Goal: Contribute content: Contribute content

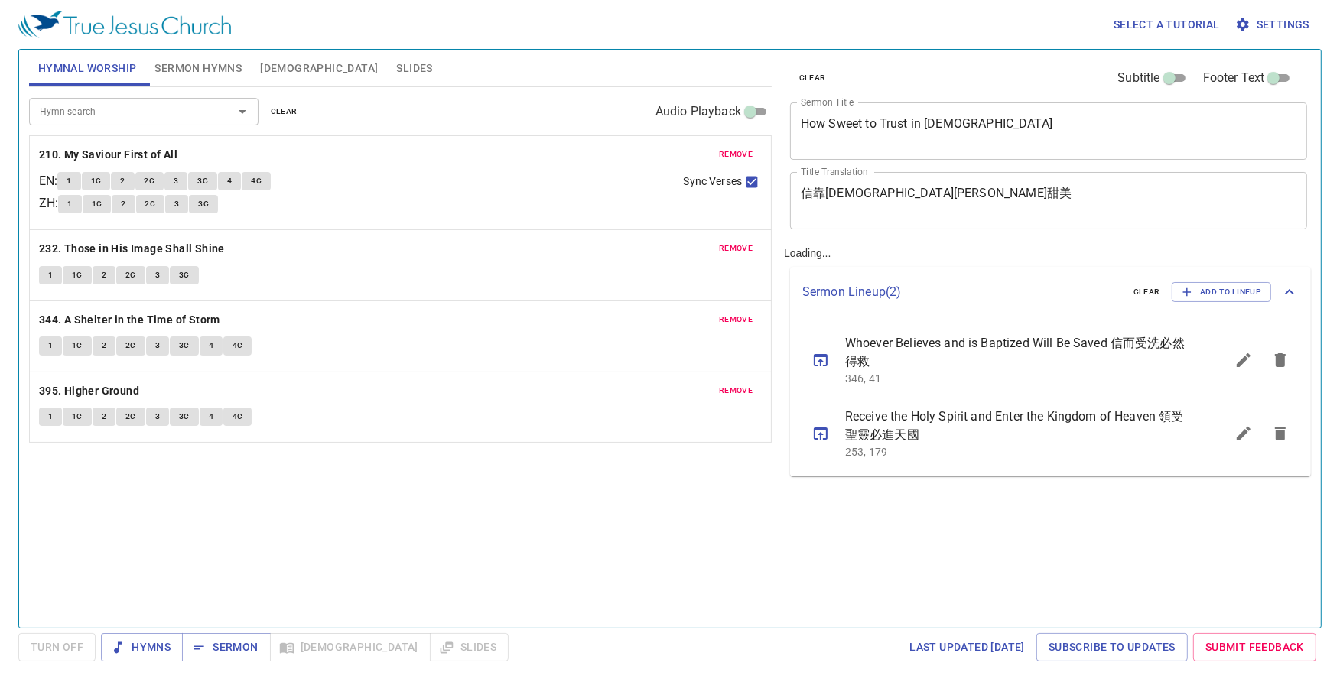
click at [1011, 151] on div "How Sweet to Trust in Jesus x Sermon Title" at bounding box center [1048, 130] width 517 height 57
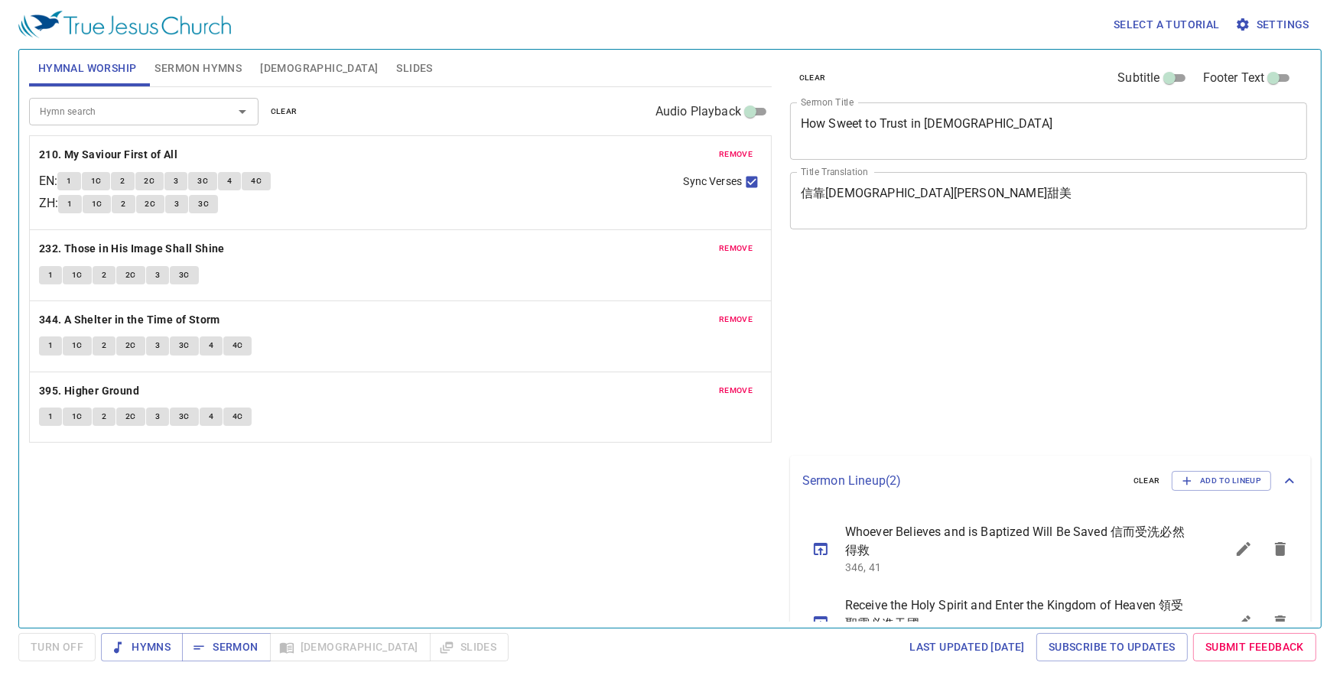
drag, startPoint x: 1011, startPoint y: 151, endPoint x: 984, endPoint y: 140, distance: 29.1
click at [1002, 146] on div "How Sweet to Trust in Jesus x Sermon Title" at bounding box center [1048, 130] width 517 height 57
click at [984, 140] on textarea "How Sweet to Trust in Jesus" at bounding box center [1048, 130] width 495 height 29
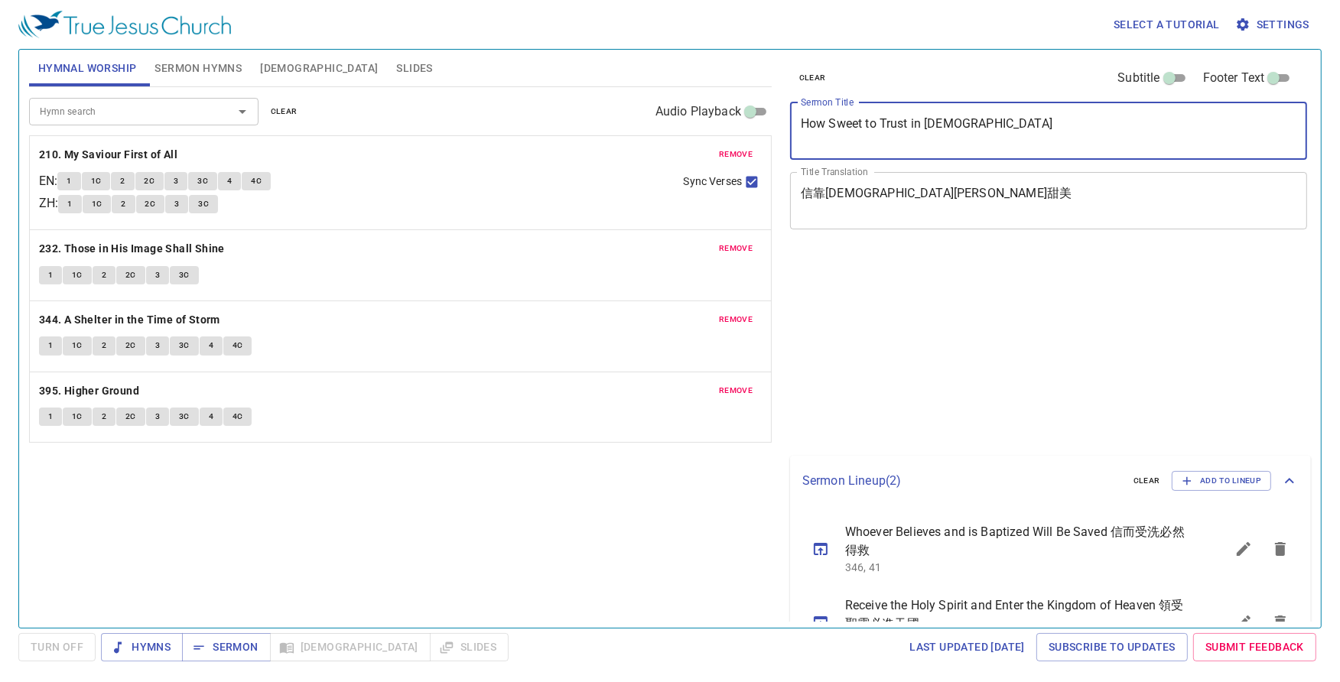
click at [984, 140] on textarea "How Sweet to Trust in Jesus" at bounding box center [1048, 130] width 495 height 29
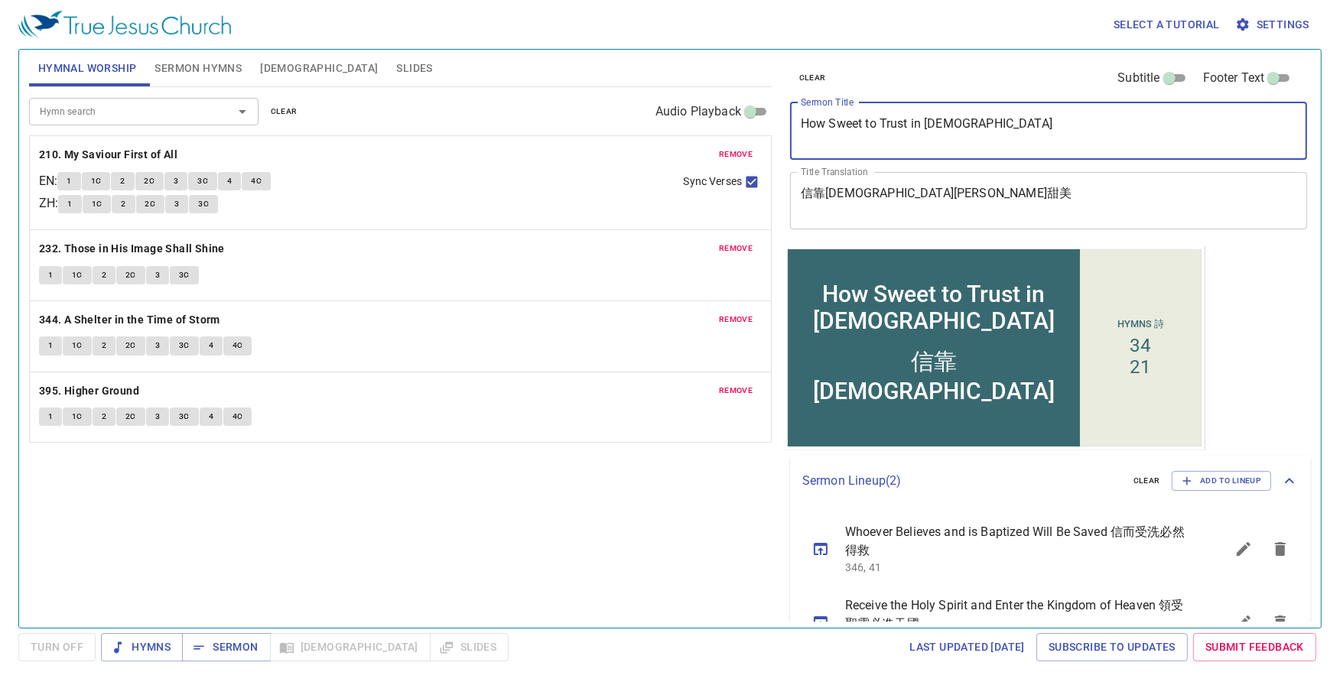
click at [984, 140] on textarea "How Sweet to Trust in Jesus" at bounding box center [1048, 130] width 495 height 29
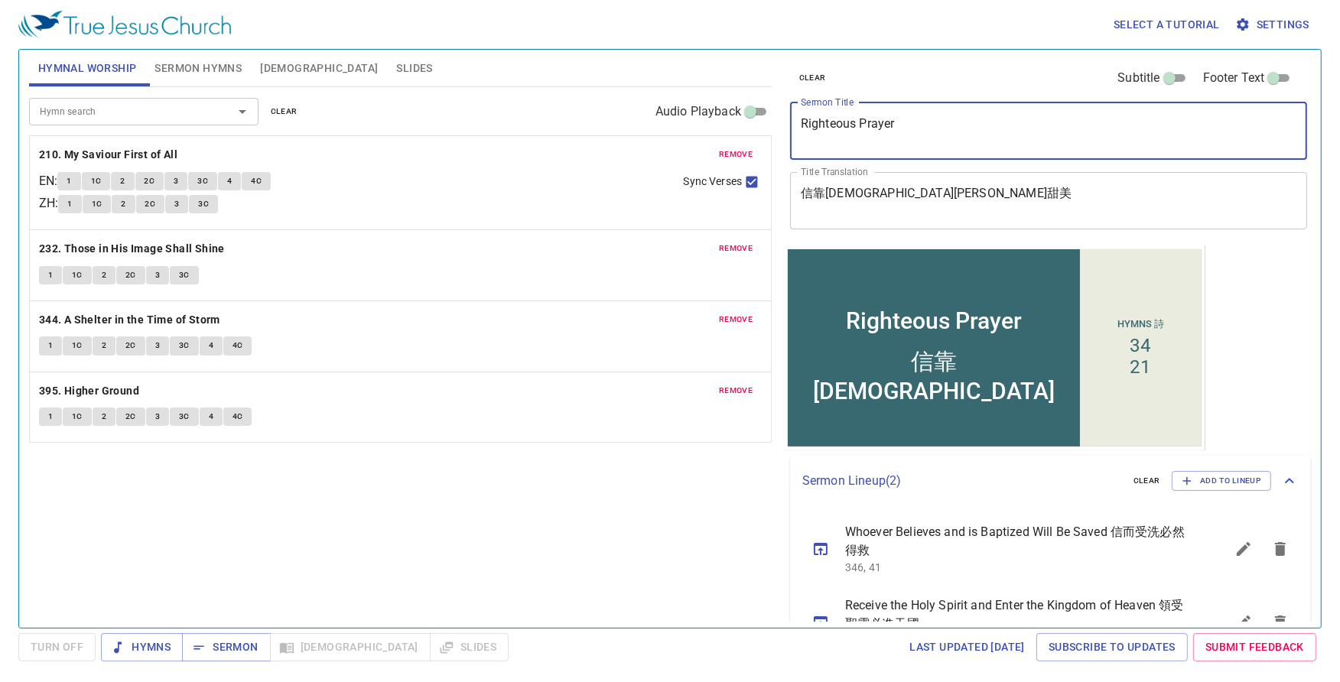
click at [922, 132] on textarea "Righteous Prayer" at bounding box center [1048, 130] width 495 height 29
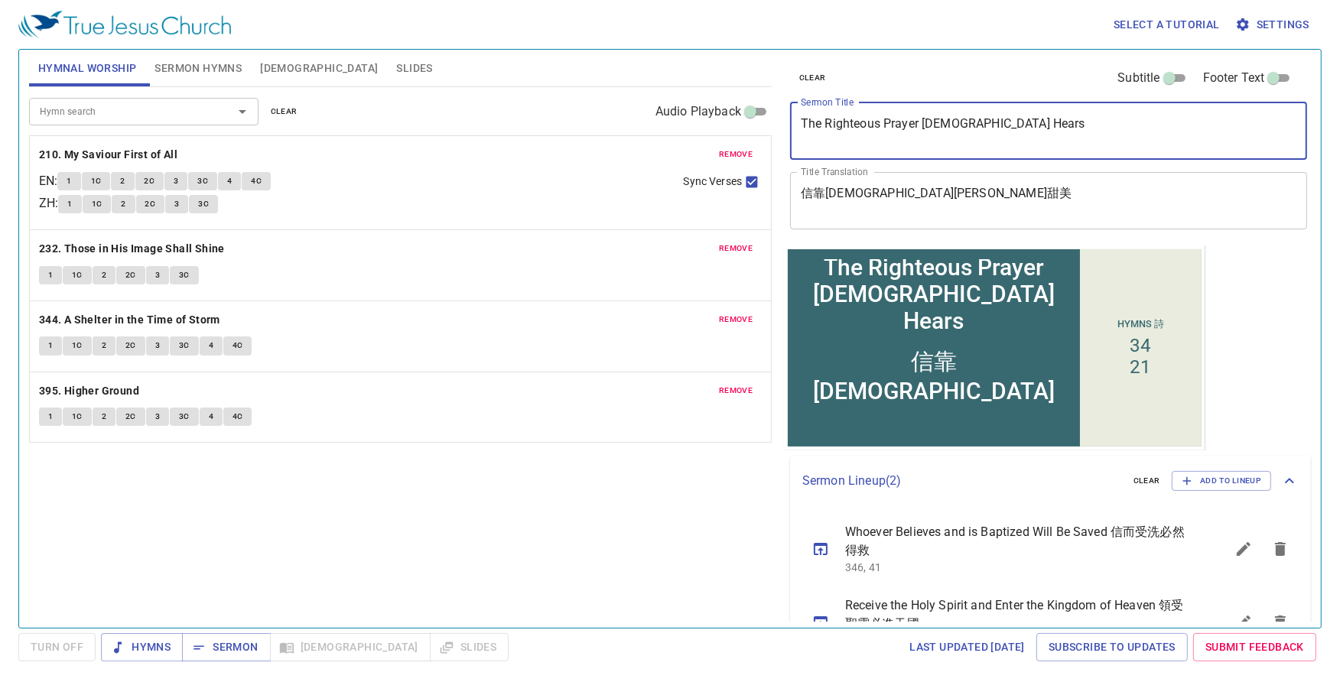
type textarea "The Righteous Prayer [DEMOGRAPHIC_DATA] Hears"
click at [997, 196] on textarea "信靠耶穌真是甜美" at bounding box center [1048, 200] width 495 height 29
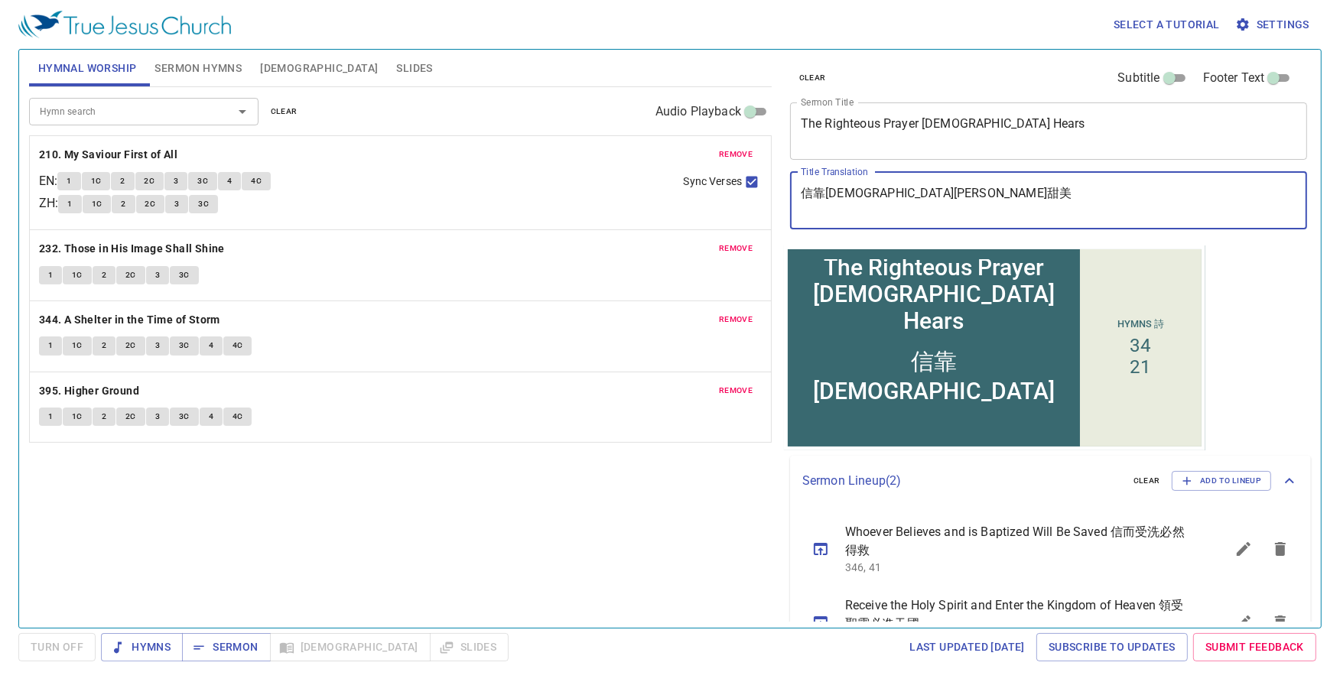
click at [997, 196] on textarea "信靠耶穌真是甜美" at bounding box center [1048, 200] width 495 height 29
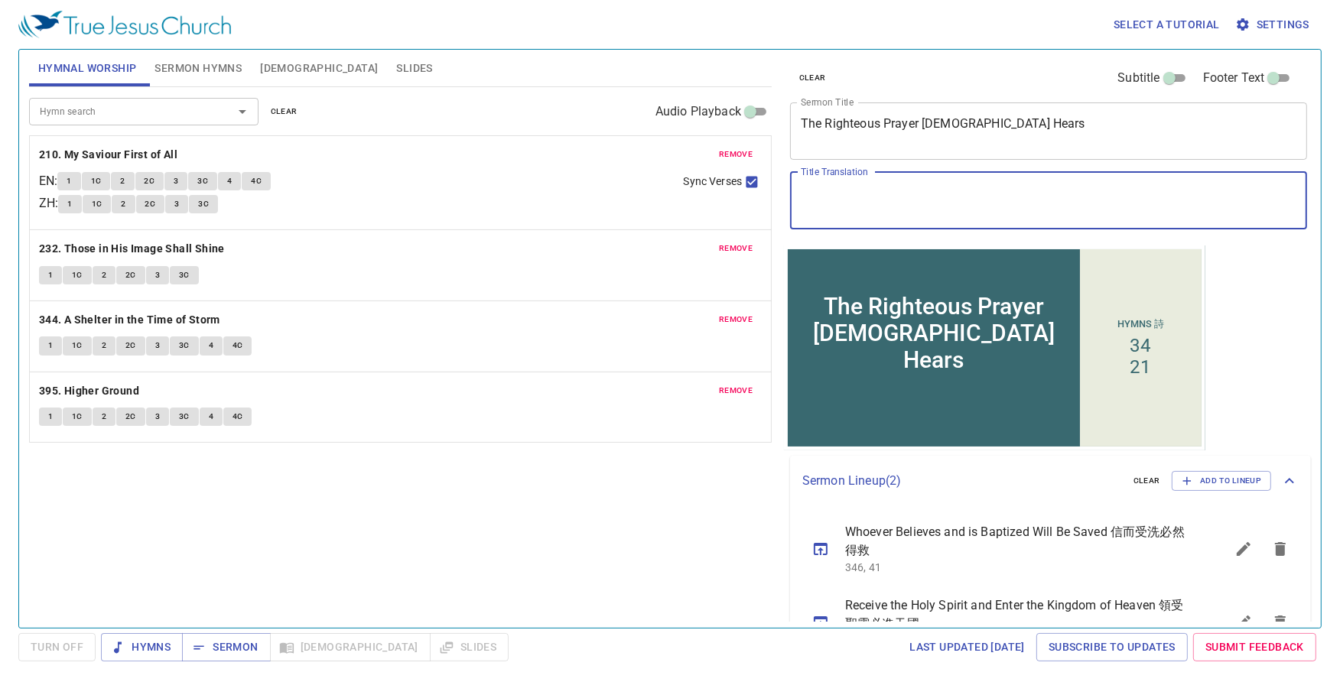
click at [232, 54] on button "Sermon Hymns" at bounding box center [198, 68] width 106 height 37
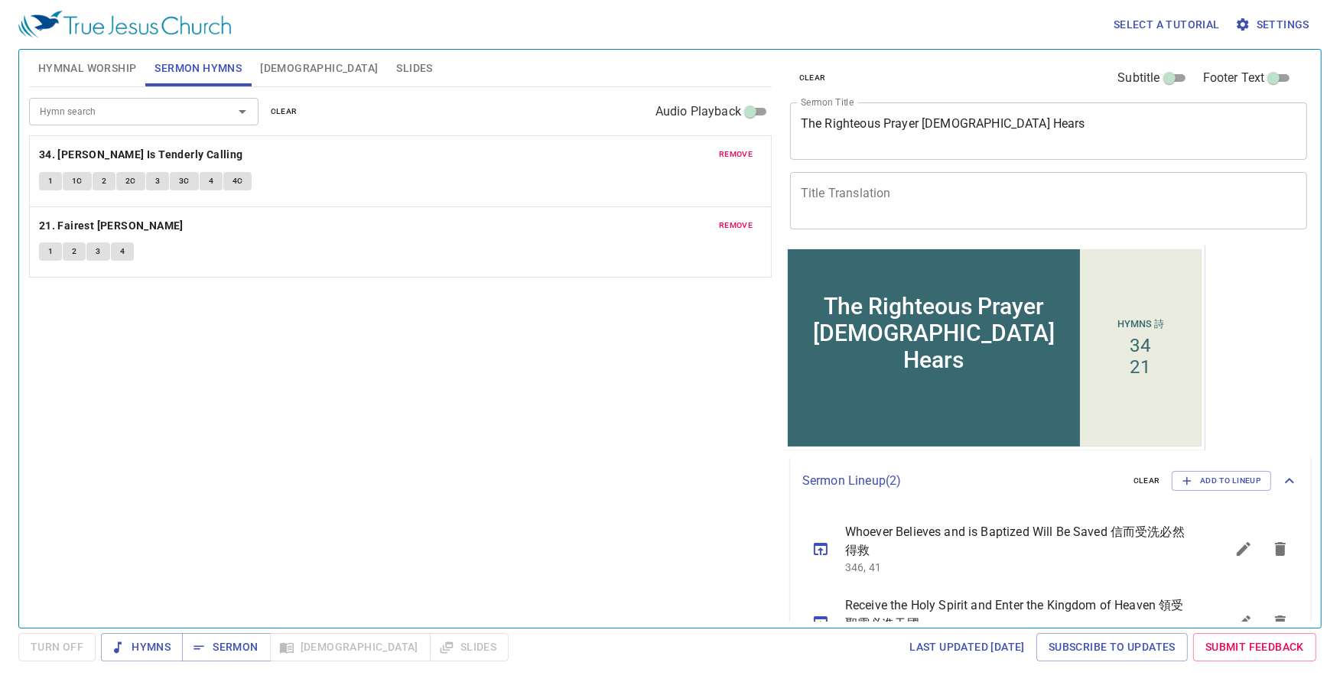
click at [742, 158] on span "remove" at bounding box center [736, 155] width 34 height 14
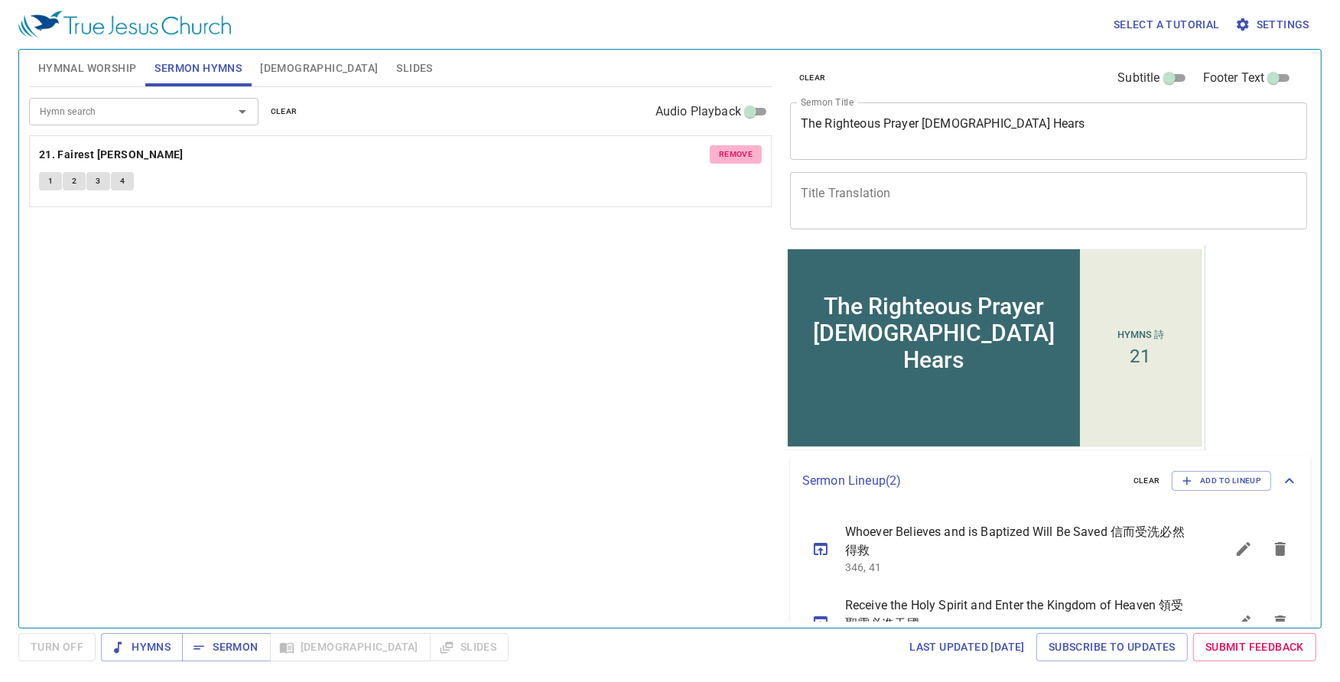
click at [742, 158] on span "remove" at bounding box center [736, 155] width 34 height 14
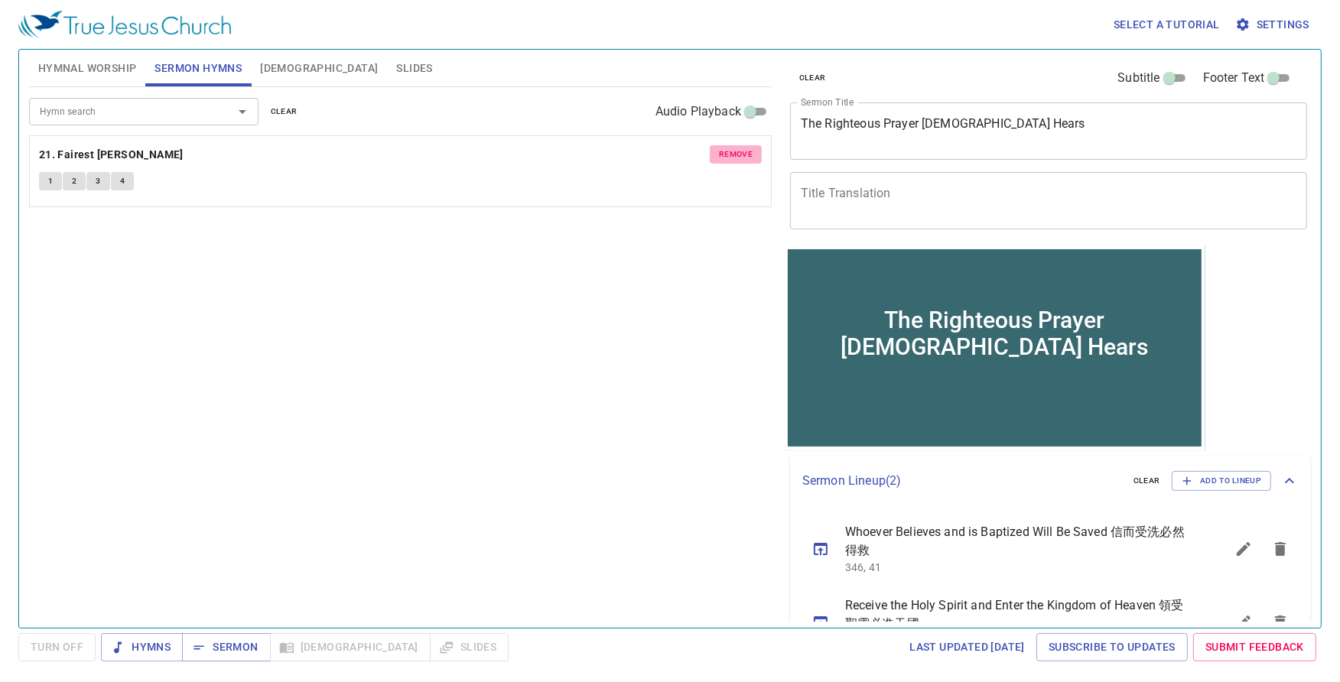
drag, startPoint x: 742, startPoint y: 158, endPoint x: 3, endPoint y: 123, distance: 739.4
click at [742, 158] on div "Hymn search Hymn search clear Audio Playback remove 21. Fairest Lord Jesus 1 2 …" at bounding box center [400, 351] width 742 height 528
click at [65, 116] on input "Hymn search" at bounding box center [121, 111] width 175 height 18
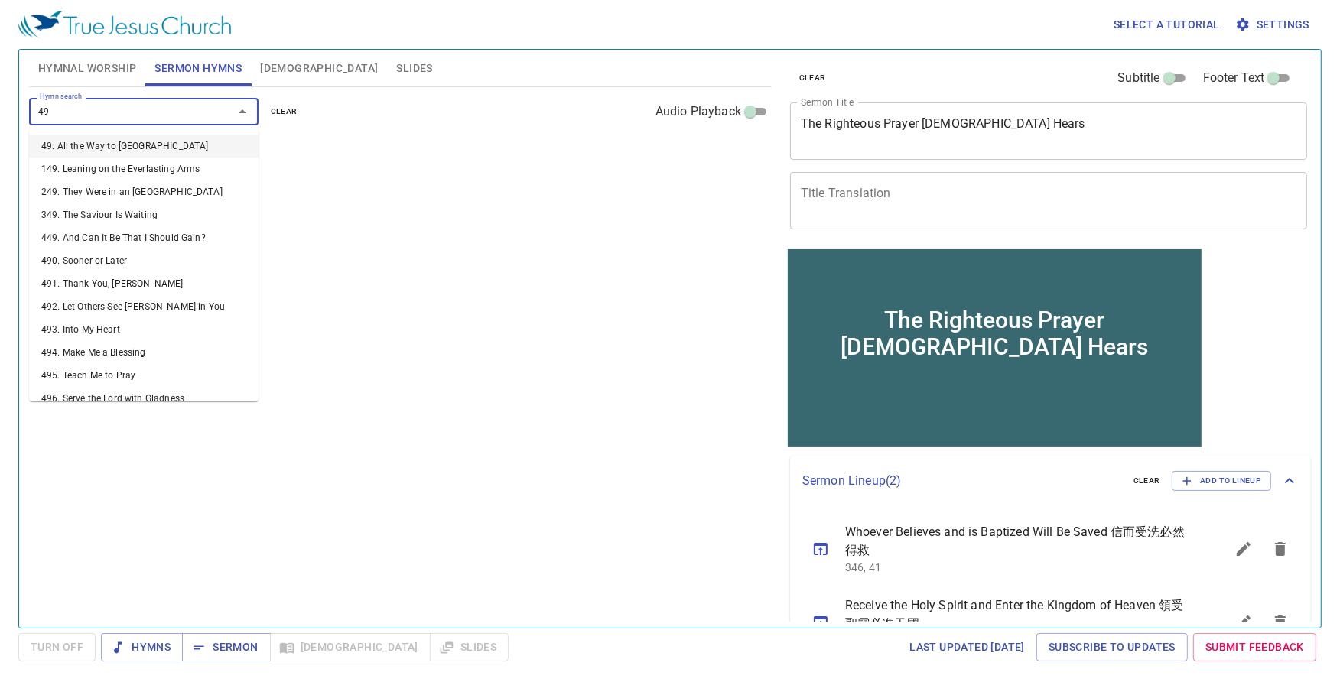
type input "495"
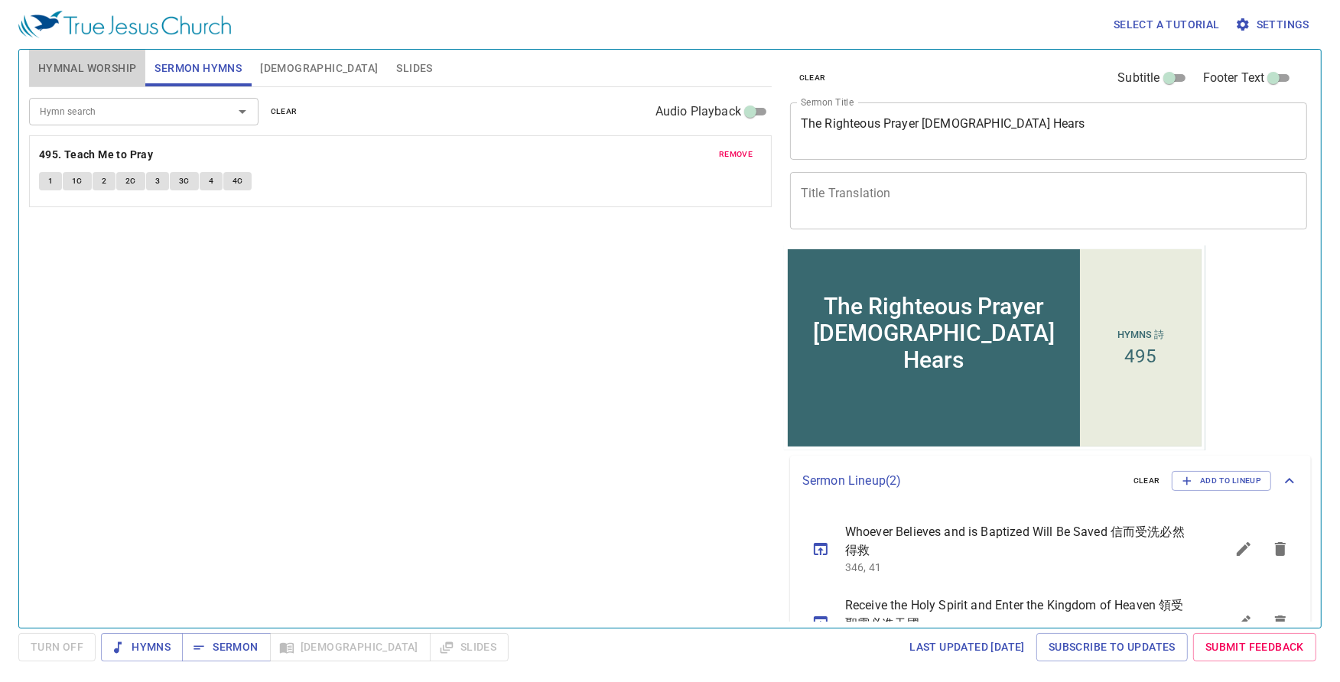
click at [130, 63] on span "Hymnal Worship" at bounding box center [87, 68] width 99 height 19
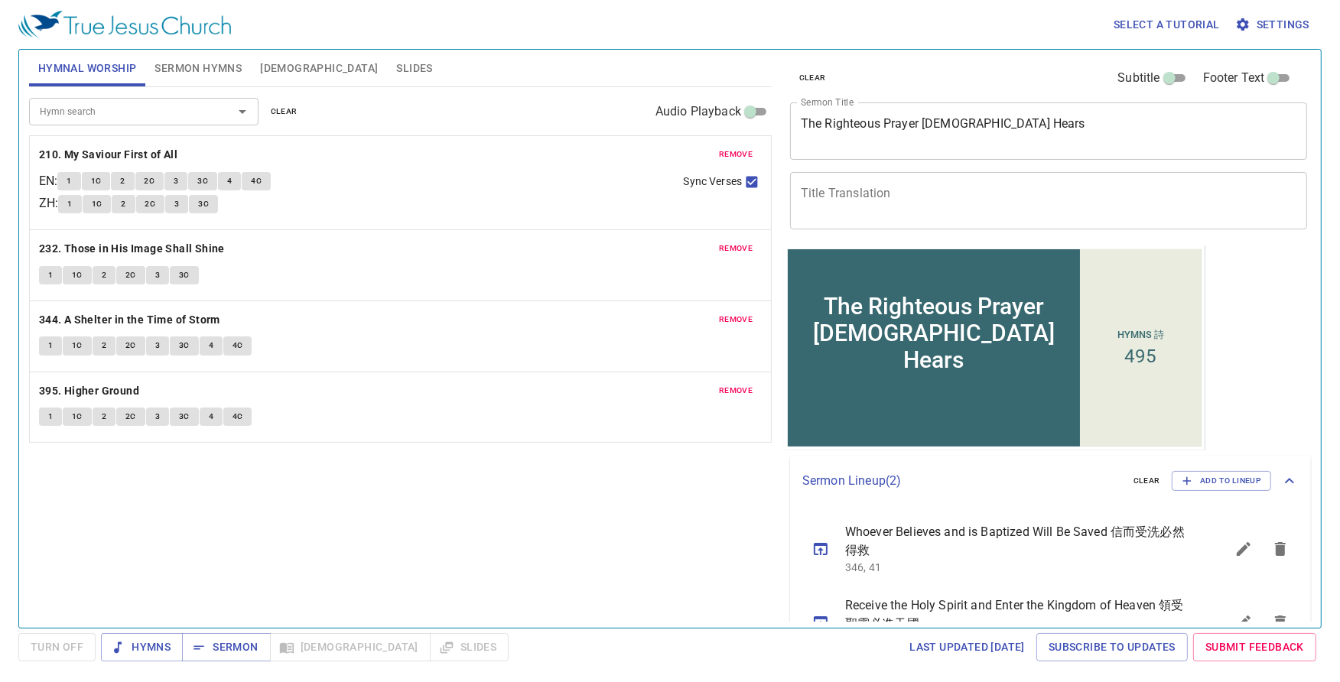
click at [724, 145] on button "remove" at bounding box center [736, 154] width 52 height 18
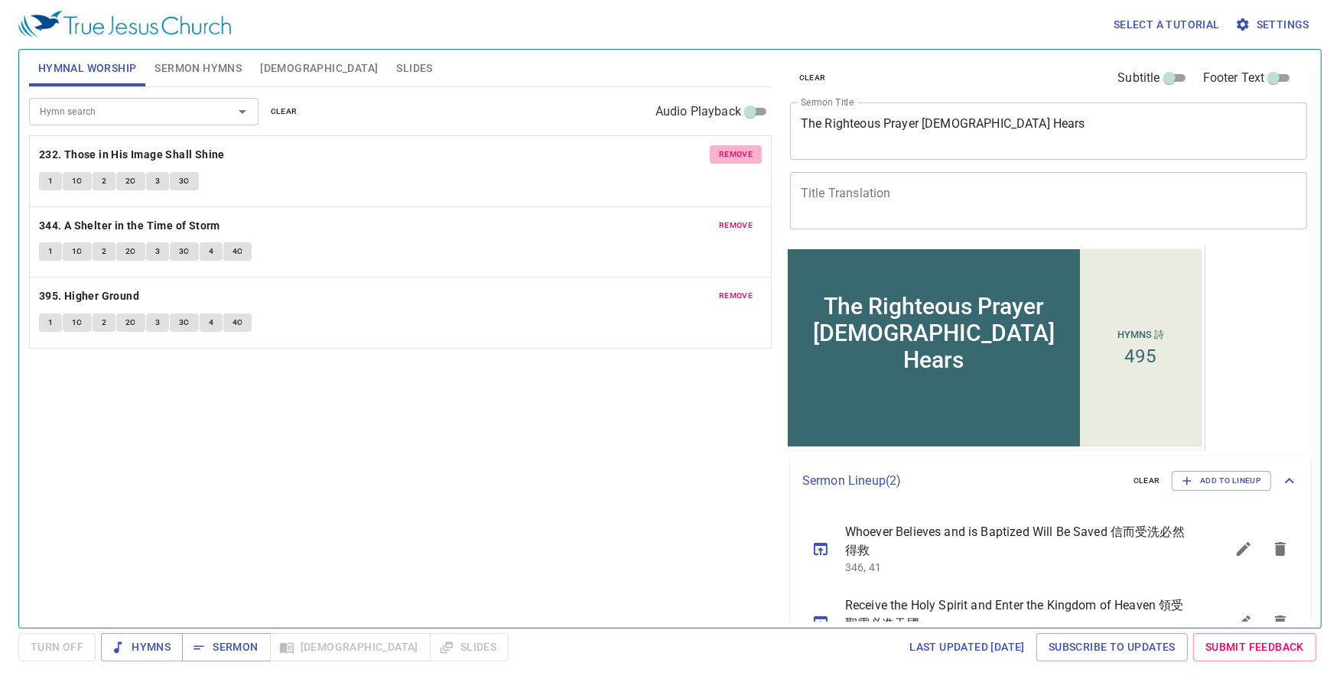
click at [724, 146] on button "remove" at bounding box center [736, 154] width 52 height 18
click at [724, 216] on button "remove" at bounding box center [736, 225] width 52 height 18
click at [724, 287] on button "remove" at bounding box center [736, 296] width 52 height 18
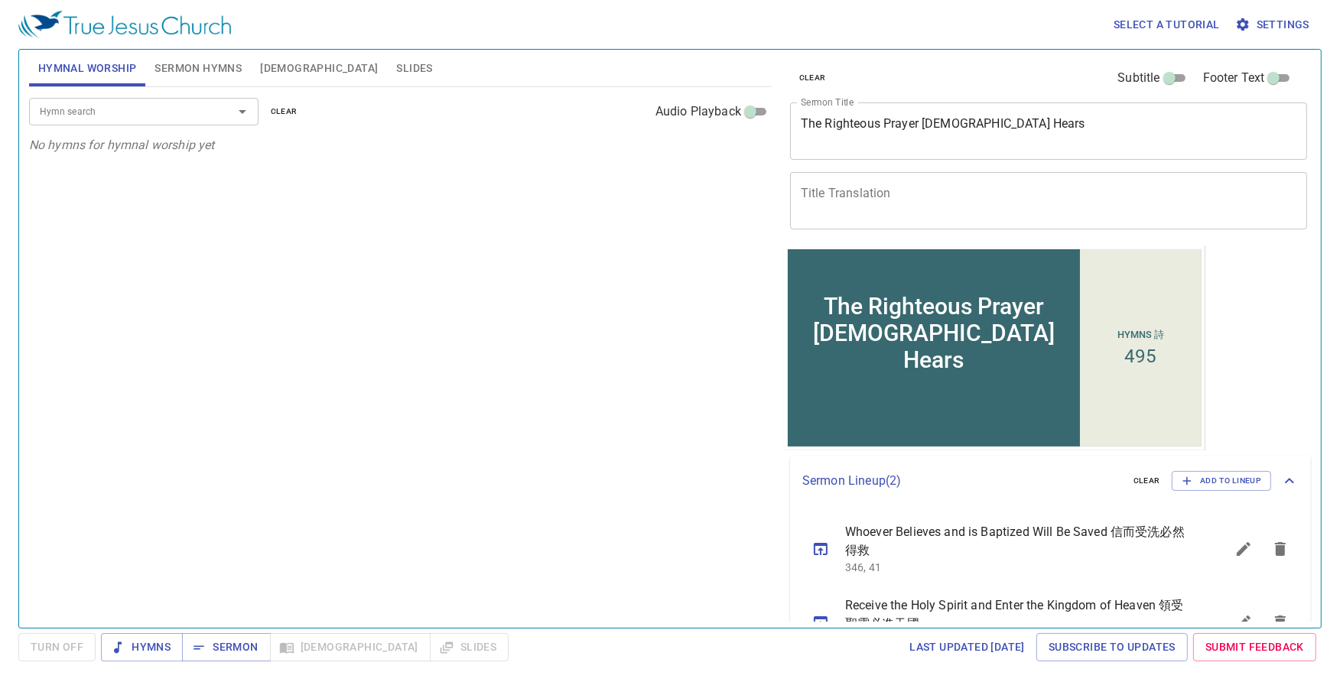
click at [724, 146] on p "No hymns for hymnal worship yet" at bounding box center [400, 145] width 742 height 18
drag, startPoint x: 911, startPoint y: 184, endPoint x: 947, endPoint y: 197, distance: 38.2
click at [912, 184] on div "x Title Translation" at bounding box center [1048, 200] width 517 height 57
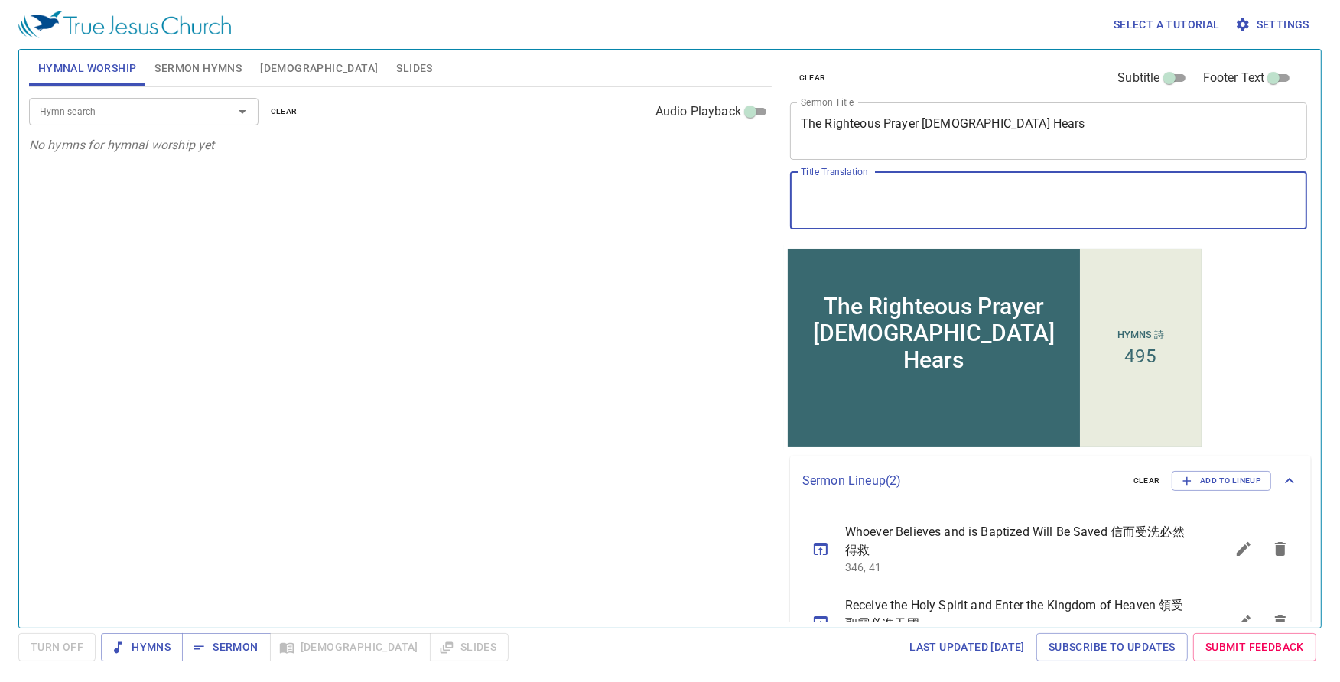
click at [931, 126] on textarea "The Righteous Prayer God Hears" at bounding box center [1048, 130] width 495 height 29
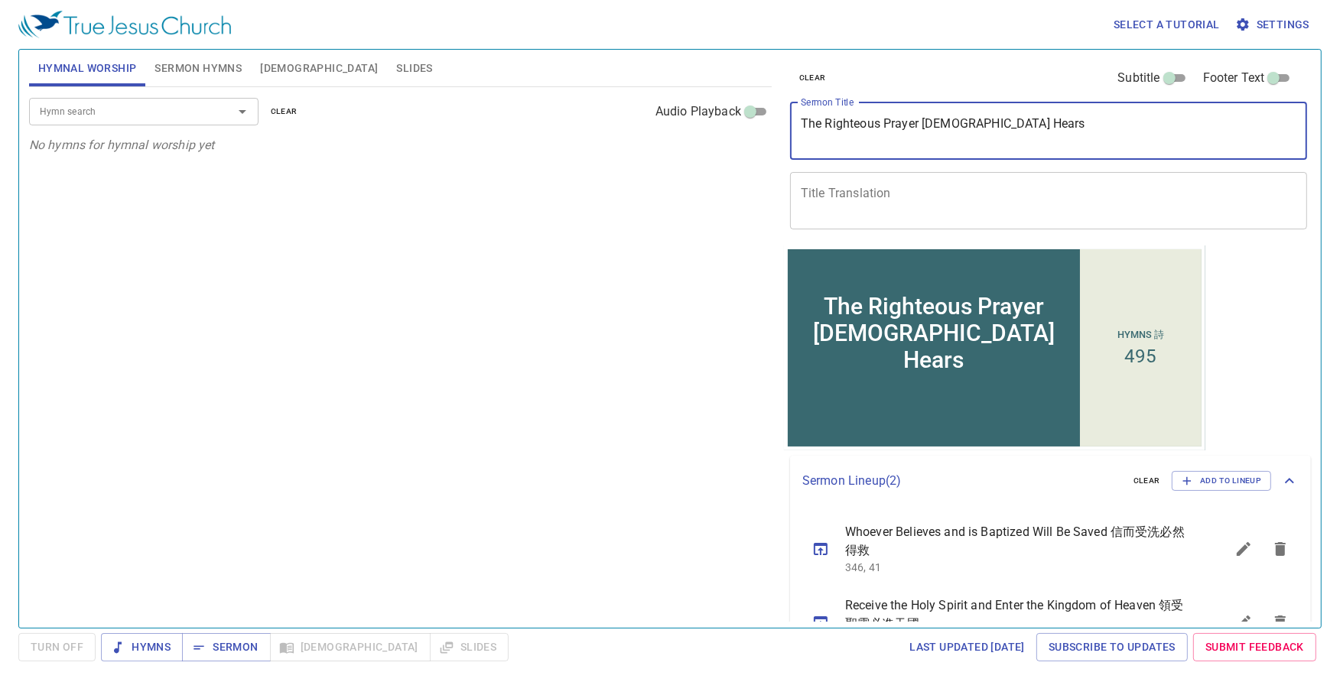
click at [931, 126] on textarea "The Righteous Prayer God Hears" at bounding box center [1048, 130] width 495 height 29
click at [849, 172] on div "x Title Translation" at bounding box center [1048, 200] width 517 height 57
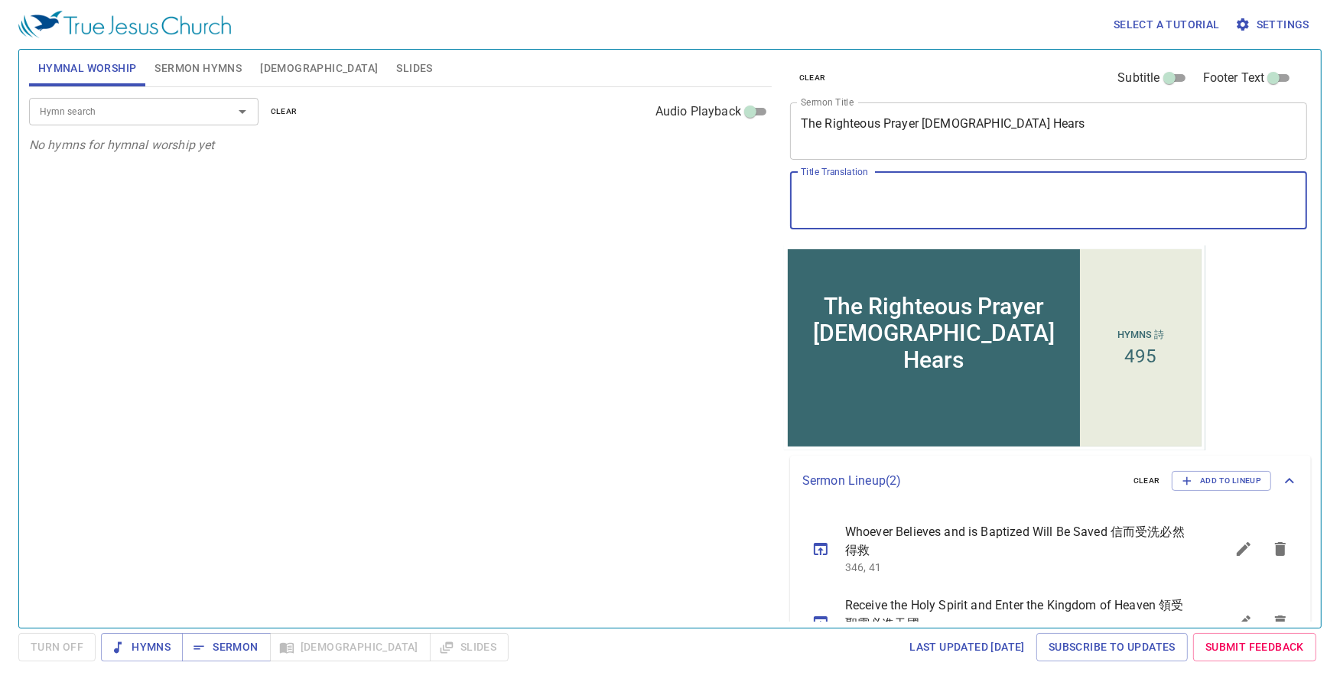
paste textarea "神所聽的正義禱告"
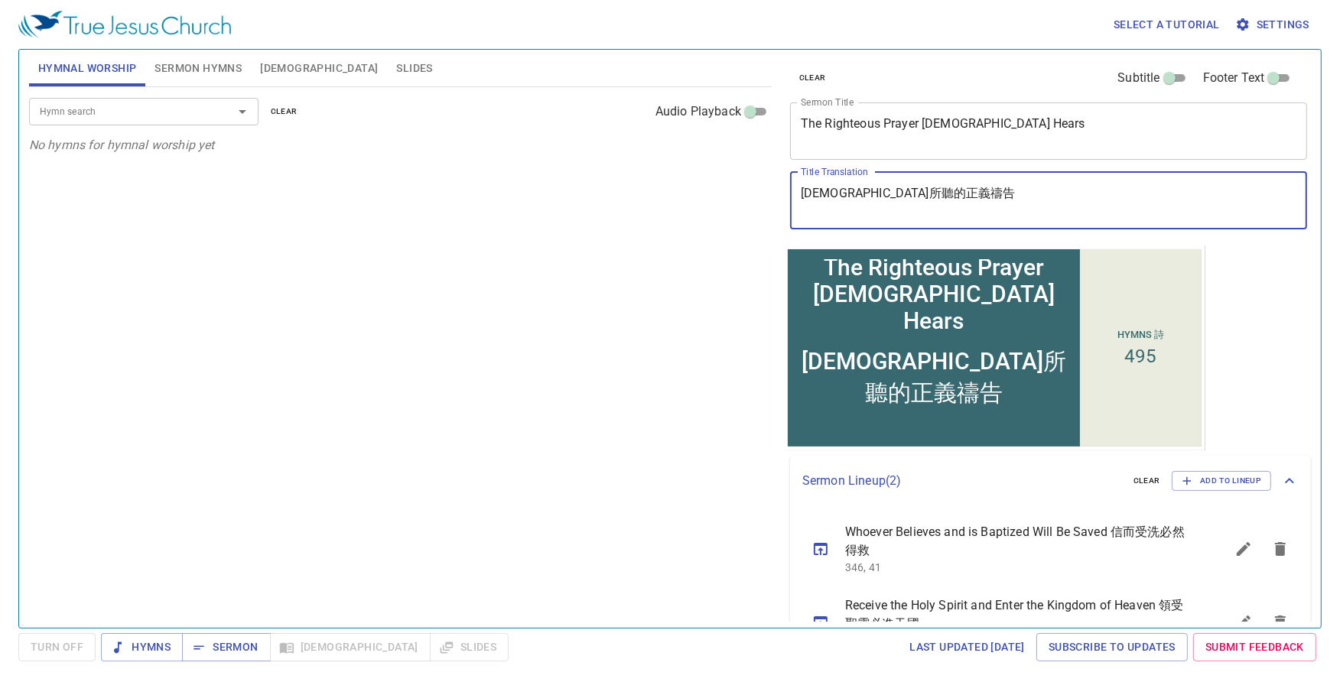
type textarea "神所聽的正義禱告"
click at [648, 216] on div "Hymn search Hymn search clear Audio Playback No hymns for hymnal worship yet" at bounding box center [400, 351] width 742 height 528
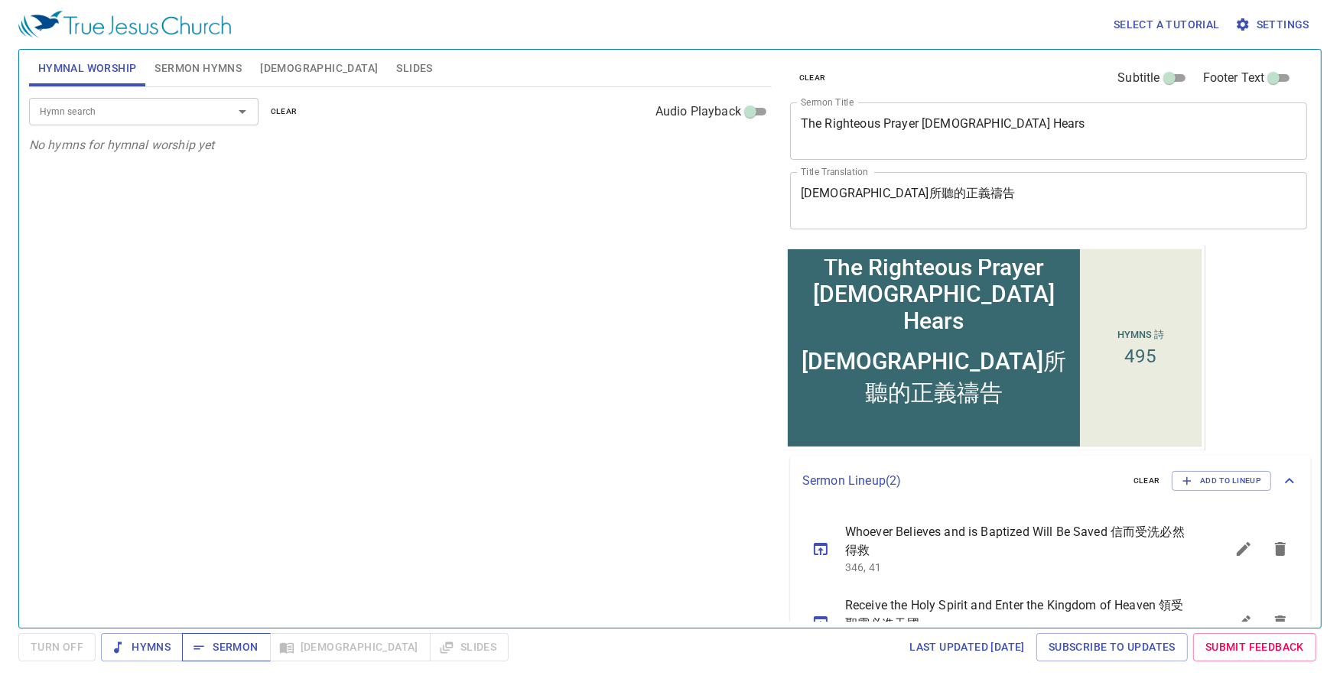
click at [240, 648] on span "Sermon" at bounding box center [225, 647] width 63 height 19
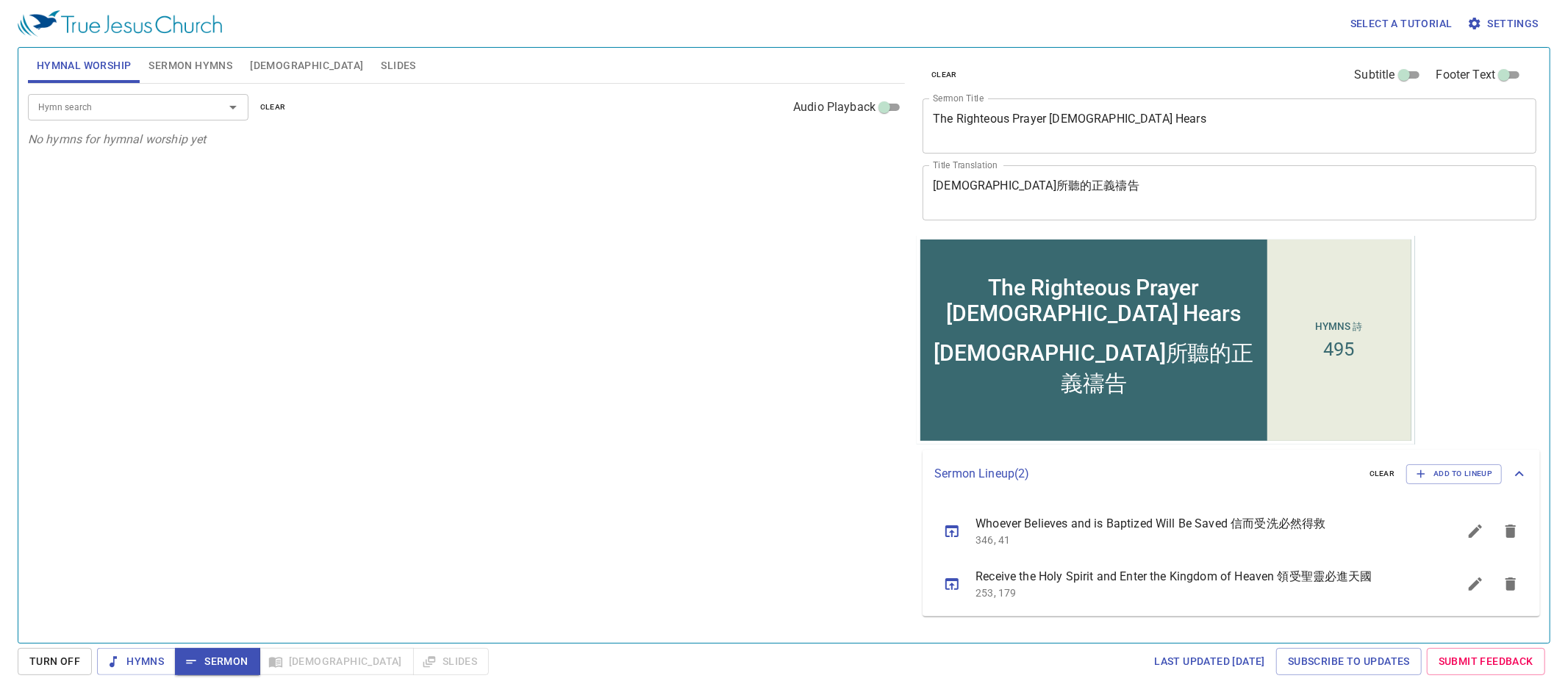
click at [720, 563] on div "Hymn search Hymn search clear Audio Playback No hymns for hymnal worship yet" at bounding box center [466, 357] width 877 height 547
drag, startPoint x: 201, startPoint y: 61, endPoint x: 258, endPoint y: 64, distance: 57.1
click at [201, 61] on span "Sermon Hymns" at bounding box center [189, 65] width 84 height 18
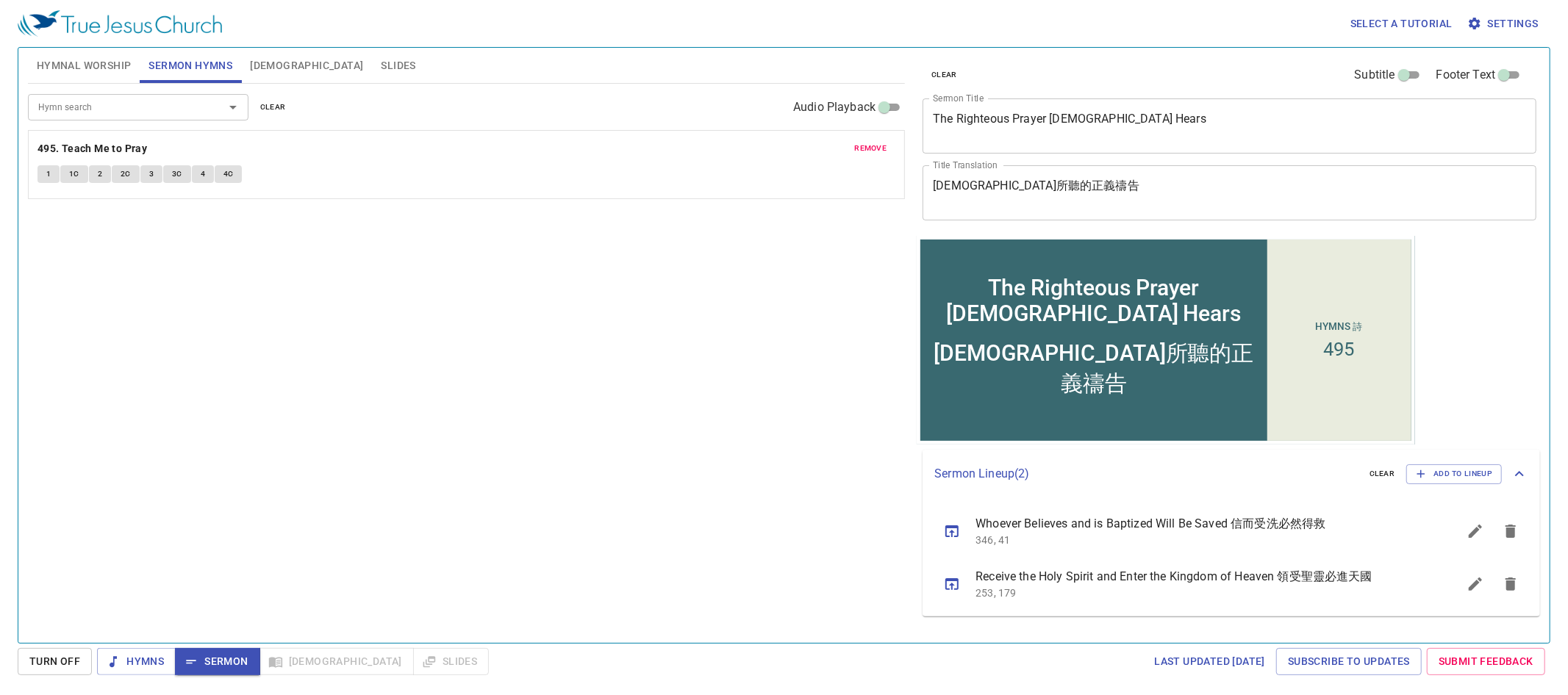
click at [258, 64] on span "[DEMOGRAPHIC_DATA]" at bounding box center [307, 65] width 113 height 18
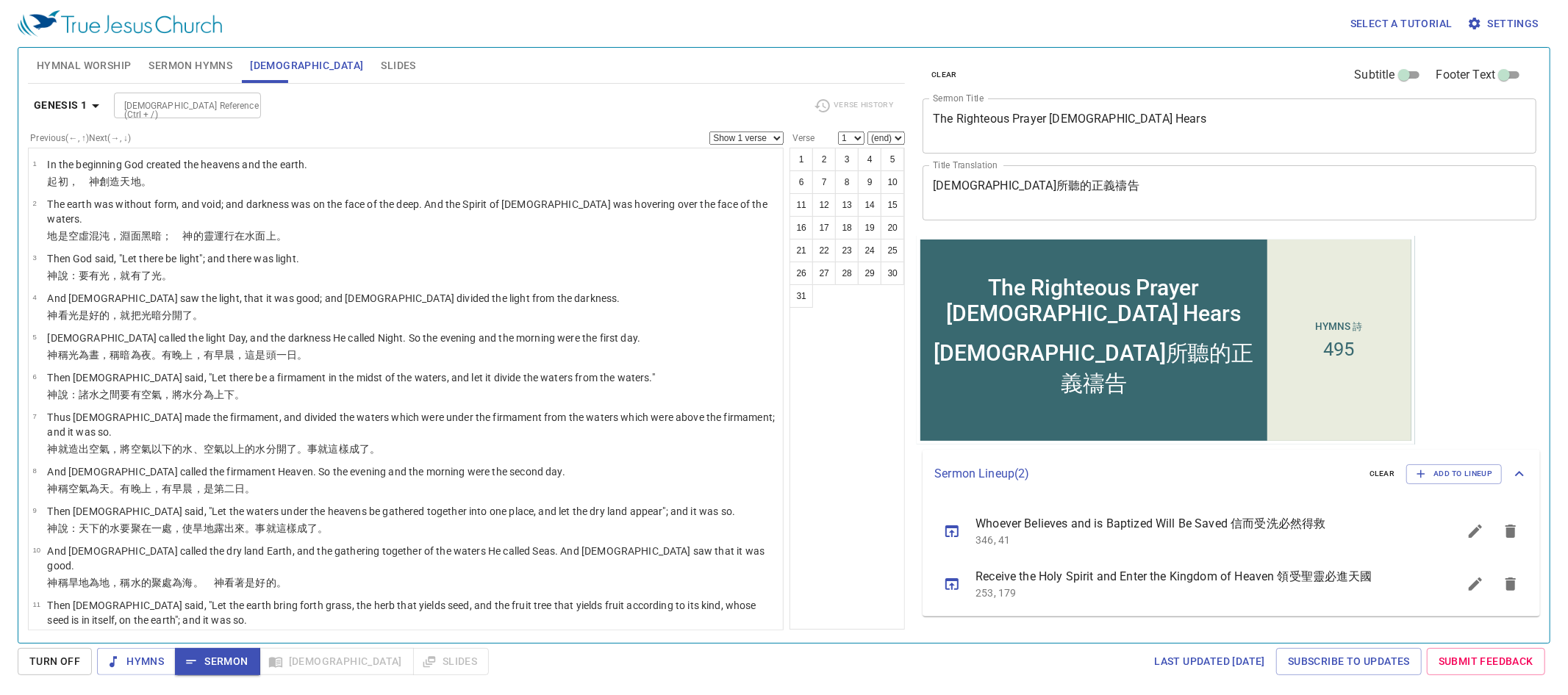
click at [204, 64] on span "Sermon Hymns" at bounding box center [189, 65] width 84 height 18
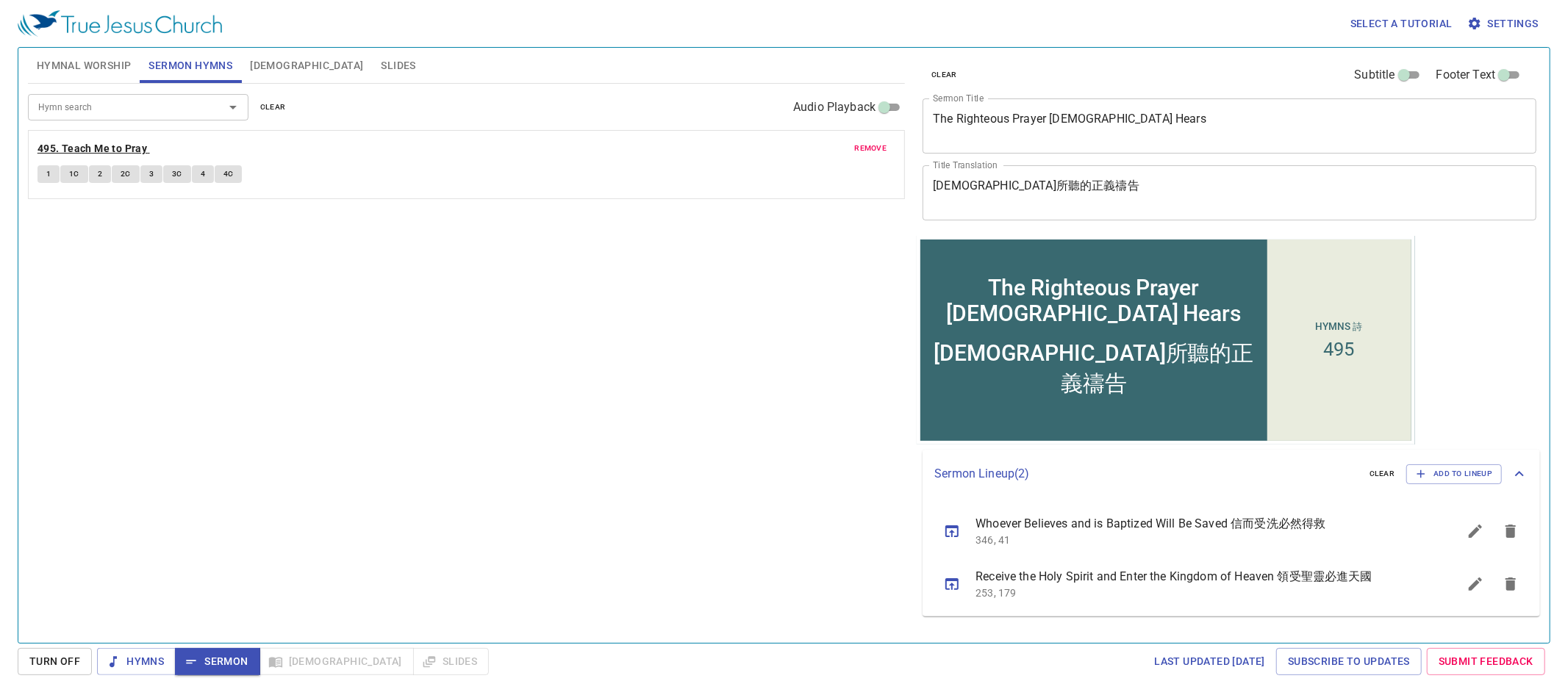
click at [87, 152] on b "495. Teach Me to Pray" at bounding box center [92, 148] width 110 height 18
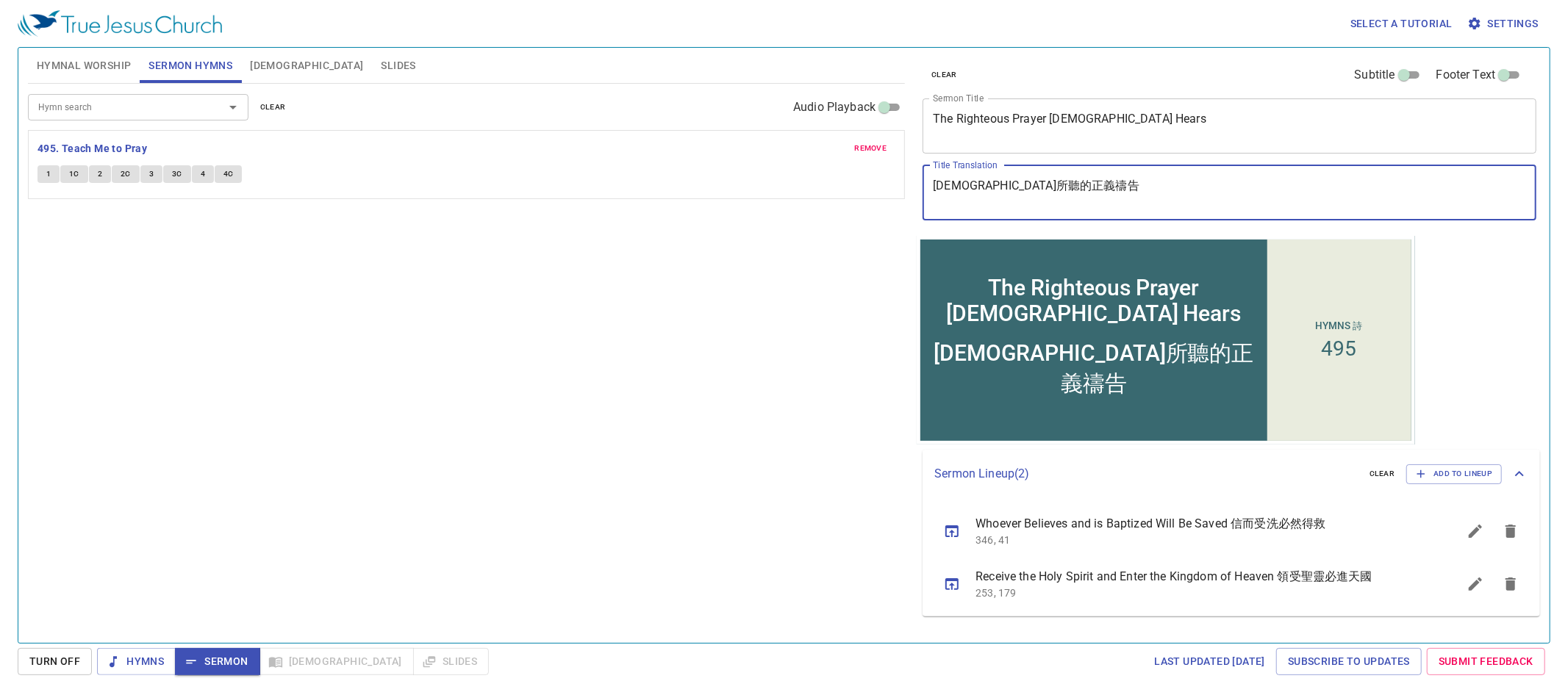
click at [1016, 193] on textarea "神所聽的正義禱告" at bounding box center [1229, 192] width 593 height 28
drag, startPoint x: 1016, startPoint y: 180, endPoint x: 1031, endPoint y: 183, distance: 15.3
click at [1015, 180] on textarea "神所聽的正義禱告" at bounding box center [1229, 192] width 593 height 28
click at [130, 145] on b "495. Teach Me to Pray" at bounding box center [92, 148] width 110 height 18
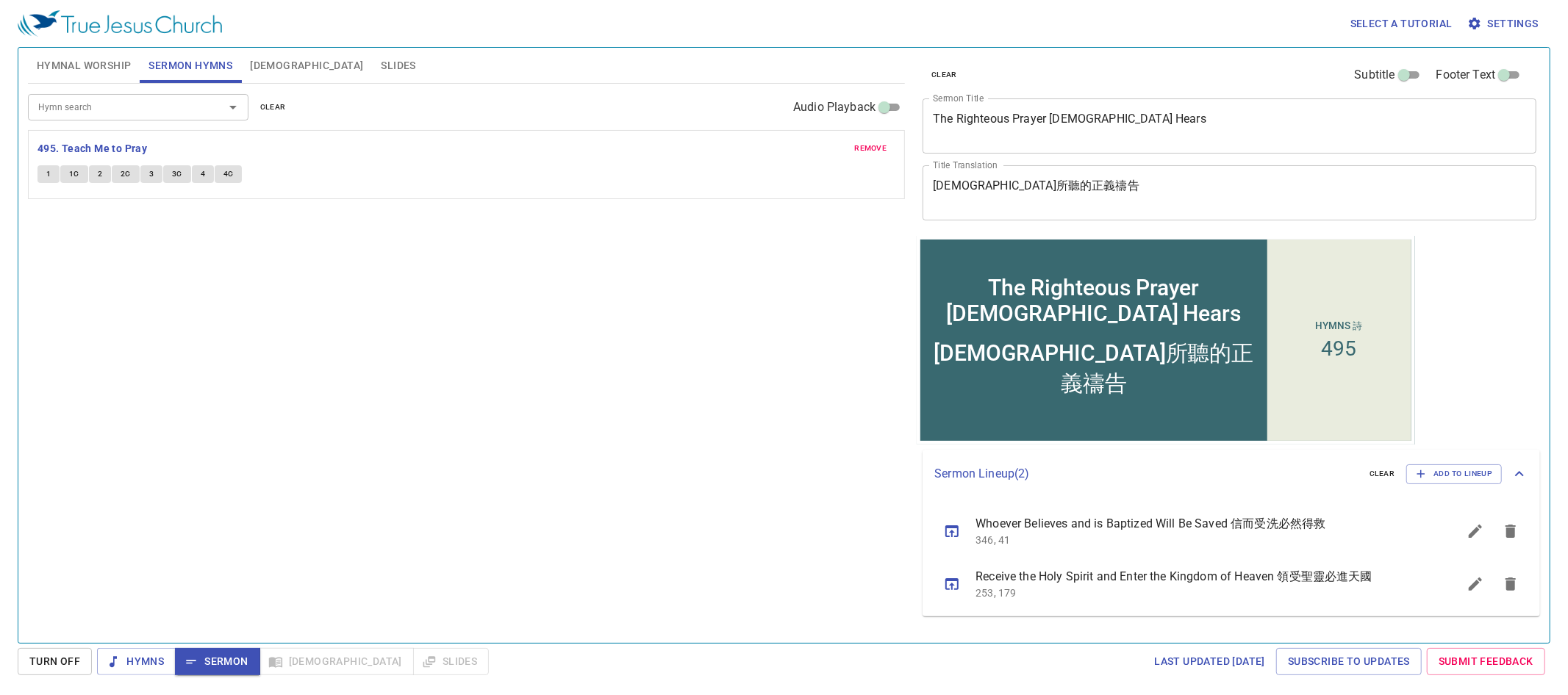
click at [35, 181] on div "remove 495. Teach Me to Pray 1 1C 2 2C 3 3C 4 4C" at bounding box center [466, 164] width 876 height 67
click at [48, 176] on span "1" at bounding box center [48, 174] width 5 height 13
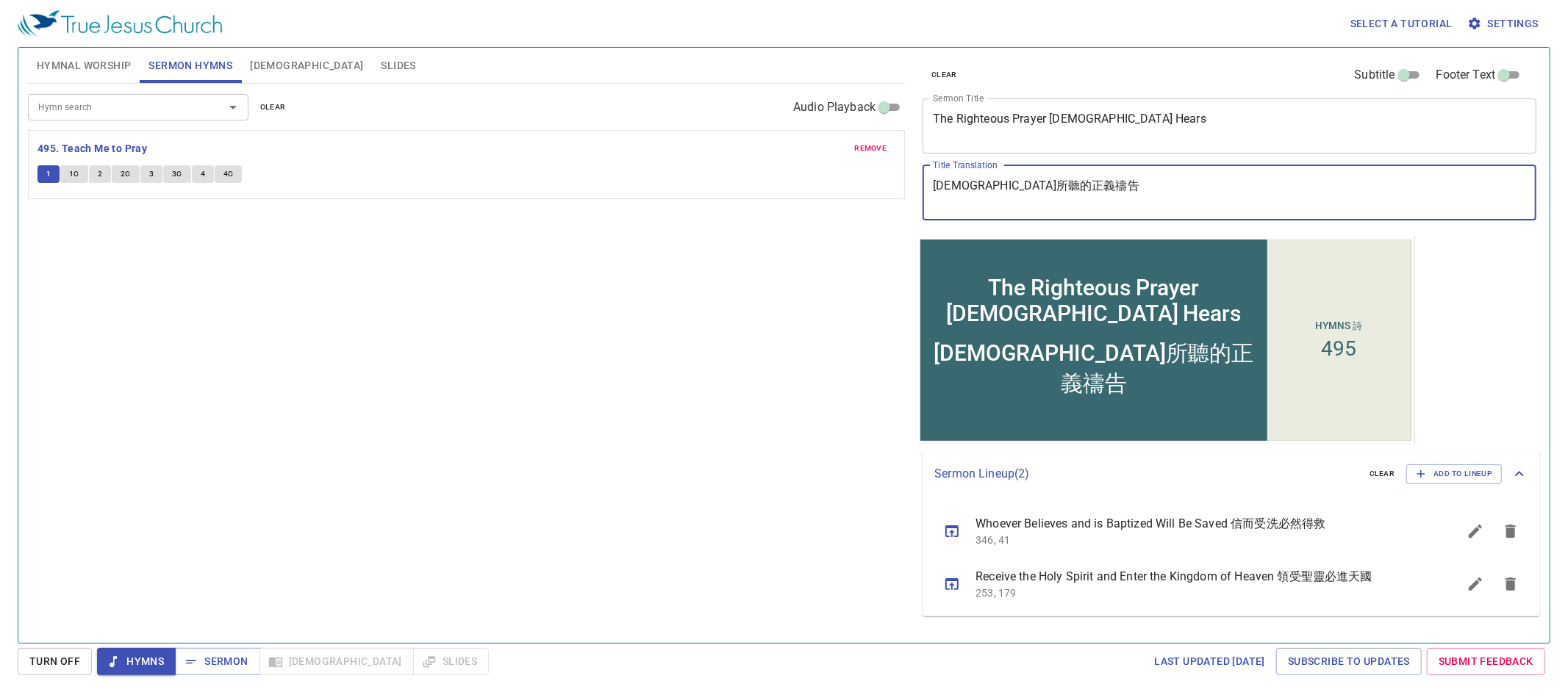
click at [1015, 186] on textarea "神所聽的正義禱告" at bounding box center [1229, 192] width 593 height 28
click at [1029, 187] on textarea "神所聽的正義禱告" at bounding box center [1229, 192] width 593 height 28
type textarea "神垂聽的義禱告"
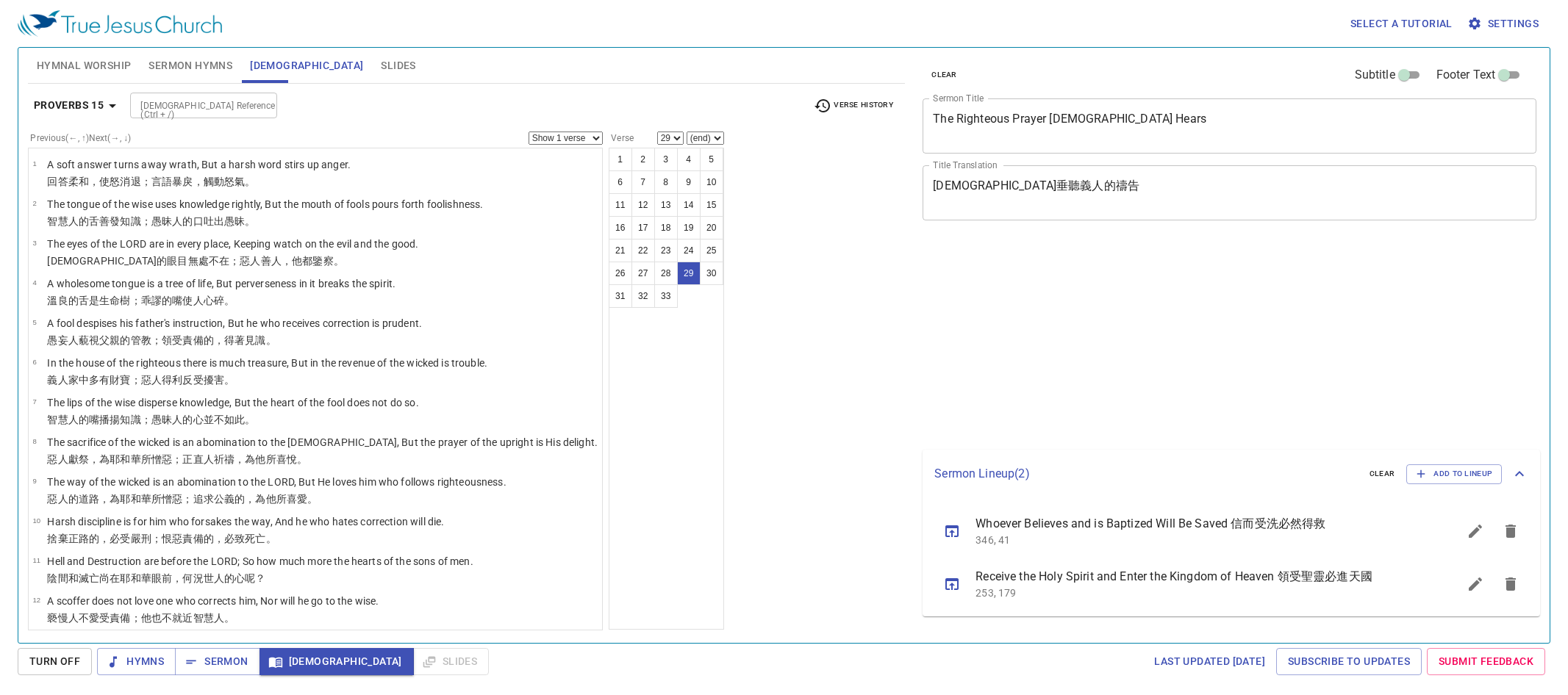
select select "29"
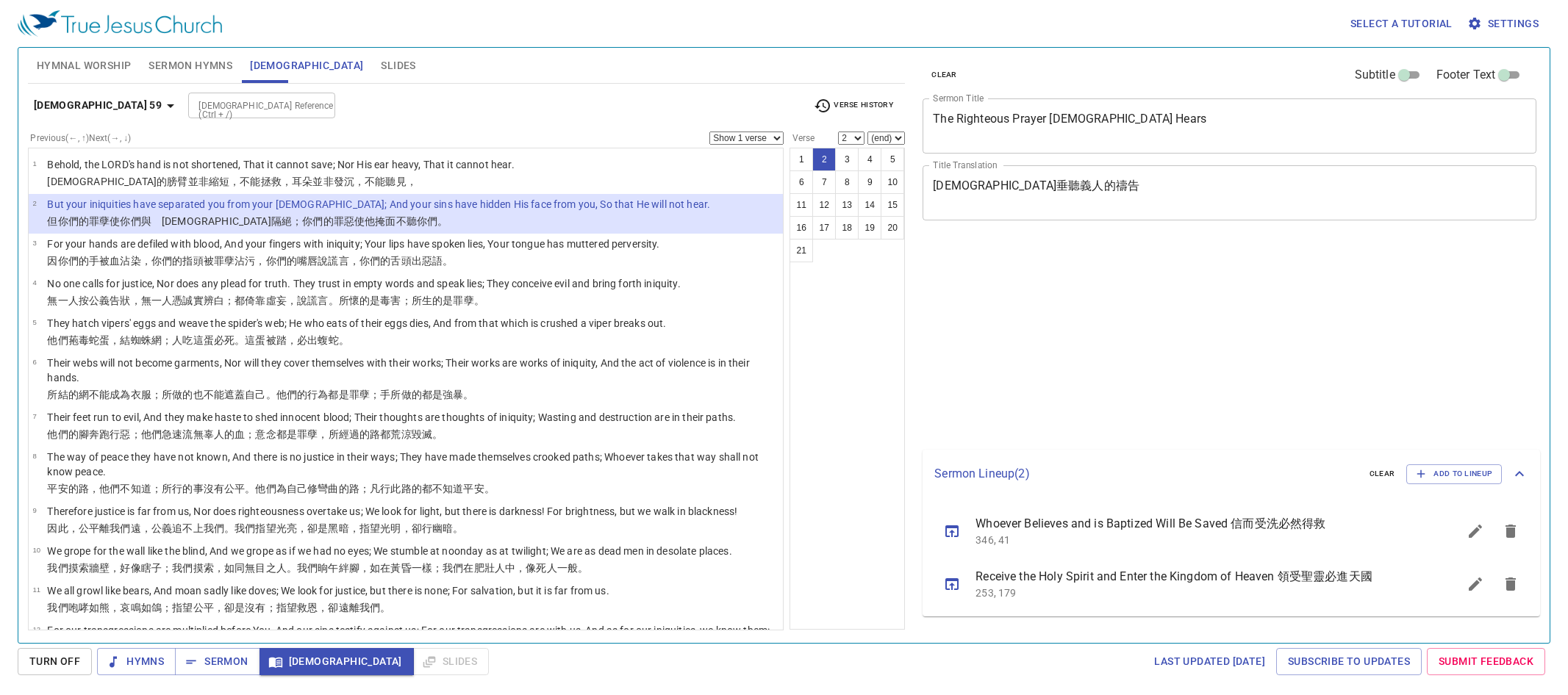
select select "2"
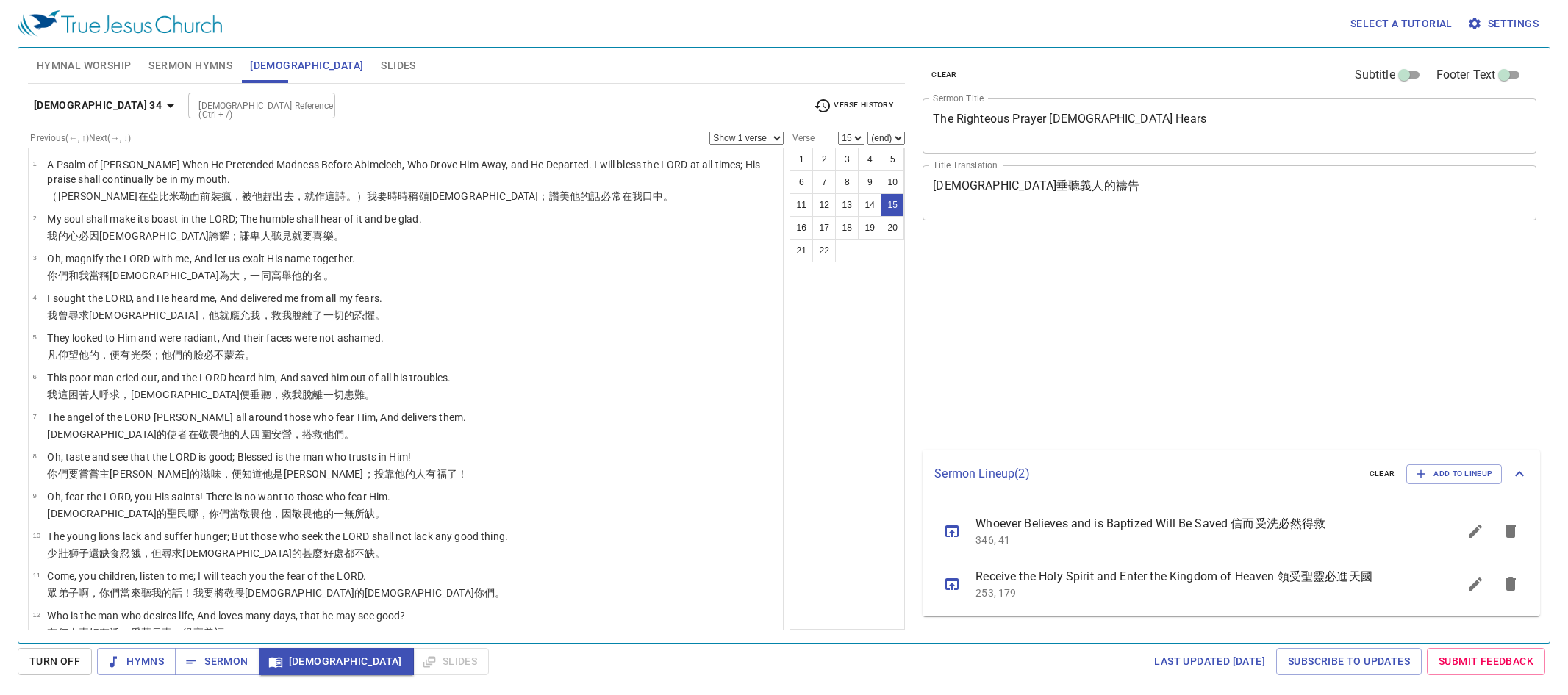
select select "15"
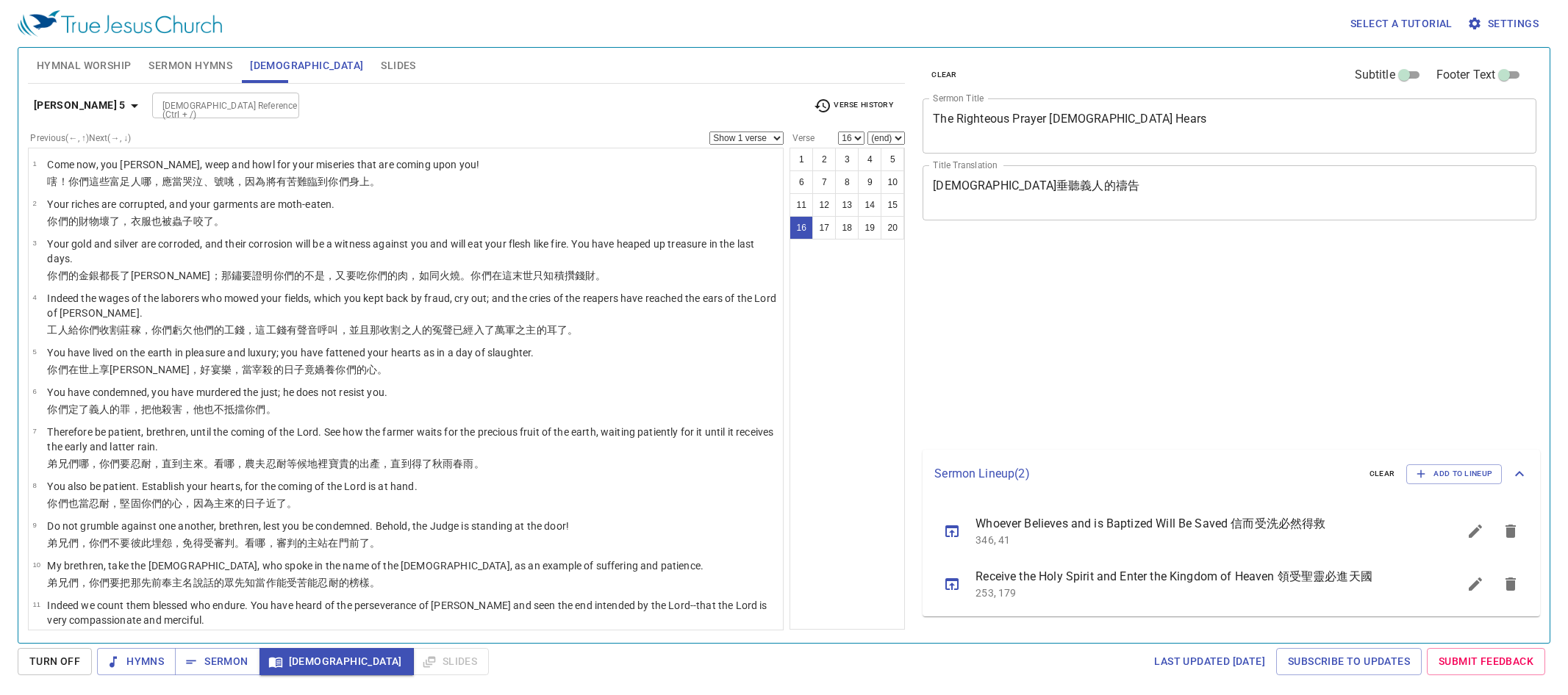
select select "16"
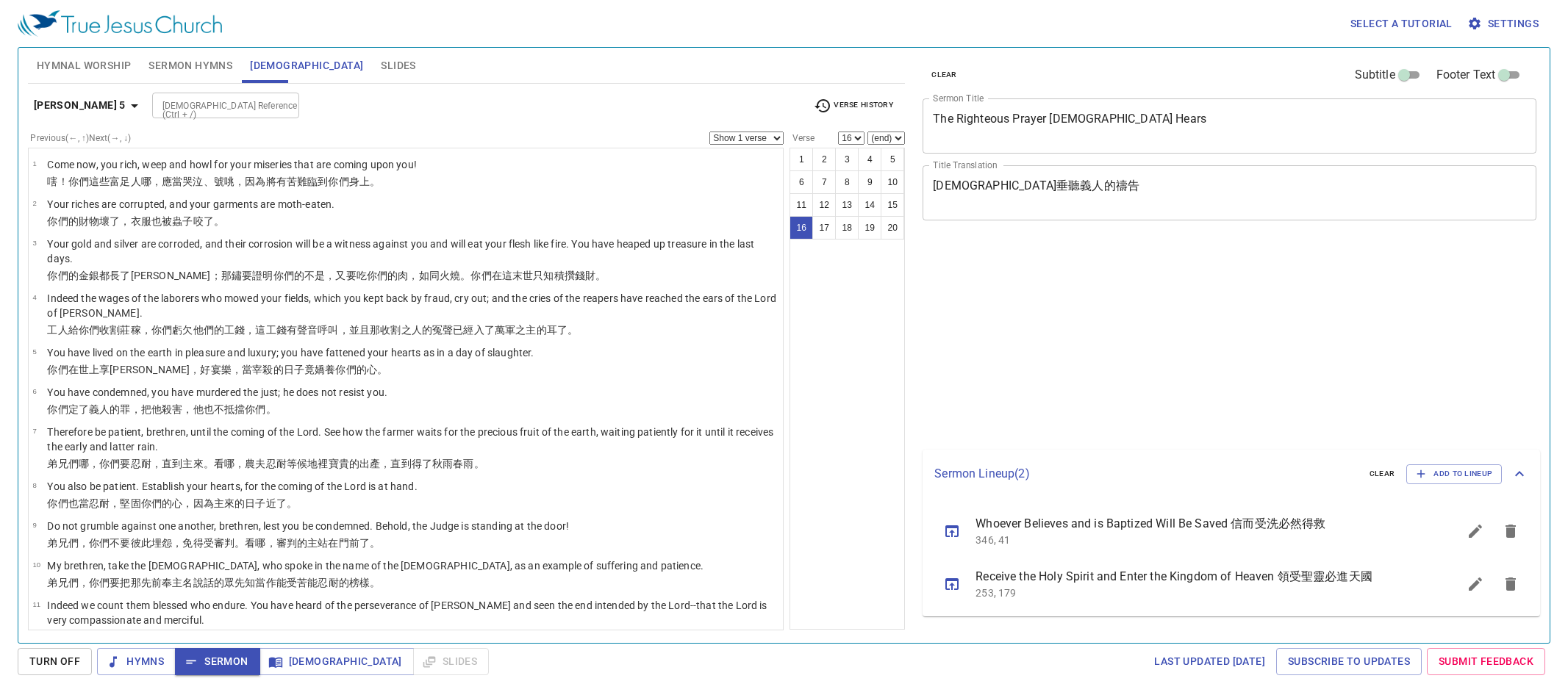
select select "16"
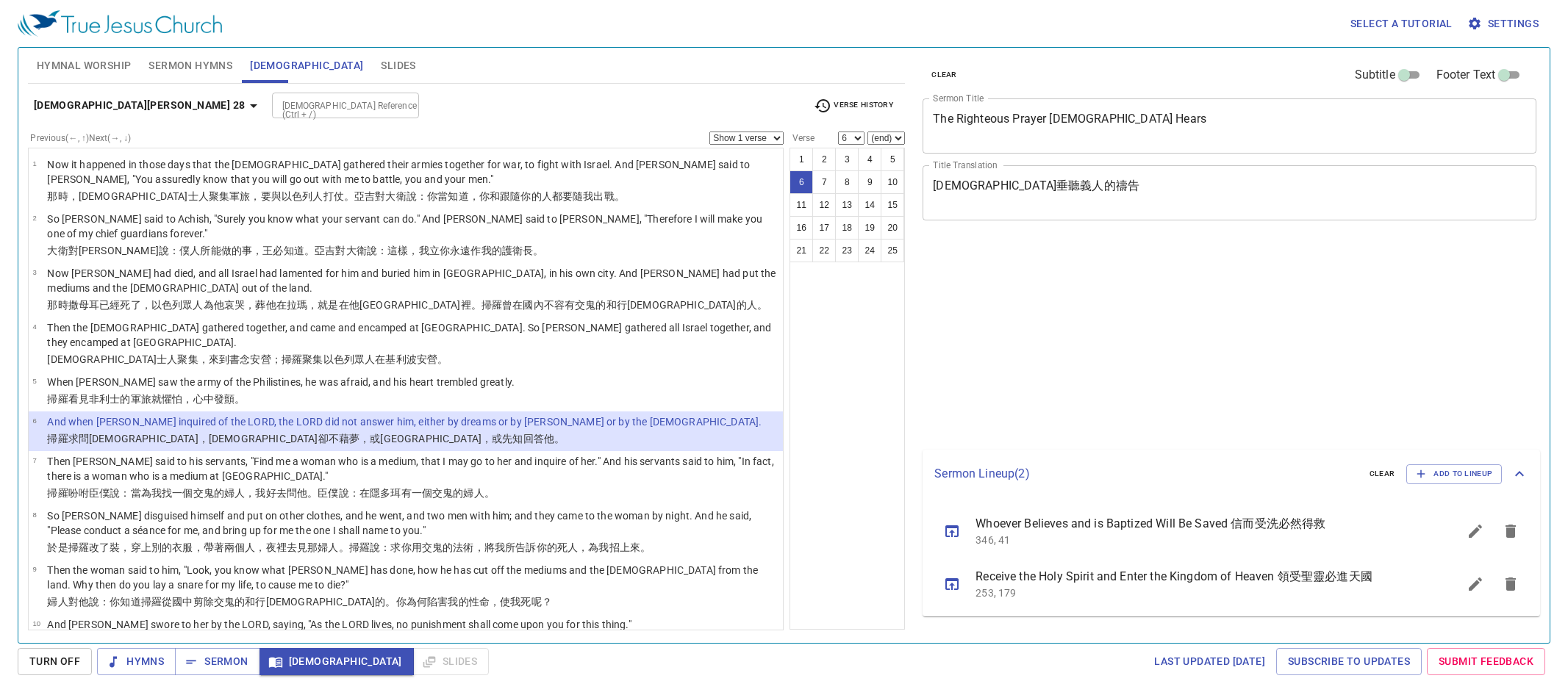
select select "6"
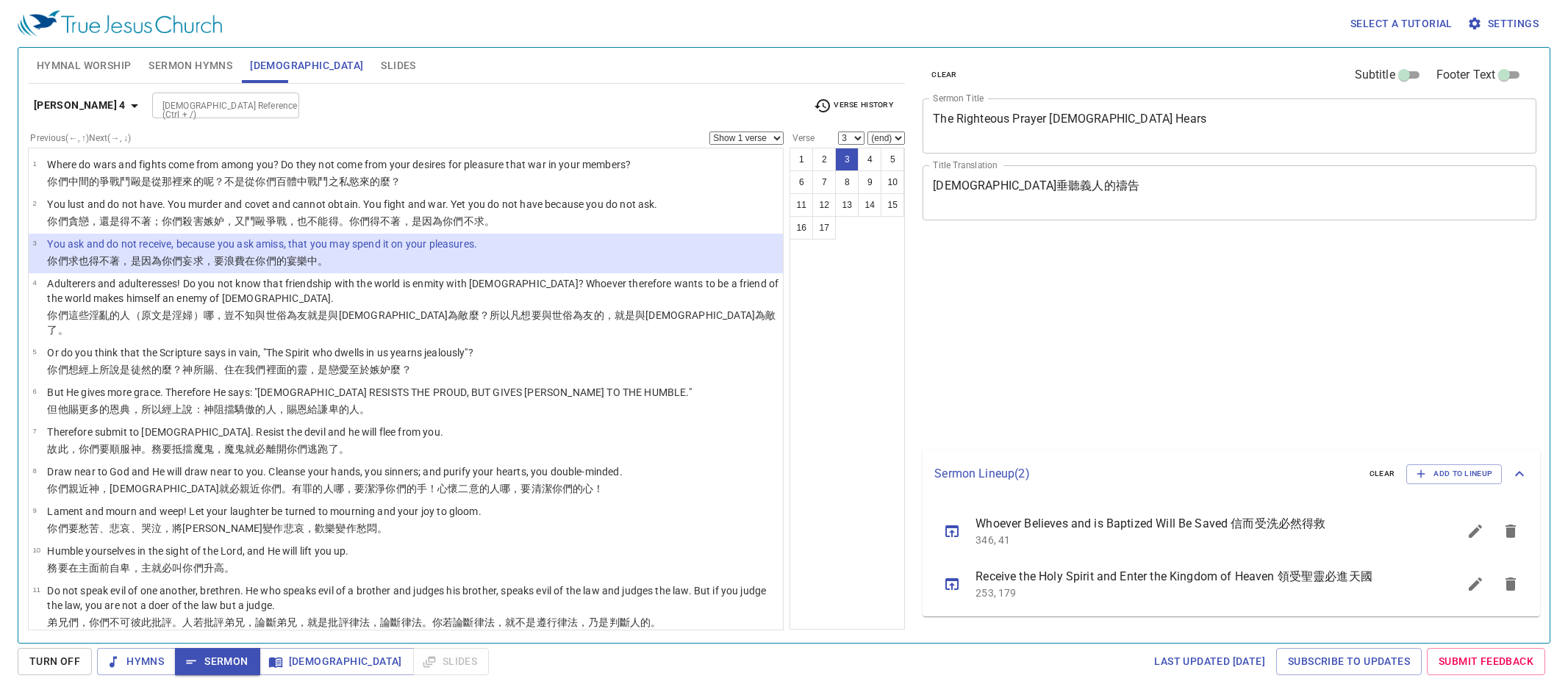
select select "3"
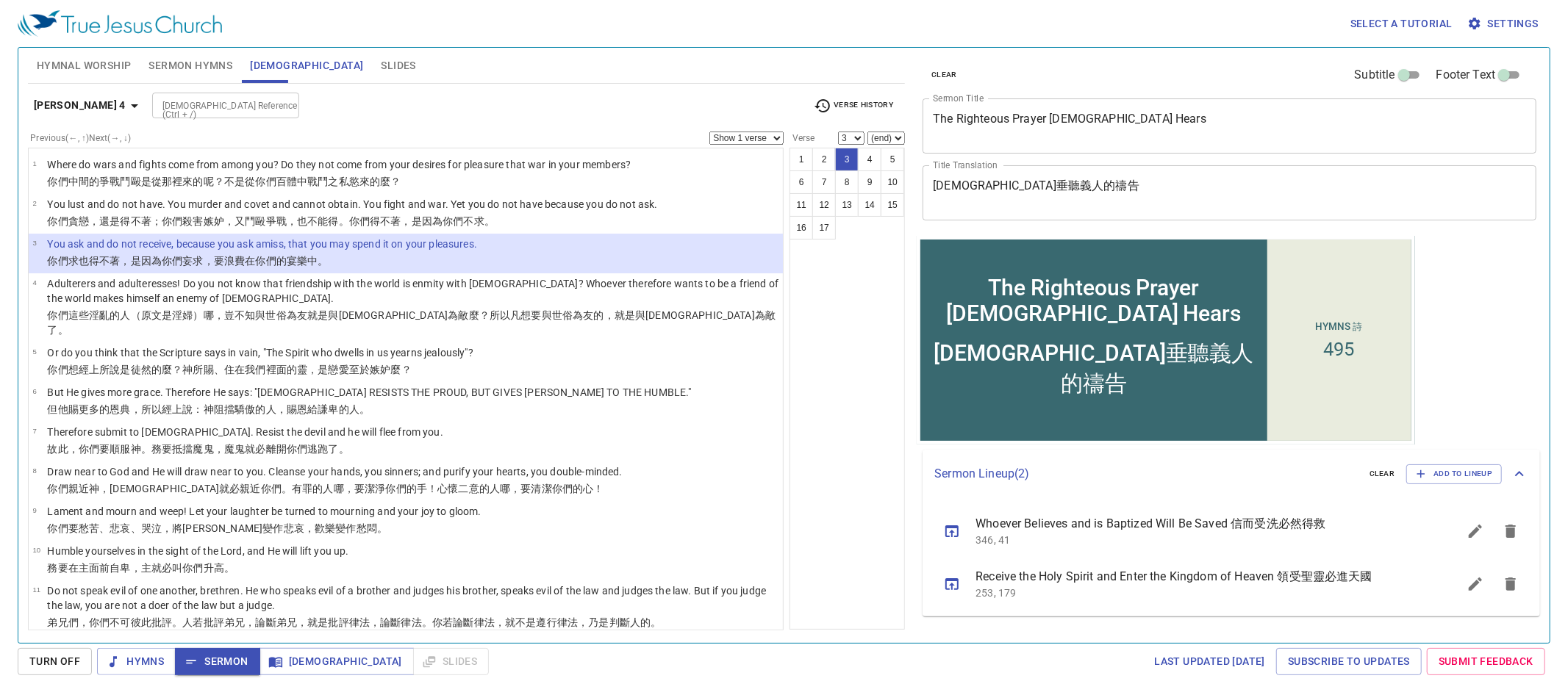
scroll to position [12, 0]
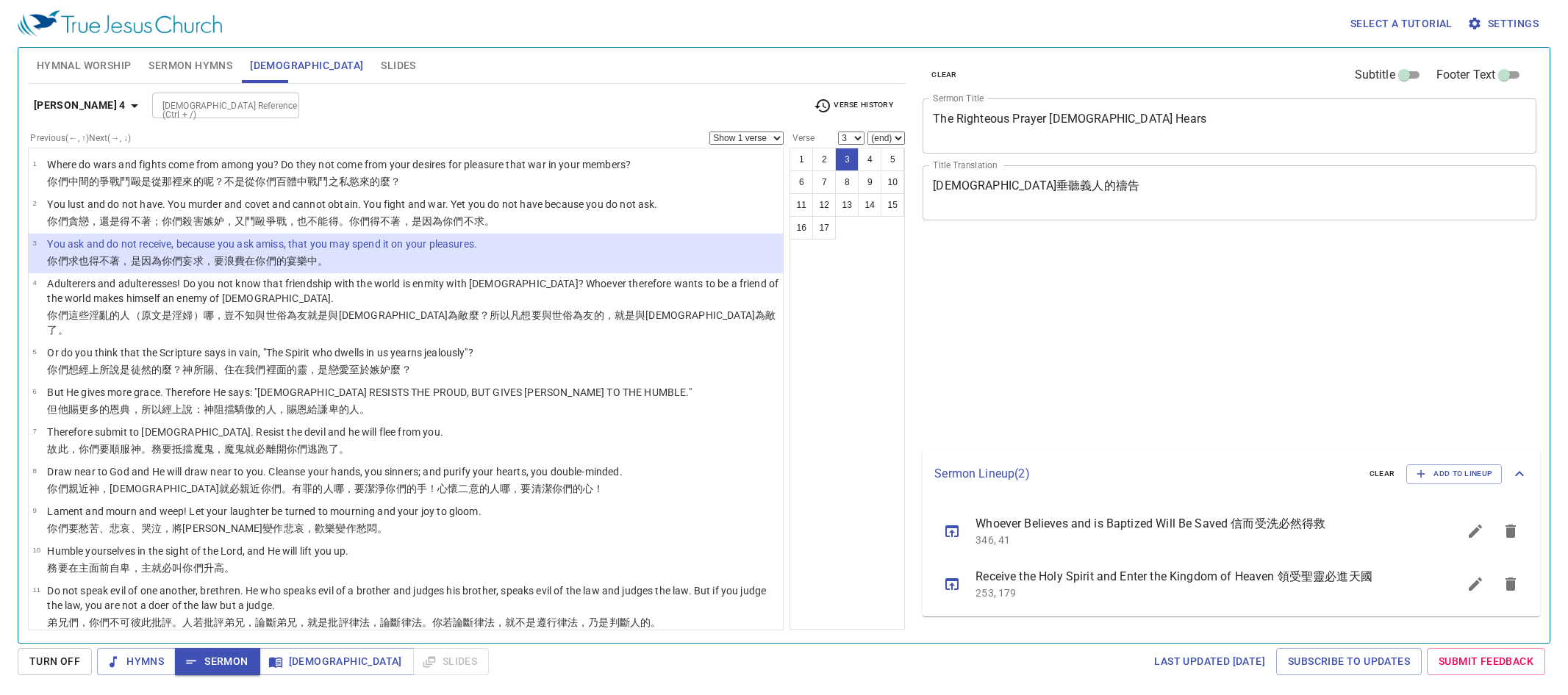
select select "3"
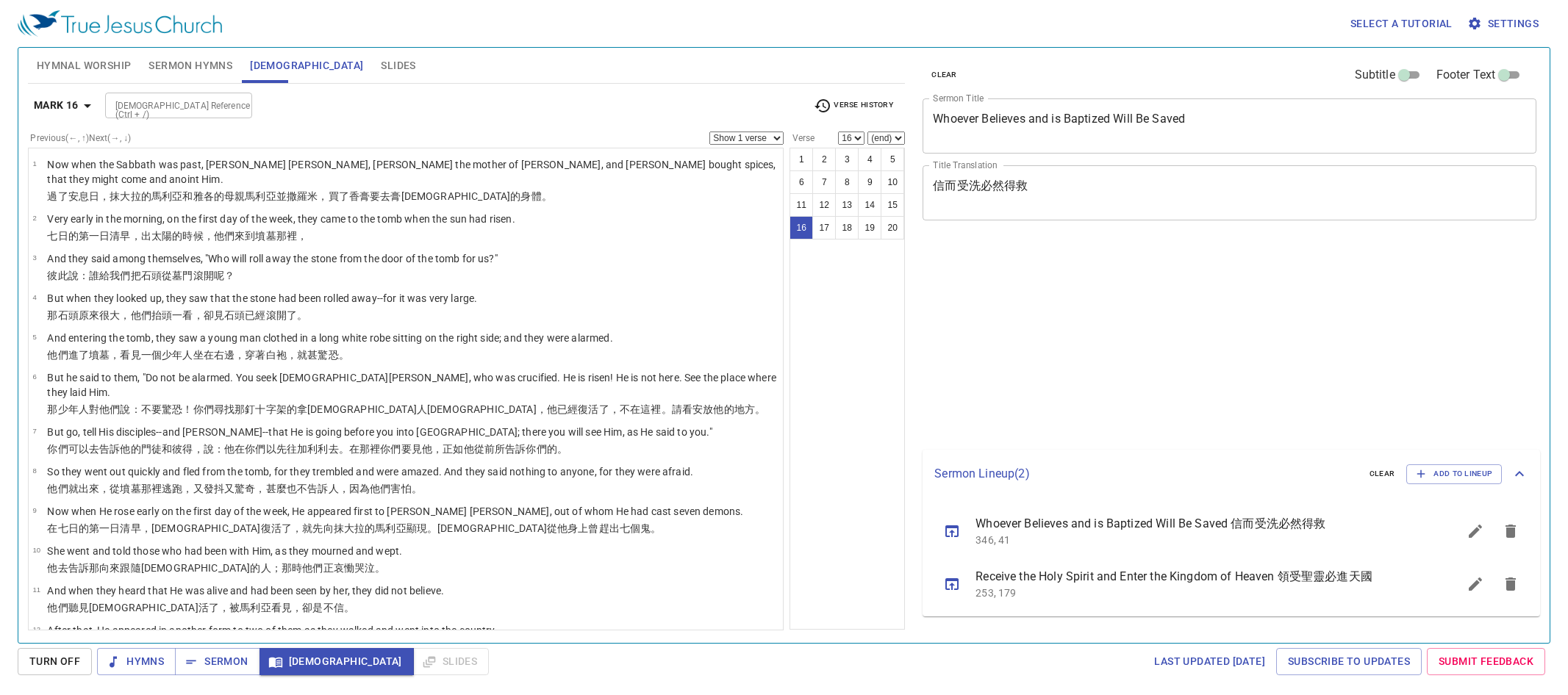
select select "16"
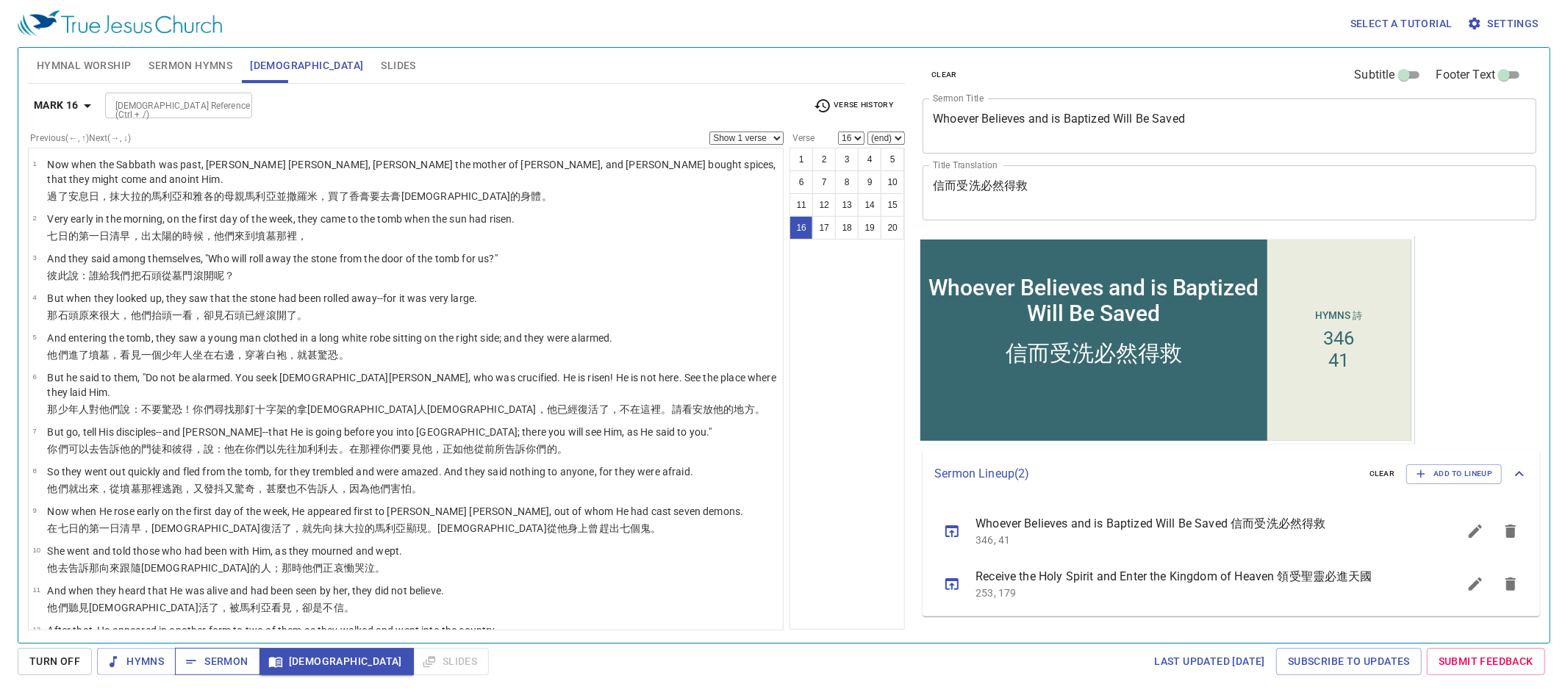
click at [216, 672] on button "Sermon" at bounding box center [217, 661] width 85 height 27
click at [494, 666] on div "Last updated 9/22/2025 Subscribe to Updates Submit Feedback" at bounding box center [1022, 661] width 1057 height 27
click at [215, 666] on span "Sermon" at bounding box center [216, 661] width 61 height 18
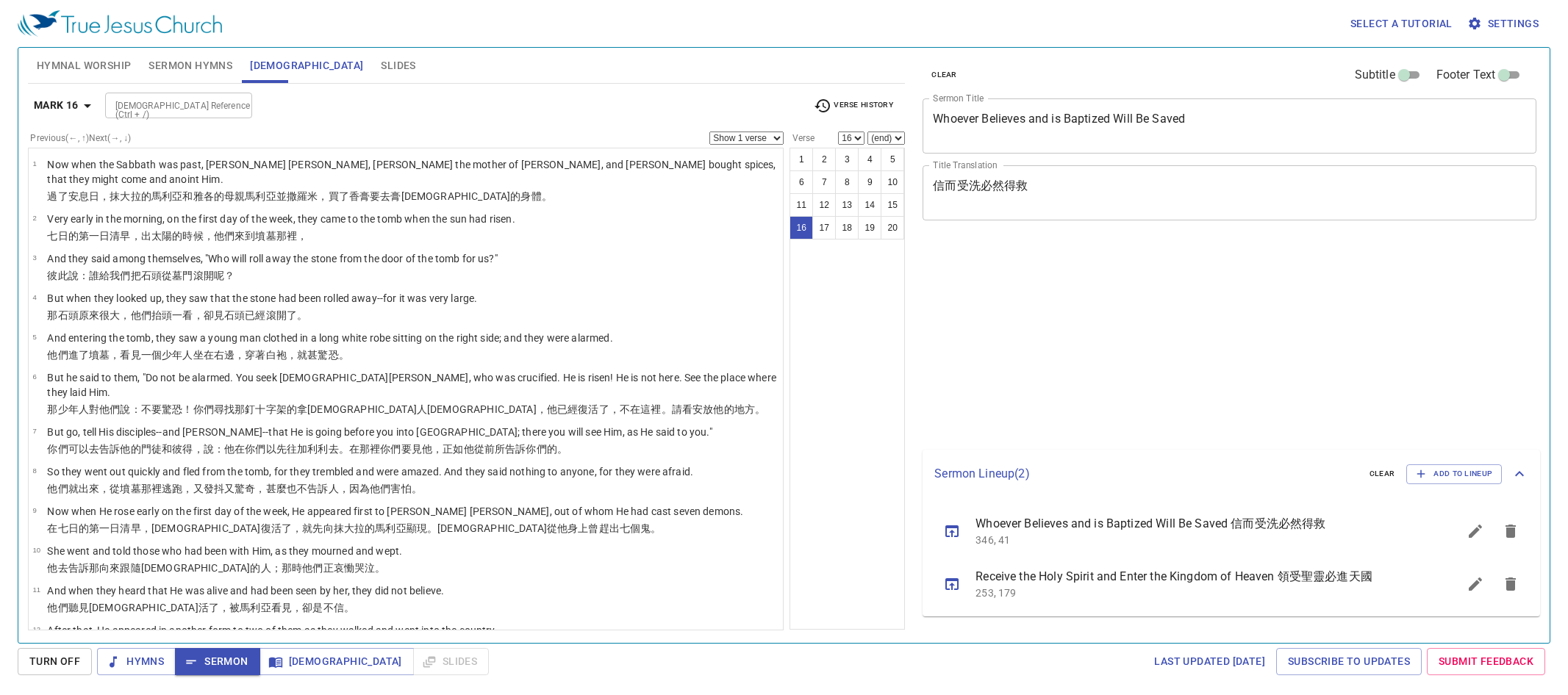
select select "16"
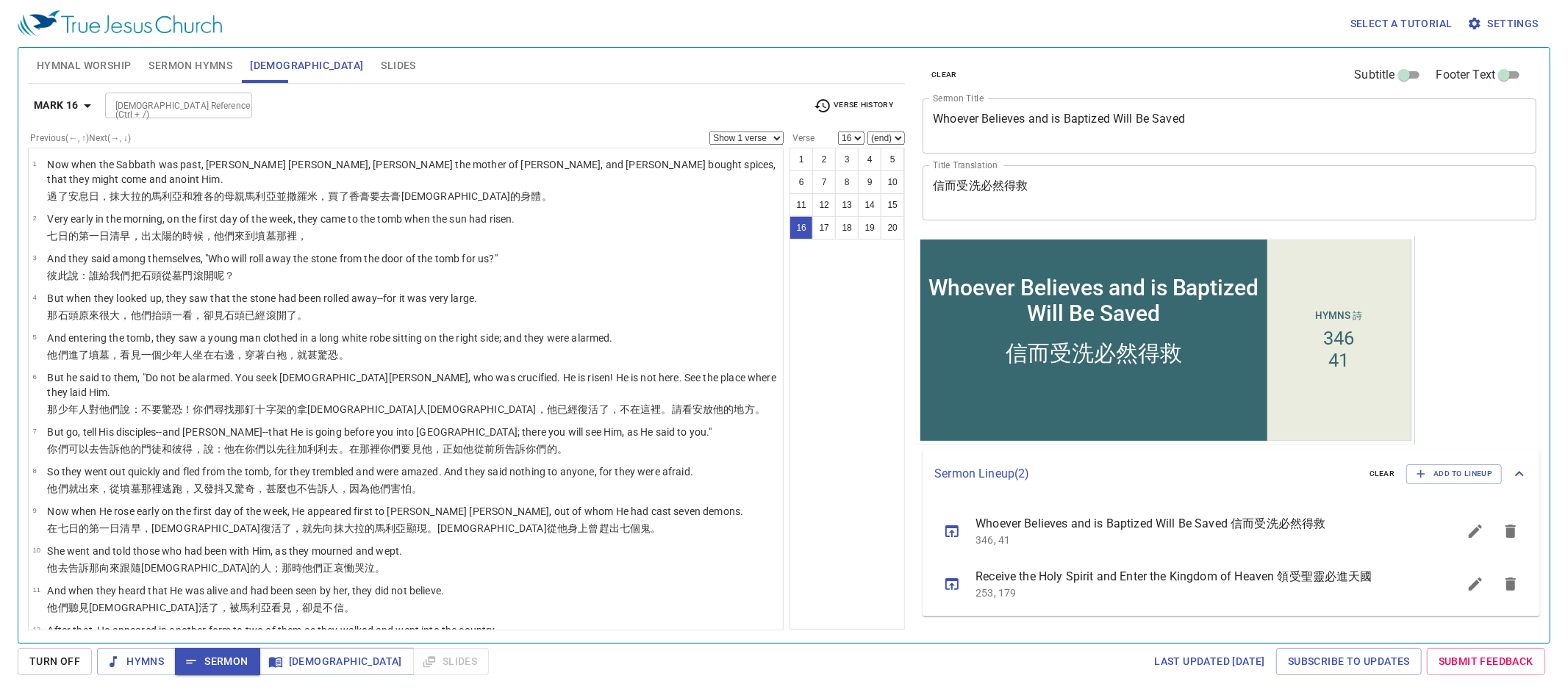
scroll to position [338, 0]
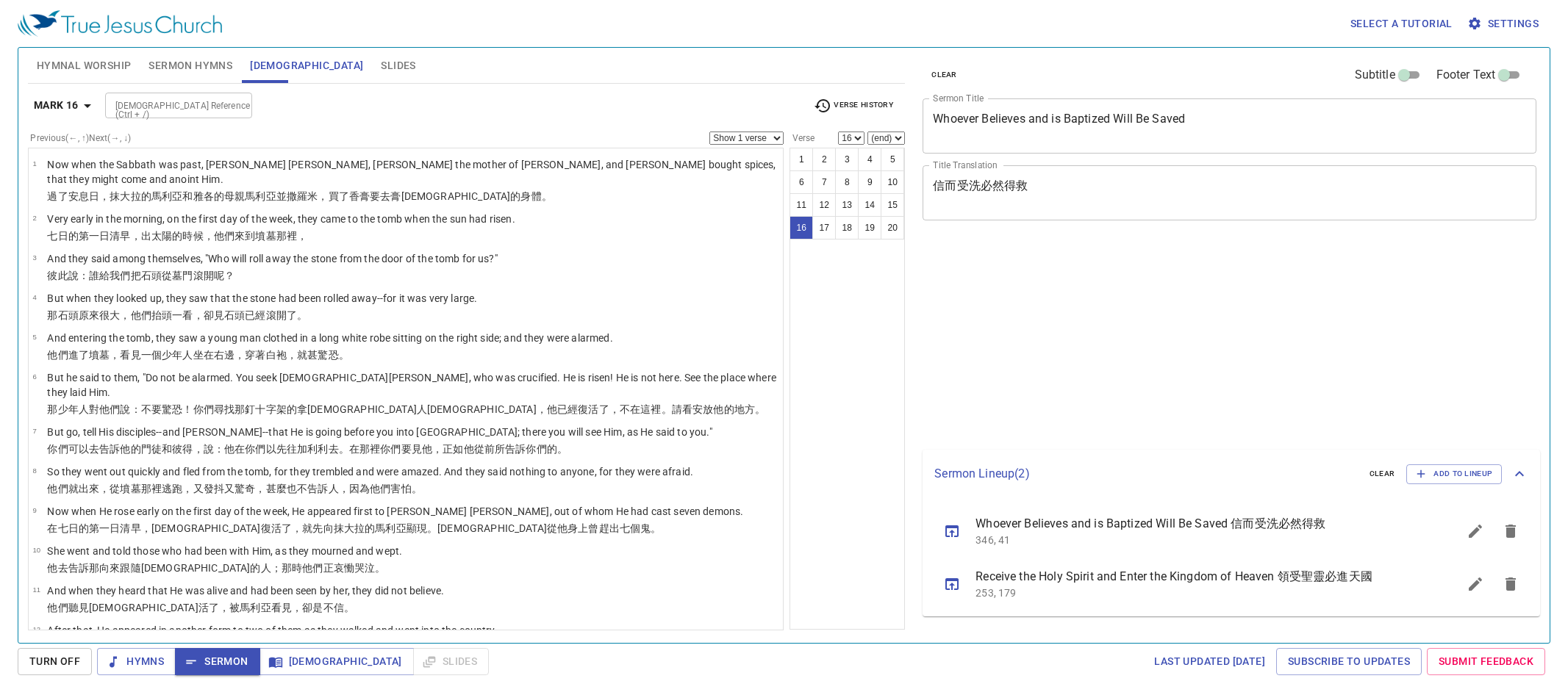
select select "16"
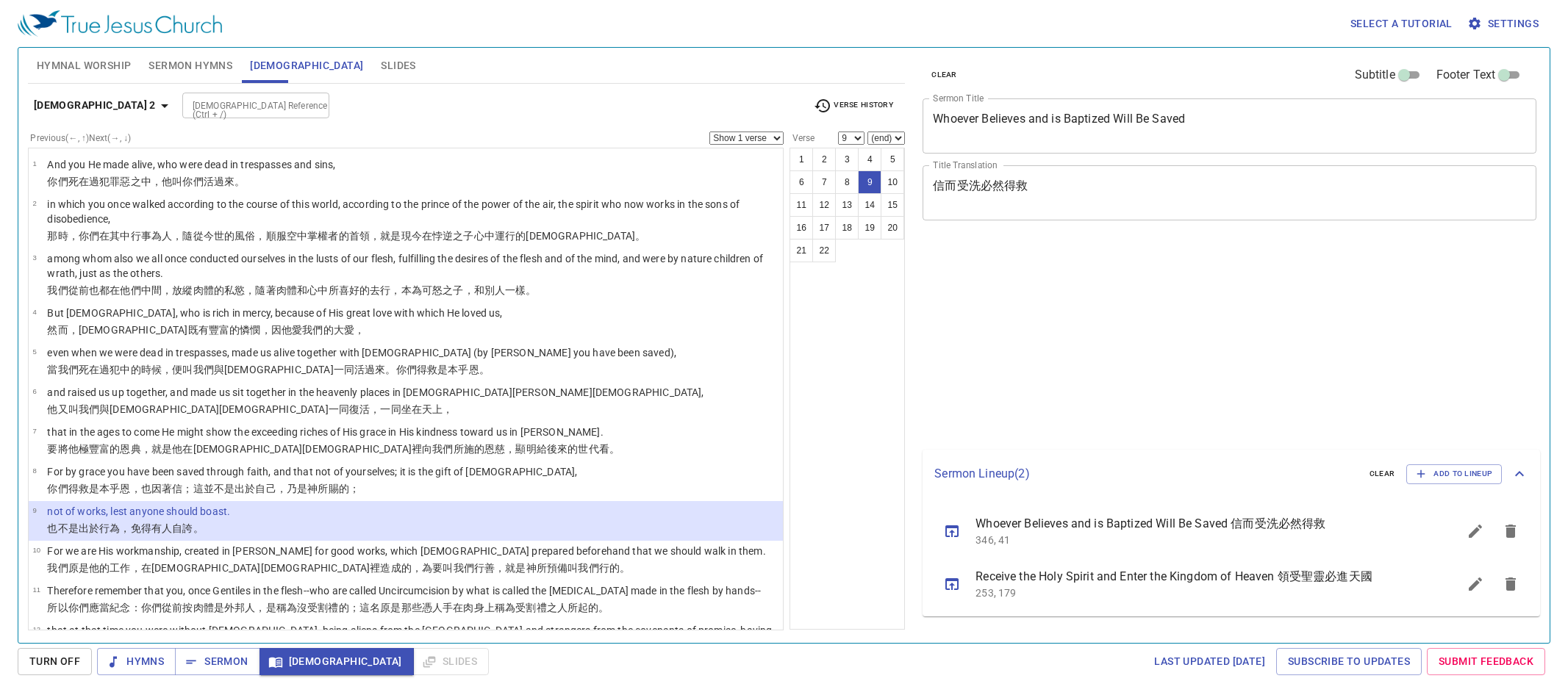
select select "9"
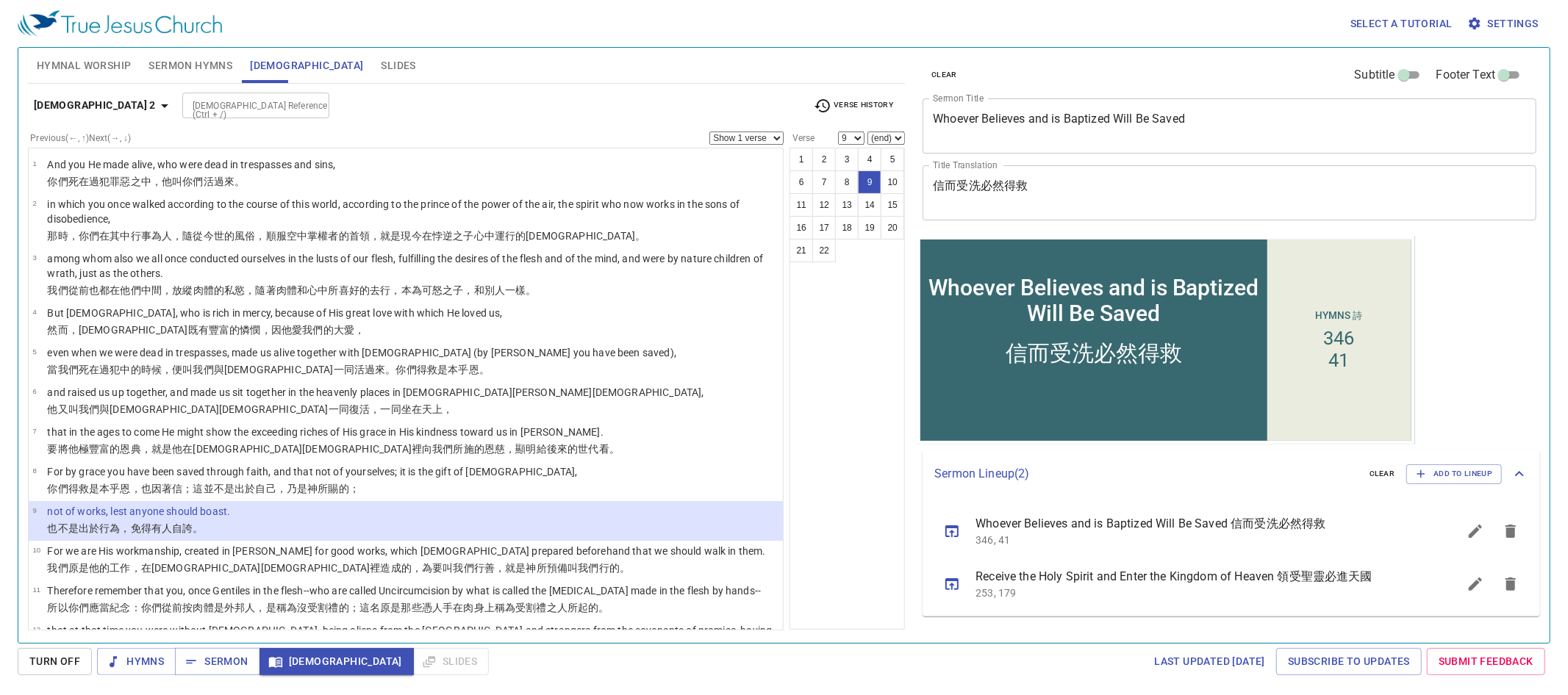
scroll to position [92, 0]
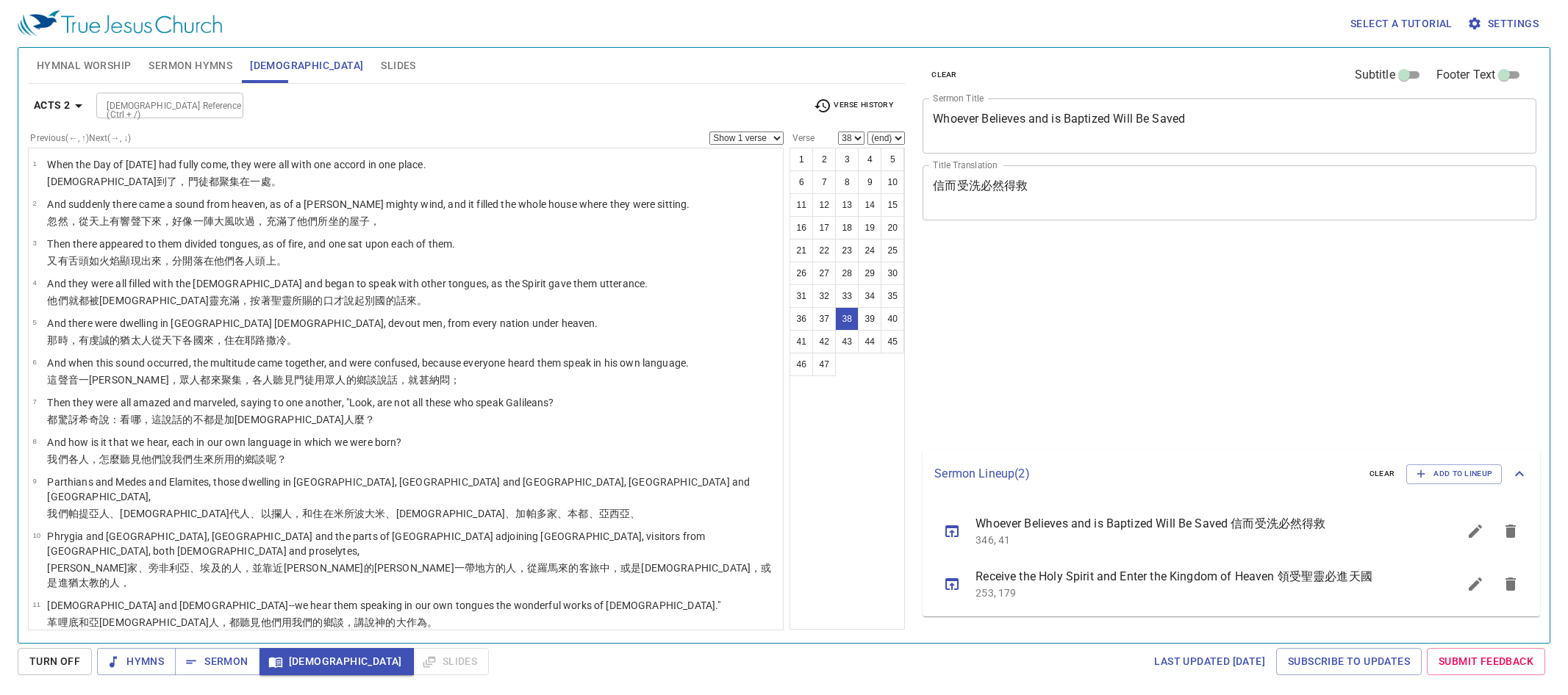
select select "38"
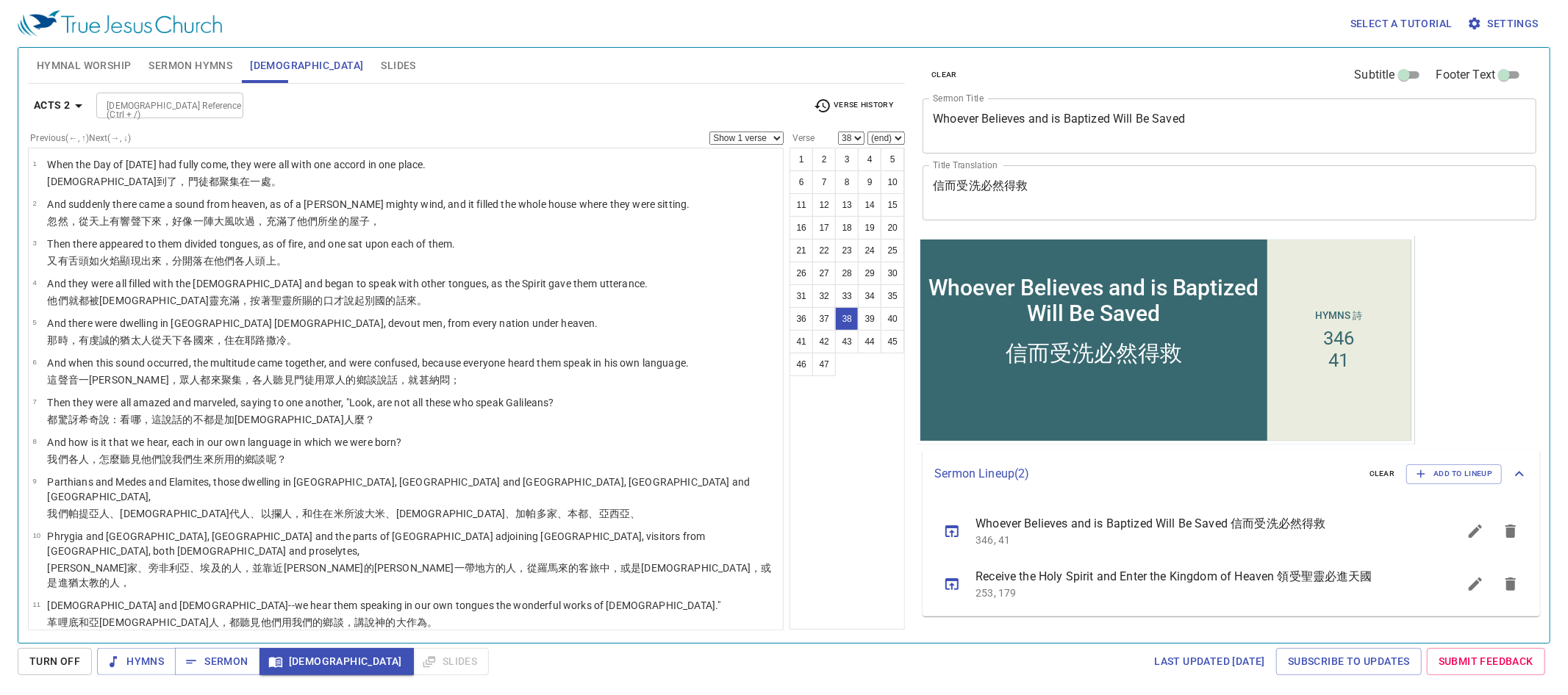
scroll to position [1332, 0]
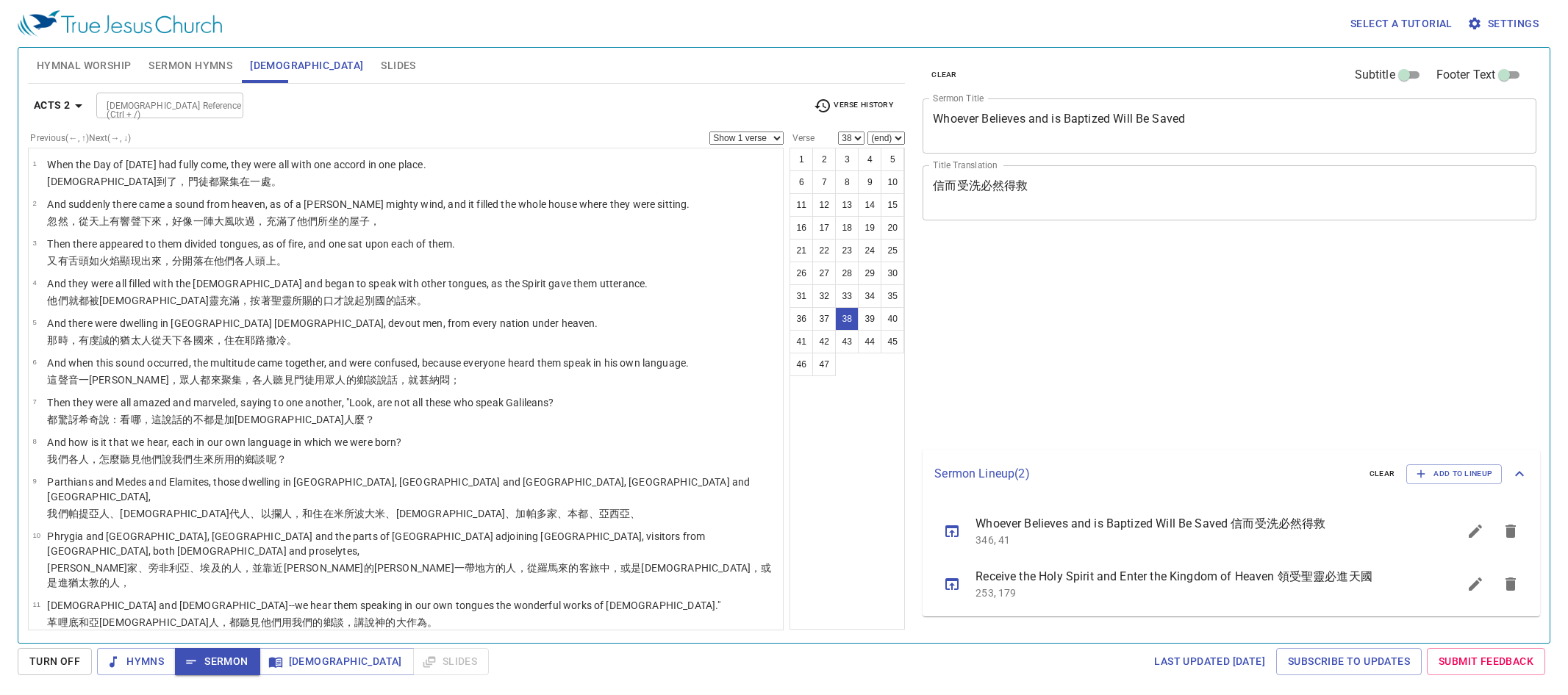
select select "38"
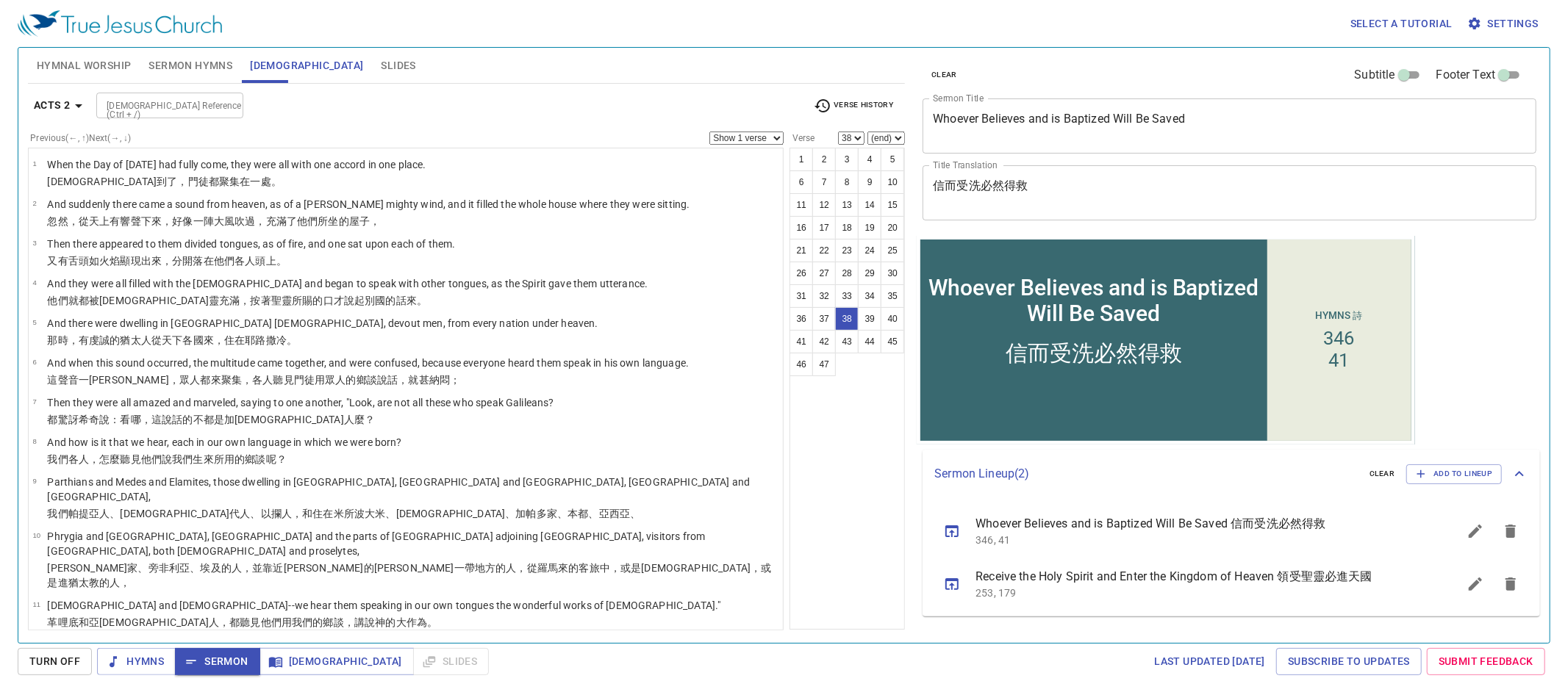
scroll to position [1332, 0]
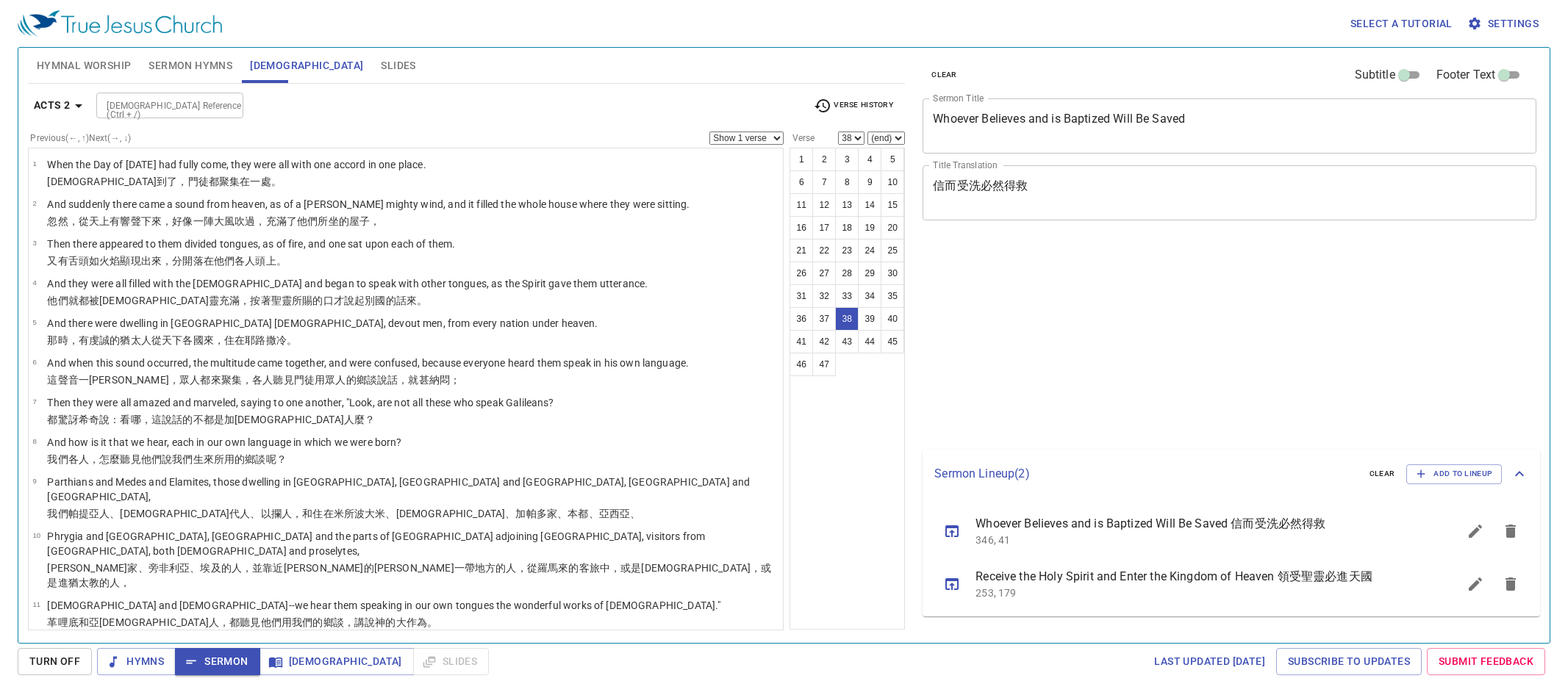
select select "38"
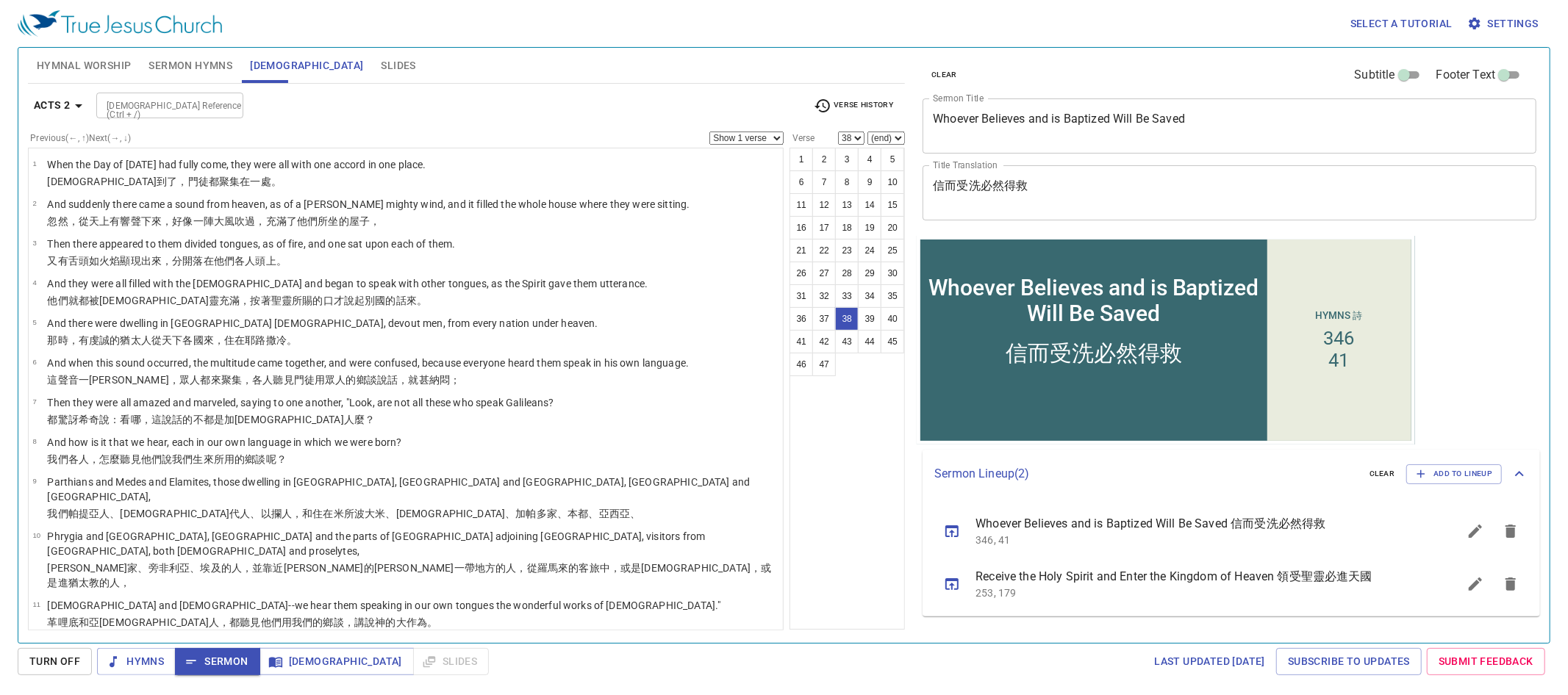
scroll to position [1332, 0]
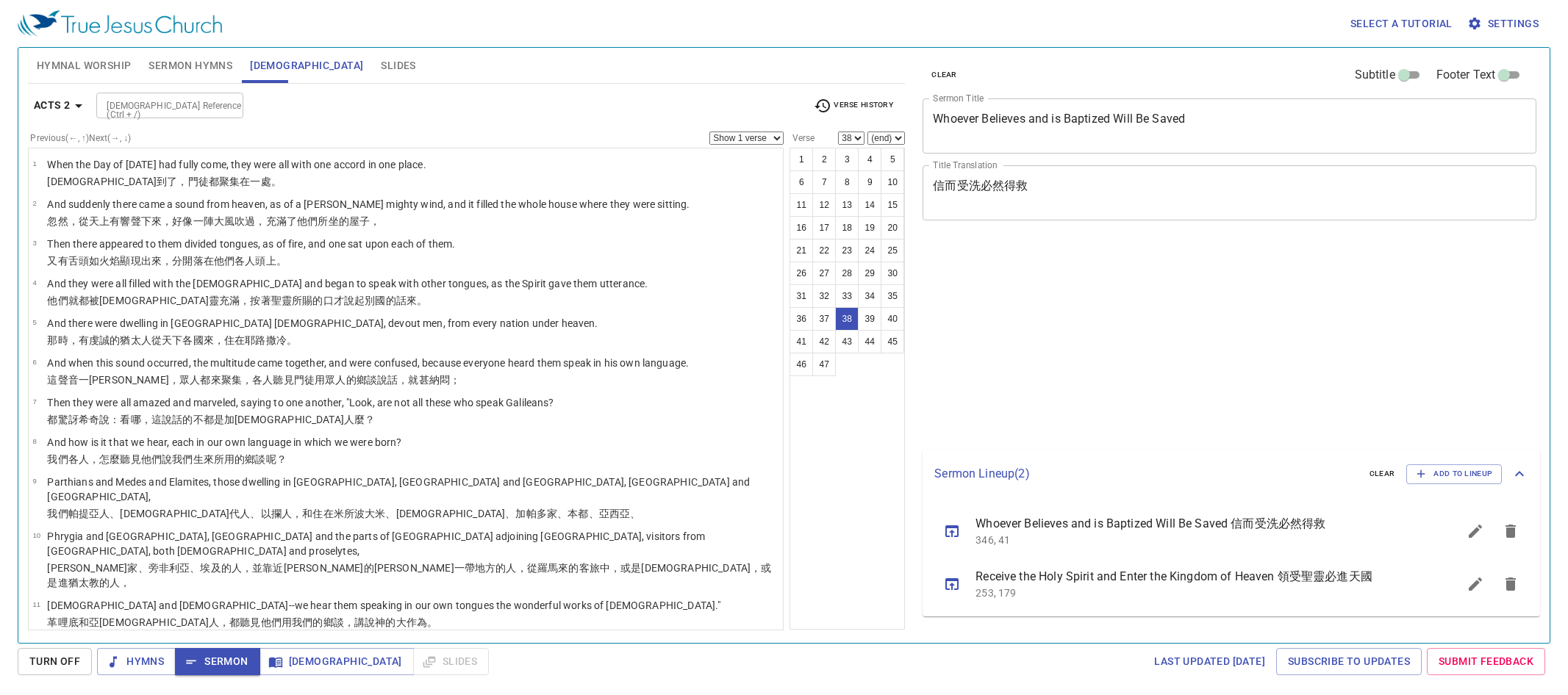
select select "38"
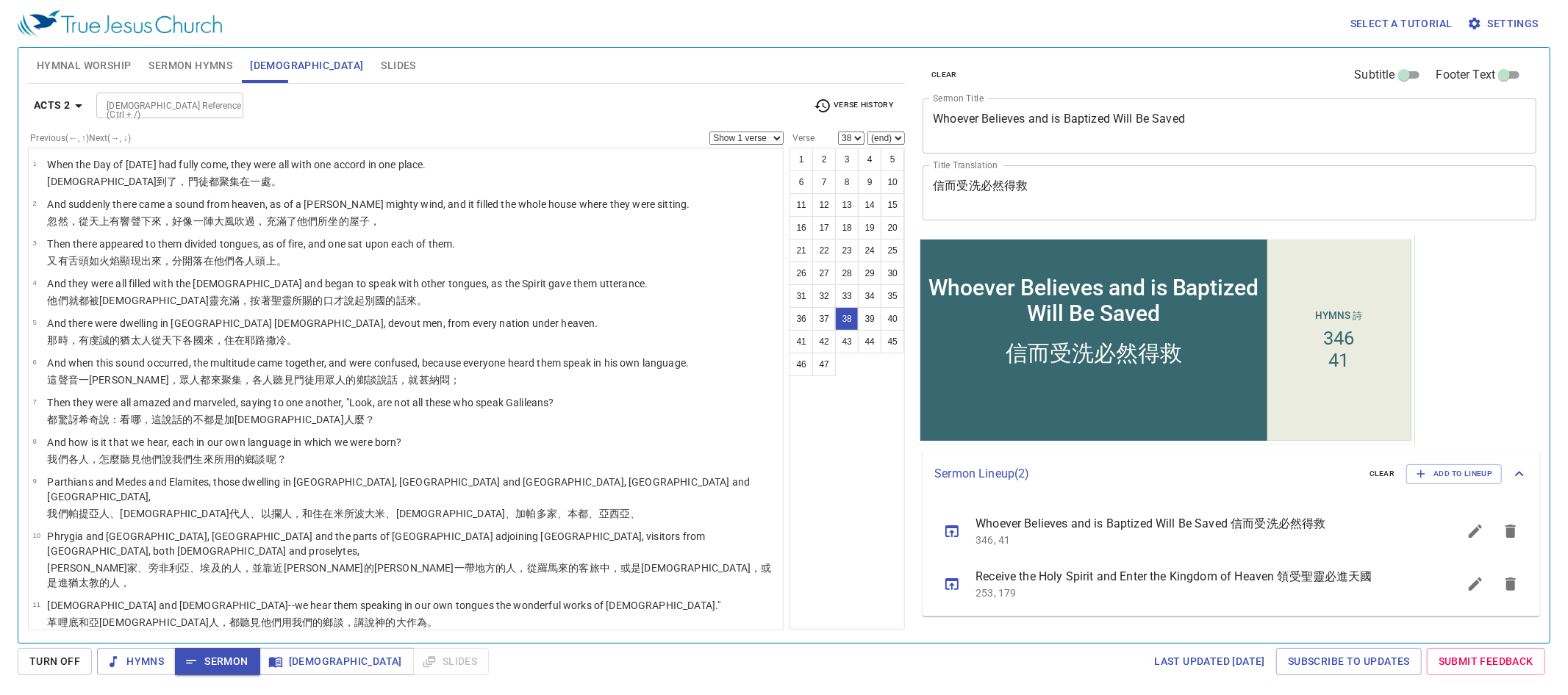
scroll to position [1332, 0]
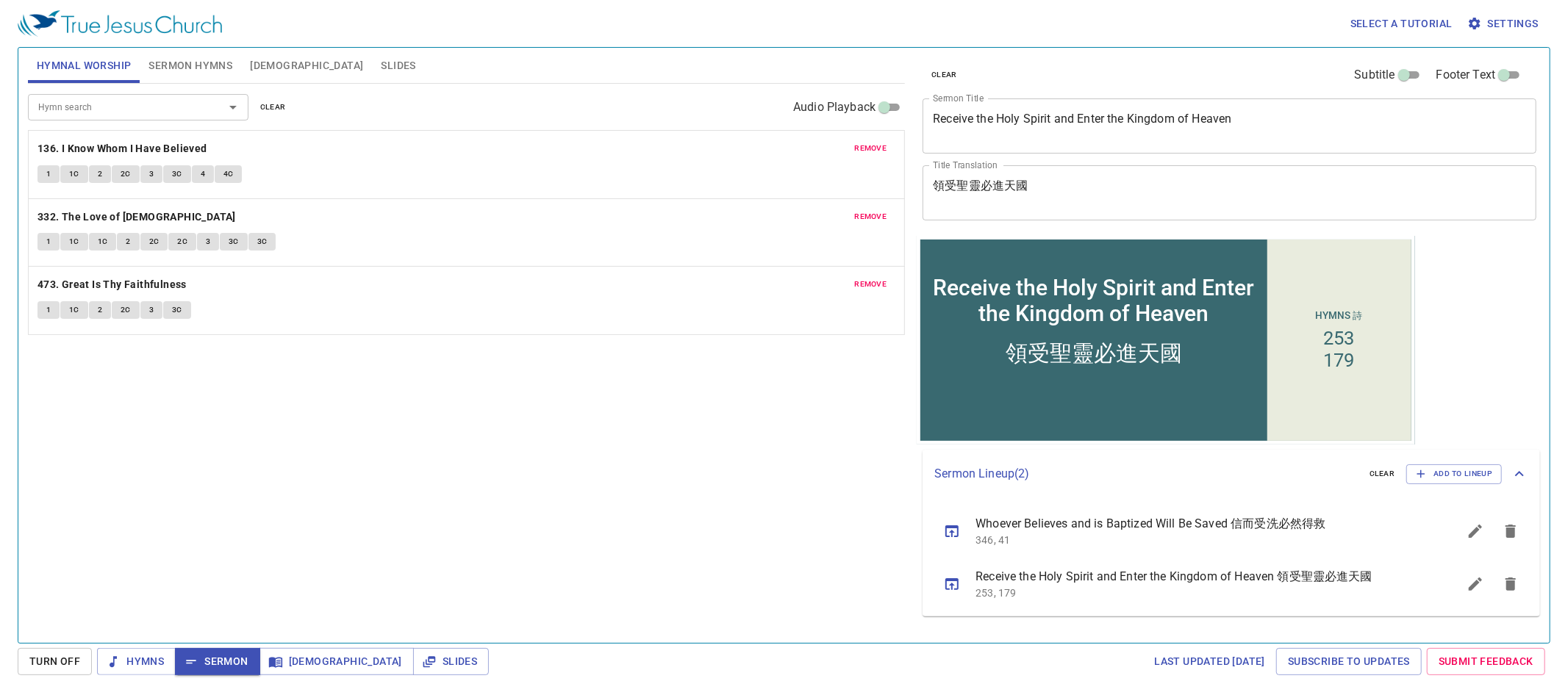
click at [869, 149] on span "remove" at bounding box center [870, 149] width 33 height 13
click at [869, 211] on span "remove" at bounding box center [870, 217] width 33 height 13
click at [868, 278] on span "remove" at bounding box center [870, 285] width 33 height 13
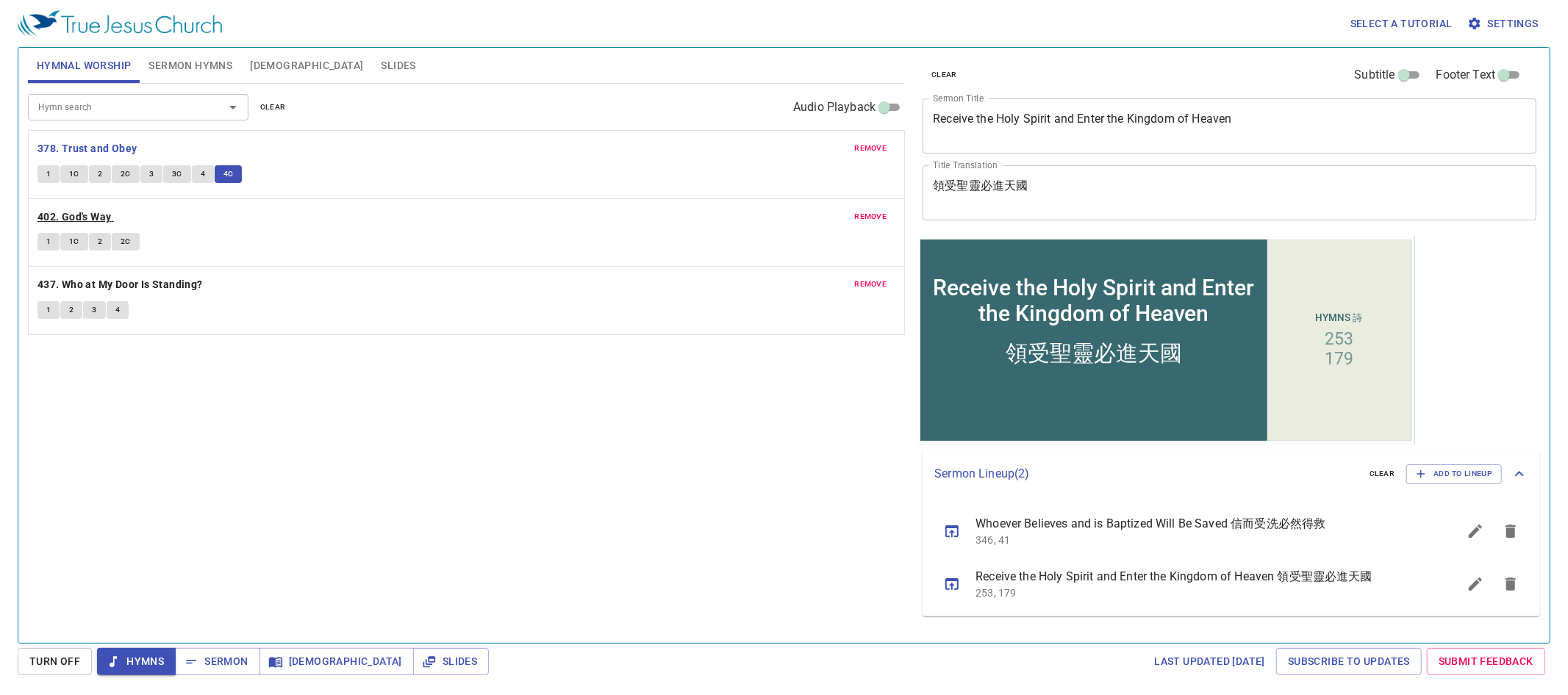
click at [92, 213] on b "402. God's Way" at bounding box center [74, 216] width 74 height 18
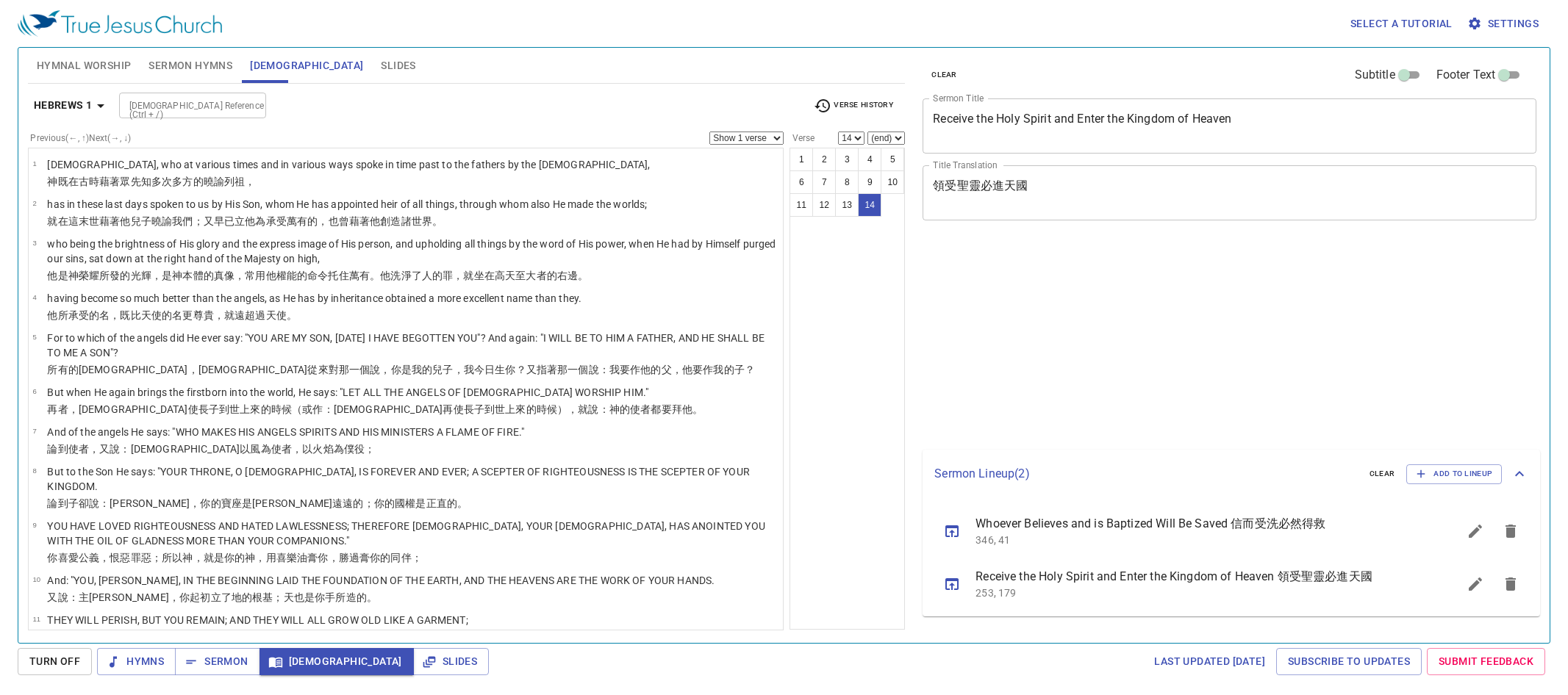
select select "14"
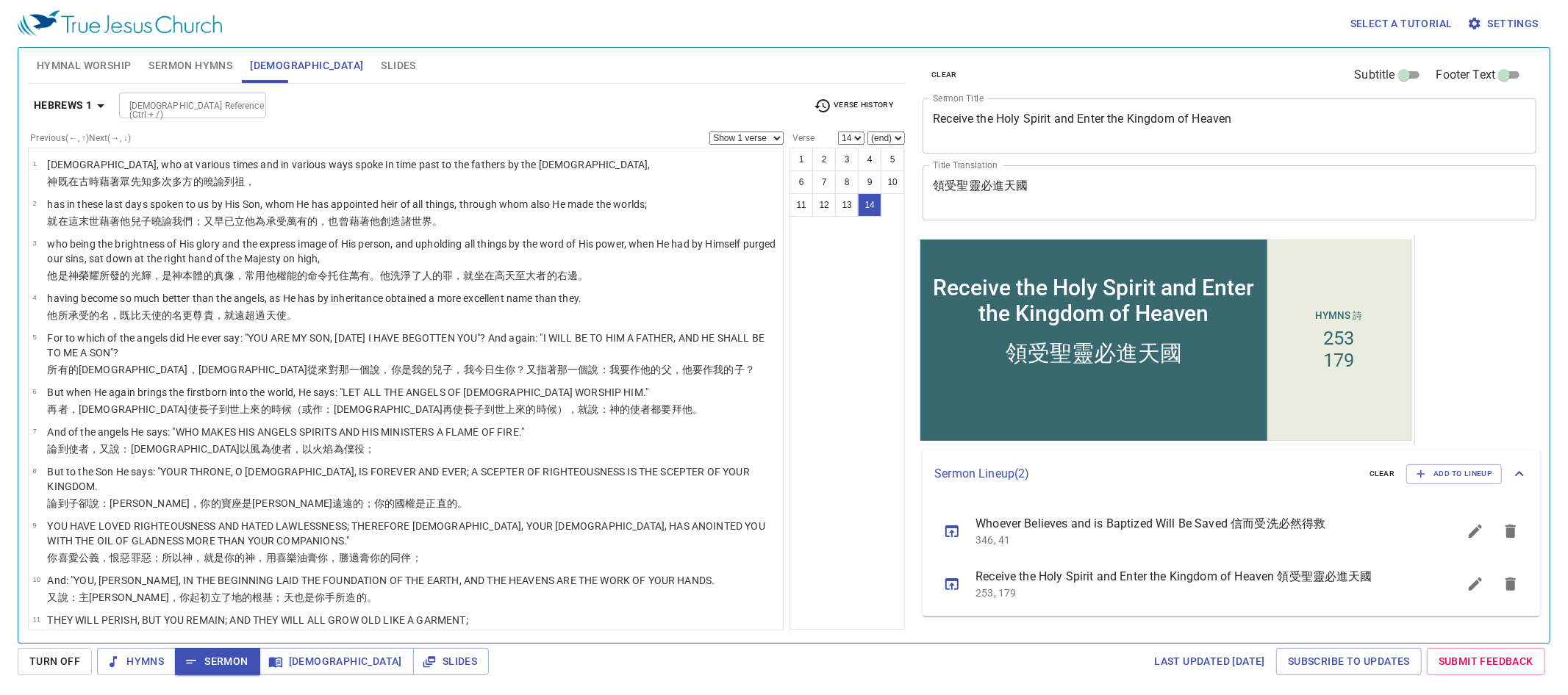
click at [174, 104] on input "[DEMOGRAPHIC_DATA] Reference (Ctrl + /)" at bounding box center [180, 106] width 114 height 17
click at [205, 98] on input "[DEMOGRAPHIC_DATA] Reference (Ctrl + /)" at bounding box center [180, 106] width 114 height 17
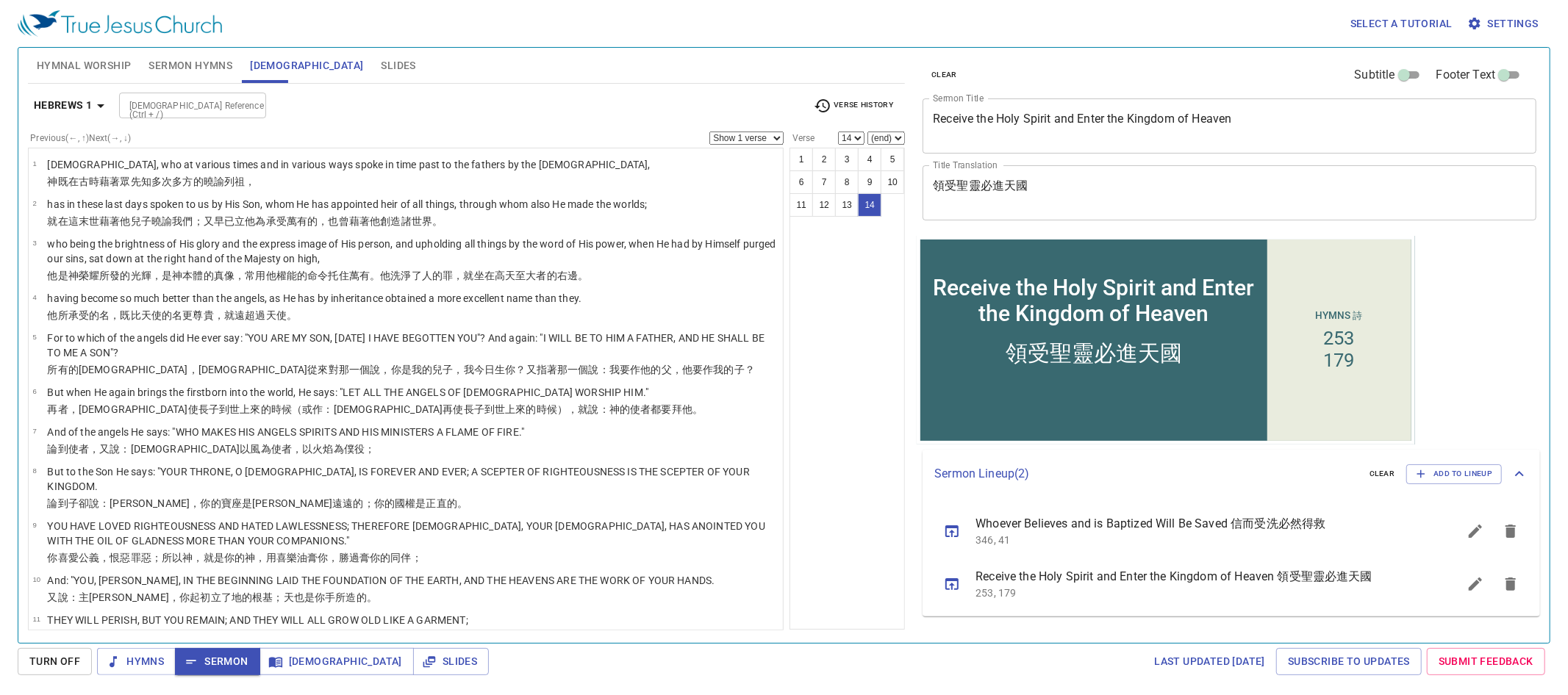
click at [205, 98] on input "[DEMOGRAPHIC_DATA] Reference (Ctrl + /)" at bounding box center [180, 106] width 114 height 17
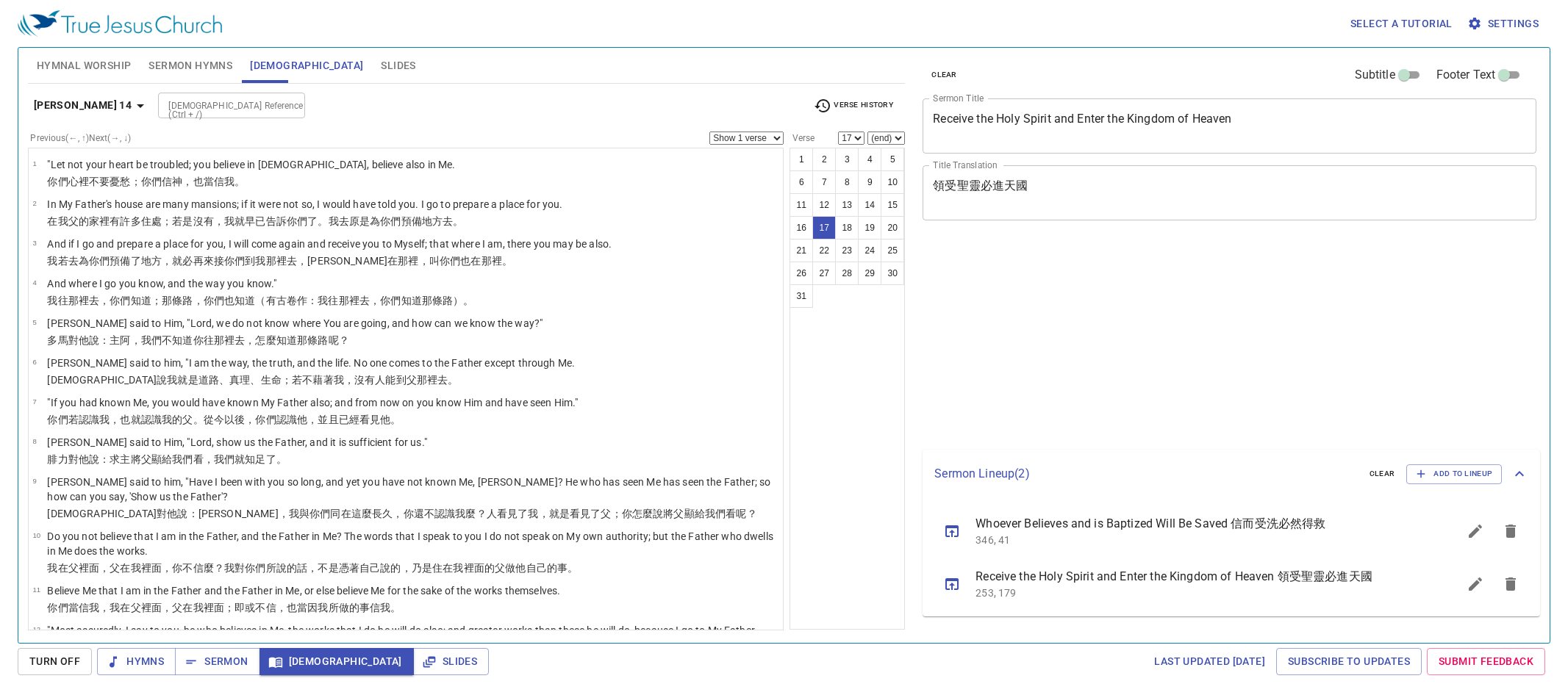
select select "17"
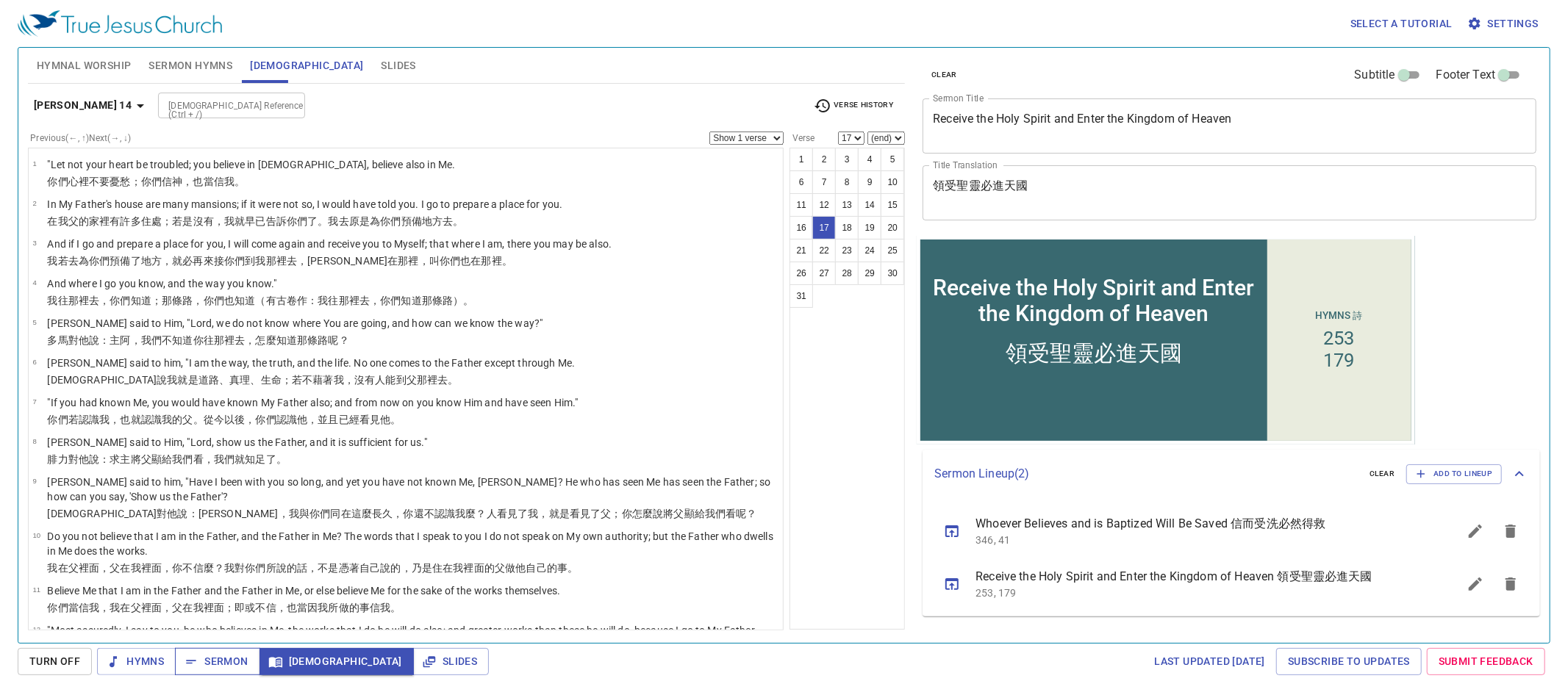
click at [233, 666] on span "Sermon" at bounding box center [216, 661] width 61 height 18
click at [223, 660] on span "Sermon" at bounding box center [216, 661] width 61 height 18
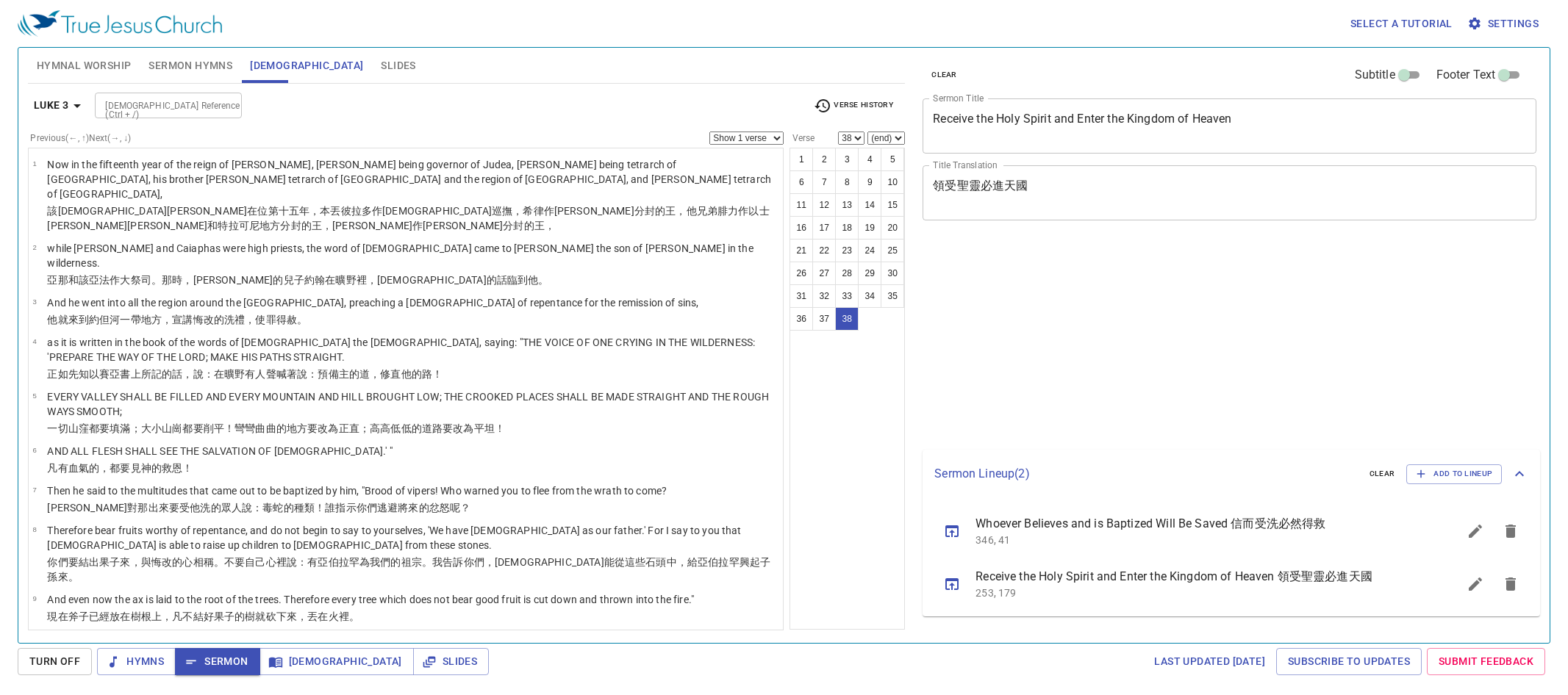
select select "38"
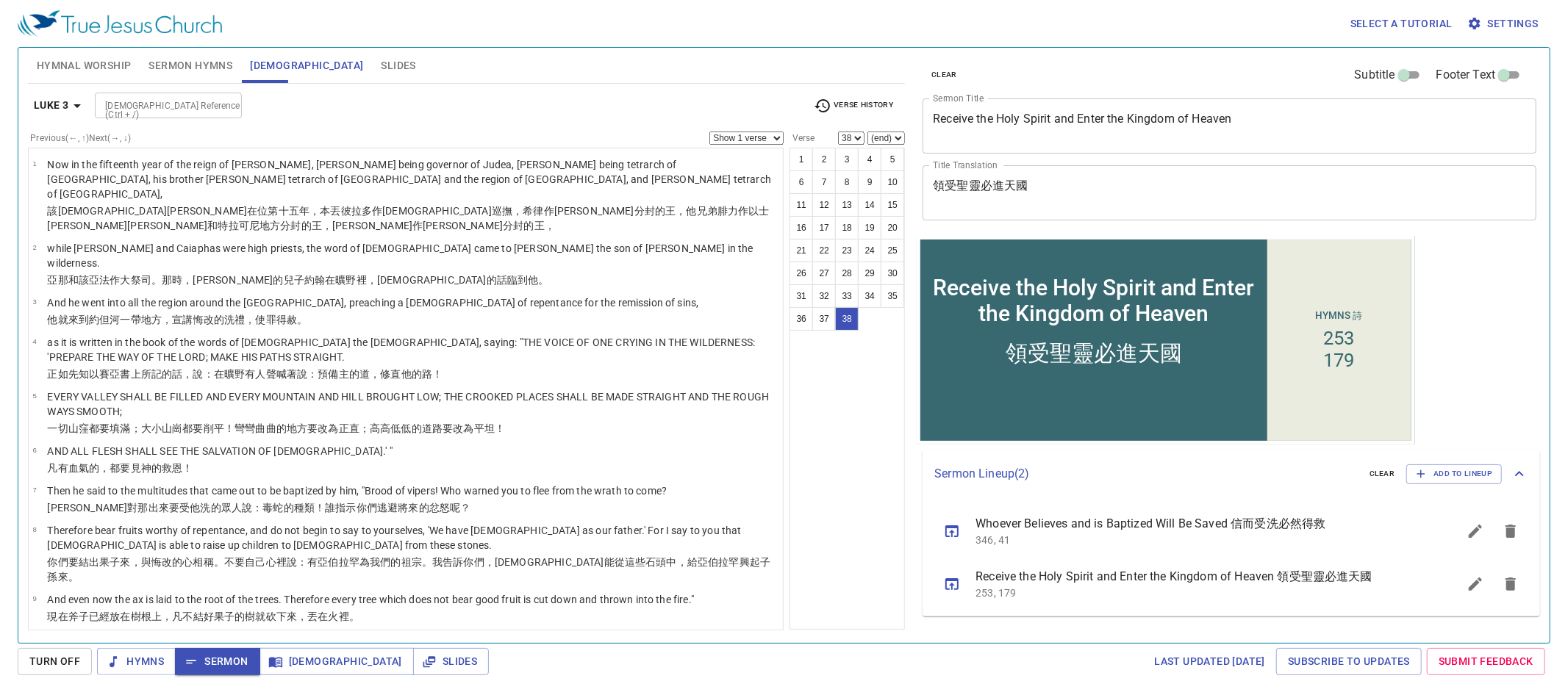
scroll to position [1154, 0]
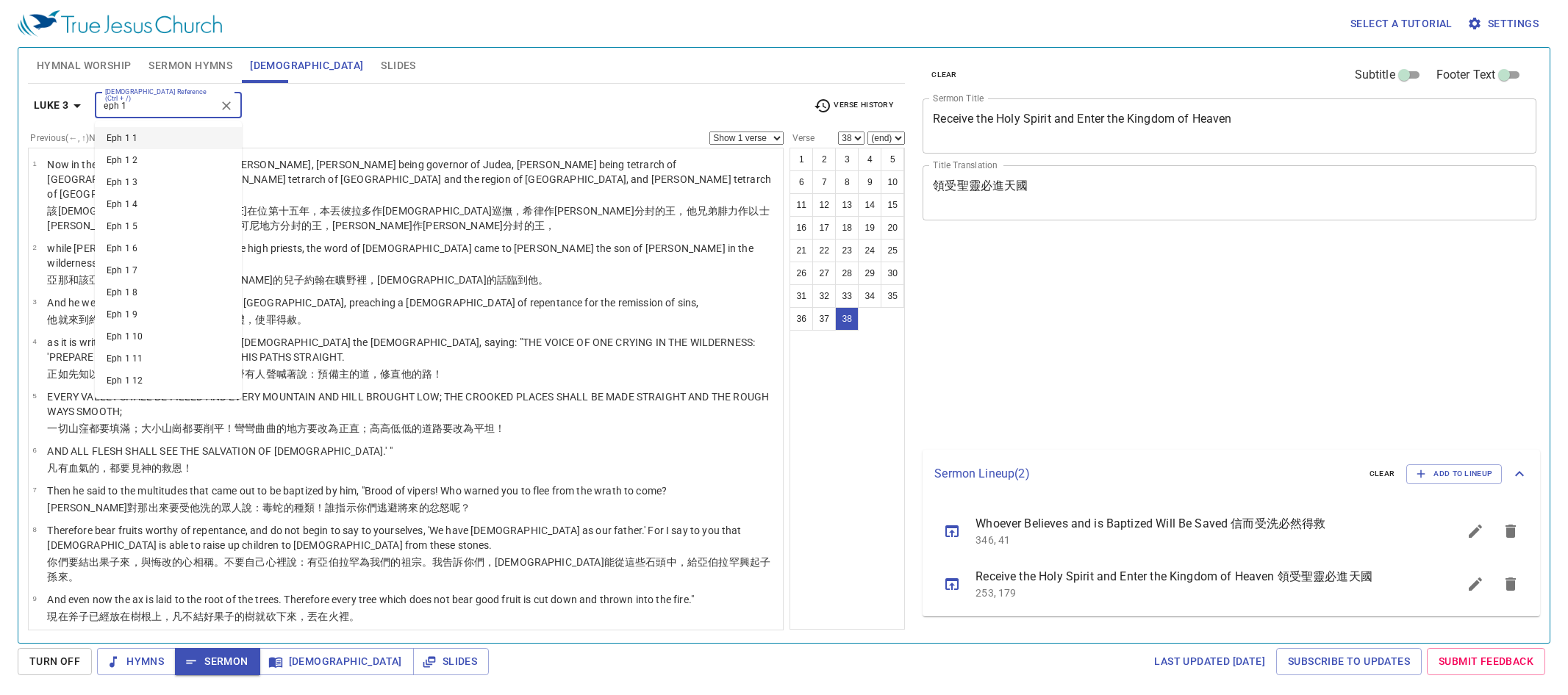
select select "38"
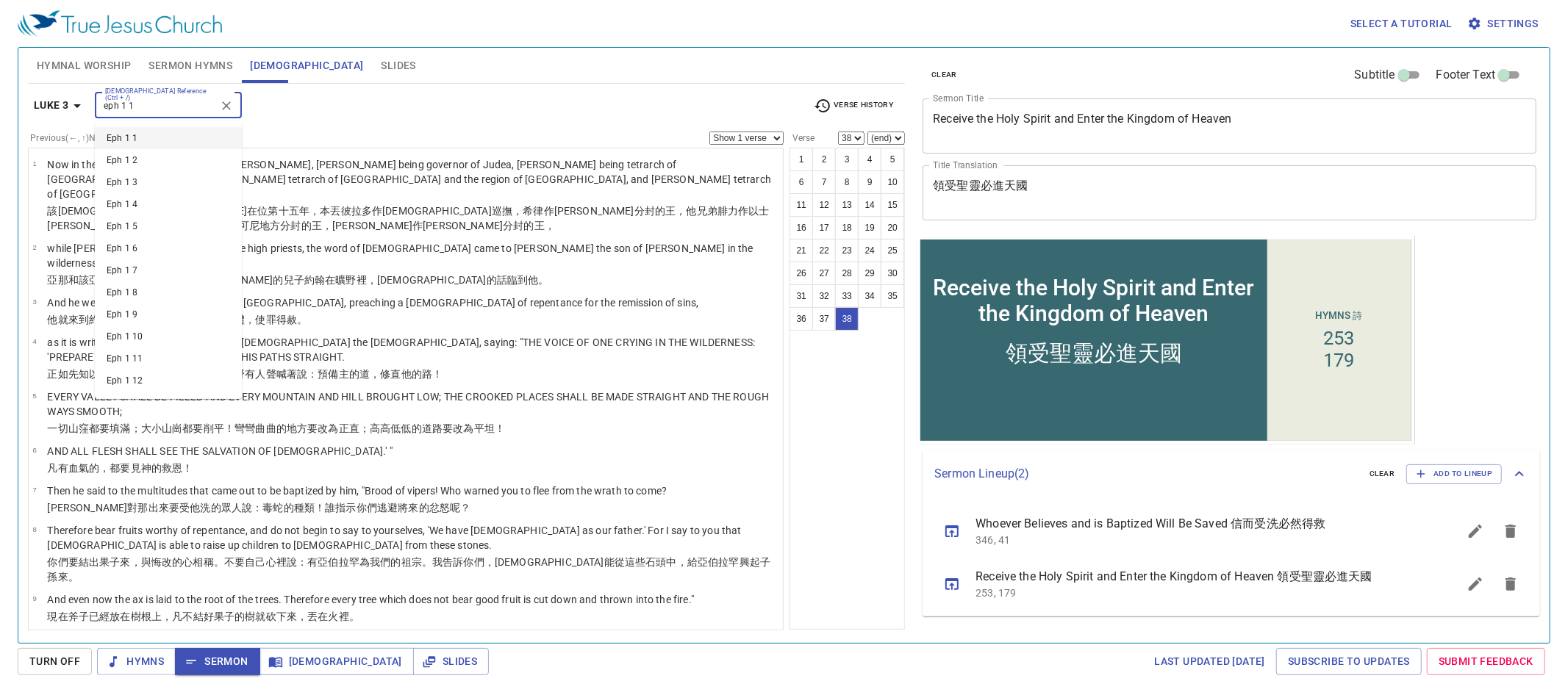
type input "eph 1 13"
click at [173, 107] on input "eph 1 13" at bounding box center [156, 106] width 114 height 17
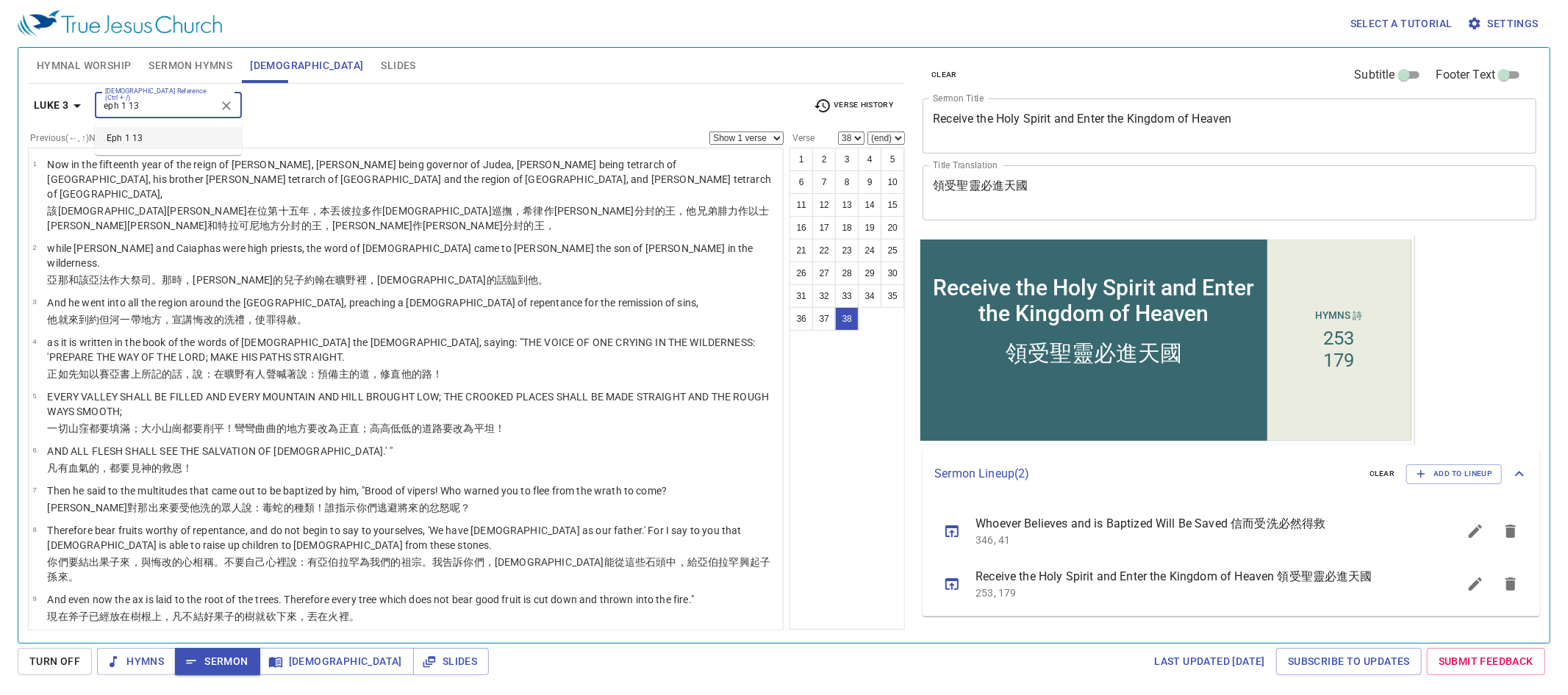
scroll to position [1154, 0]
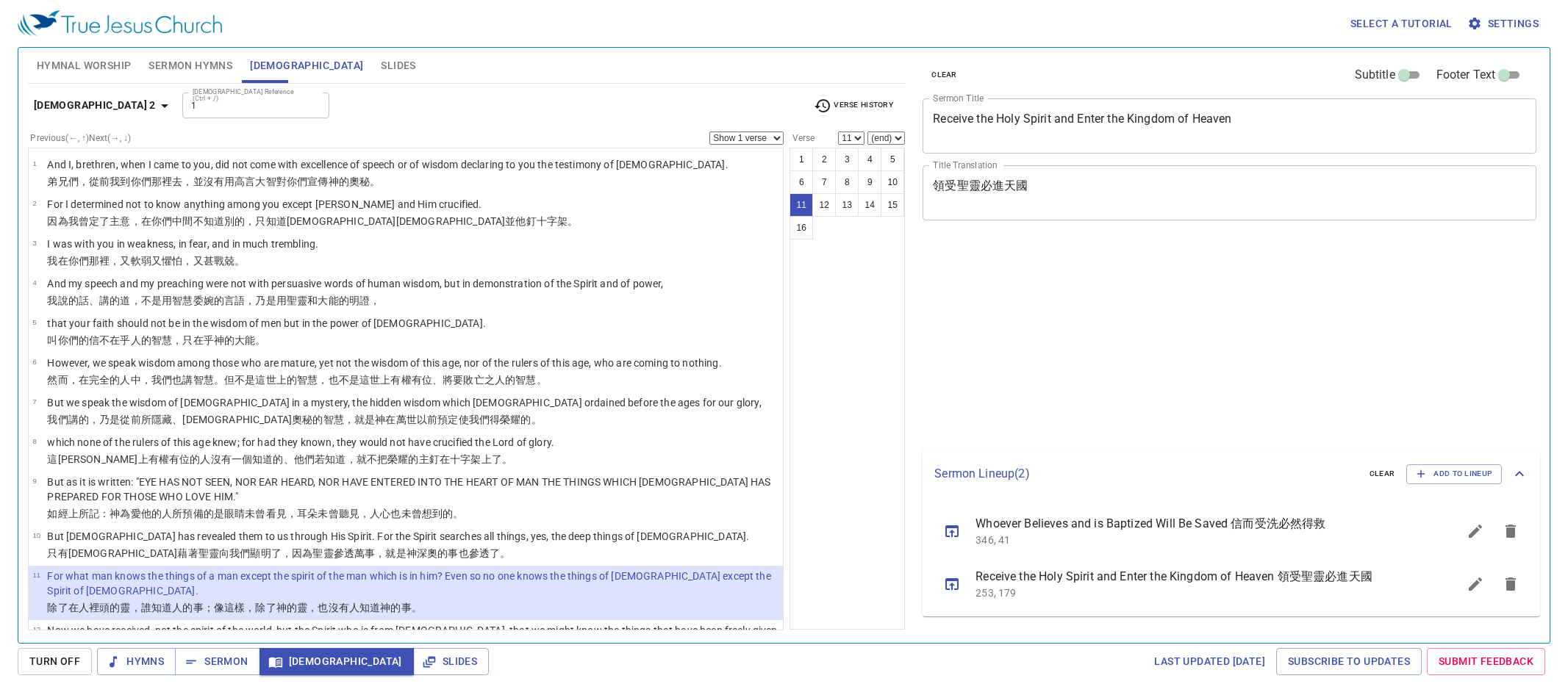
select select "11"
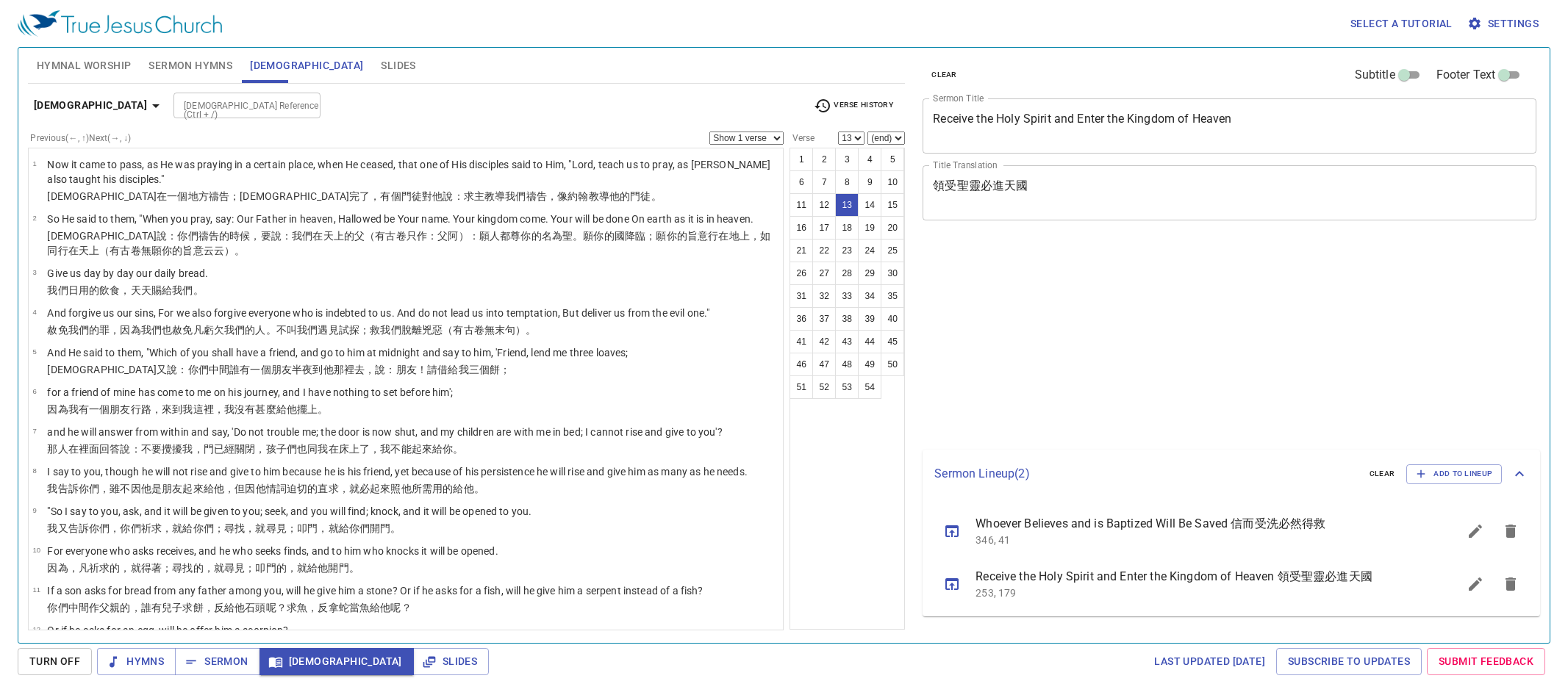
select select "13"
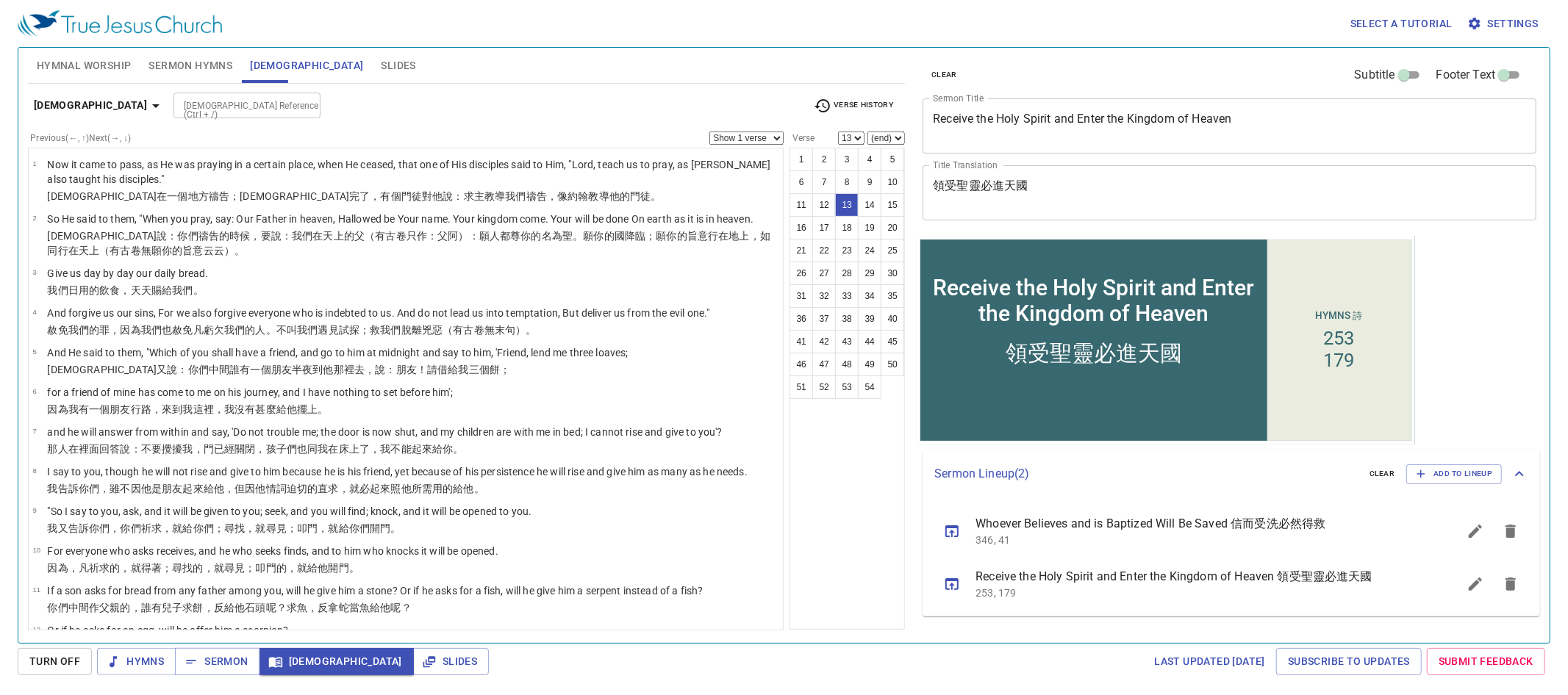
click at [197, 95] on div "[DEMOGRAPHIC_DATA] Reference (Ctrl + /)" at bounding box center [246, 105] width 147 height 26
click at [295, 106] on div at bounding box center [305, 105] width 19 height 20
click at [295, 105] on div at bounding box center [305, 105] width 19 height 20
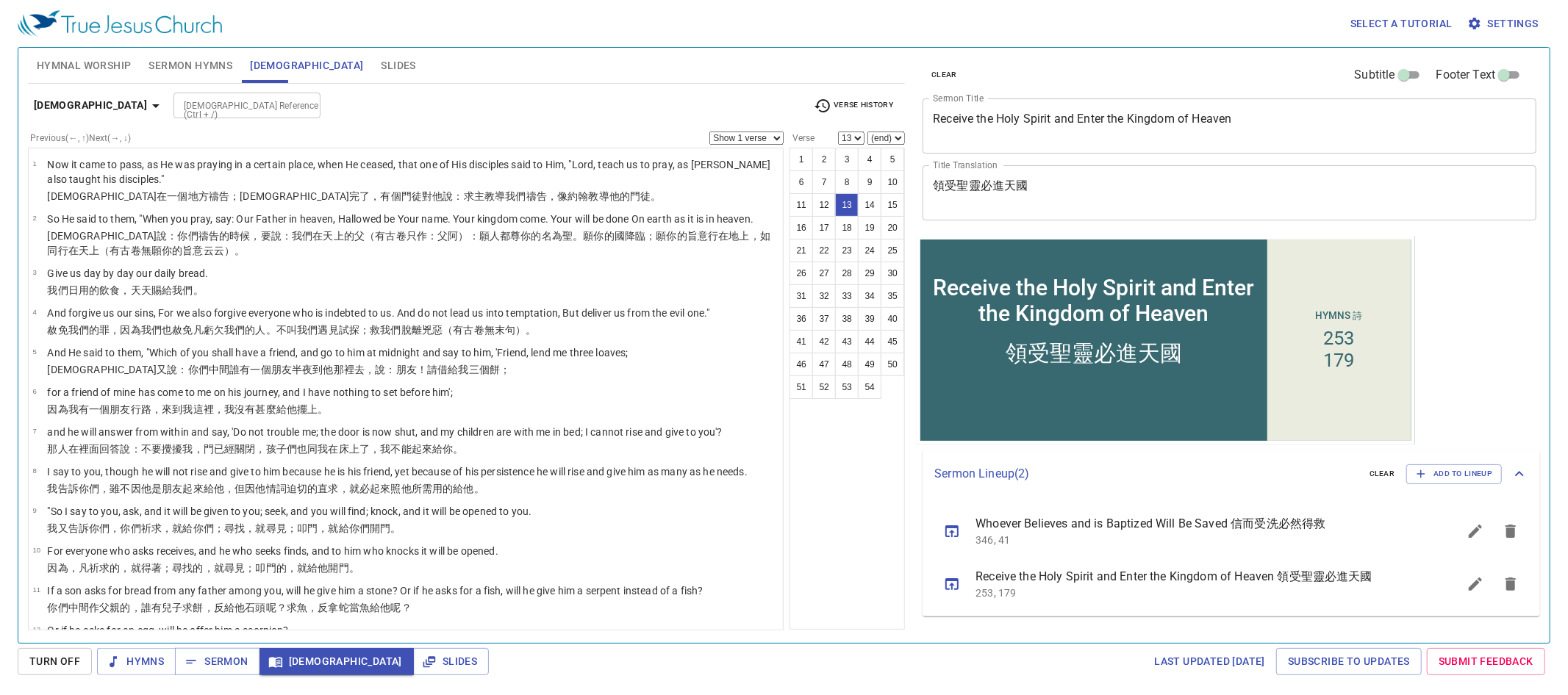
click at [295, 105] on div at bounding box center [305, 105] width 19 height 20
click at [295, 104] on div at bounding box center [305, 105] width 19 height 20
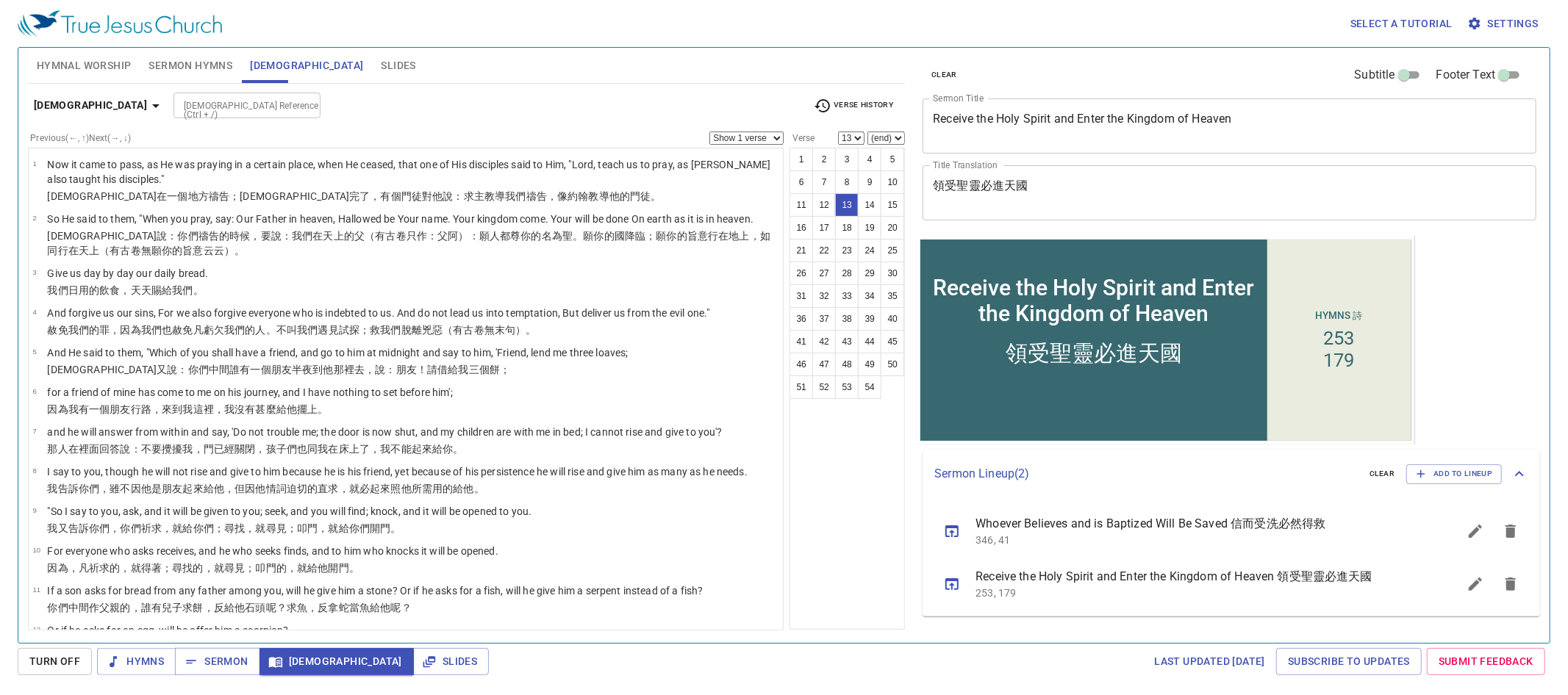
click at [295, 104] on div at bounding box center [305, 105] width 19 height 20
click at [295, 105] on div at bounding box center [305, 105] width 19 height 20
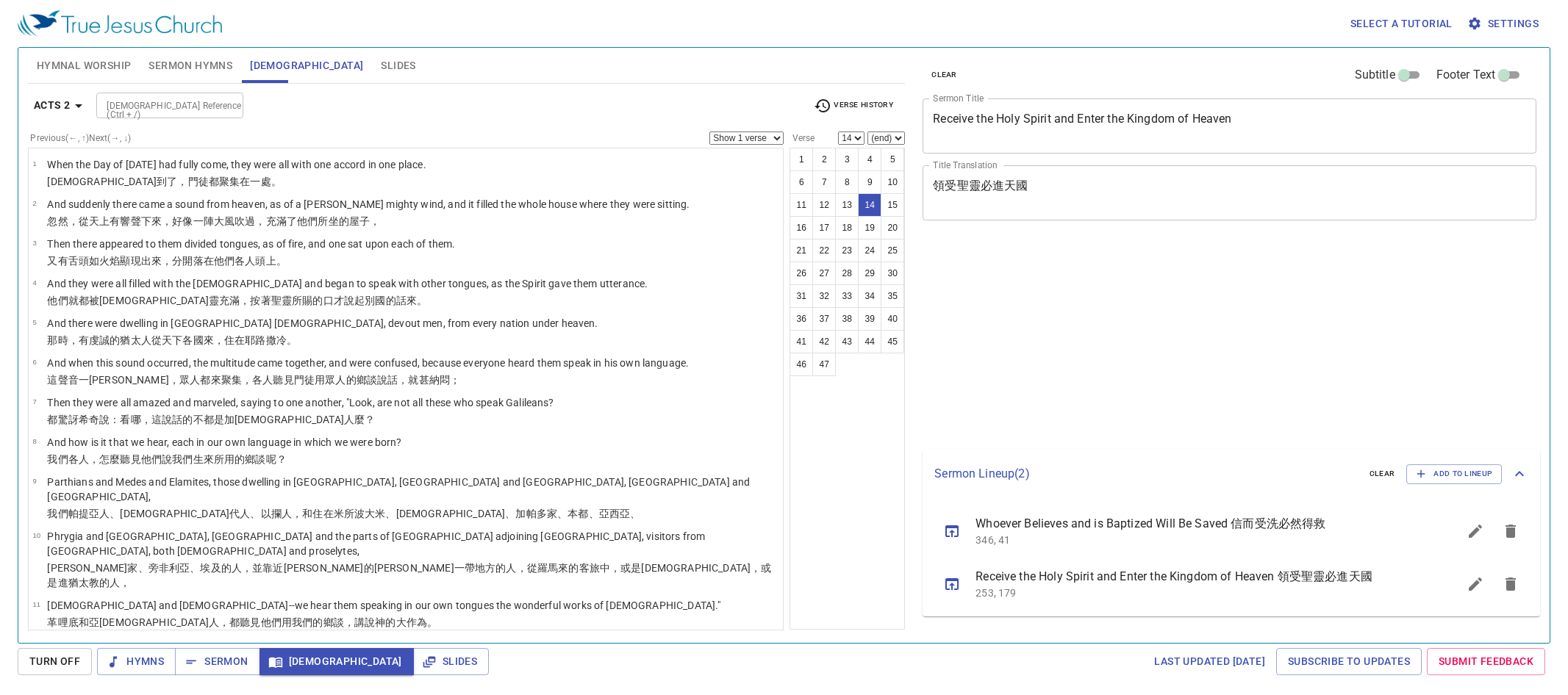
select select "14"
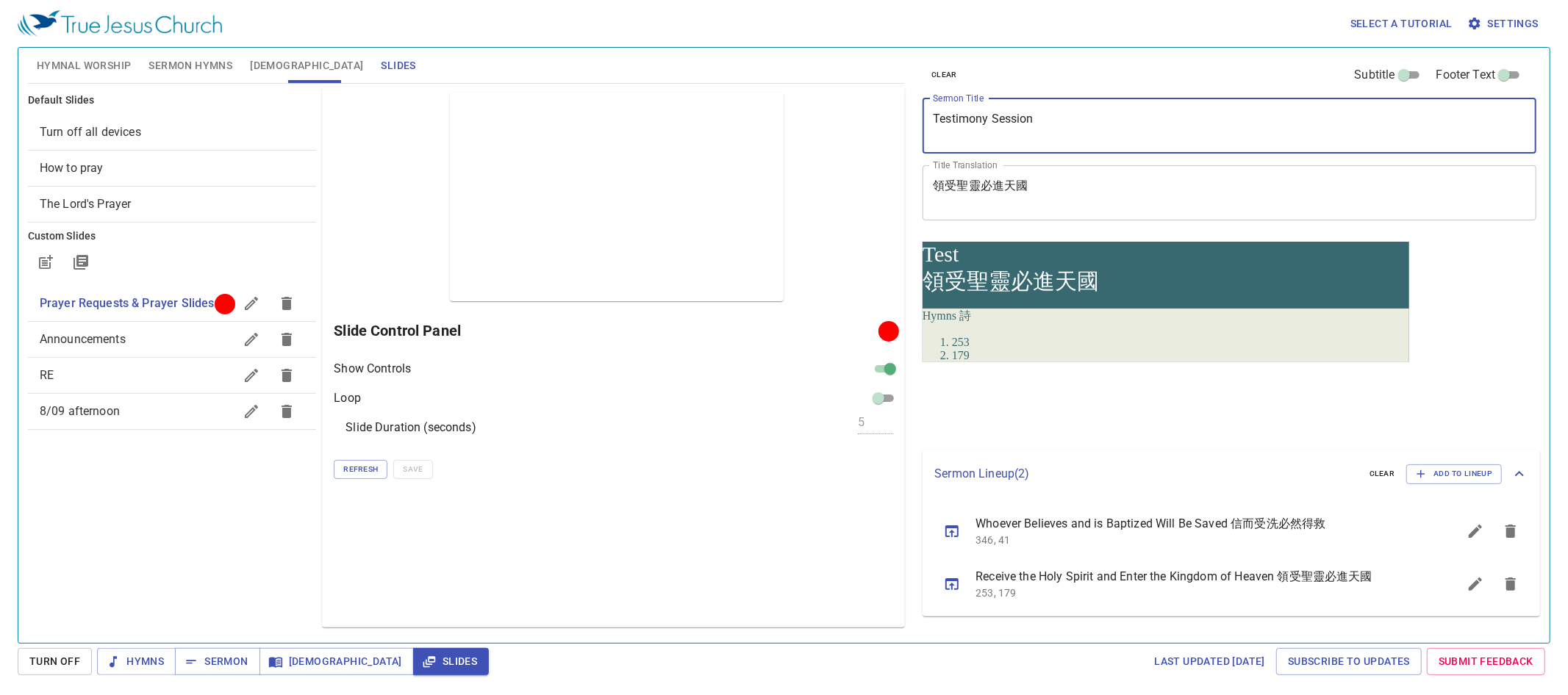
type textarea "Testimony Session"
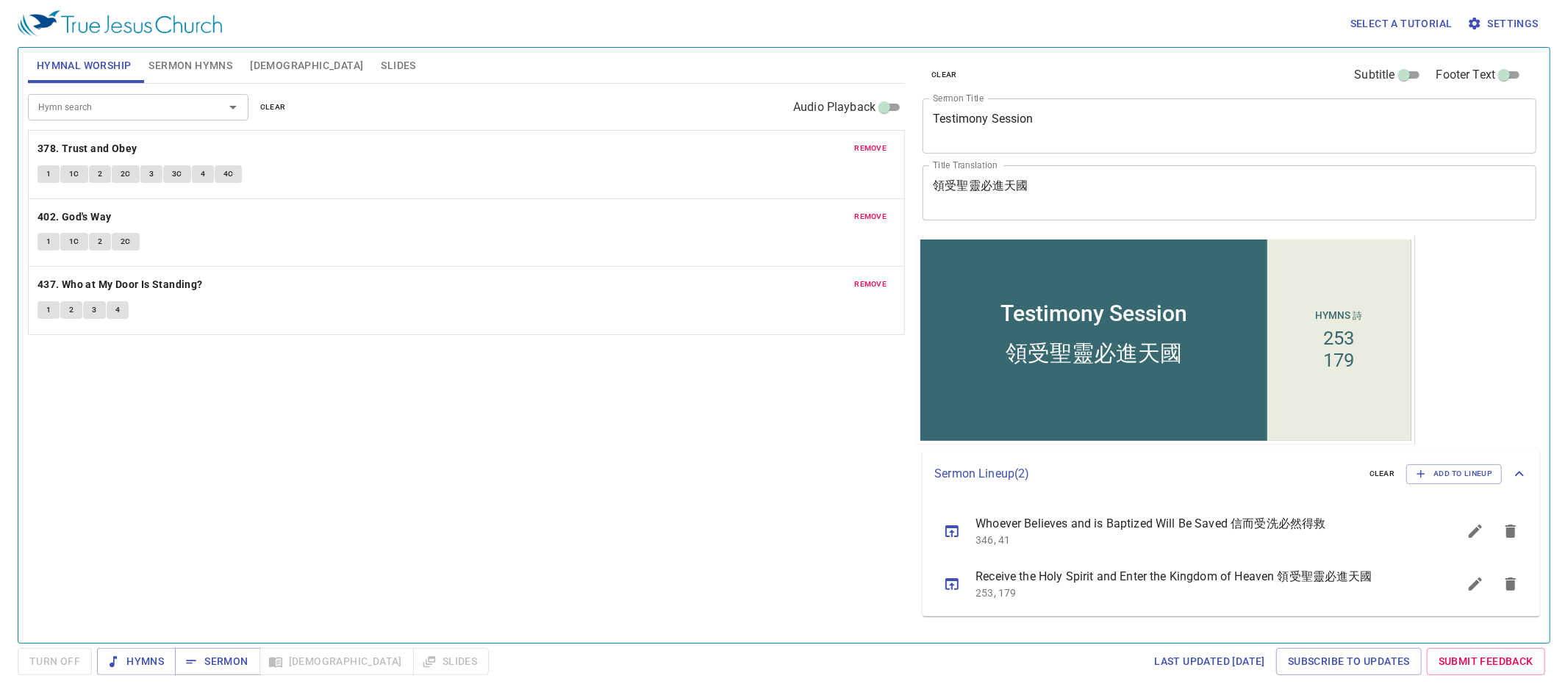
click at [1033, 167] on div "領受聖靈必進天國 x Title Translation" at bounding box center [1230, 192] width 613 height 55
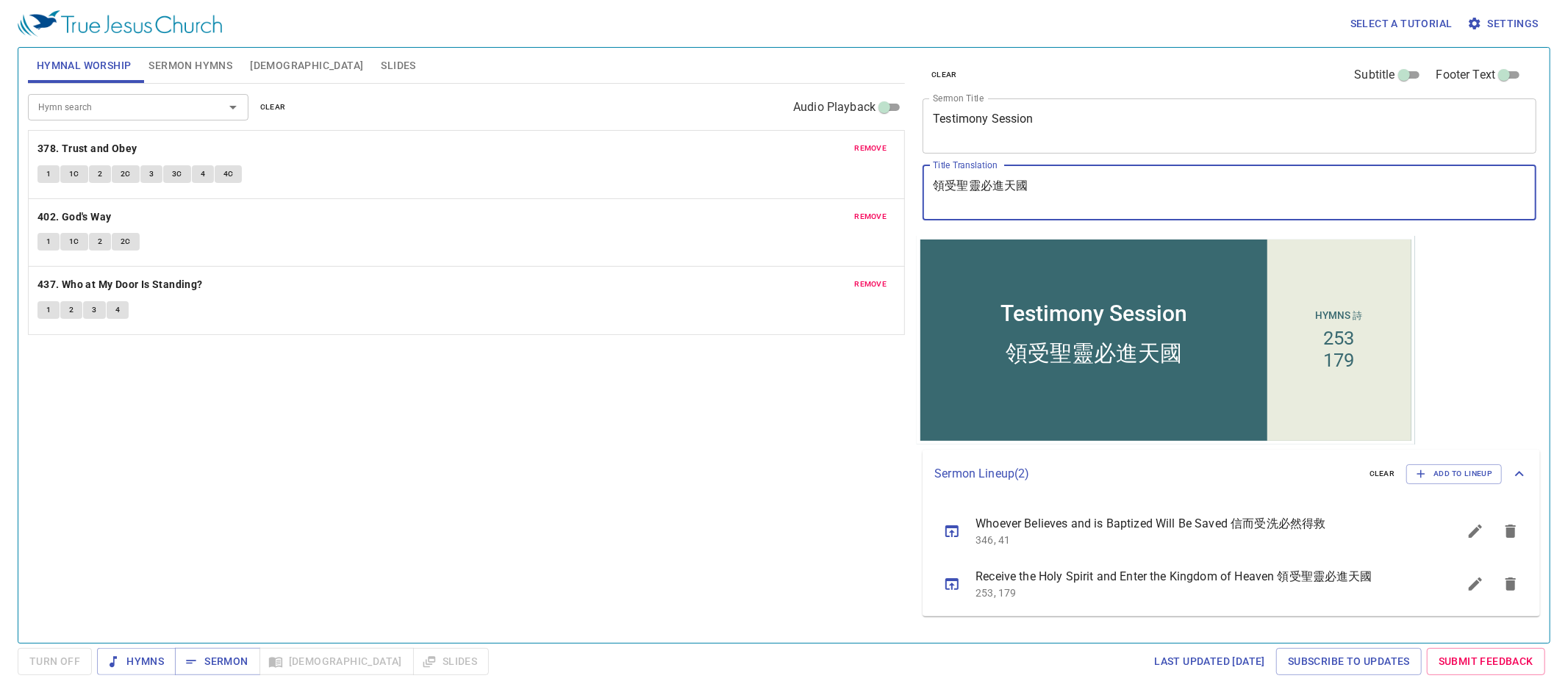
click at [1039, 185] on textarea "領受聖靈必進天國" at bounding box center [1229, 192] width 593 height 28
paste textarea "見證會"
type textarea "見證會"
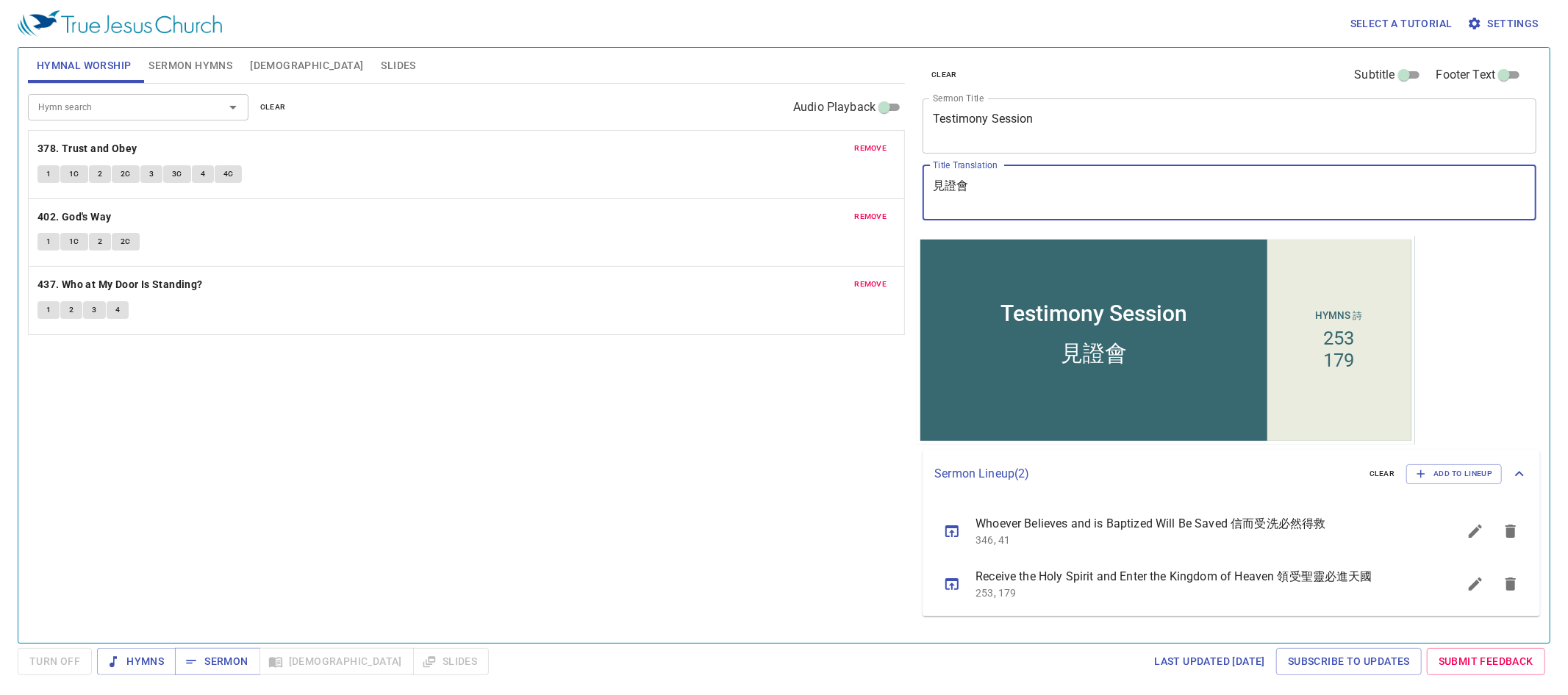
click at [876, 144] on span "remove" at bounding box center [870, 149] width 33 height 13
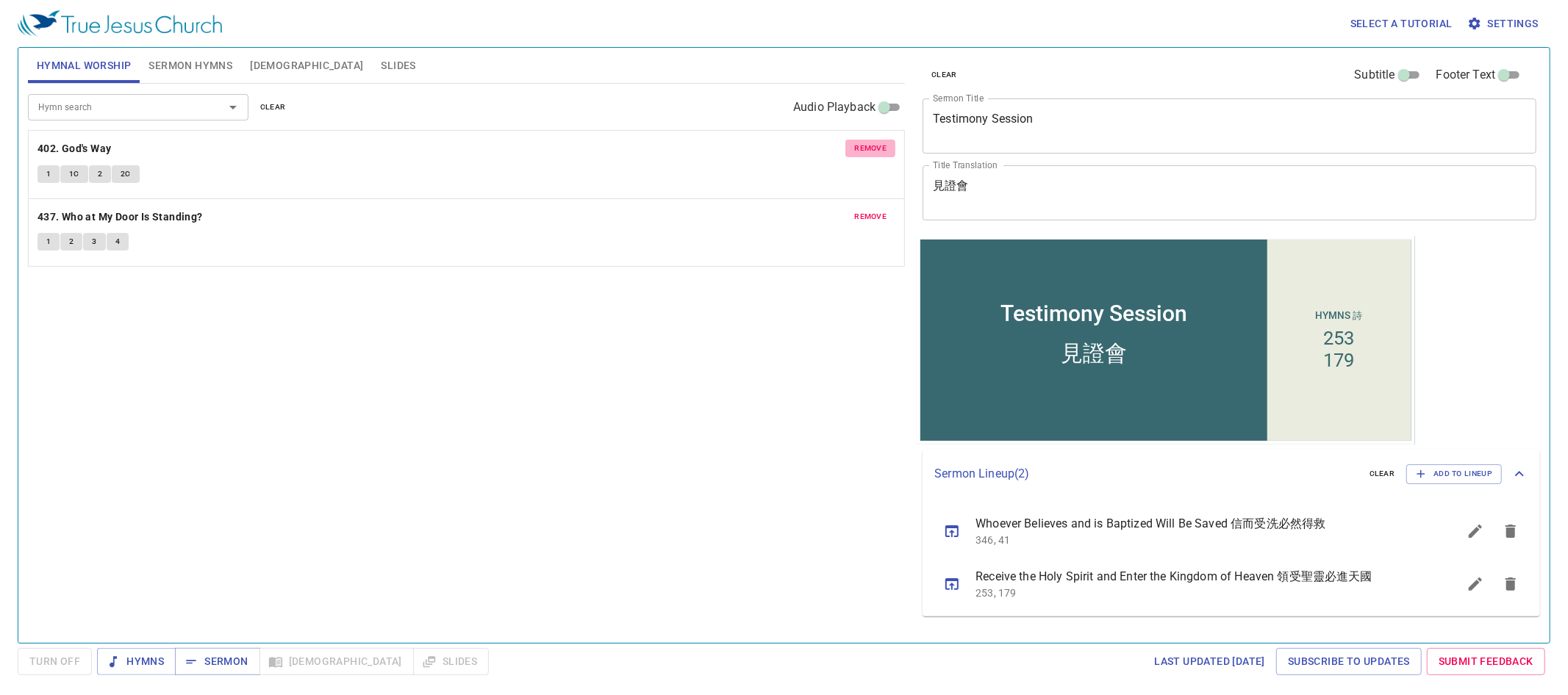
click at [876, 144] on span "remove" at bounding box center [870, 149] width 33 height 13
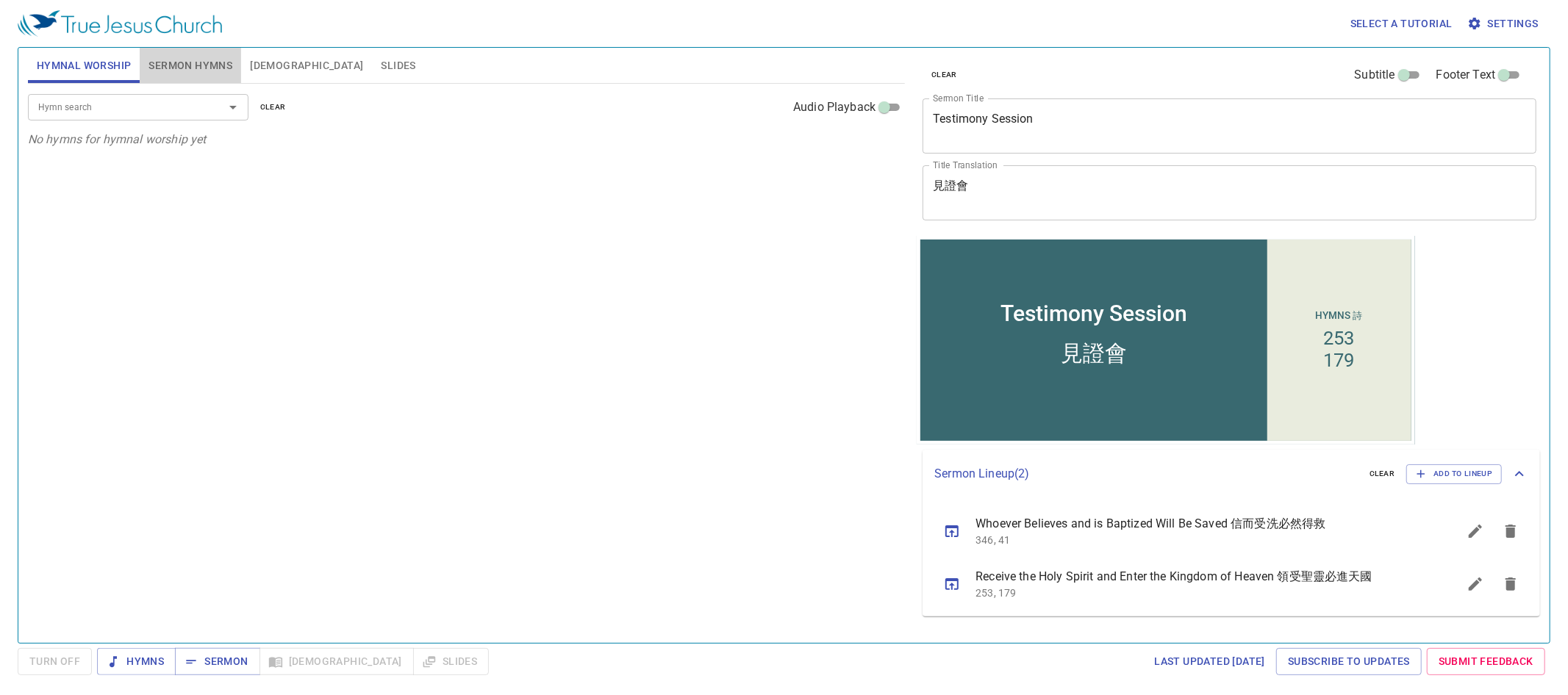
click at [166, 67] on span "Sermon Hymns" at bounding box center [189, 65] width 84 height 18
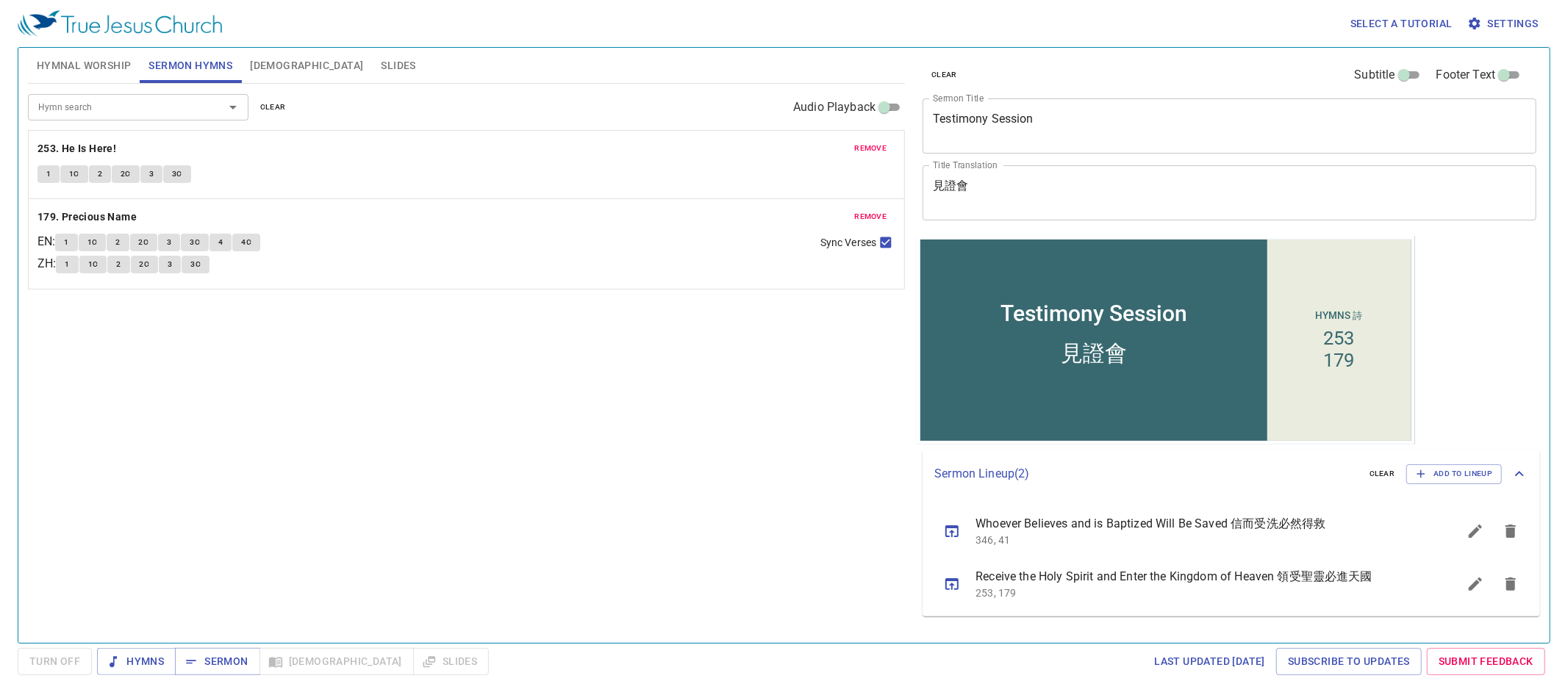
click at [870, 152] on span "remove" at bounding box center [870, 149] width 33 height 13
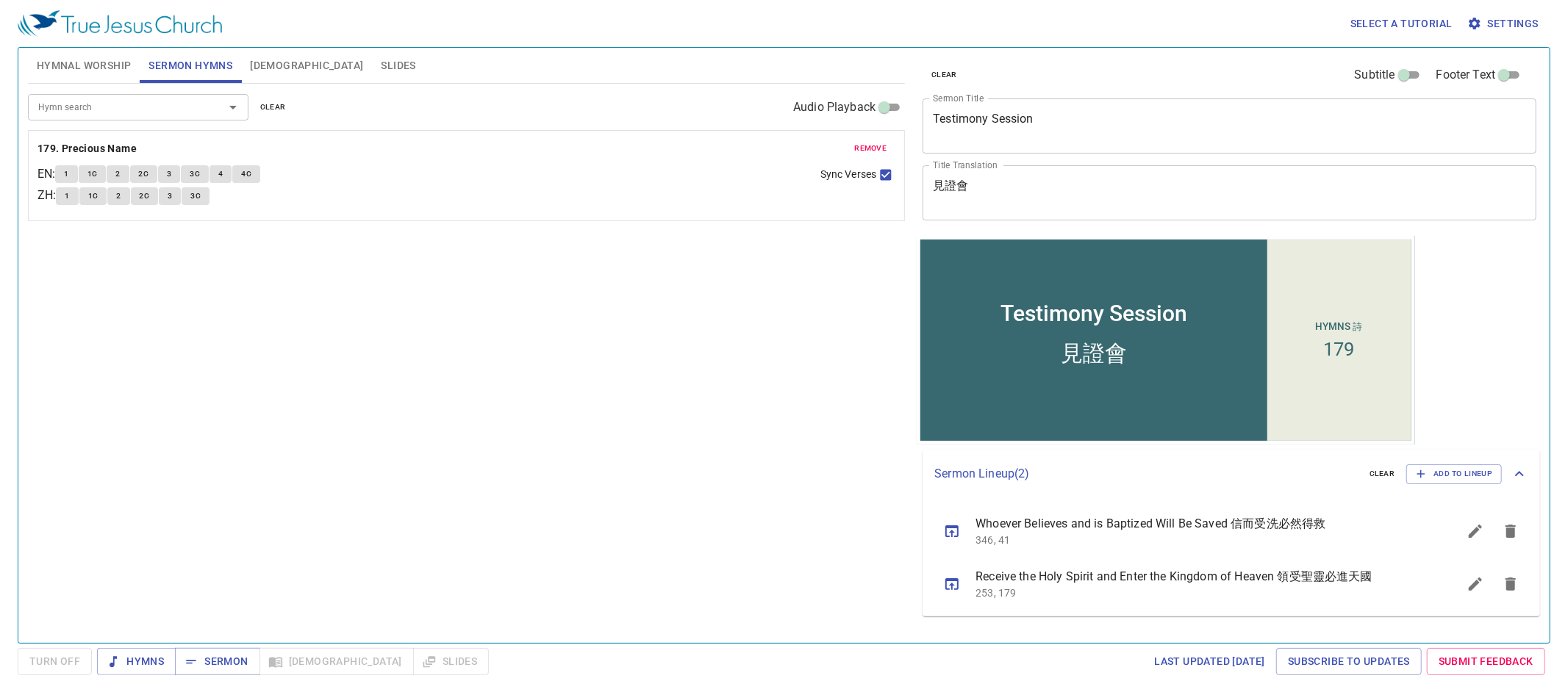
click at [870, 152] on span "remove" at bounding box center [870, 149] width 33 height 13
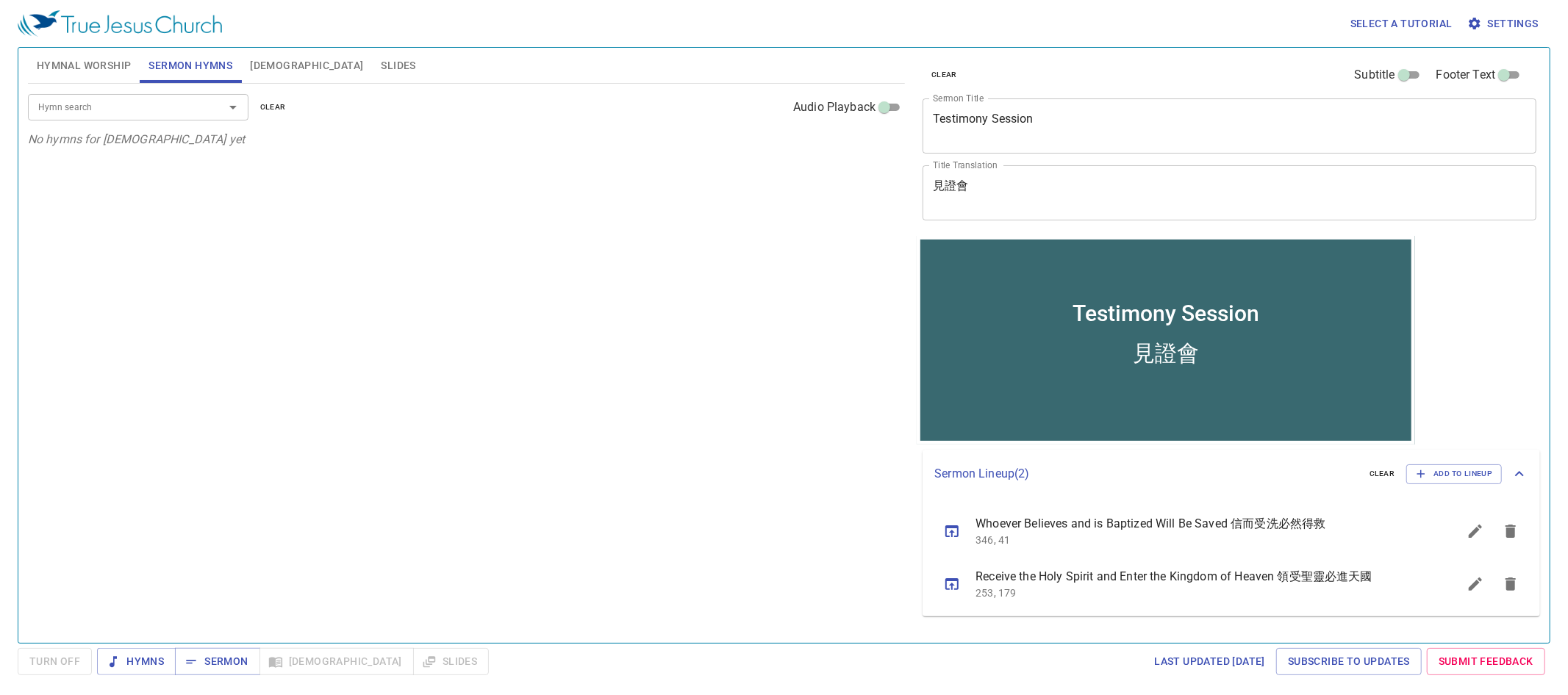
click at [870, 152] on div "Hymn search Hymn search clear Audio Playback No hymns for [DEMOGRAPHIC_DATA] yet" at bounding box center [466, 357] width 877 height 547
click at [92, 72] on span "Hymnal Worship" at bounding box center [84, 65] width 95 height 18
click at [1008, 189] on textarea "見證會" at bounding box center [1229, 192] width 593 height 28
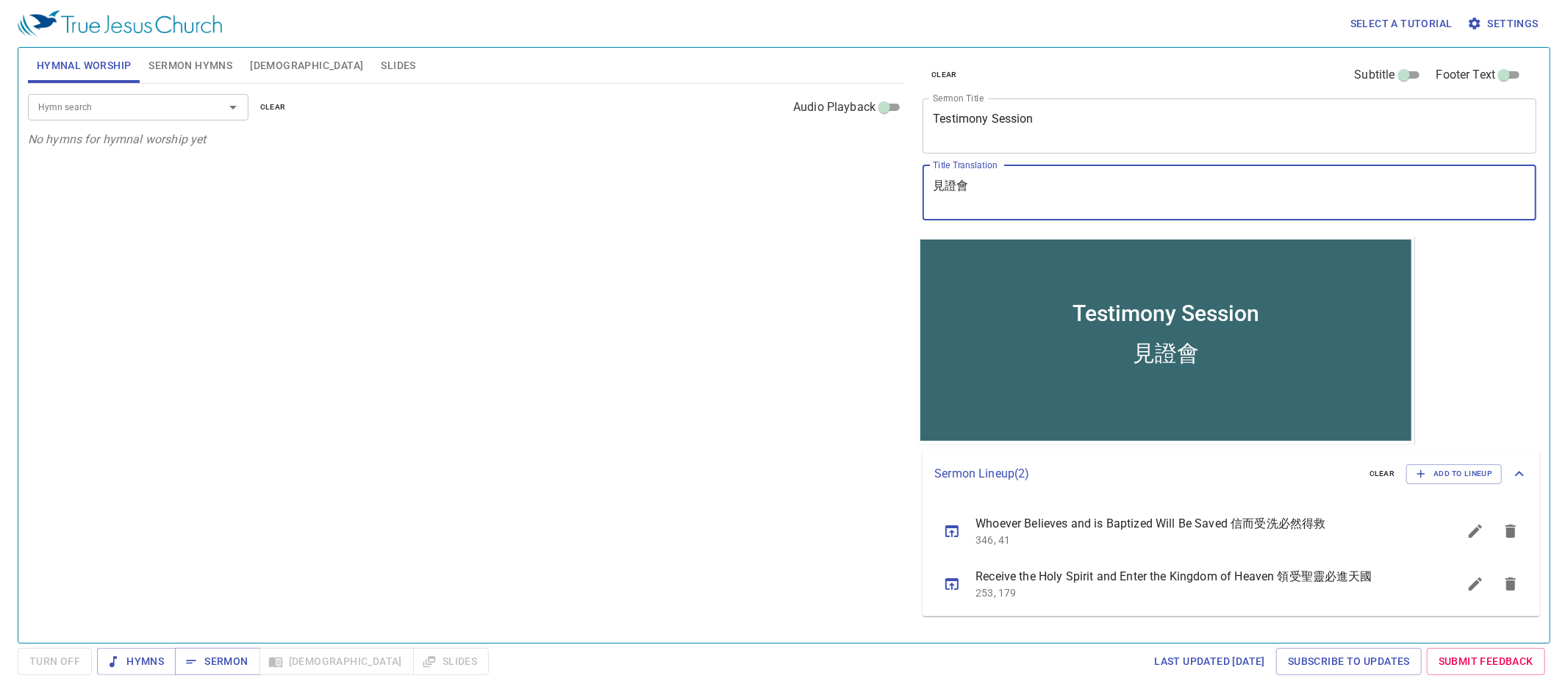
click at [182, 69] on span "Sermon Hymns" at bounding box center [189, 65] width 84 height 18
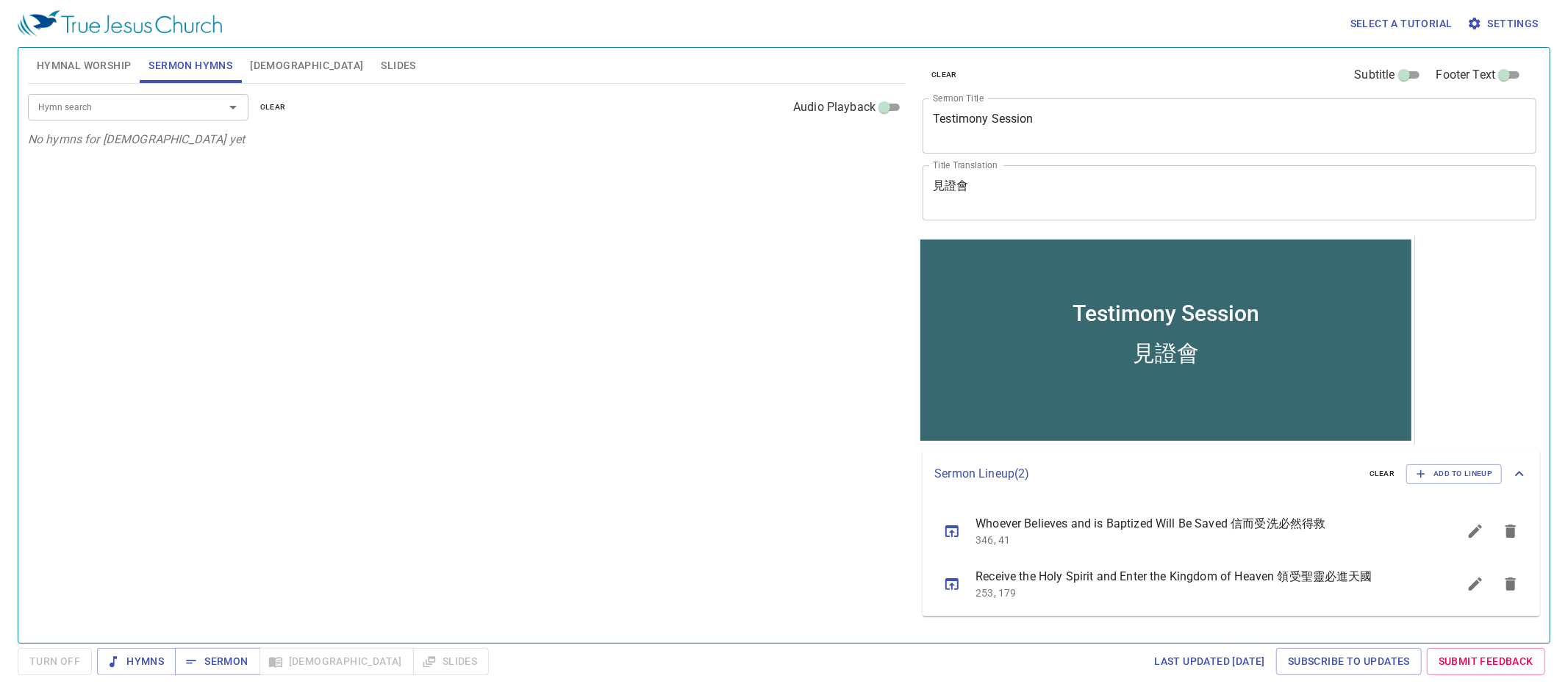
drag, startPoint x: 180, startPoint y: 70, endPoint x: 166, endPoint y: 97, distance: 30.4
click at [178, 75] on button "Sermon Hymns" at bounding box center [190, 65] width 102 height 36
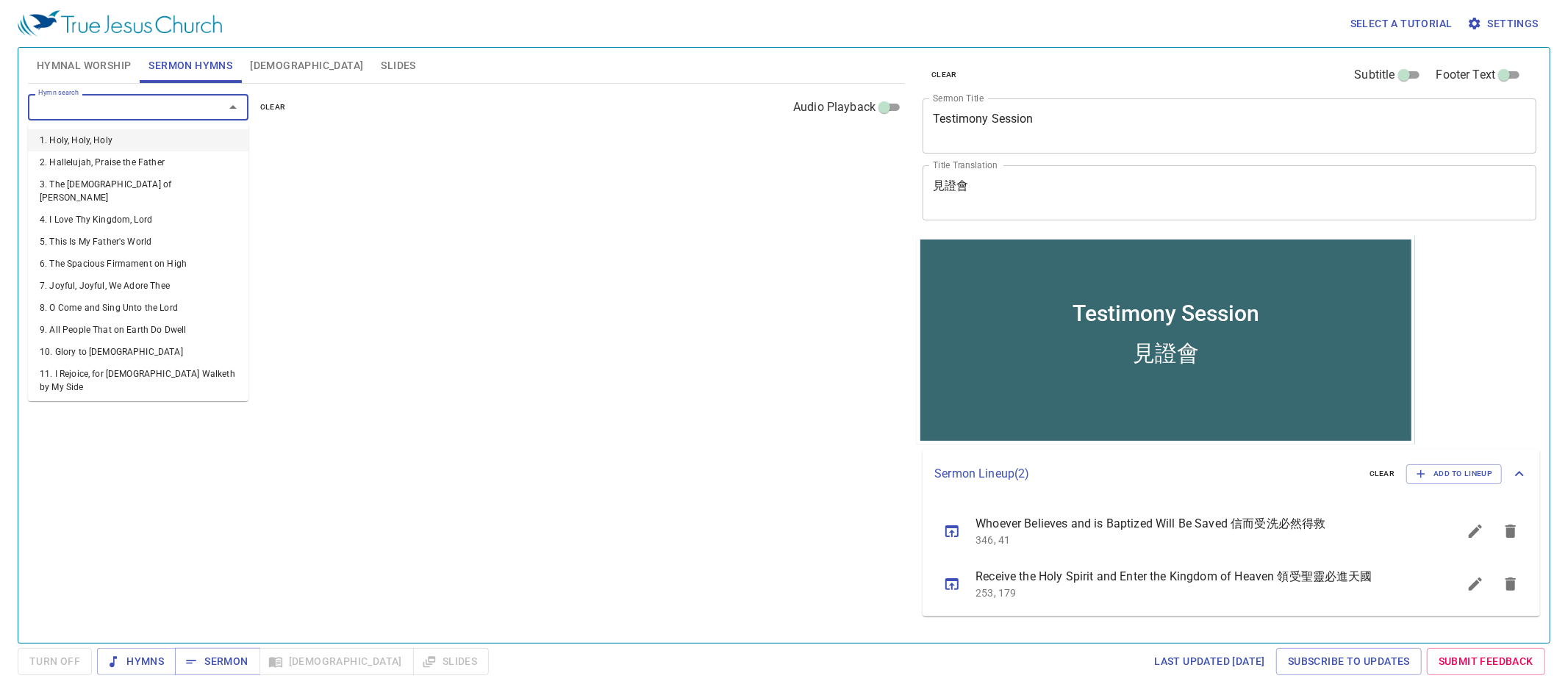
click at [152, 112] on input "Hymn search" at bounding box center [116, 107] width 168 height 17
type input "90"
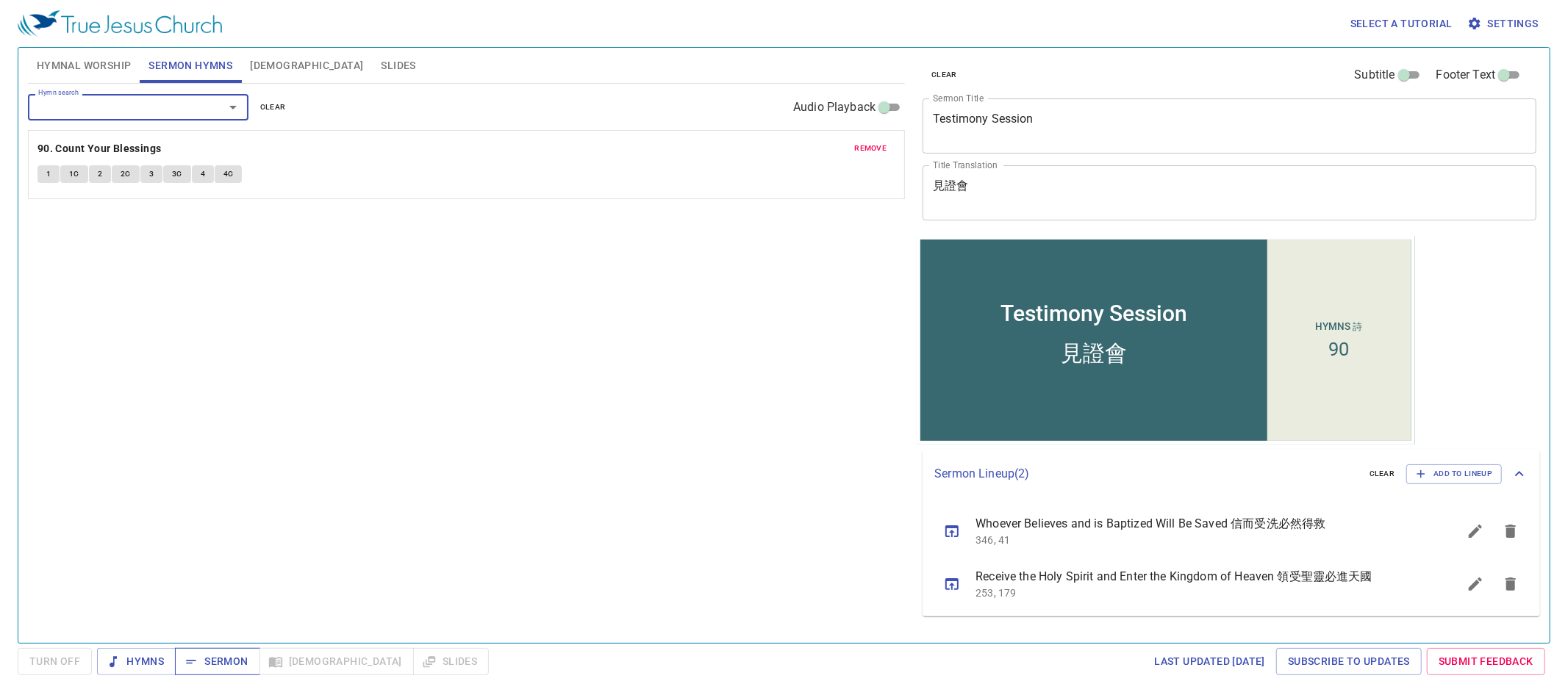
click at [230, 655] on span "Sermon" at bounding box center [216, 661] width 61 height 18
click at [129, 150] on b "90. Count Your Blessings" at bounding box center [99, 148] width 124 height 18
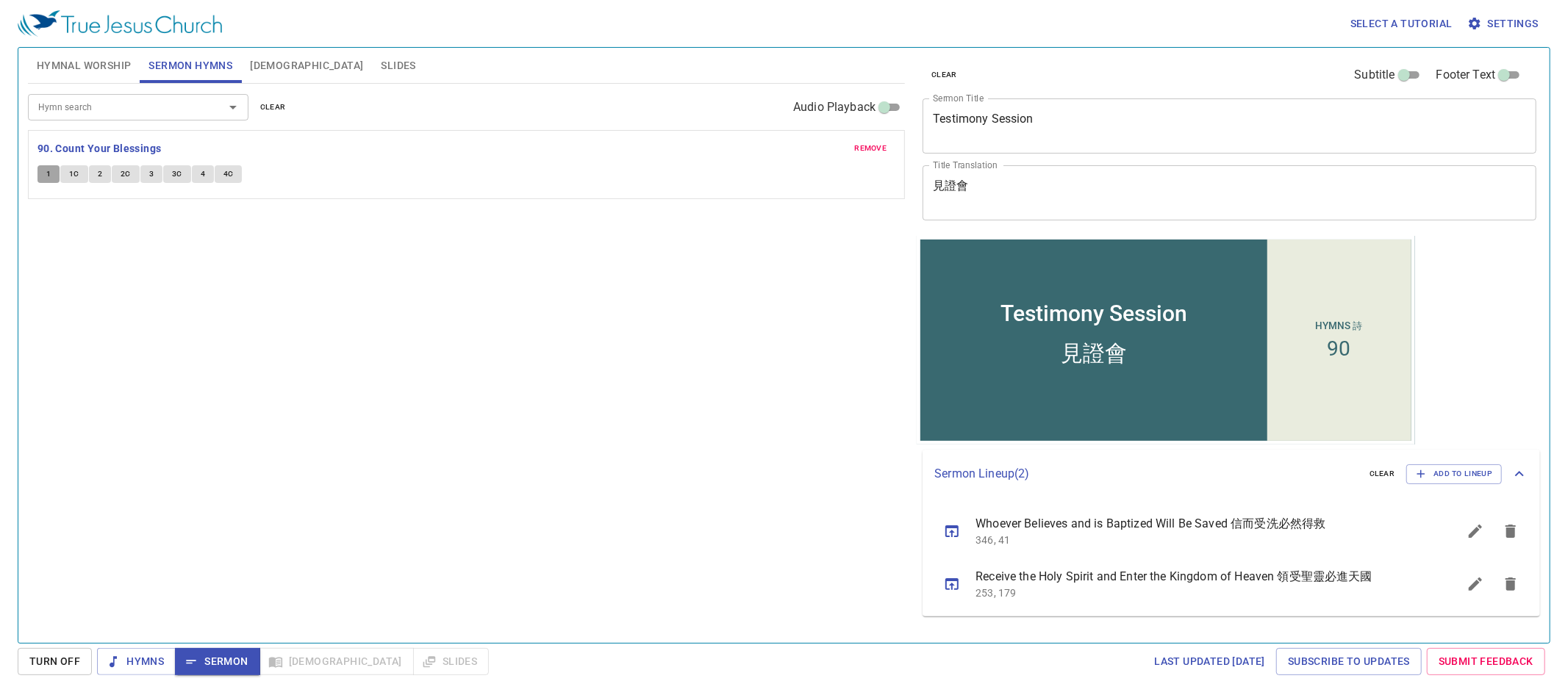
click at [47, 174] on span "1" at bounding box center [48, 174] width 5 height 13
click at [178, 651] on button "Sermon" at bounding box center [217, 661] width 85 height 27
click at [260, 58] on span "[DEMOGRAPHIC_DATA]" at bounding box center [307, 65] width 113 height 18
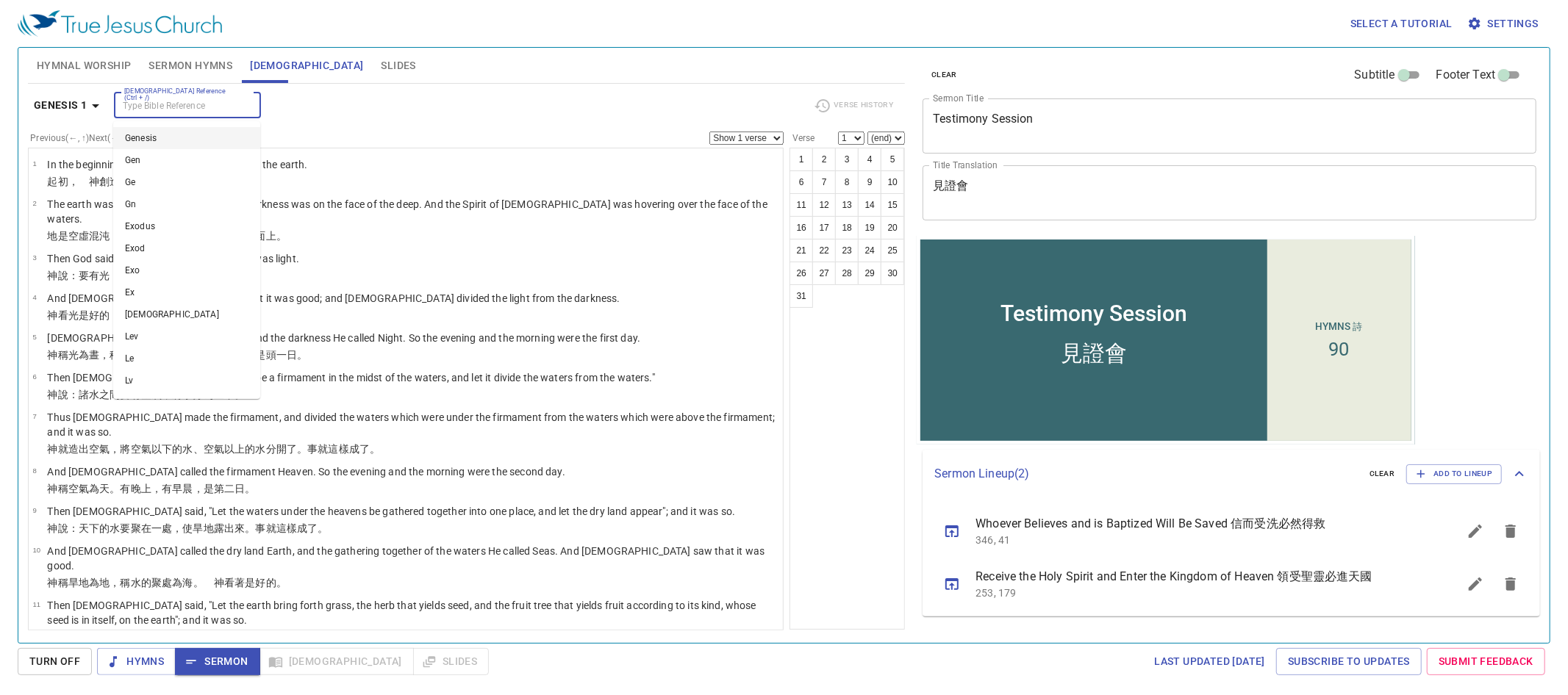
click at [219, 101] on input "[DEMOGRAPHIC_DATA] Reference (Ctrl + /)" at bounding box center [175, 106] width 114 height 17
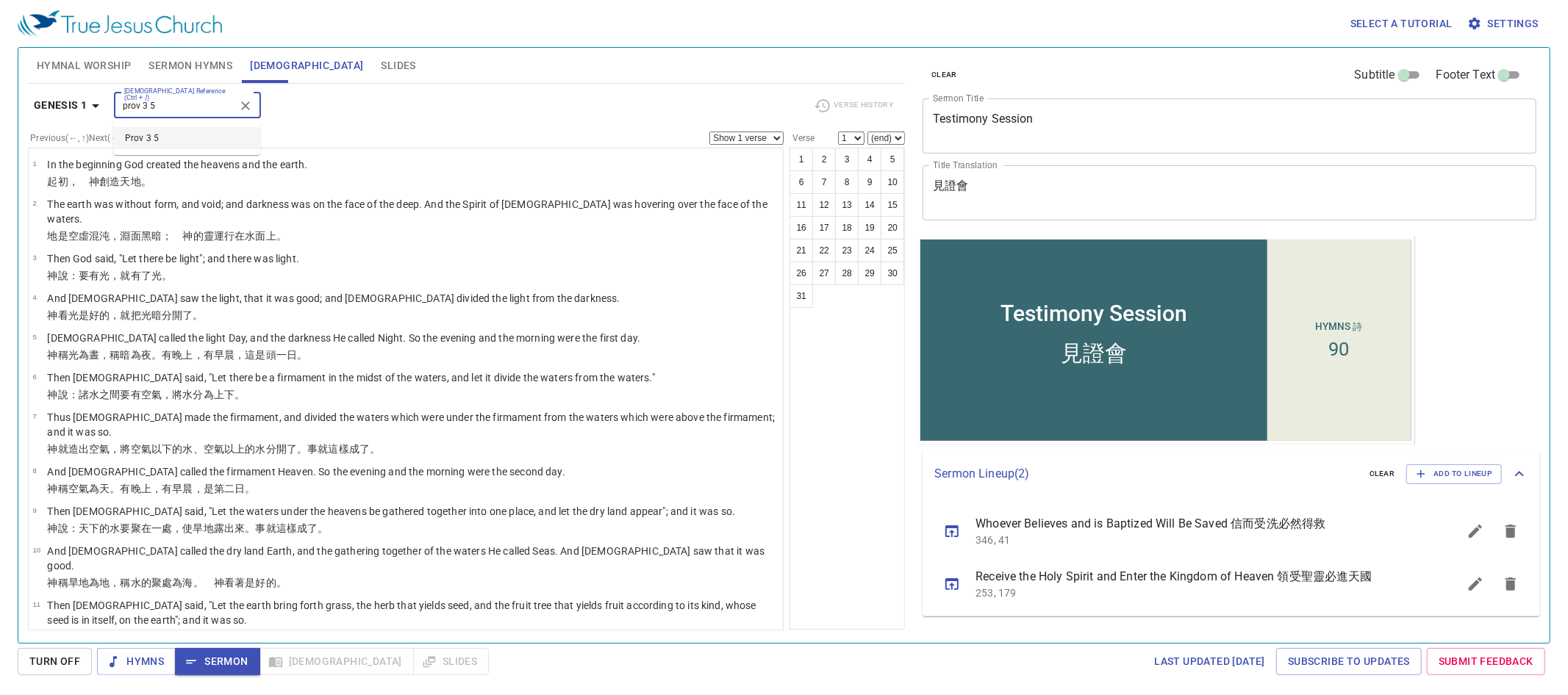
type input "prov 3 5"
select select "5"
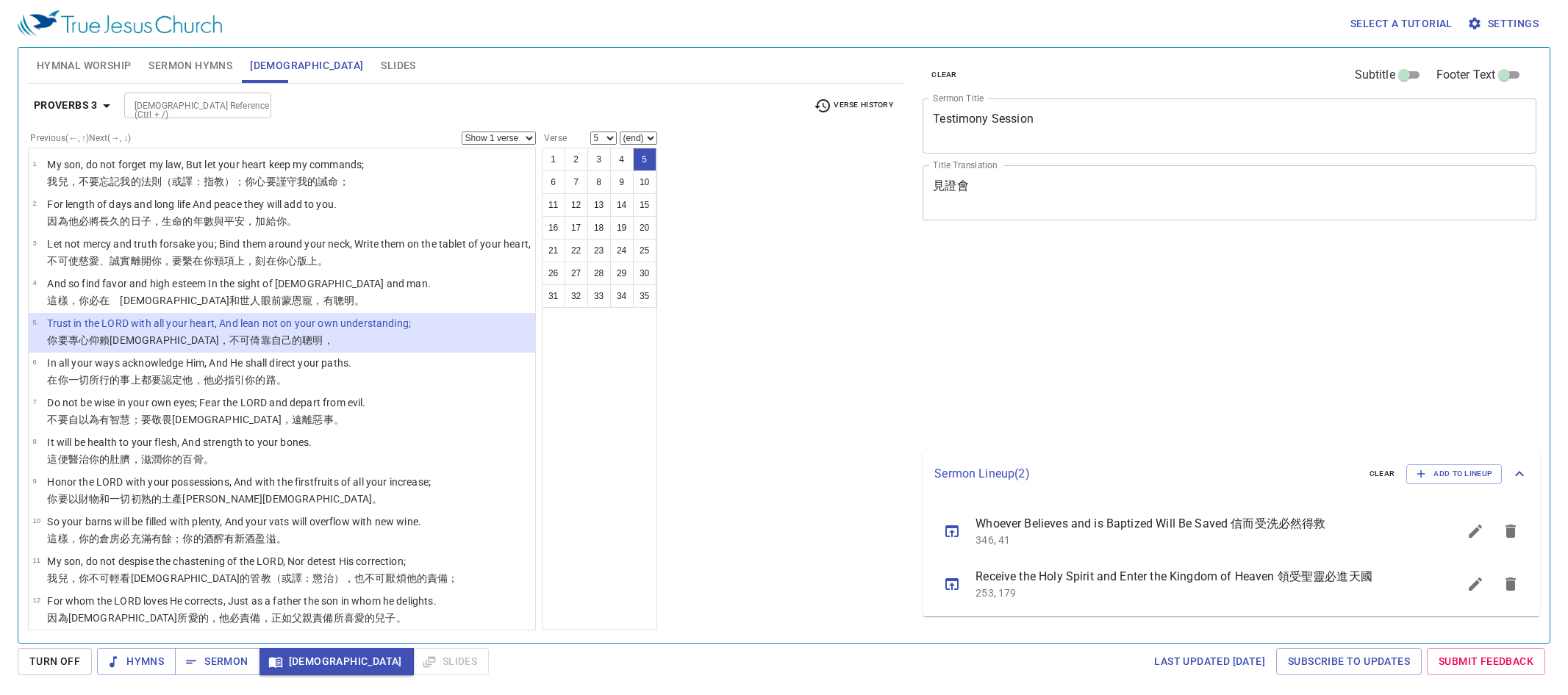
select select "5"
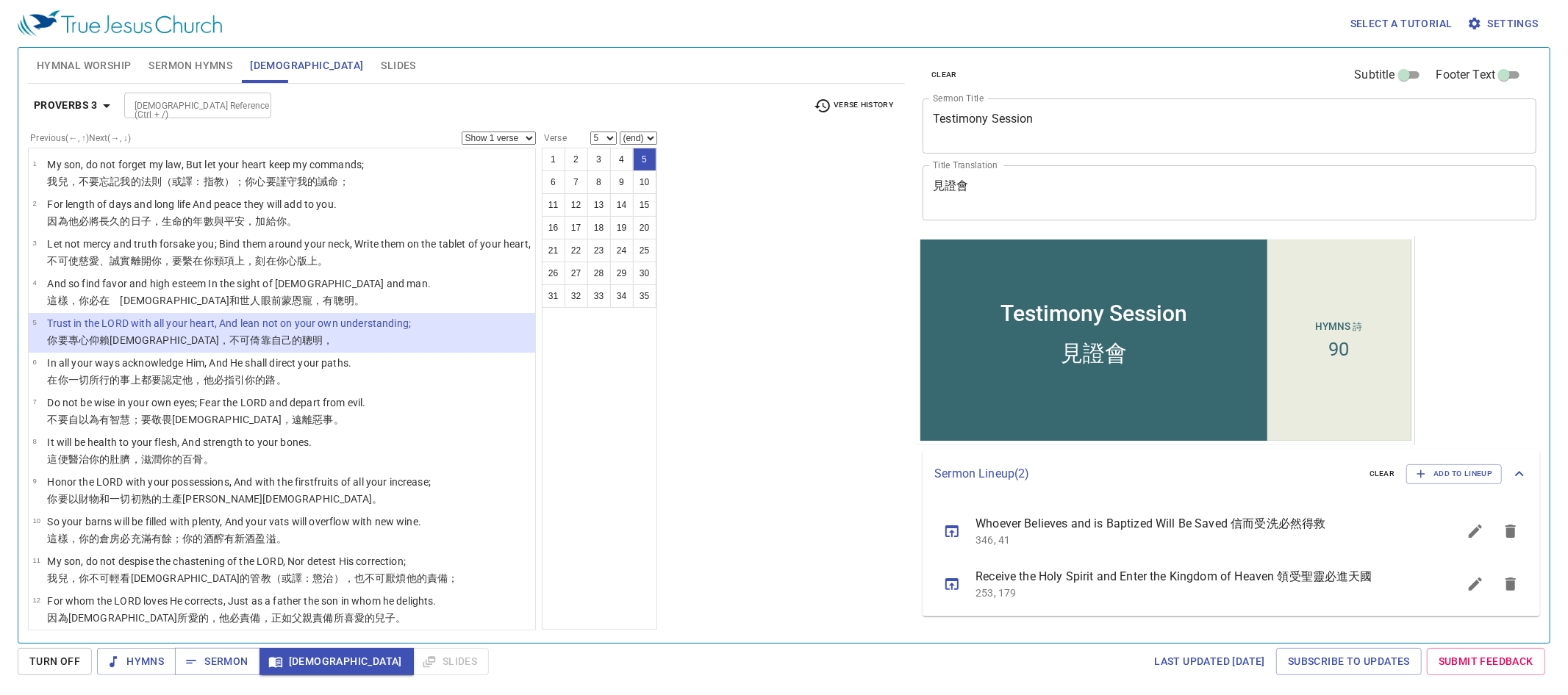
click at [506, 137] on select "Show 1 verse Show 2 verses Show 3 verses Show 4 verses Show 5 verses" at bounding box center [498, 138] width 74 height 13
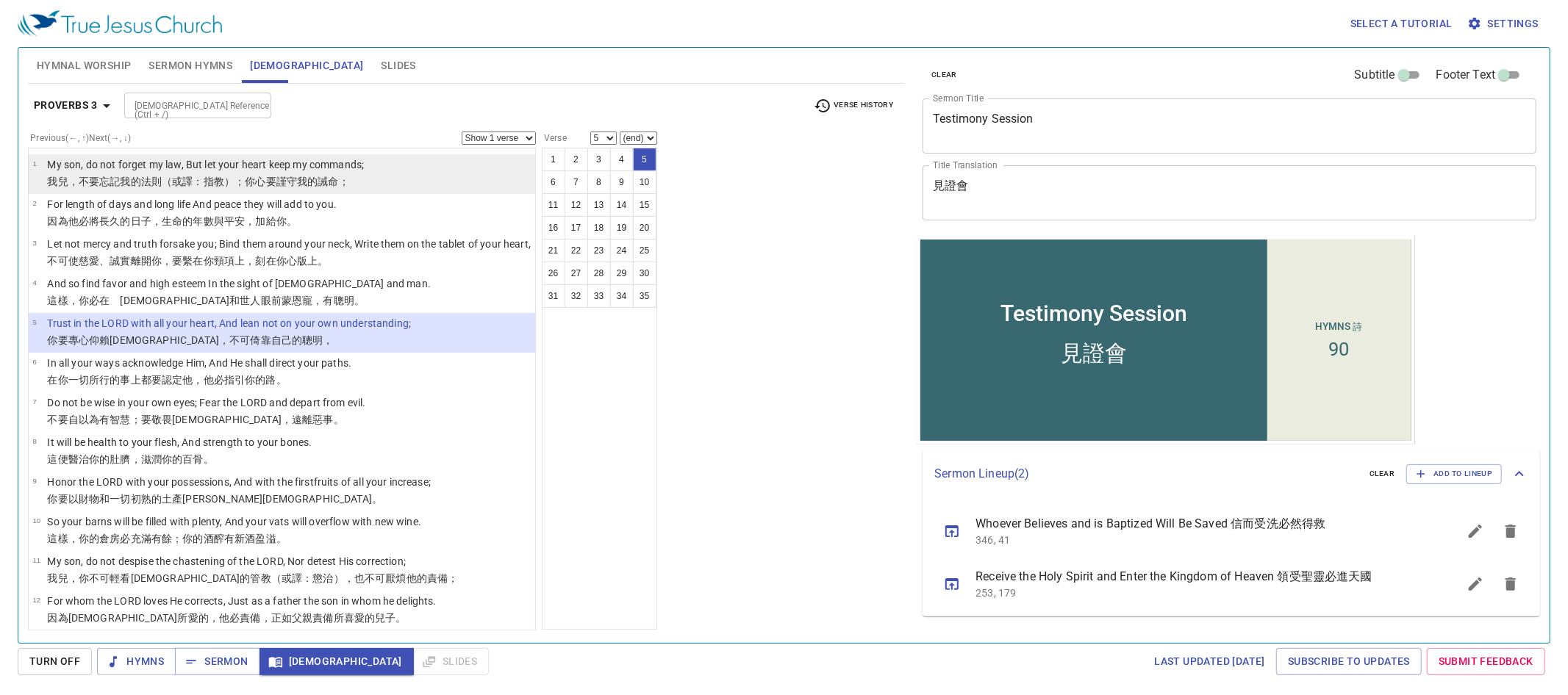
select select "2"
click at [461, 133] on select "Show 1 verse Show 2 verses Show 3 verses Show 4 verses Show 5 verses" at bounding box center [498, 138] width 74 height 13
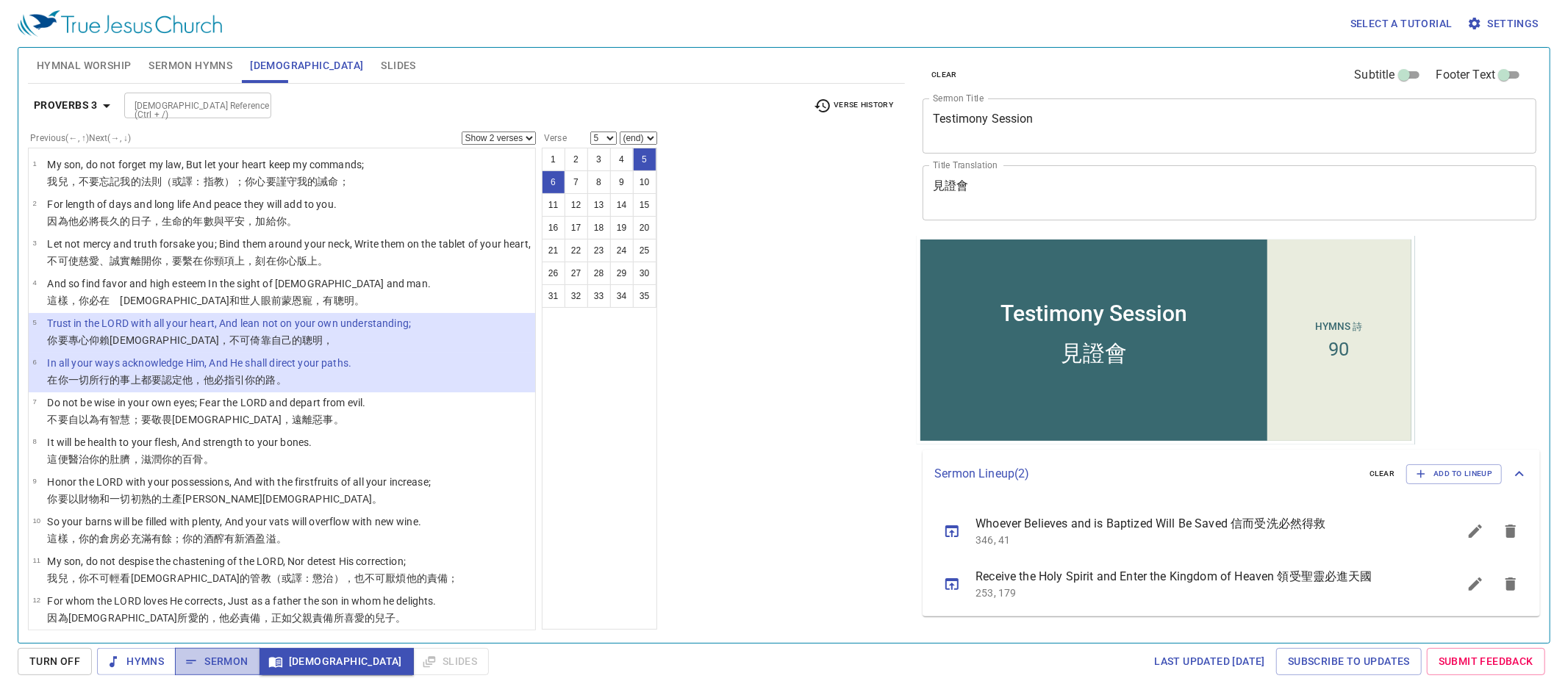
click at [223, 670] on span "Sermon" at bounding box center [216, 661] width 61 height 18
click at [238, 113] on input "[DEMOGRAPHIC_DATA] Reference (Ctrl + /)" at bounding box center [186, 106] width 114 height 17
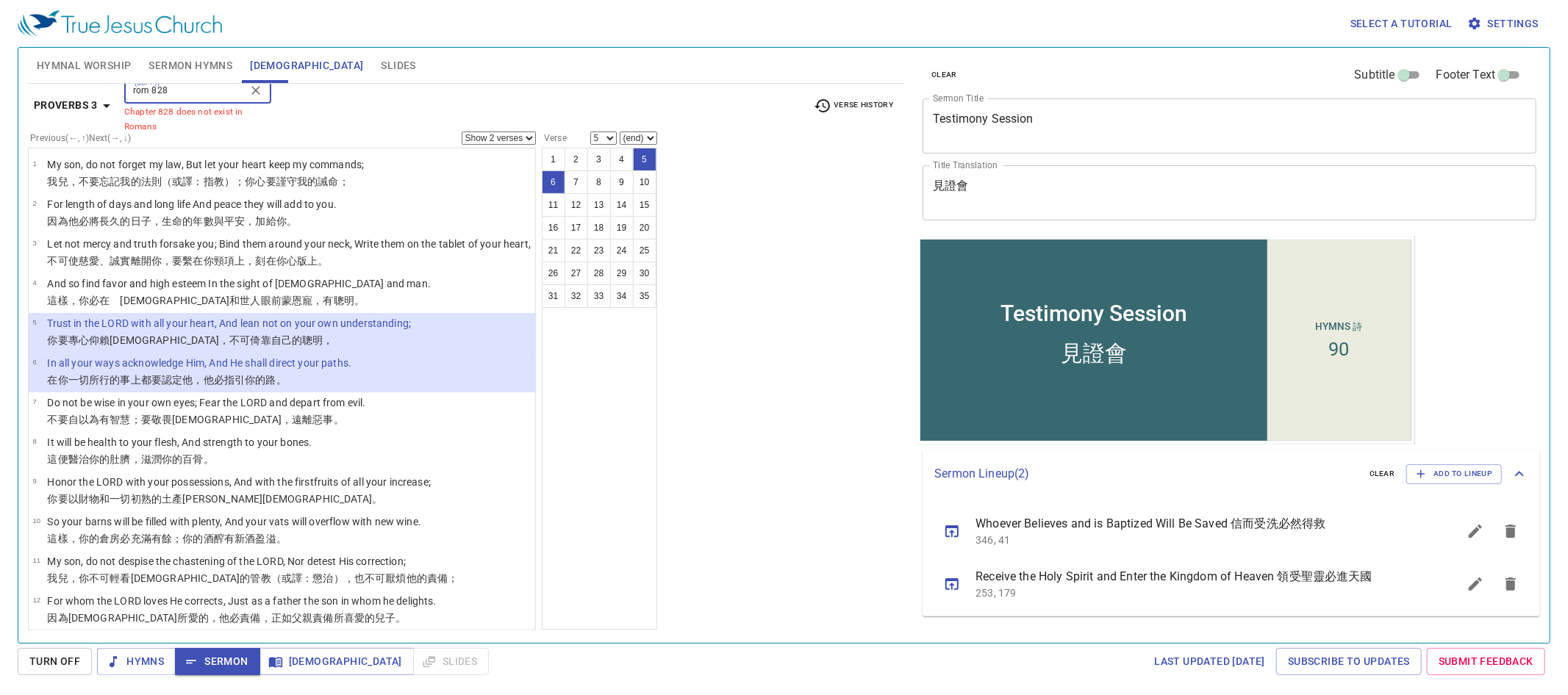
click at [181, 84] on input "rom 828" at bounding box center [186, 91] width 114 height 17
type input "rom 8 28"
select select "1"
select select "28"
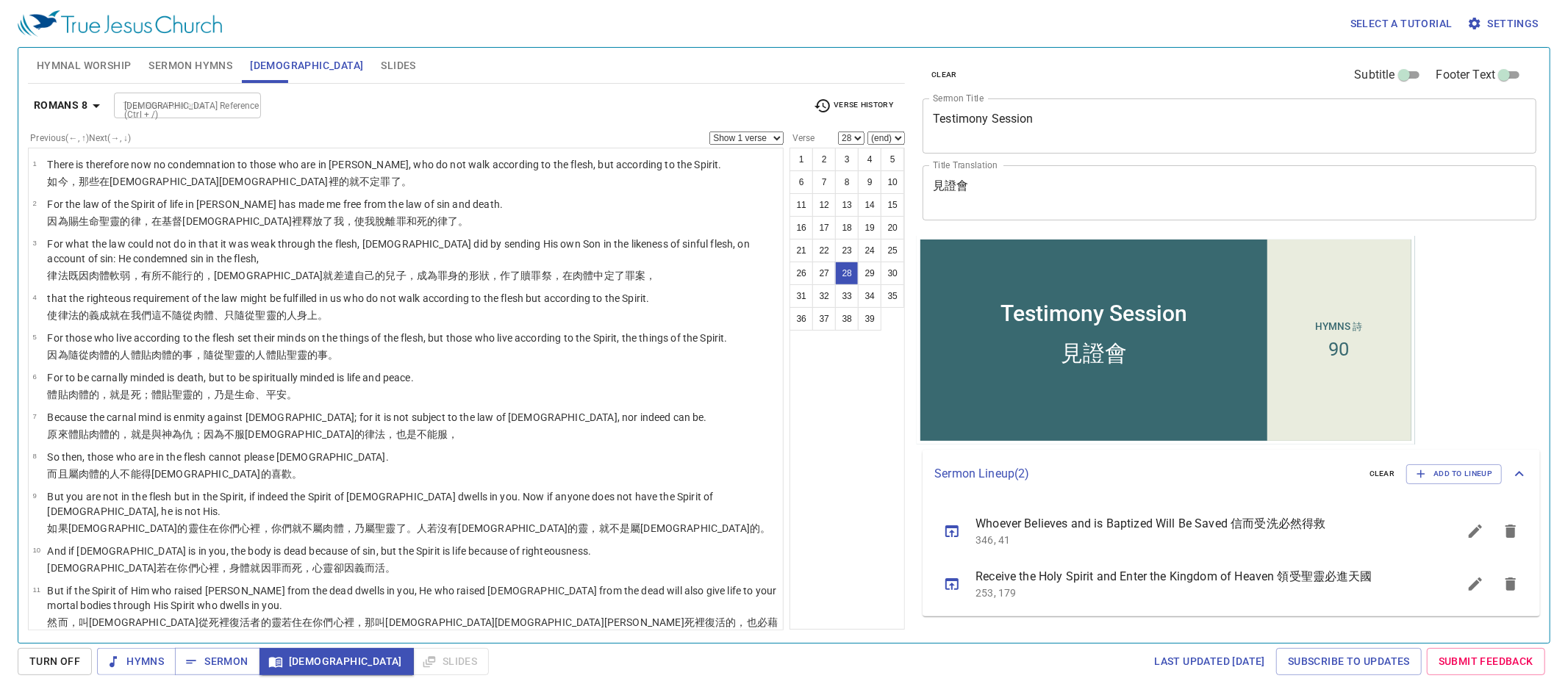
scroll to position [914, 0]
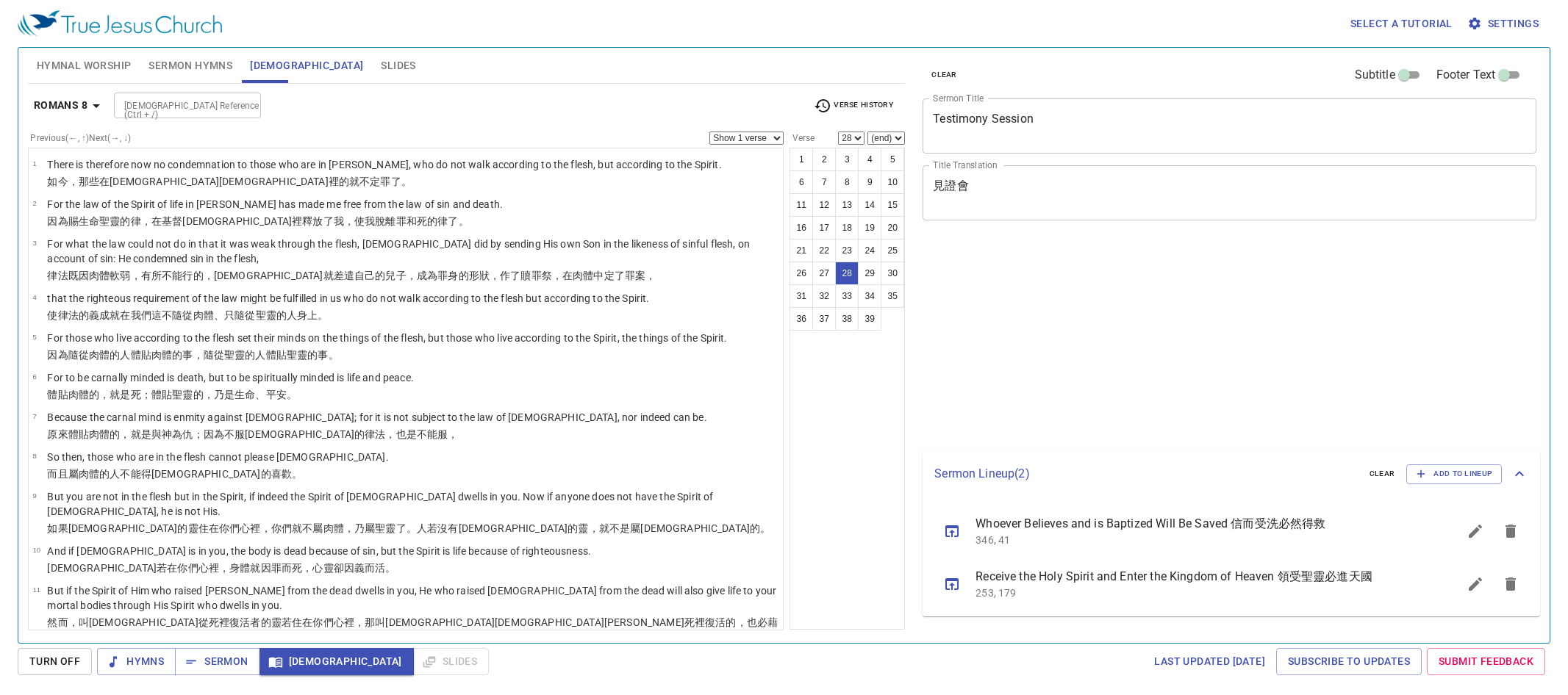
select select "28"
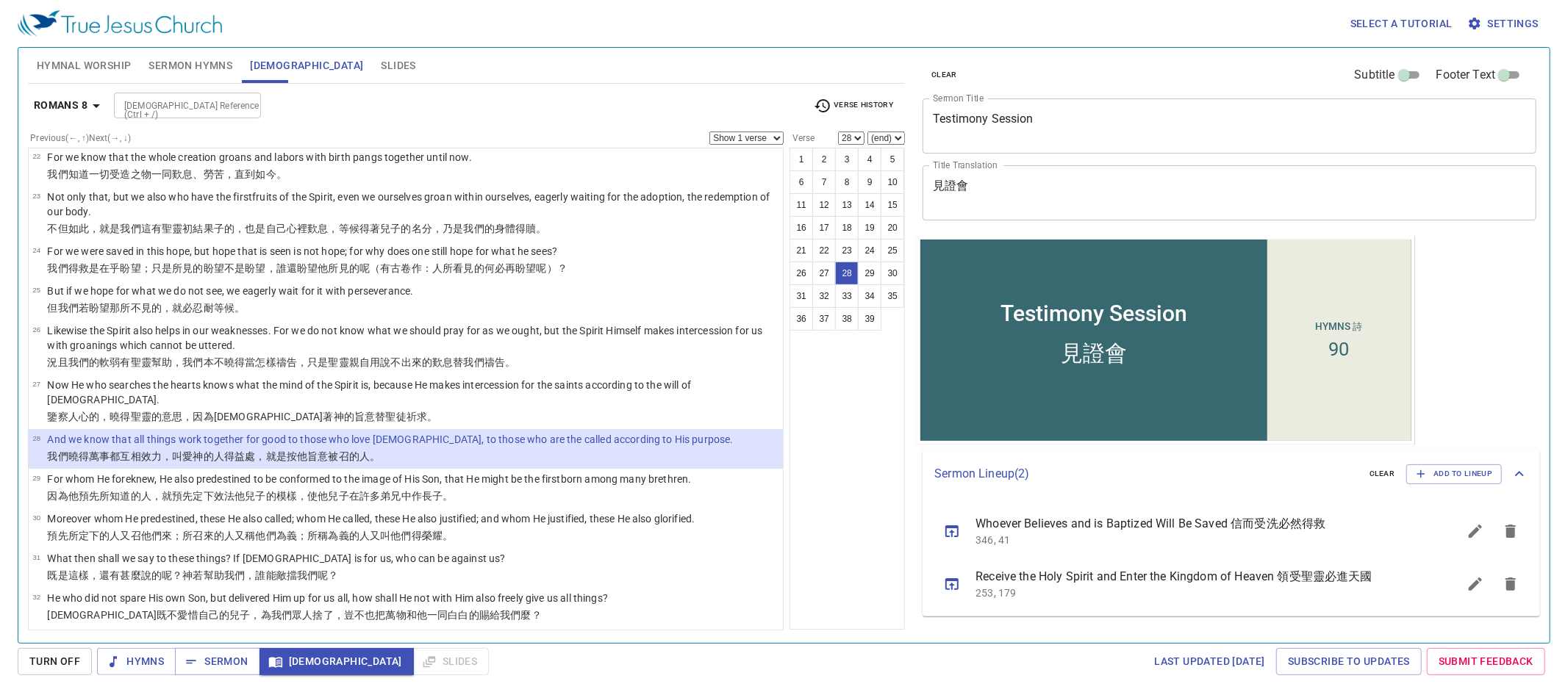
click at [199, 91] on div "Romans 8 [DEMOGRAPHIC_DATA] Reference (Ctrl + /) [DEMOGRAPHIC_DATA] Reference (…" at bounding box center [466, 112] width 877 height 40
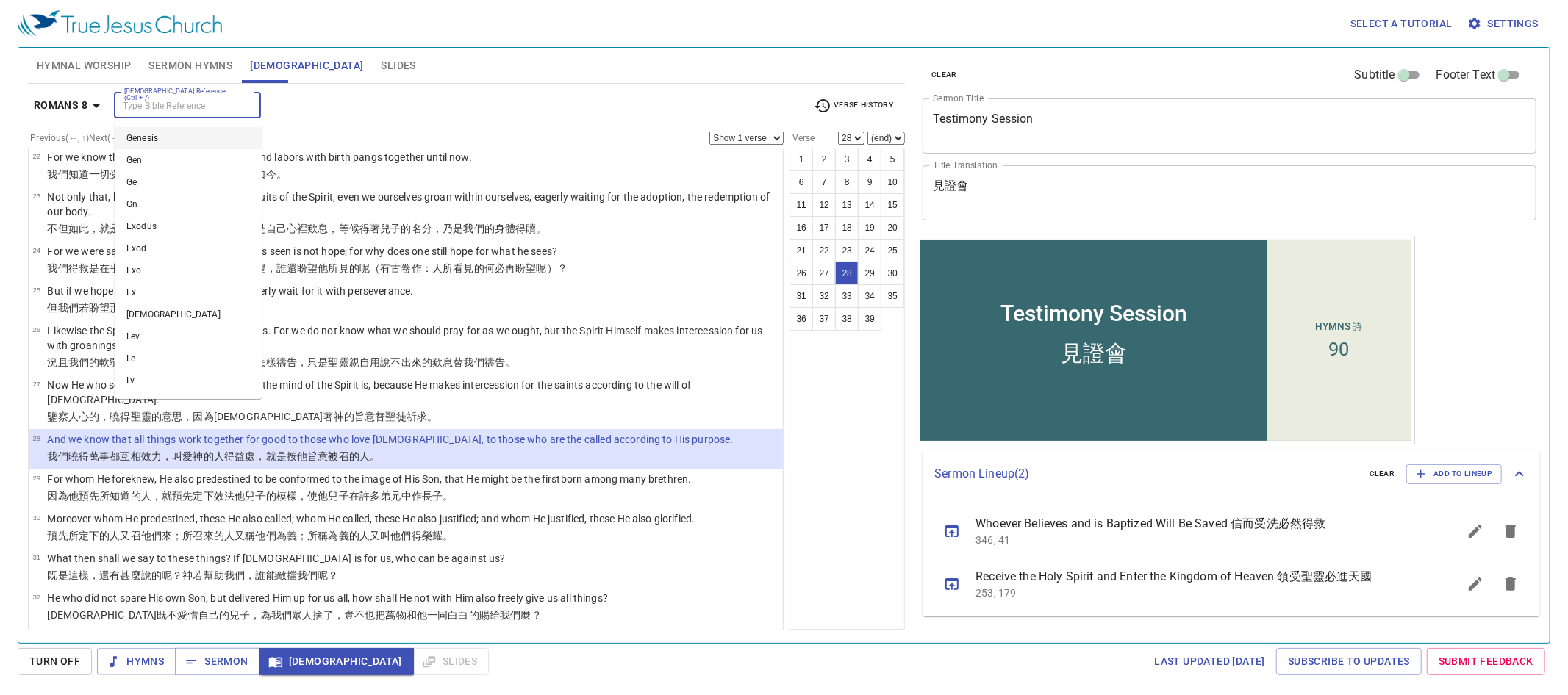
click at [197, 99] on input "[DEMOGRAPHIC_DATA] Reference (Ctrl + /)" at bounding box center [175, 106] width 114 height 17
type input "song 8 4"
select select "4"
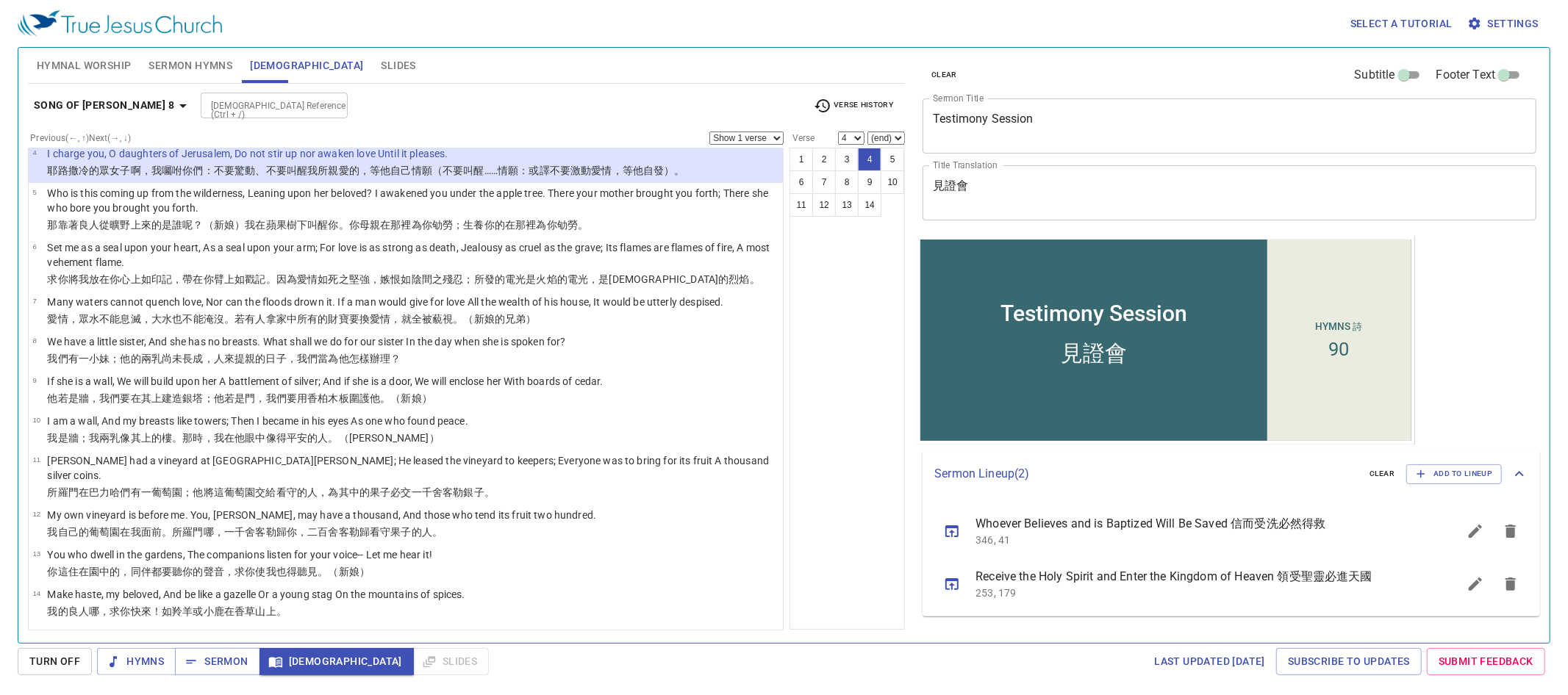
scroll to position [129, 0]
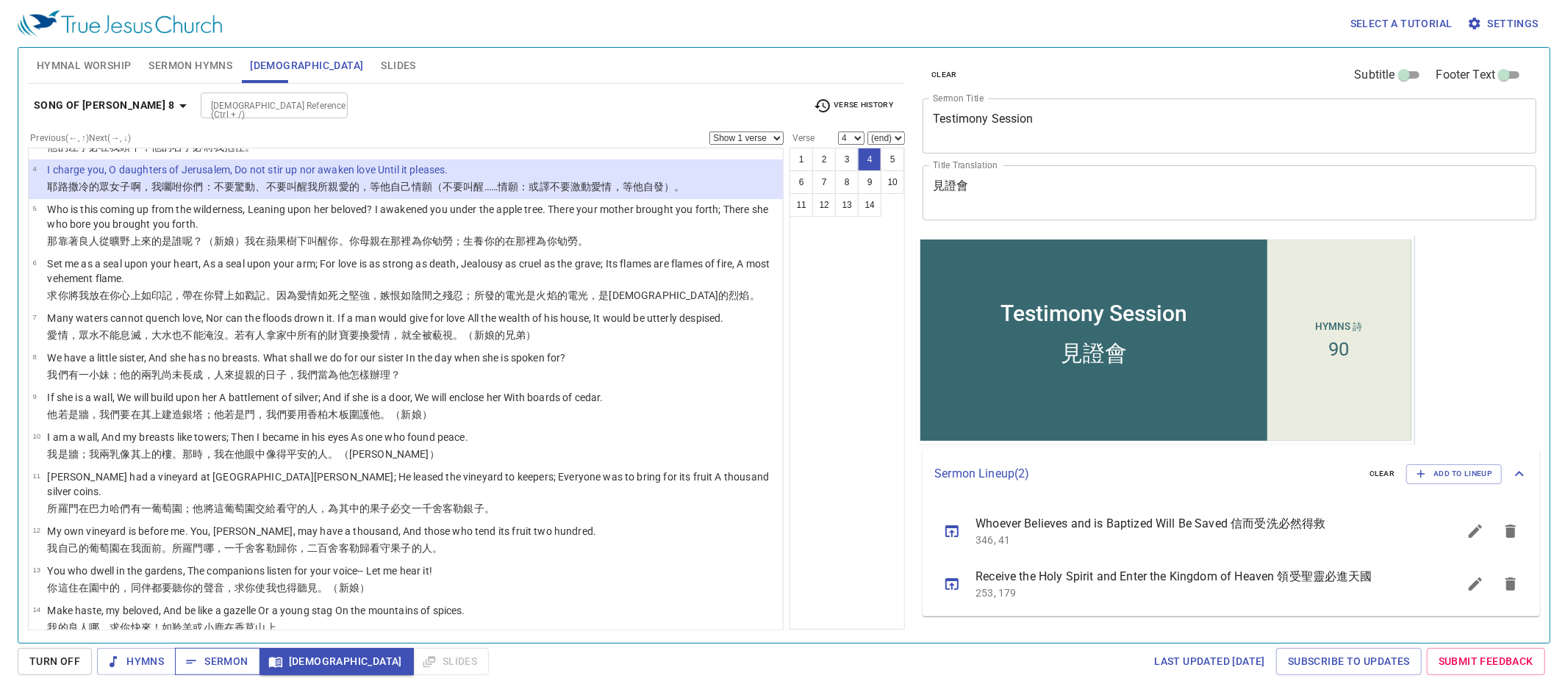
click at [222, 652] on button "Sermon" at bounding box center [217, 661] width 85 height 27
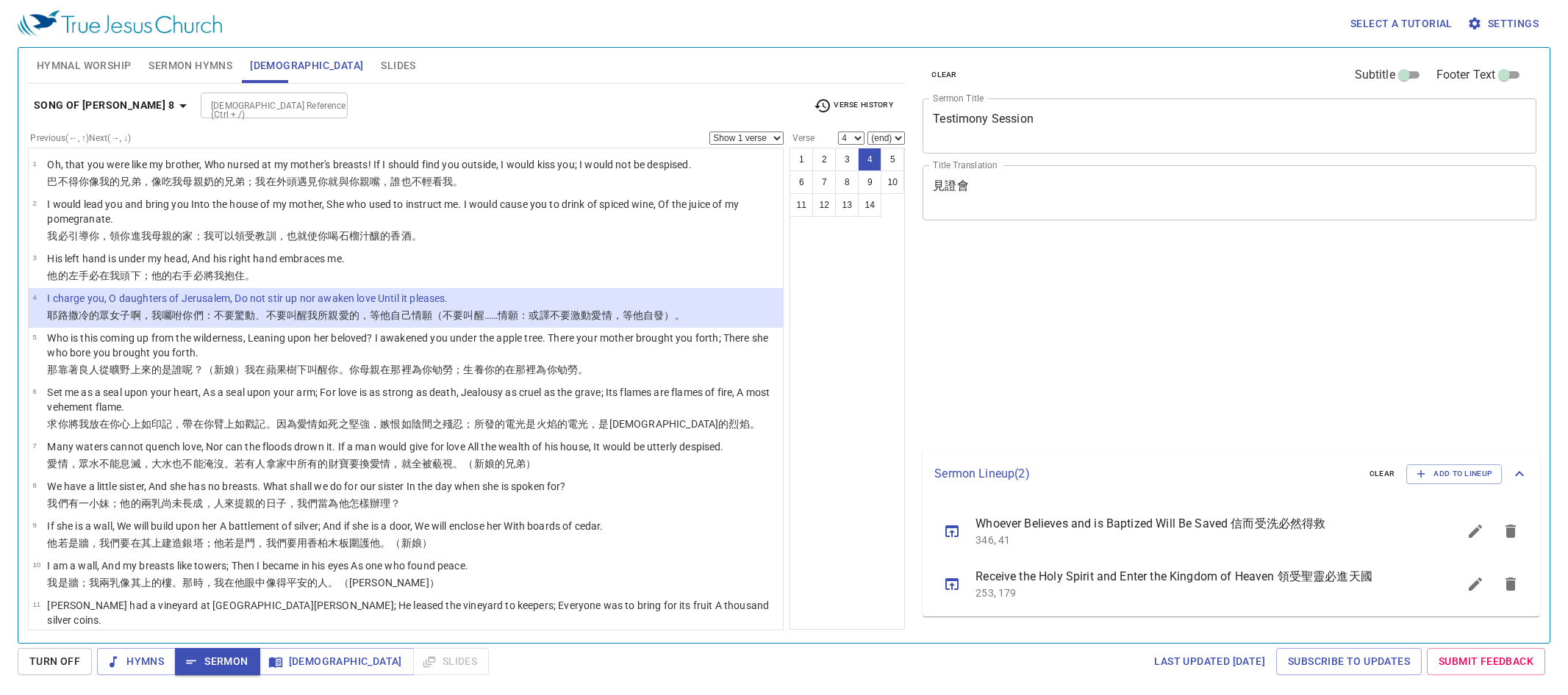
select select "4"
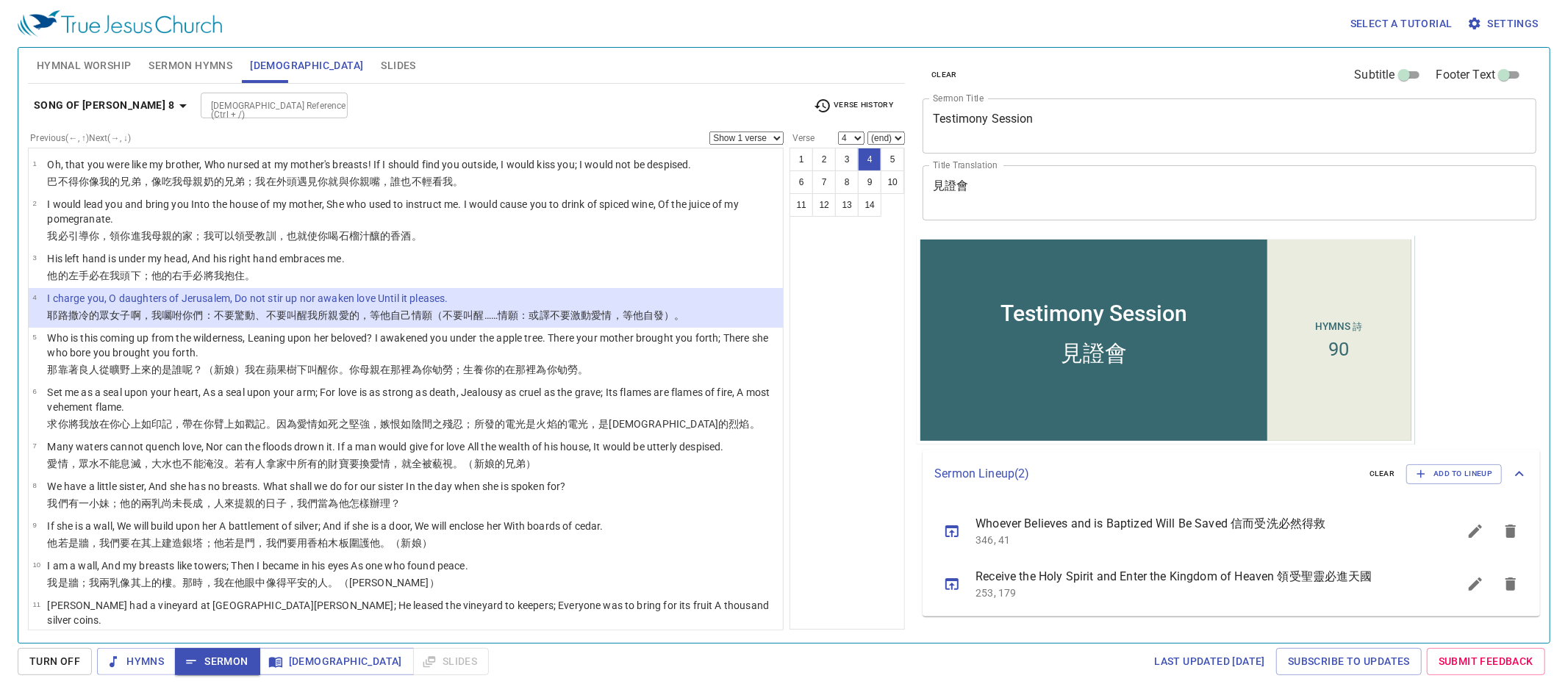
scroll to position [129, 0]
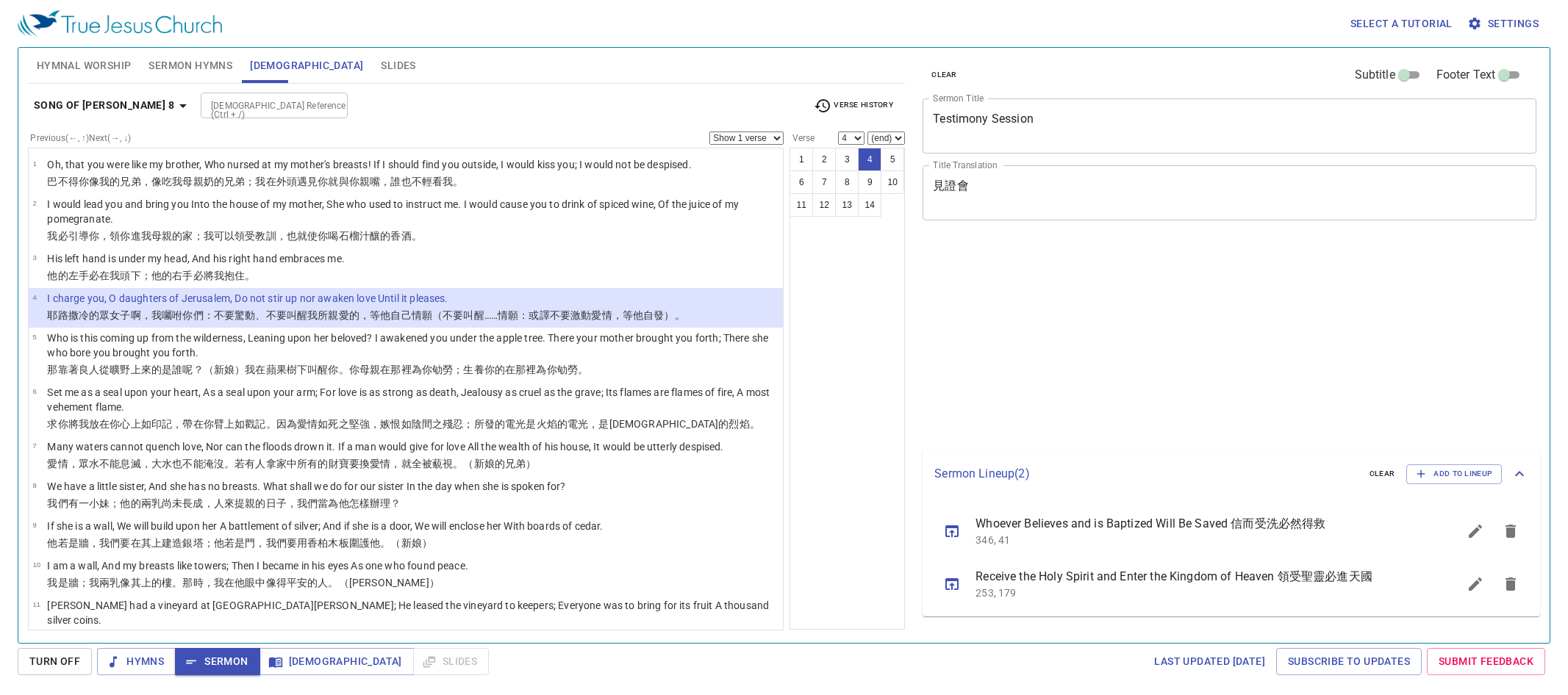
select select "4"
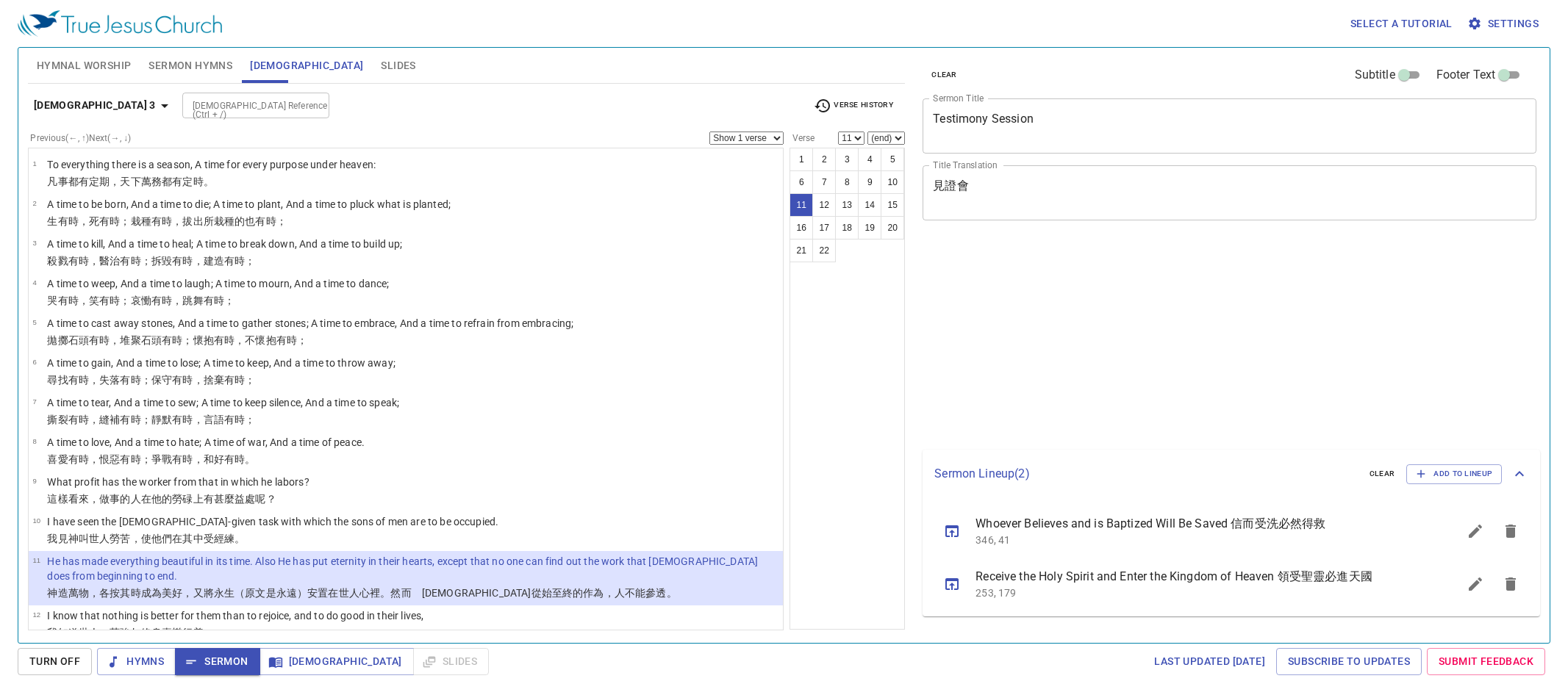
select select "11"
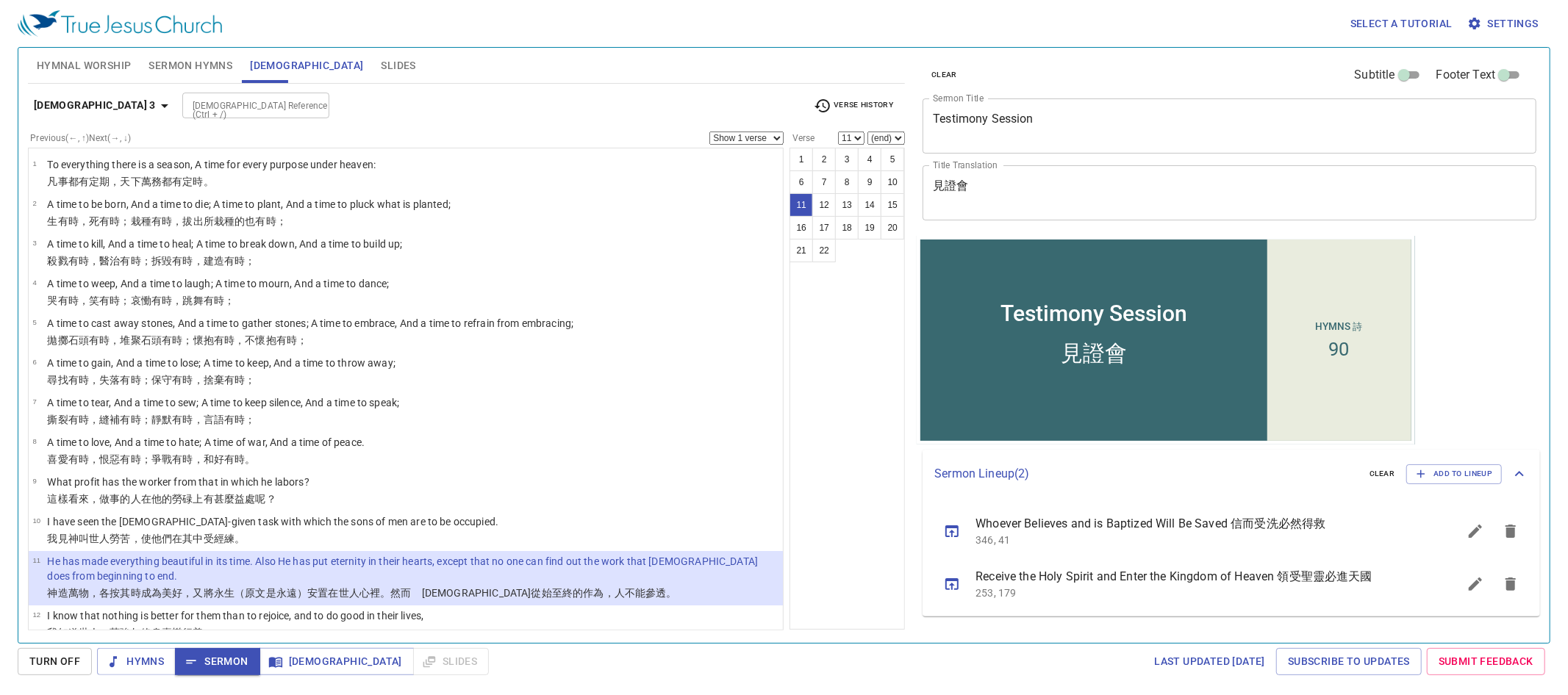
scroll to position [114, 0]
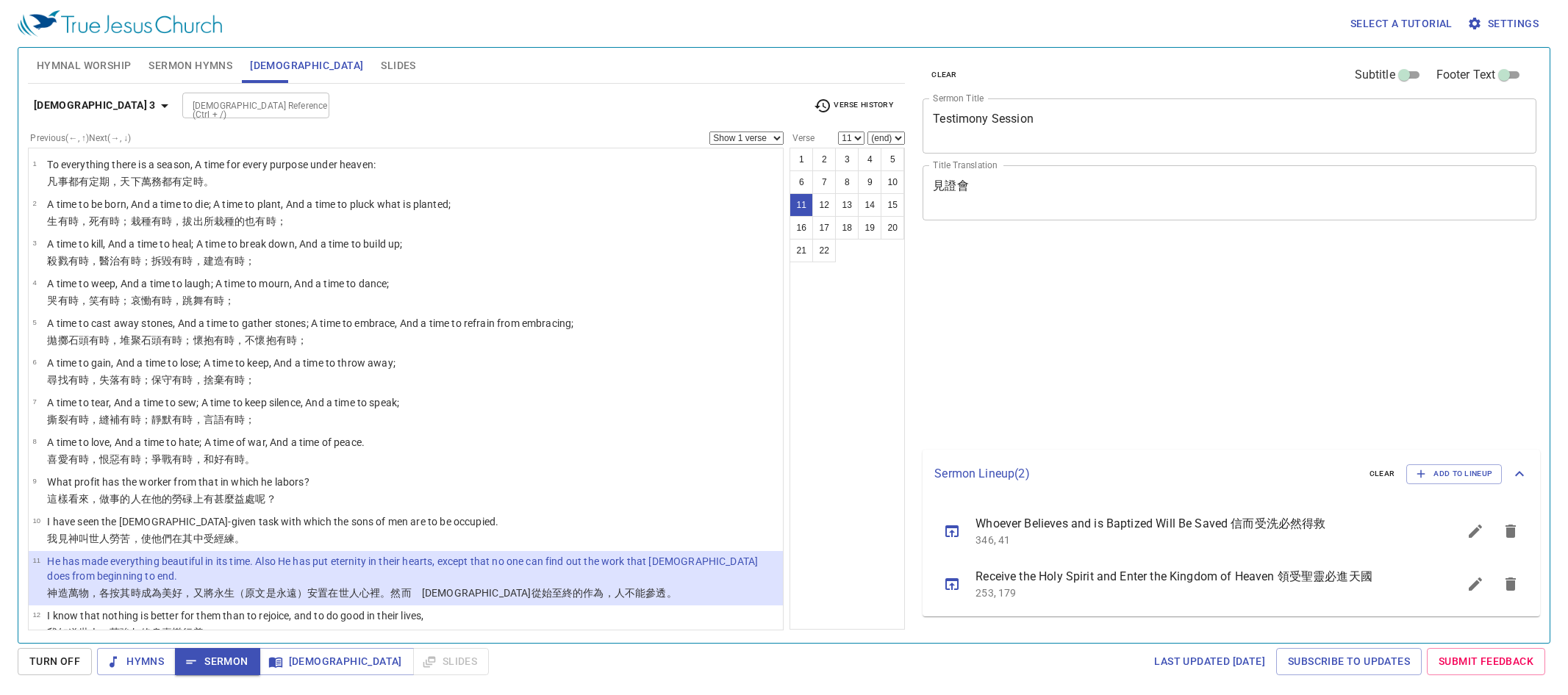
select select "11"
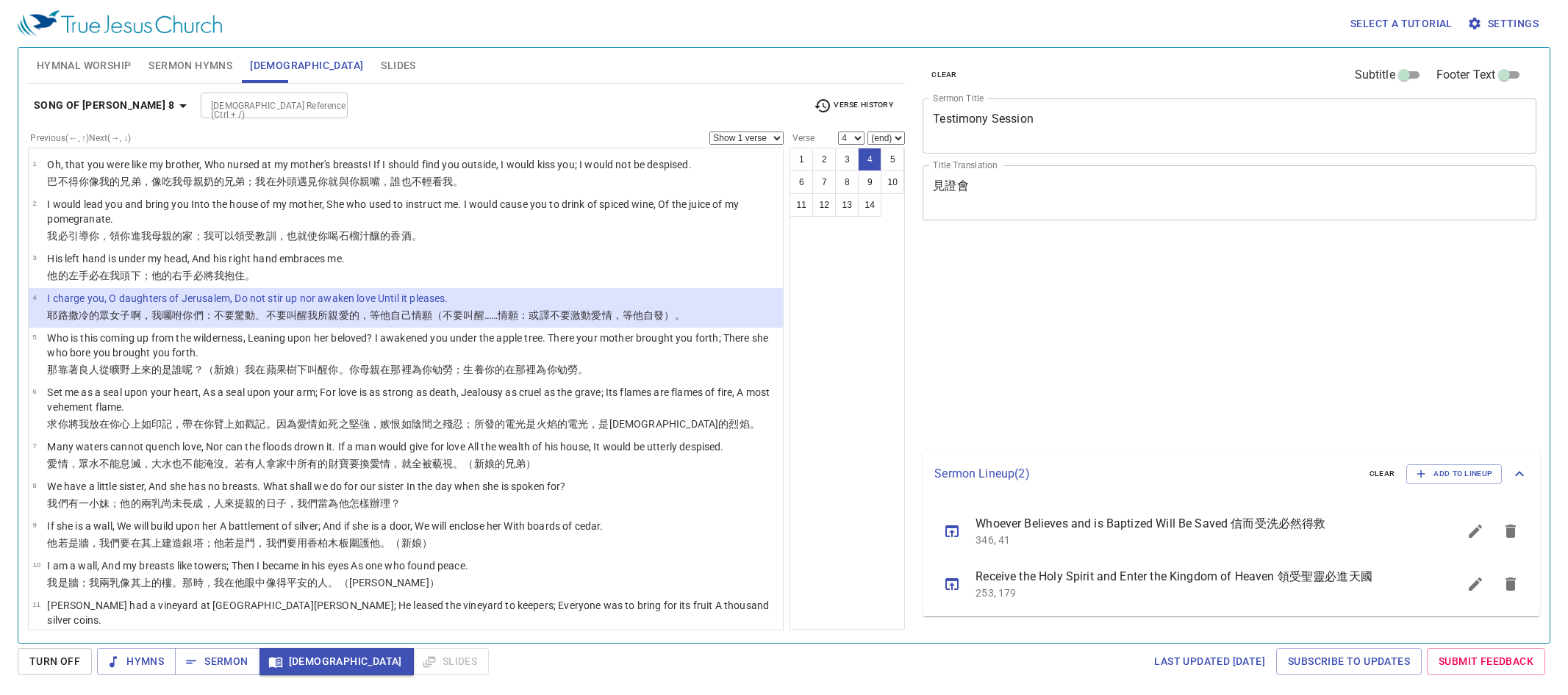
select select "4"
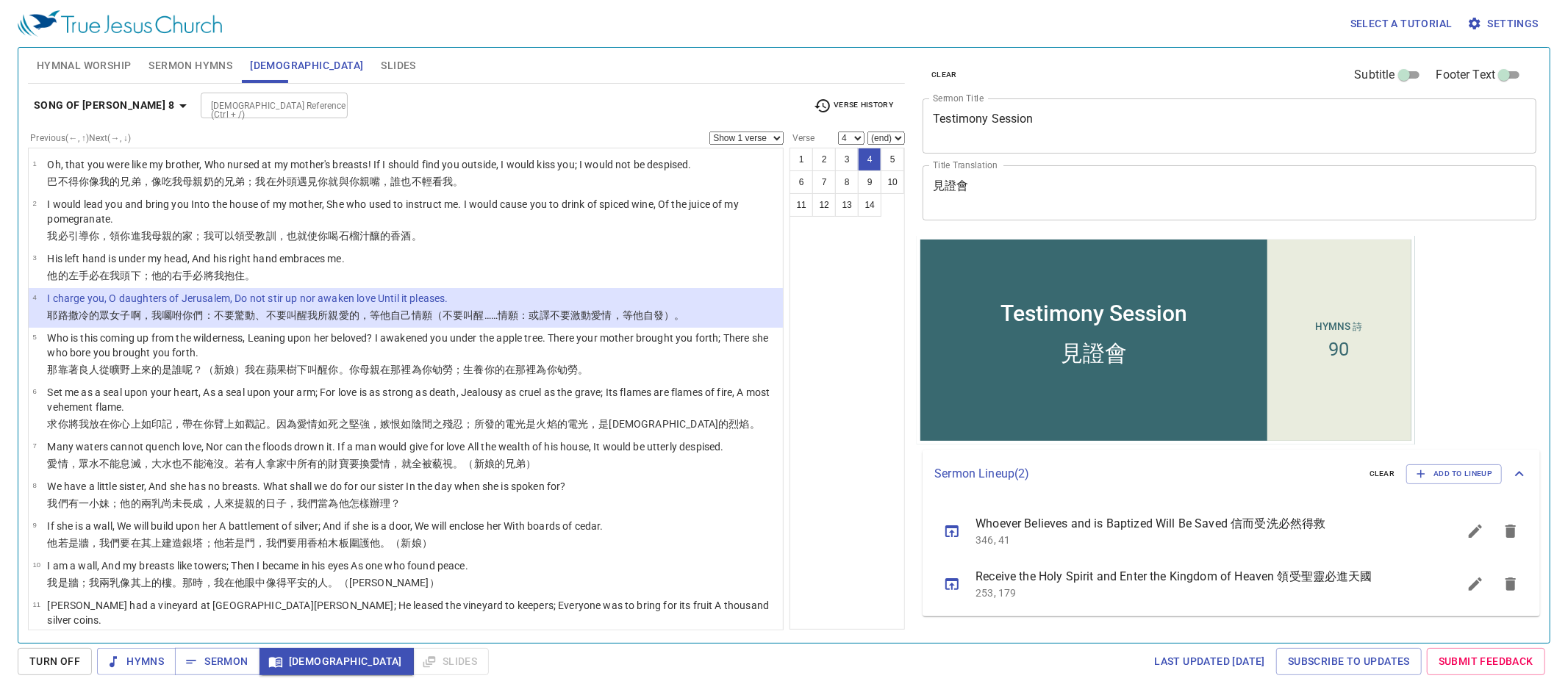
scroll to position [129, 0]
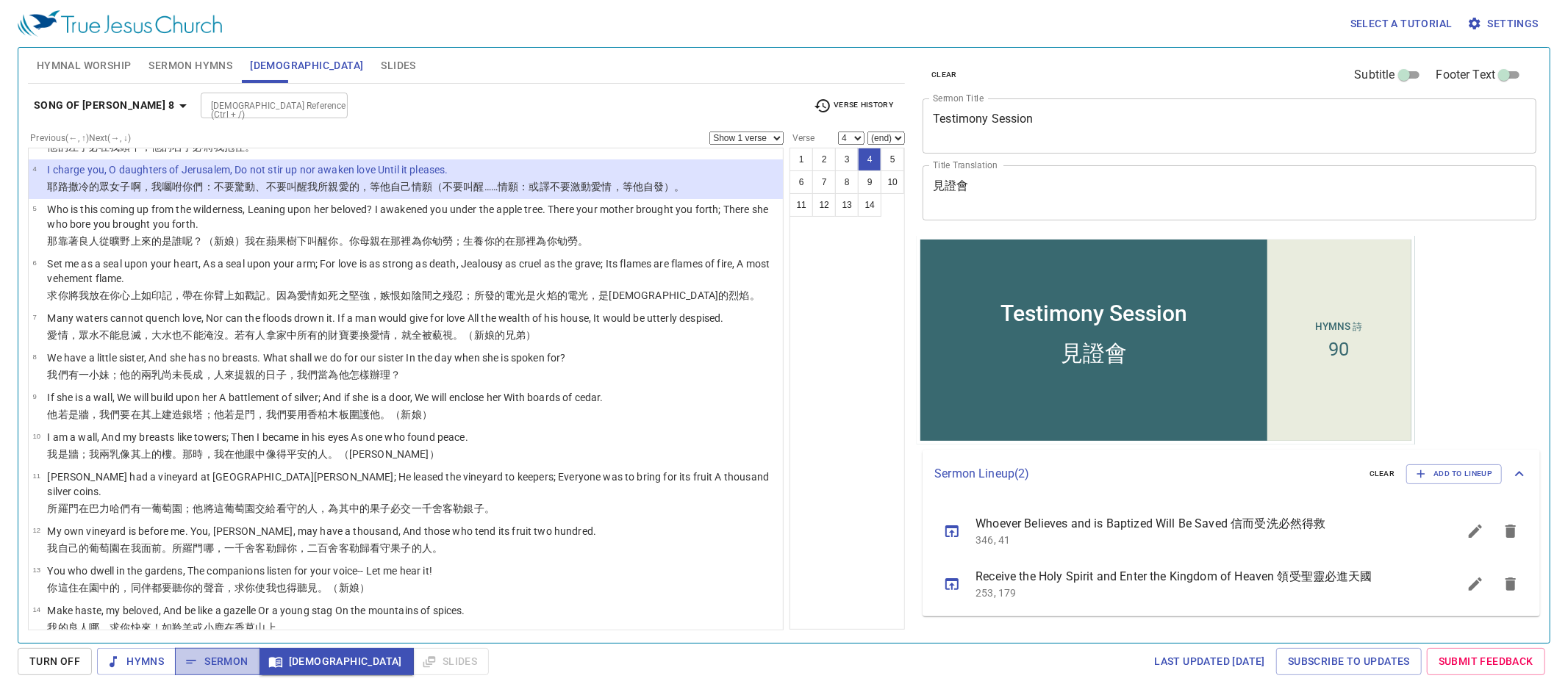
click at [205, 672] on button "Sermon" at bounding box center [217, 661] width 85 height 27
click at [1059, 117] on textarea "Testimony Session" at bounding box center [1229, 125] width 593 height 28
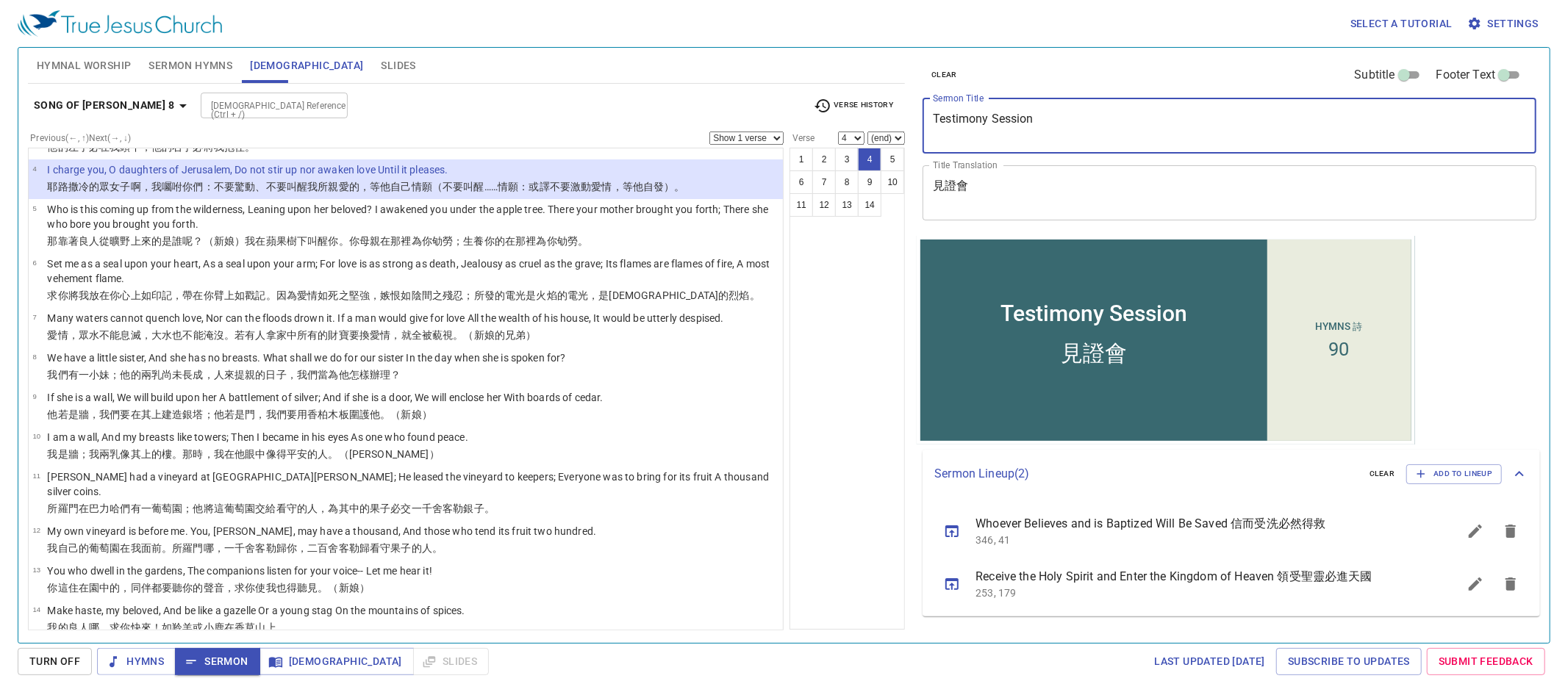
click at [1059, 117] on textarea "Testimony Session" at bounding box center [1229, 125] width 593 height 28
click at [56, 664] on span "Turn Off" at bounding box center [55, 661] width 51 height 18
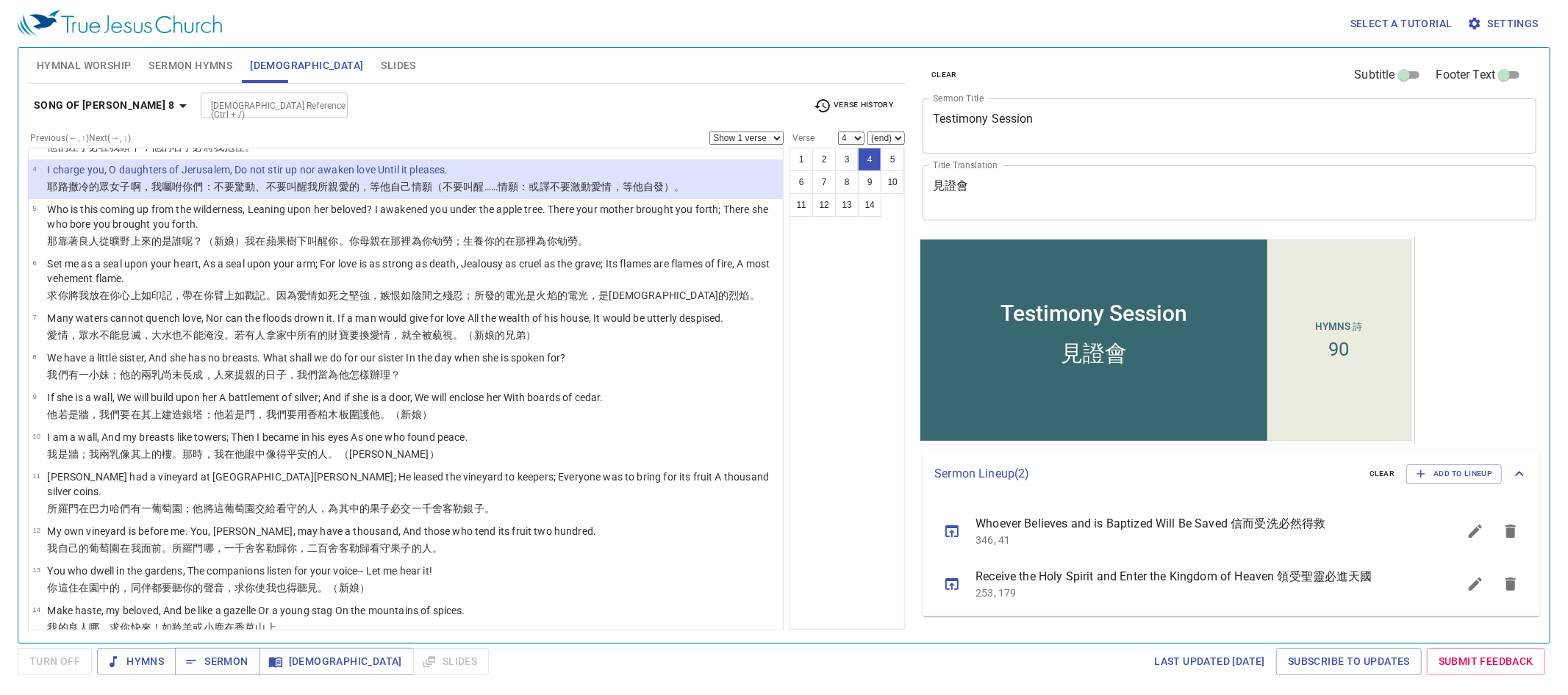
click at [1240, 105] on div "Testimony Session x Sermon Title" at bounding box center [1230, 125] width 613 height 55
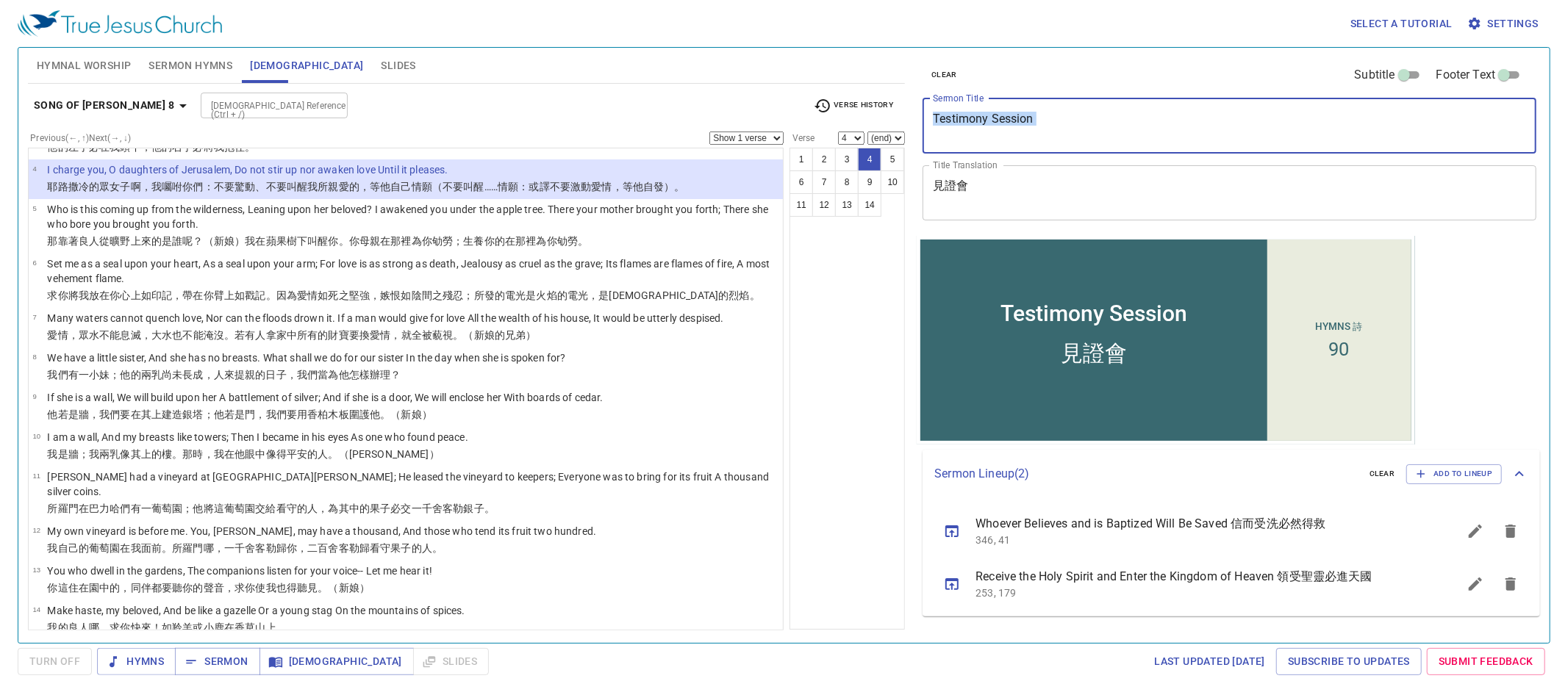
click at [1240, 105] on div "Testimony Session x Sermon Title" at bounding box center [1230, 125] width 613 height 55
type textarea "f"
type textarea "Afternoon Prayer"
click at [1173, 183] on textarea "見證會" at bounding box center [1229, 192] width 593 height 28
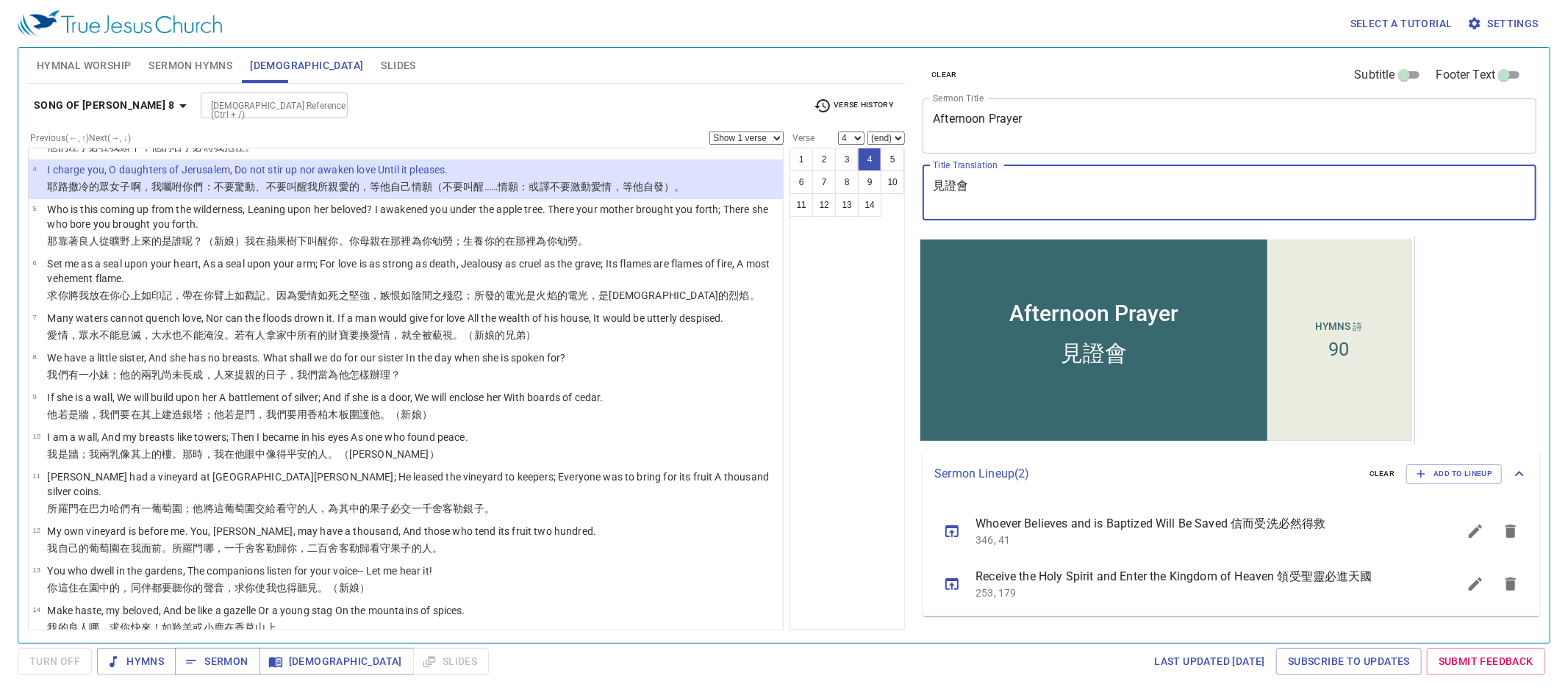
click at [1173, 183] on textarea "見證會" at bounding box center [1229, 192] width 593 height 28
click at [979, 122] on textarea "Afternoon Prayer" at bounding box center [1229, 125] width 593 height 28
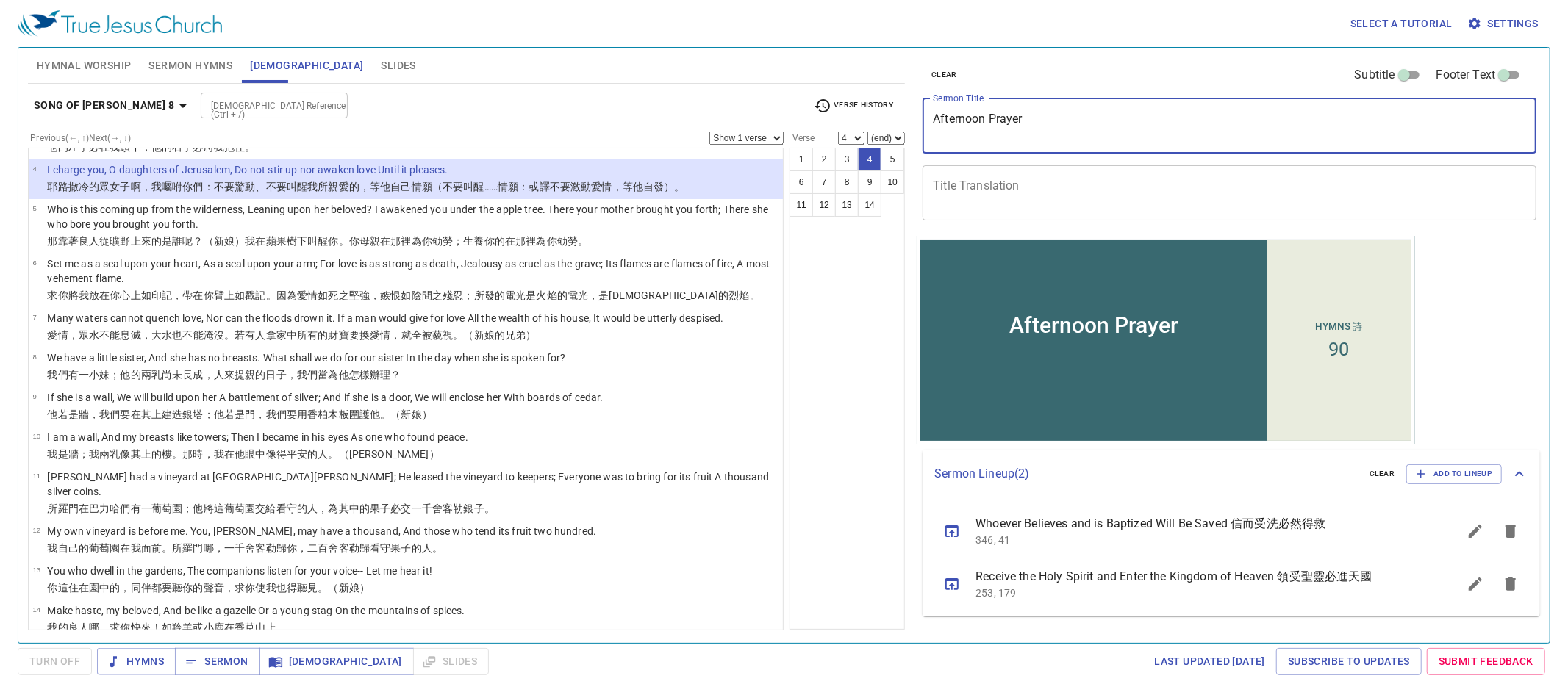
click at [979, 122] on textarea "Afternoon Prayer" at bounding box center [1229, 125] width 593 height 28
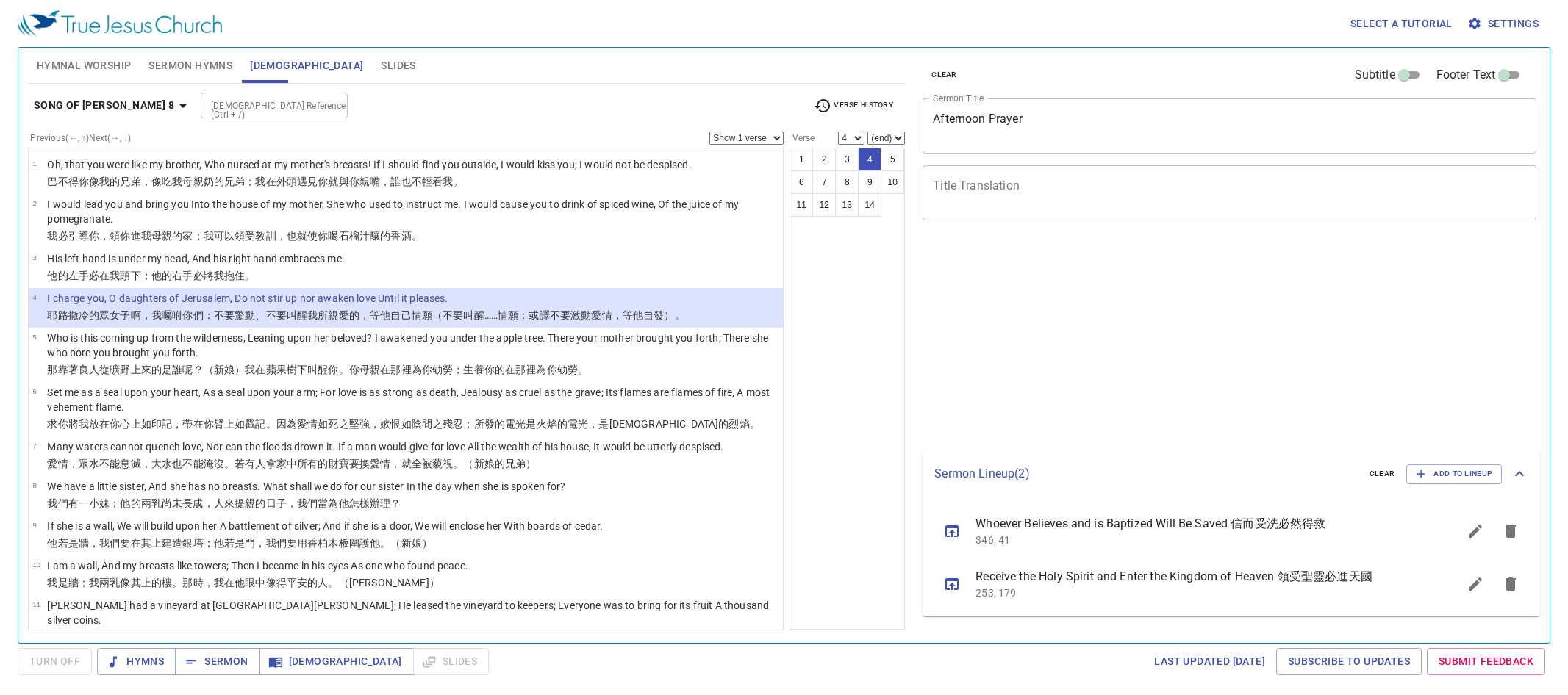
select select "4"
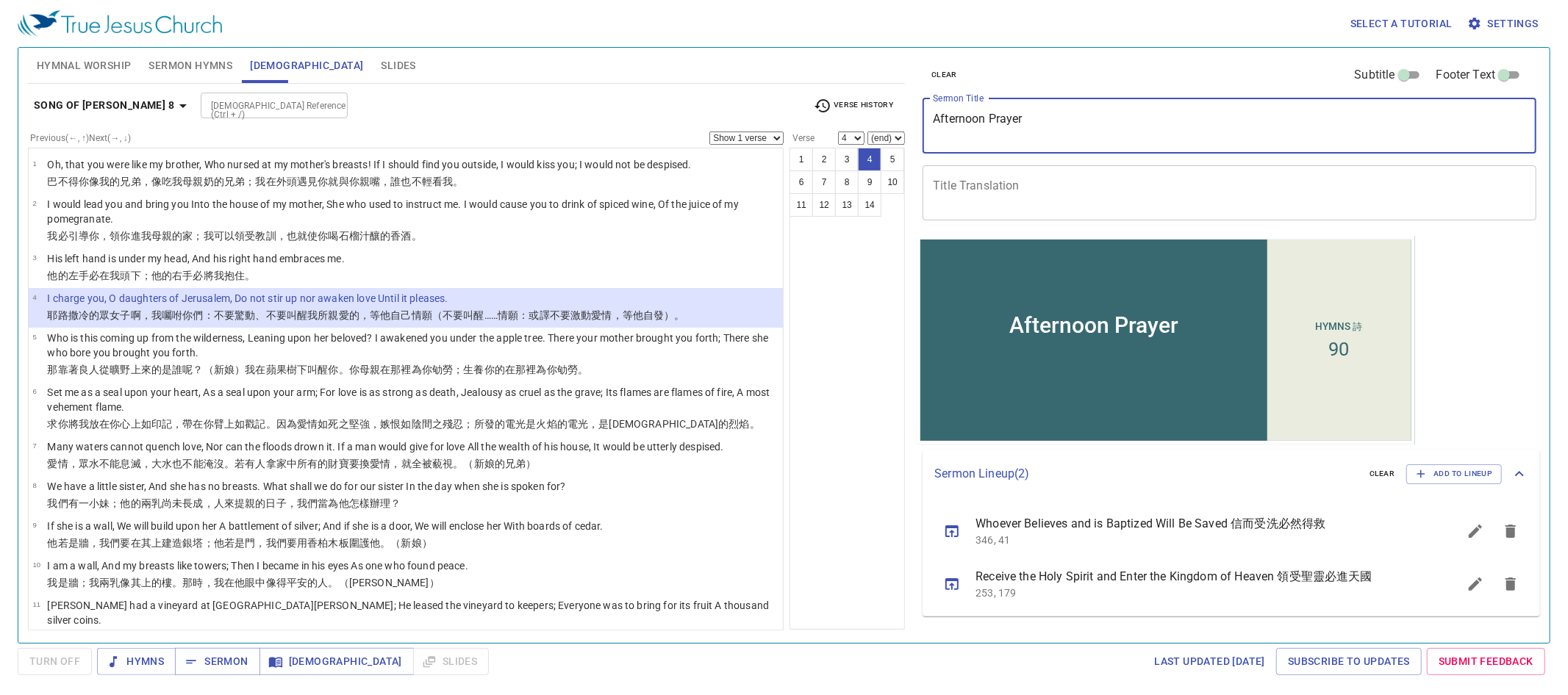
scroll to position [129, 0]
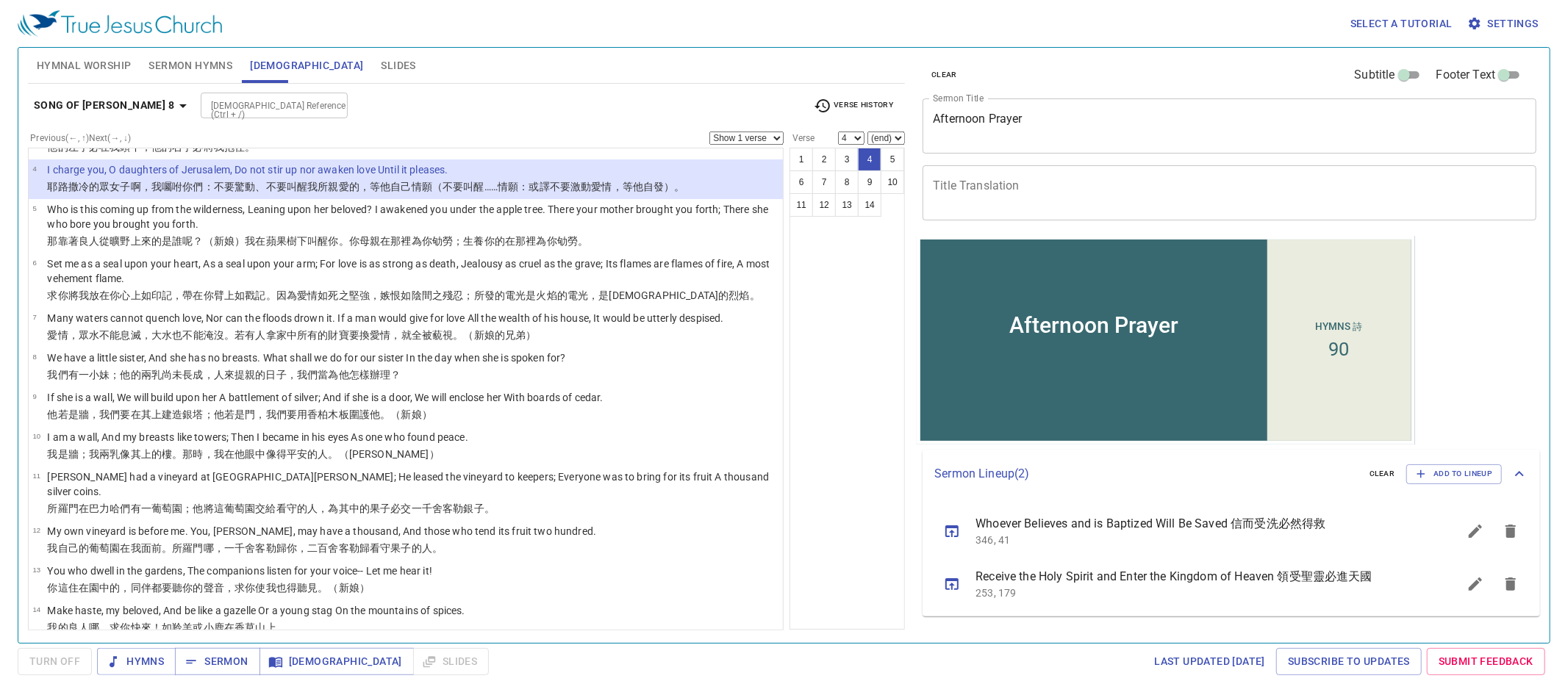
click at [1017, 167] on div "x Title Translation" at bounding box center [1230, 192] width 613 height 55
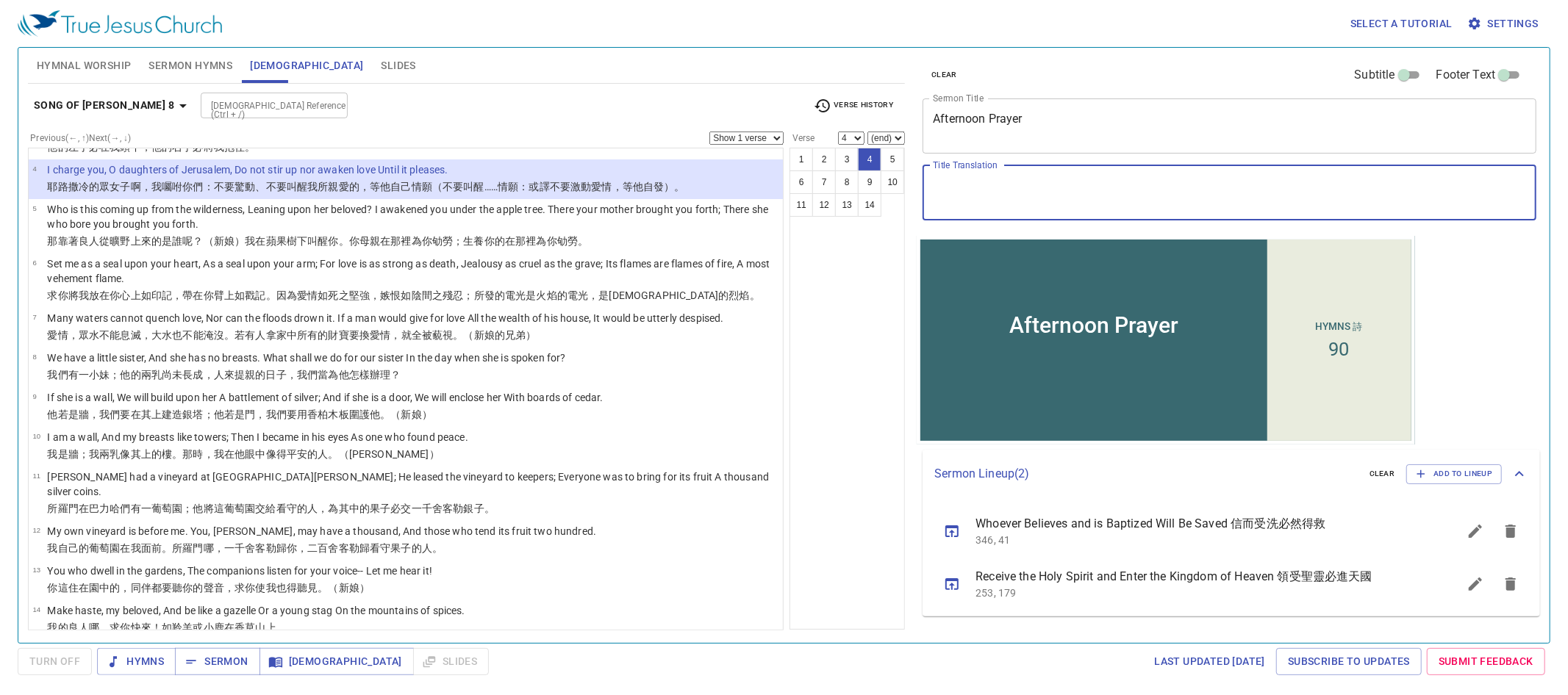
click at [1032, 181] on textarea "Title Translation" at bounding box center [1229, 192] width 593 height 28
paste textarea "下午禱告會"
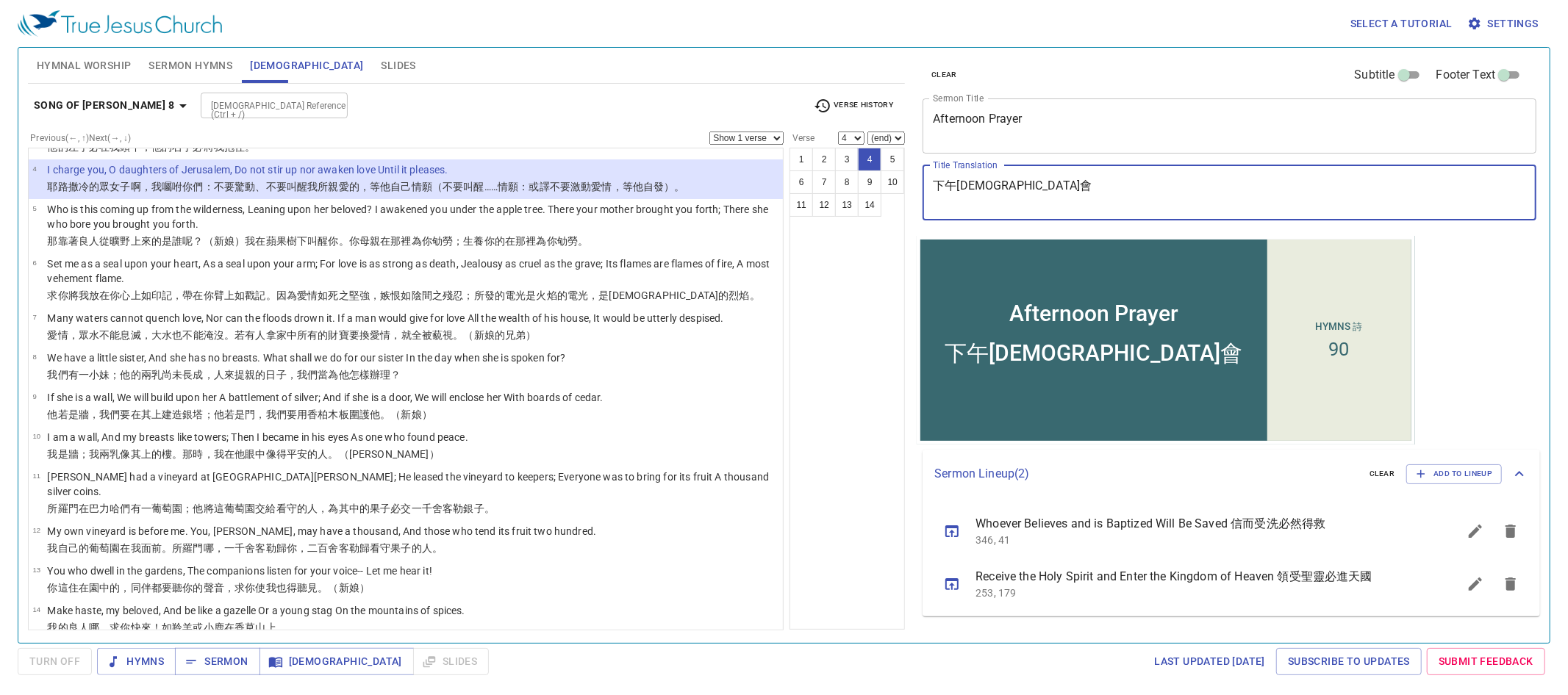
type textarea "下午禱告會"
click at [214, 85] on div "Song of Solomon 8 Bible Reference (Ctrl + /) Bible Reference (Ctrl + /) Verse H…" at bounding box center [466, 357] width 877 height 547
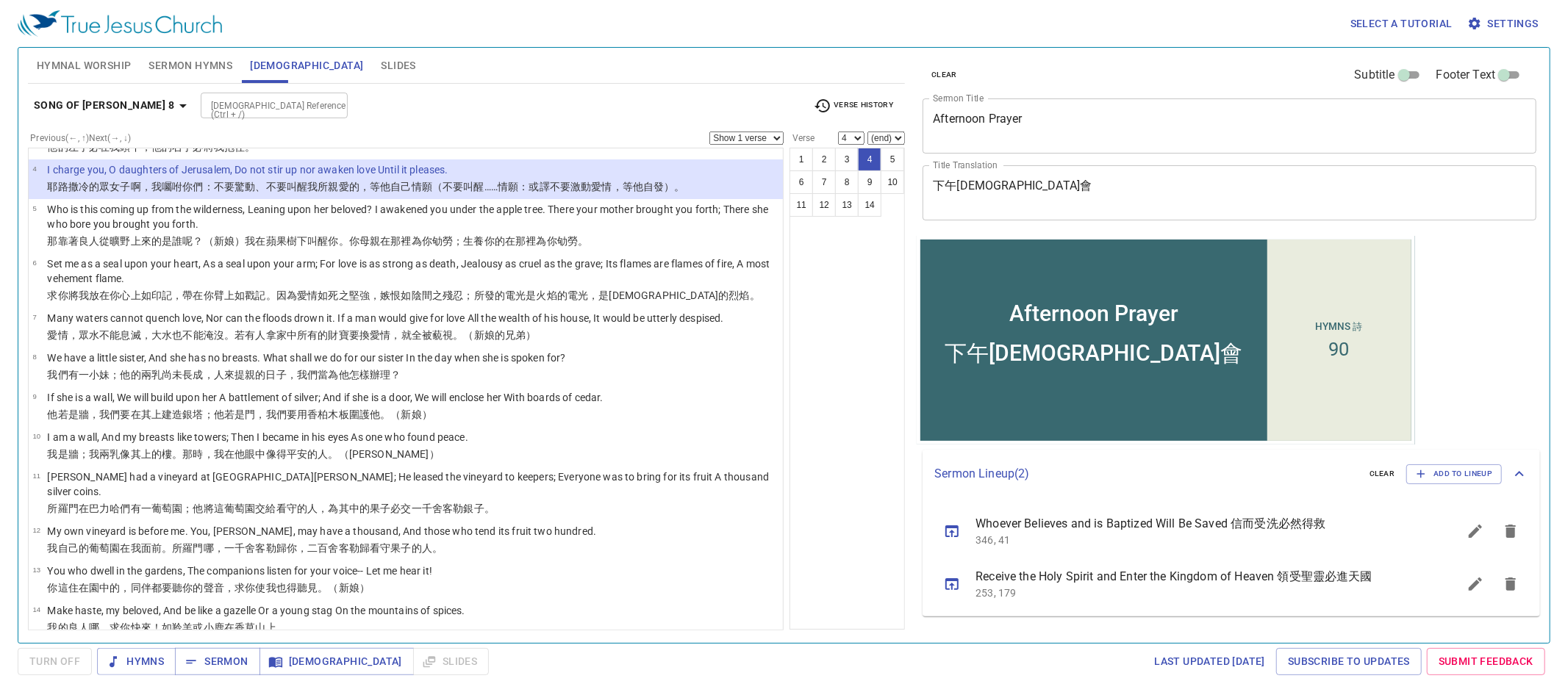
click at [212, 75] on button "Sermon Hymns" at bounding box center [190, 65] width 102 height 36
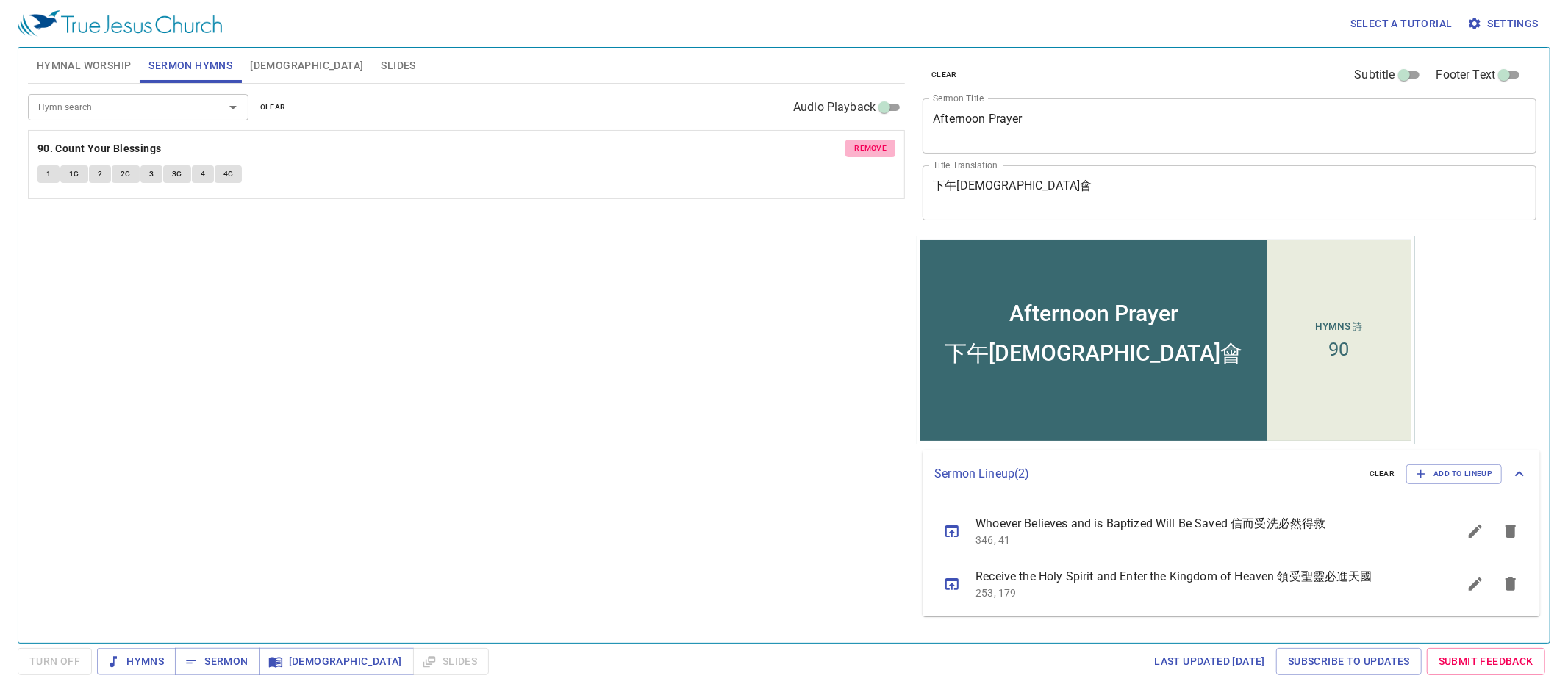
click at [863, 149] on span "remove" at bounding box center [870, 149] width 33 height 13
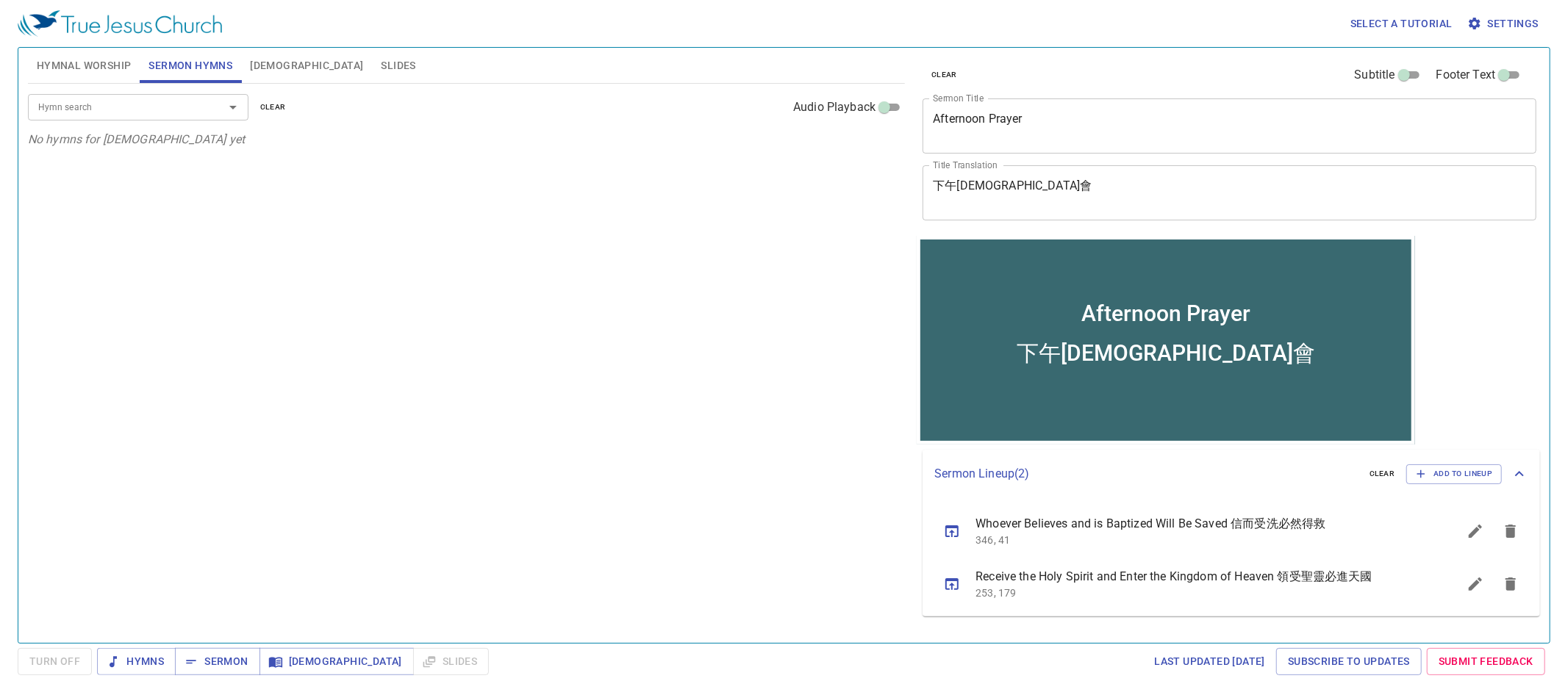
click at [1033, 114] on textarea "Afternoon Prayer" at bounding box center [1229, 125] width 593 height 28
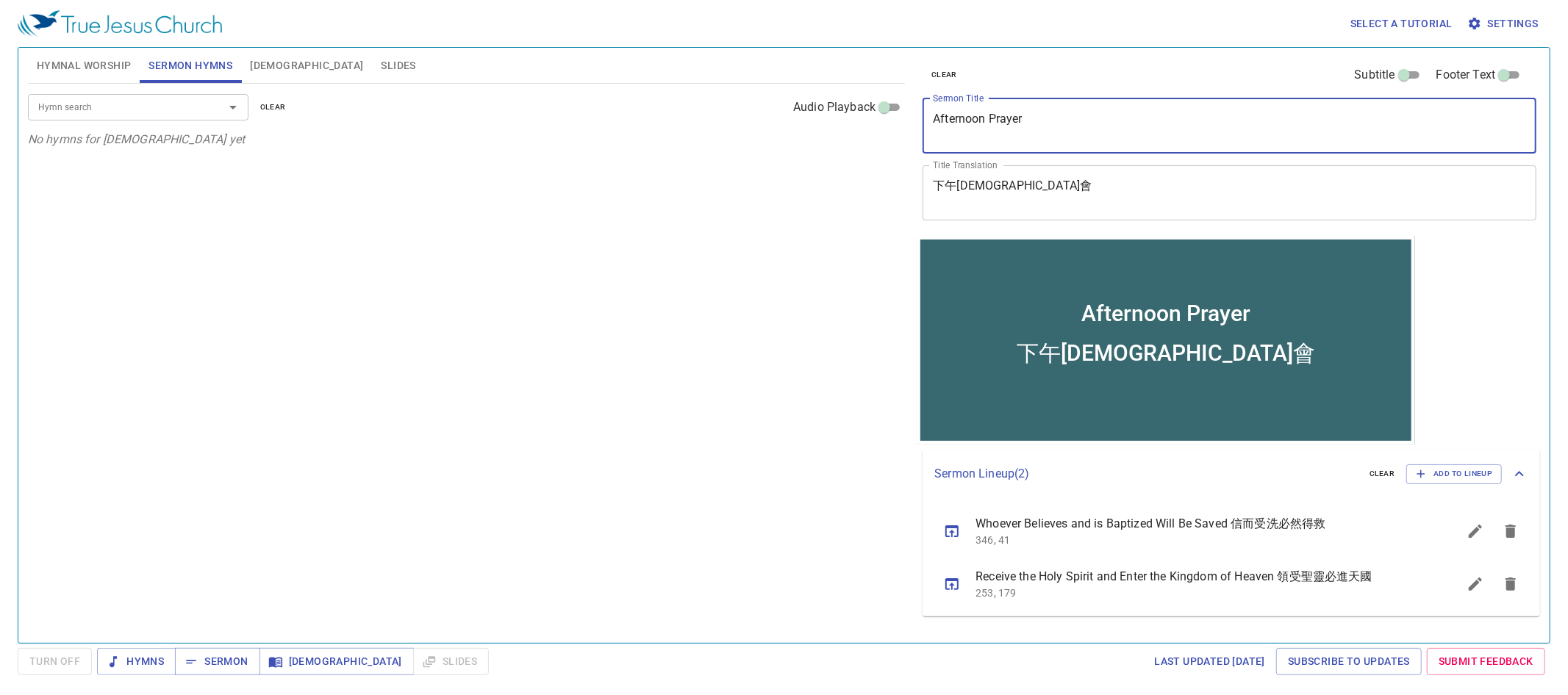
click at [1033, 114] on textarea "Afternoon Prayer" at bounding box center [1229, 125] width 593 height 28
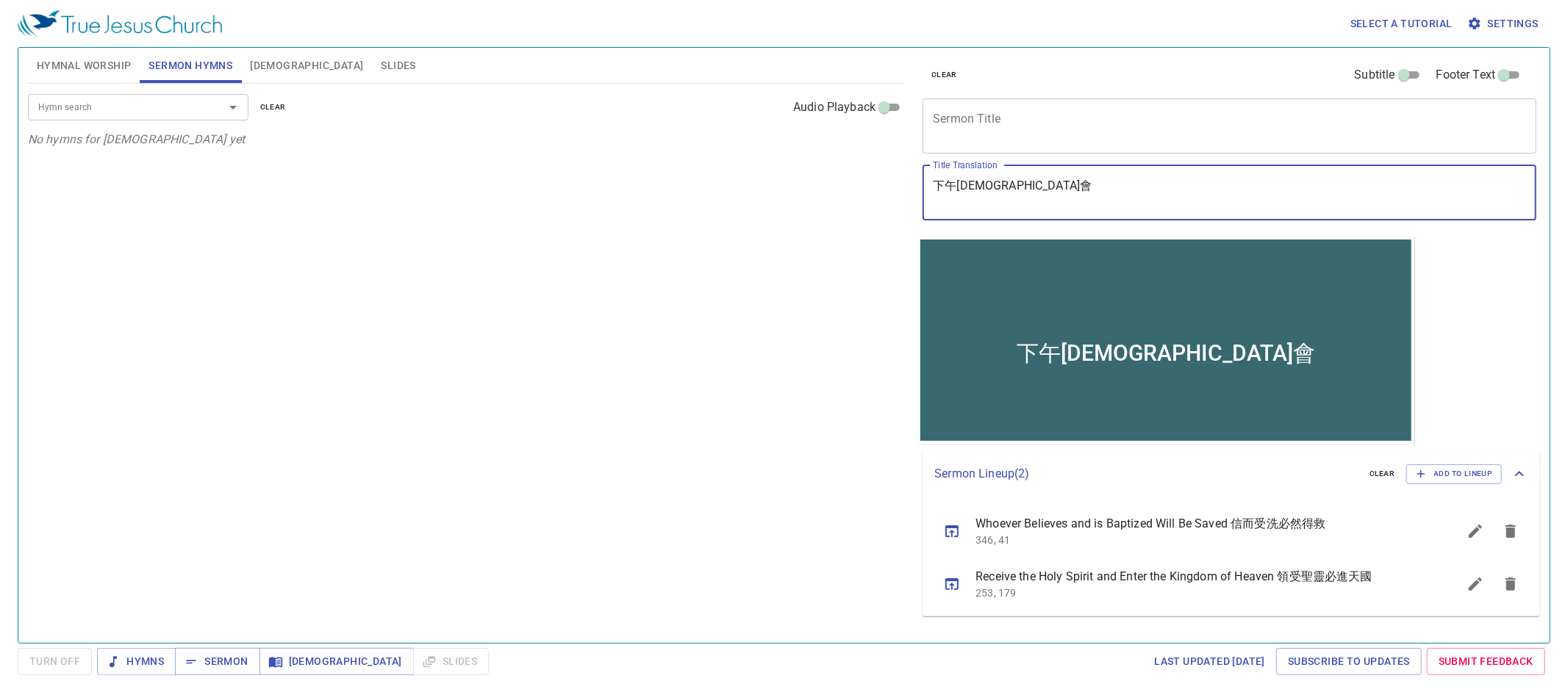
click at [1046, 199] on textarea "下午禱告會" at bounding box center [1229, 192] width 593 height 28
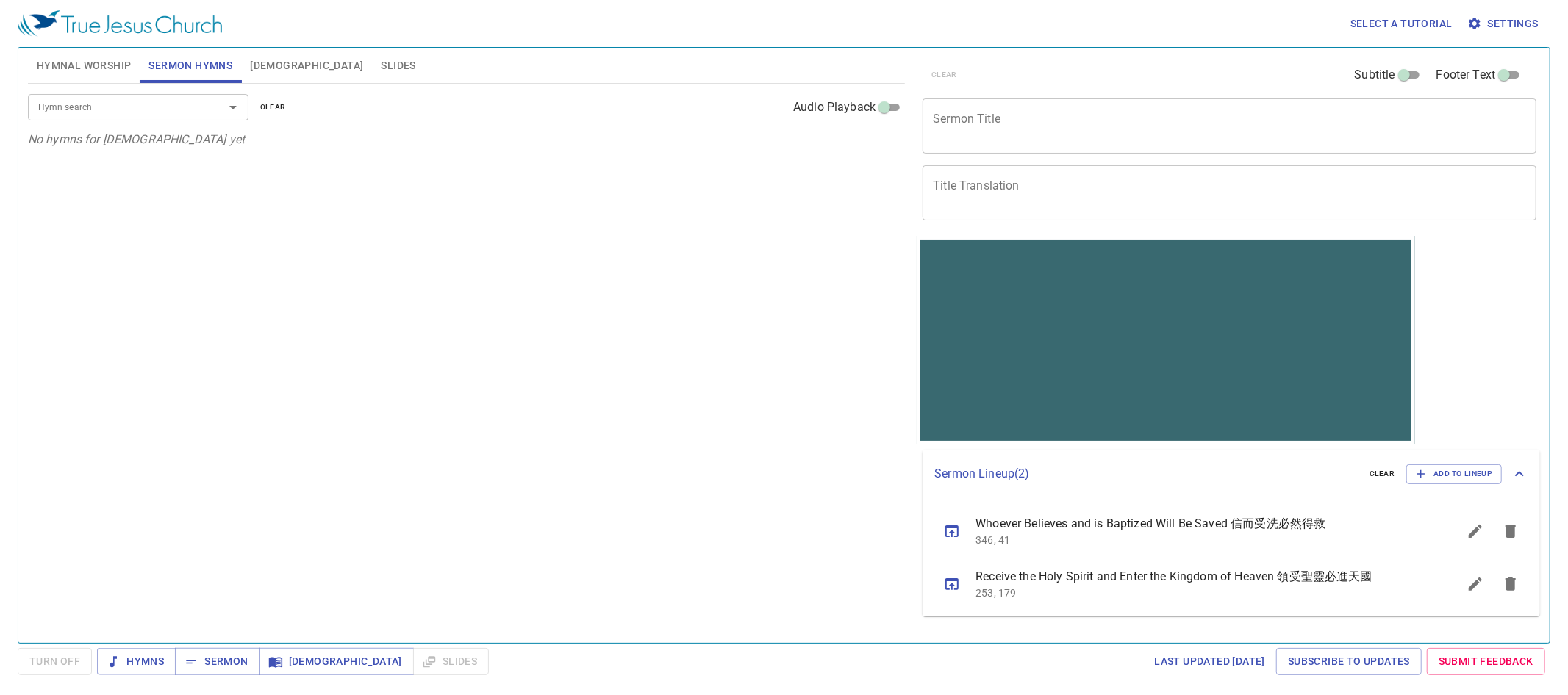
click at [1287, 142] on div "x Sermon Title" at bounding box center [1230, 125] width 613 height 55
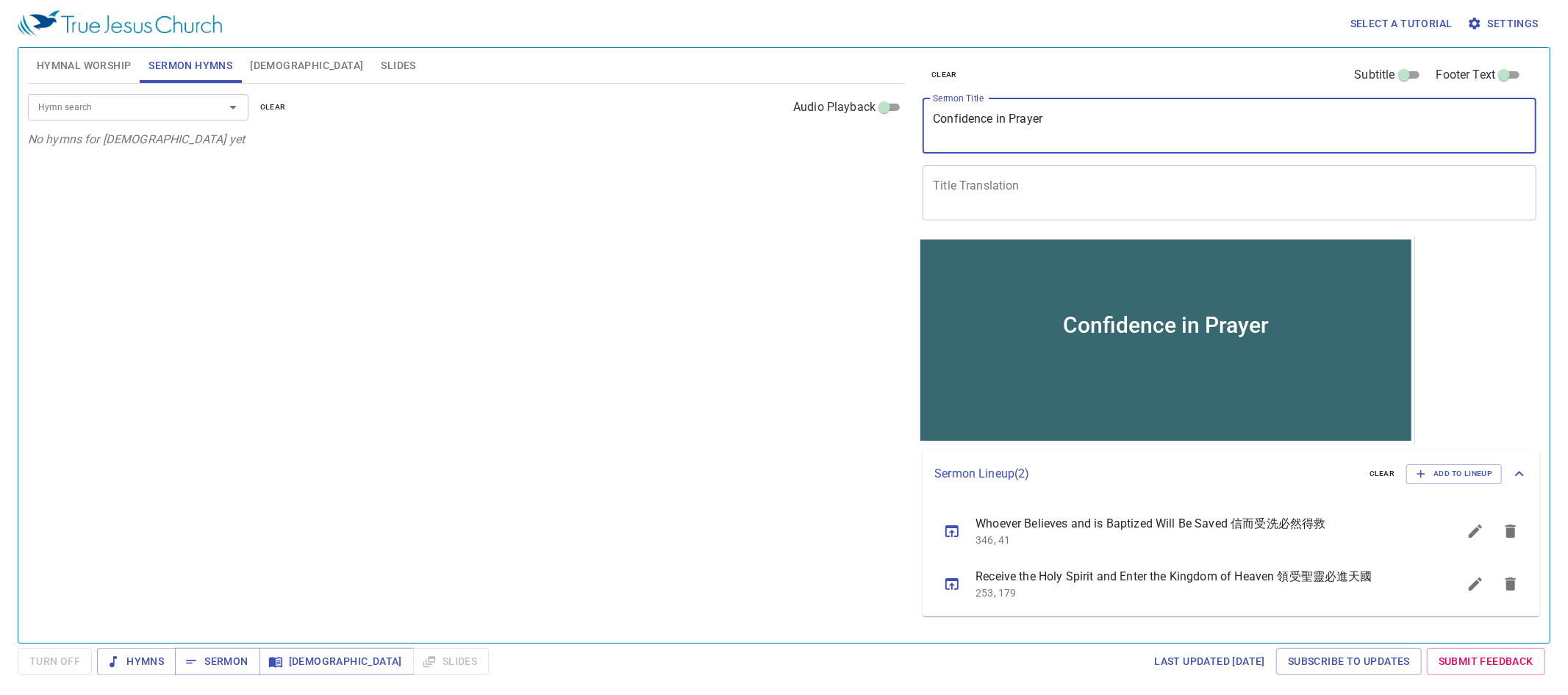
click at [159, 96] on div "Hymn search" at bounding box center [137, 107] width 220 height 26
type textarea "Confidence in Prayer"
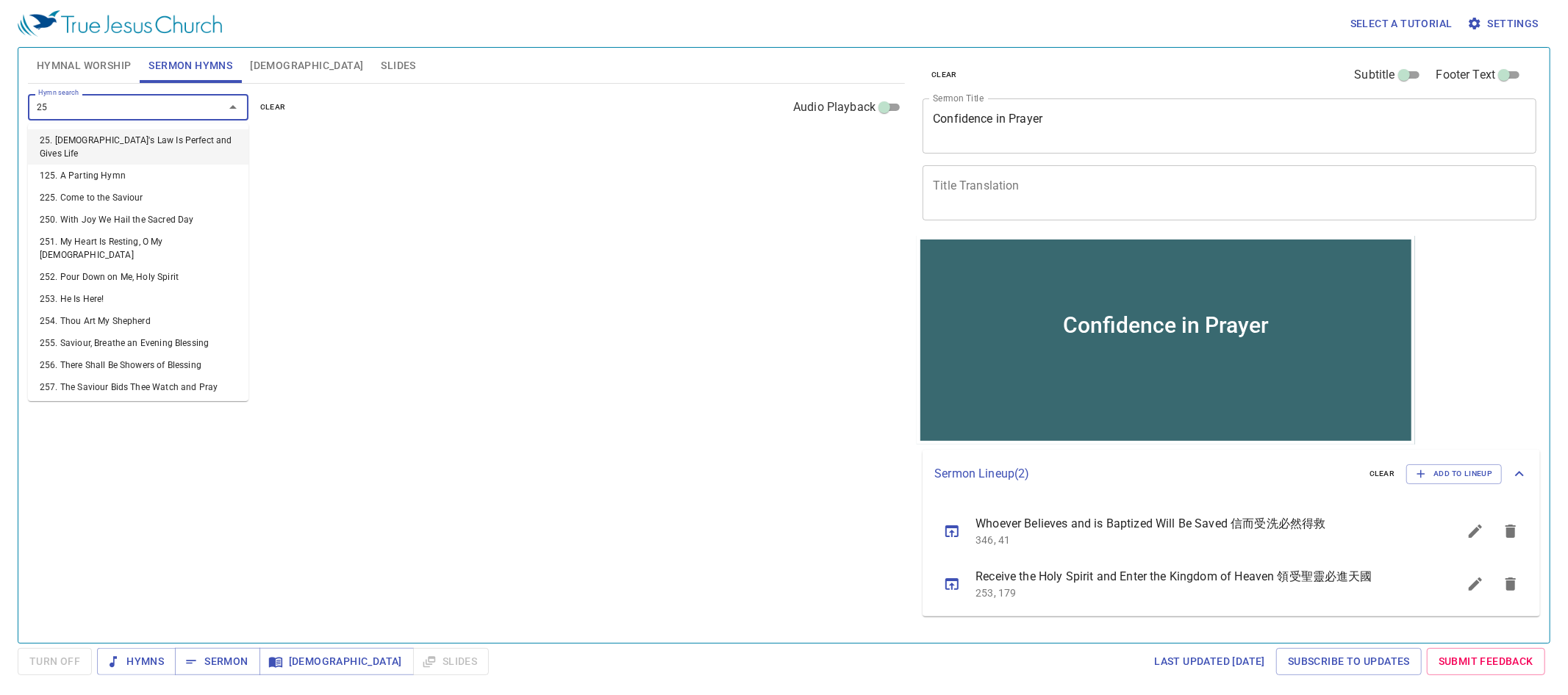
type input "259"
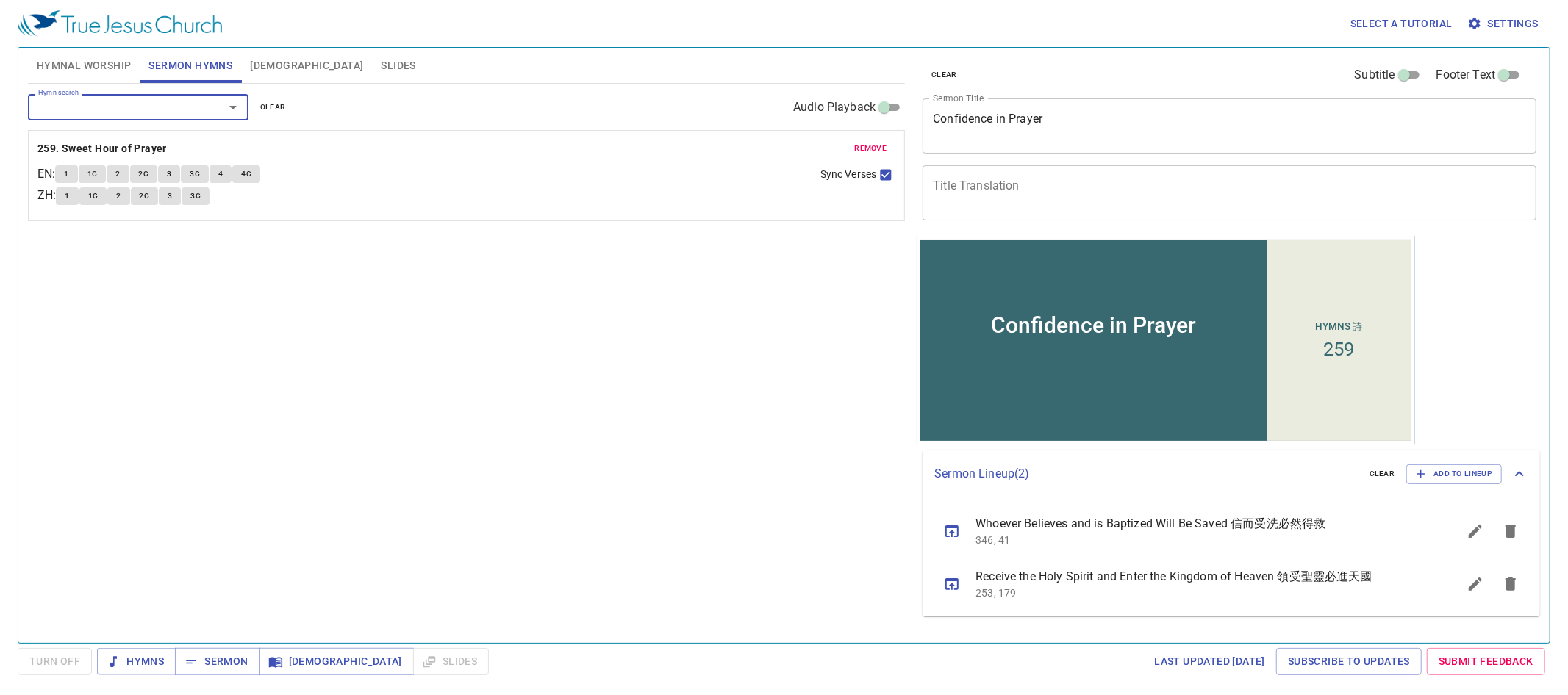
click at [265, 80] on button "[DEMOGRAPHIC_DATA]" at bounding box center [307, 65] width 131 height 36
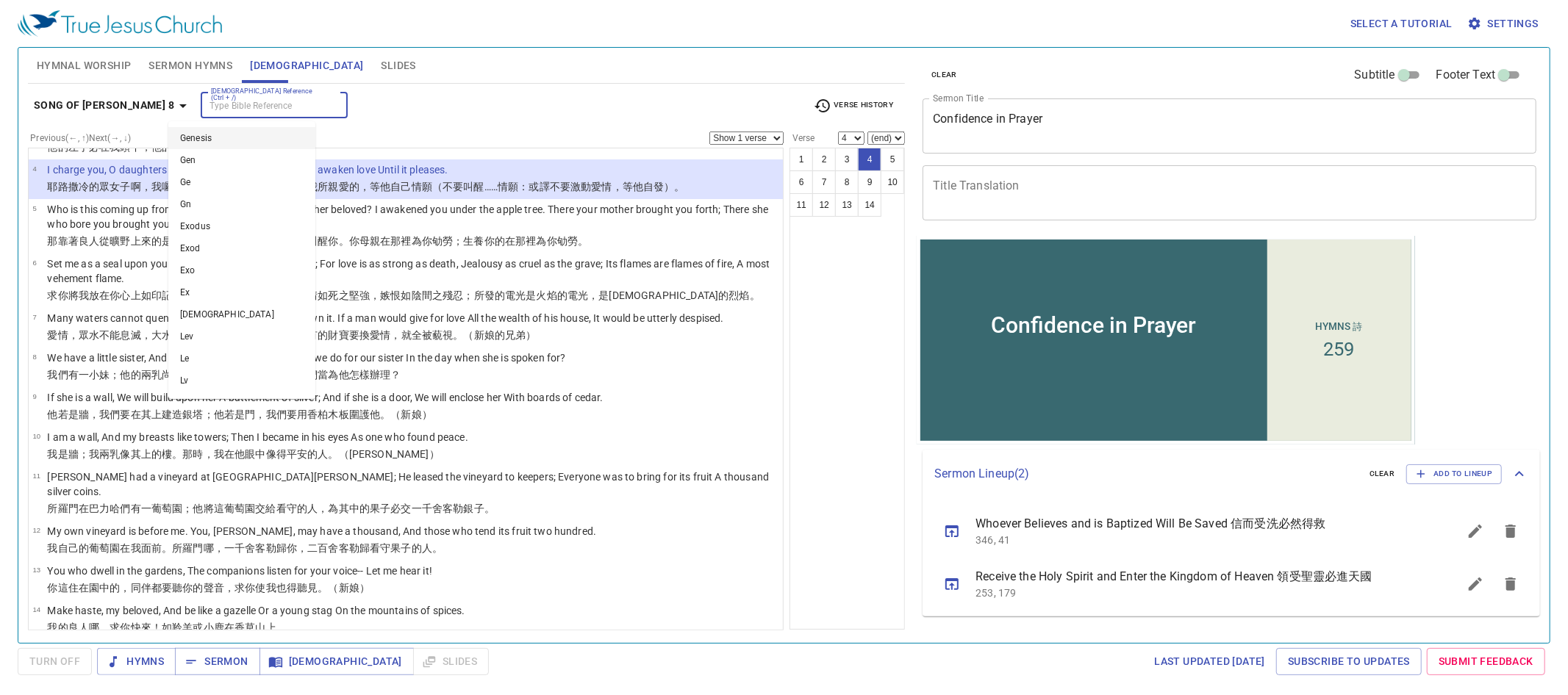
click at [255, 108] on input "[DEMOGRAPHIC_DATA] Reference (Ctrl + /)" at bounding box center [261, 106] width 114 height 17
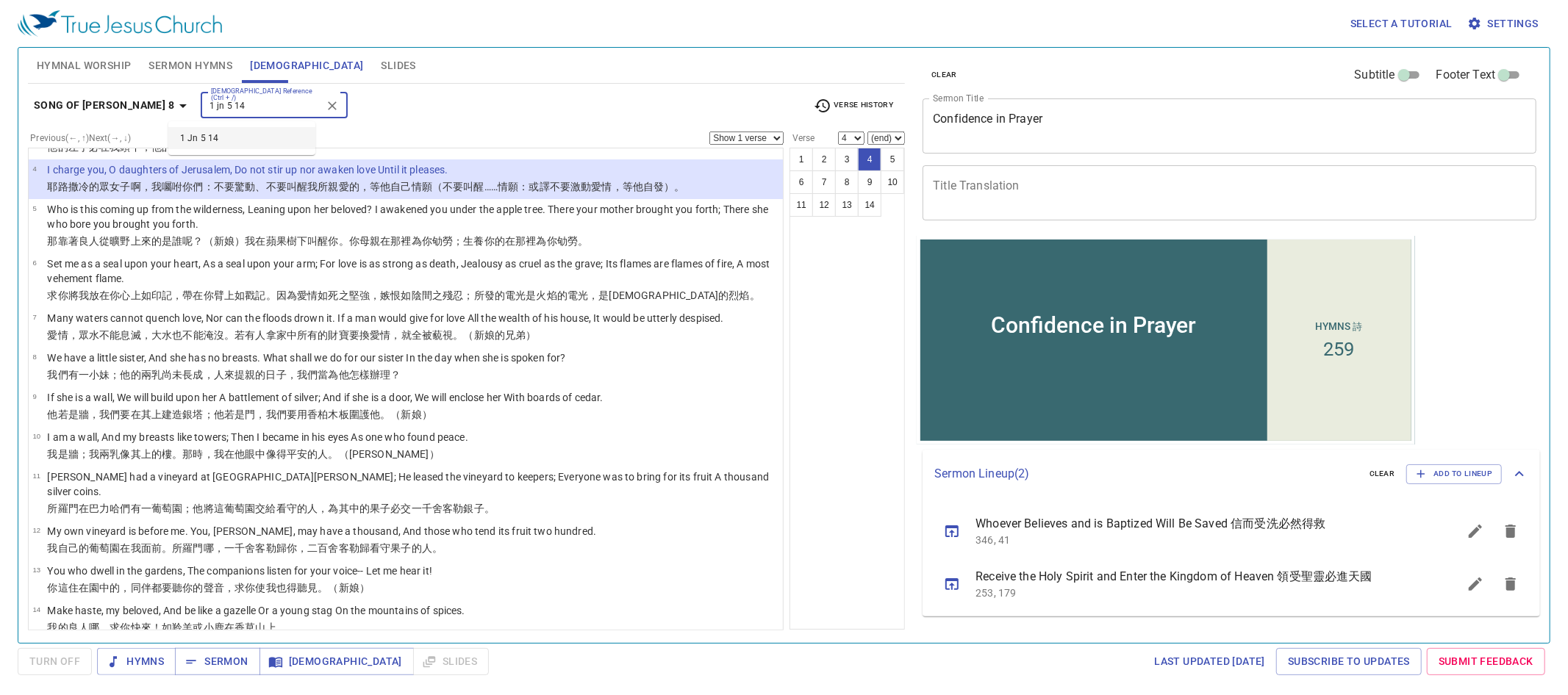
type input "1 Jn 5 14"
select select "14"
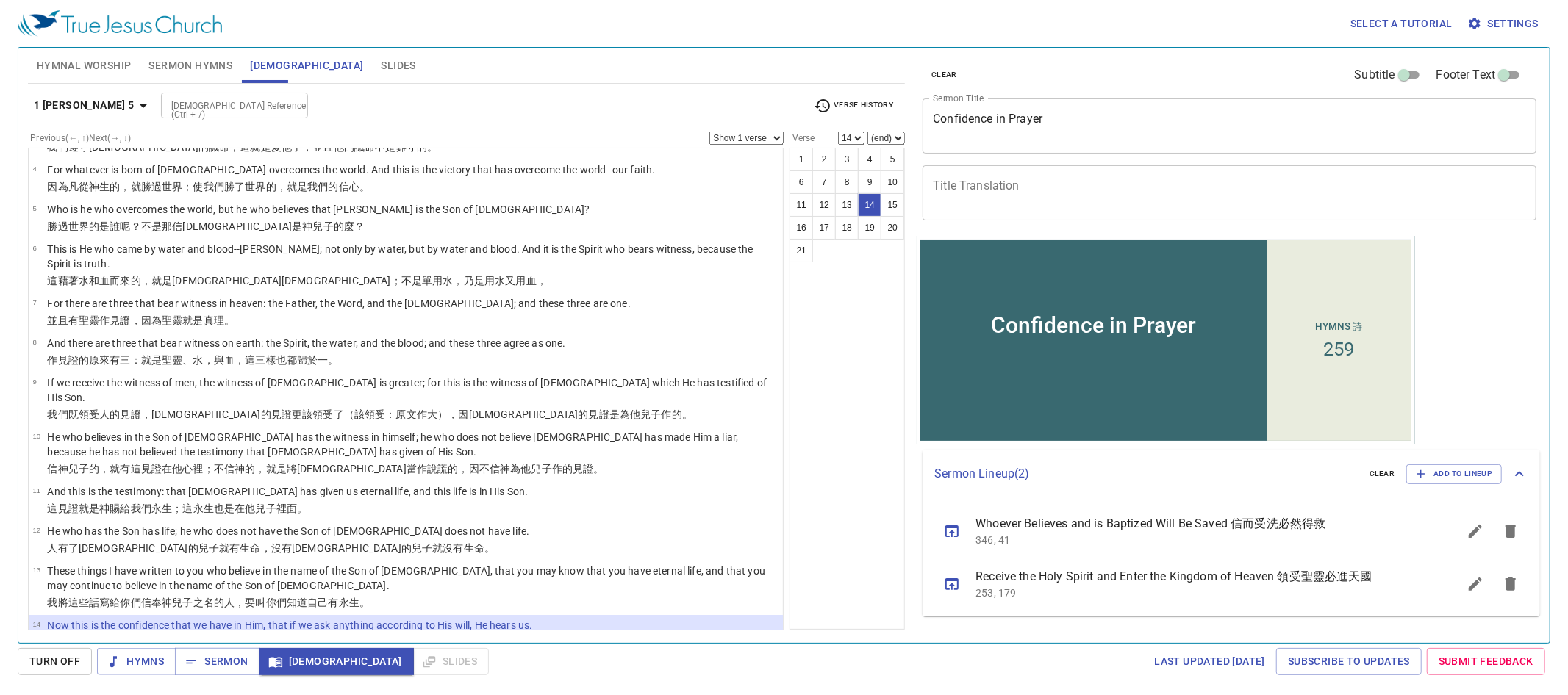
scroll to position [344, 0]
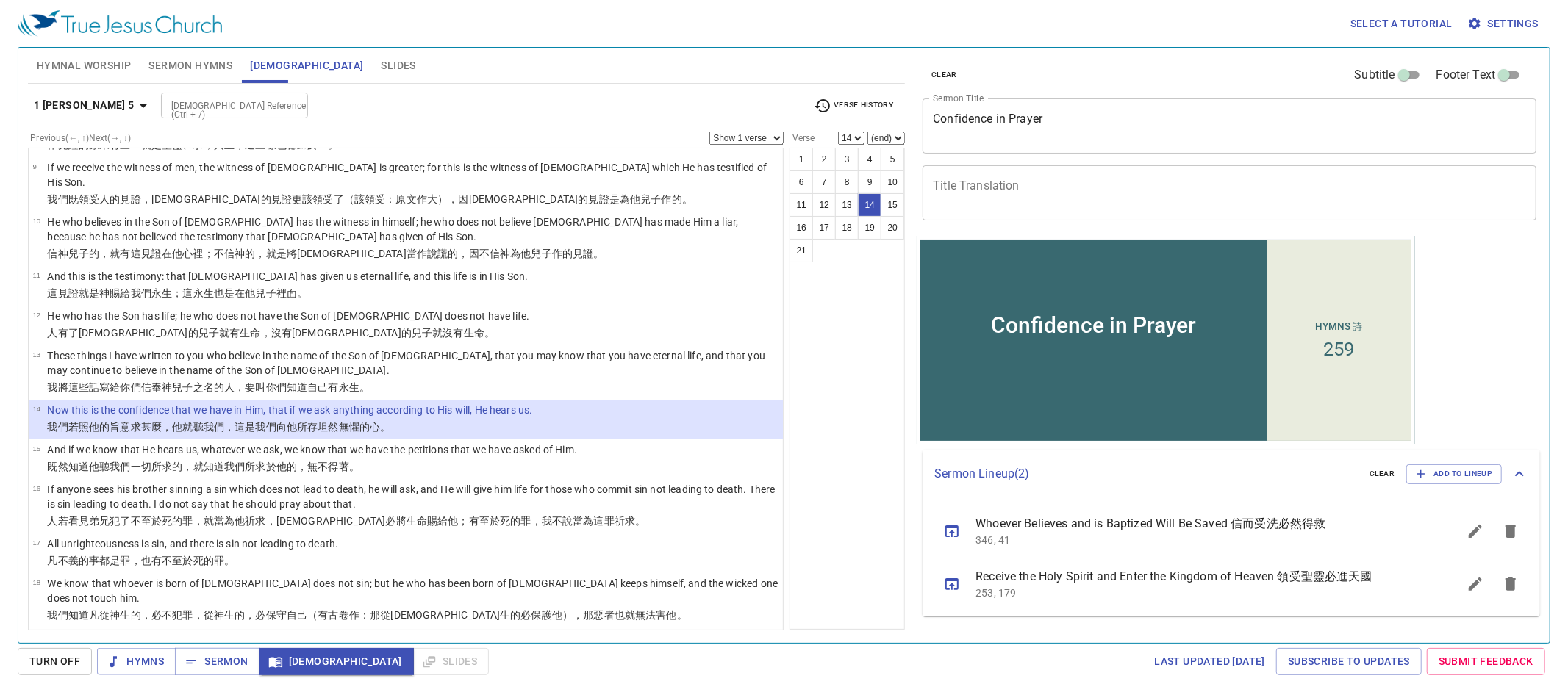
click at [1015, 120] on textarea "Confidence in Prayer" at bounding box center [1229, 125] width 593 height 28
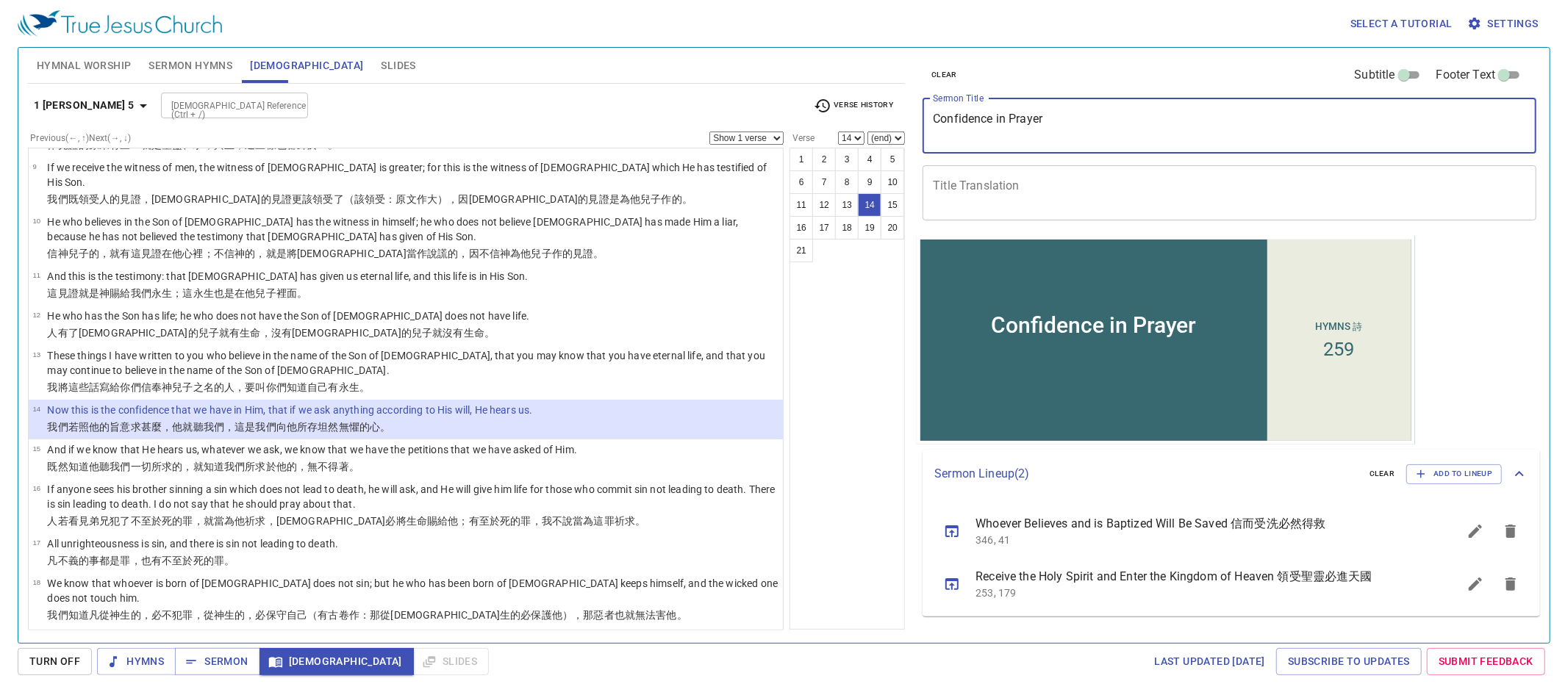
click at [1015, 120] on textarea "Confidence in Prayer" at bounding box center [1229, 125] width 593 height 28
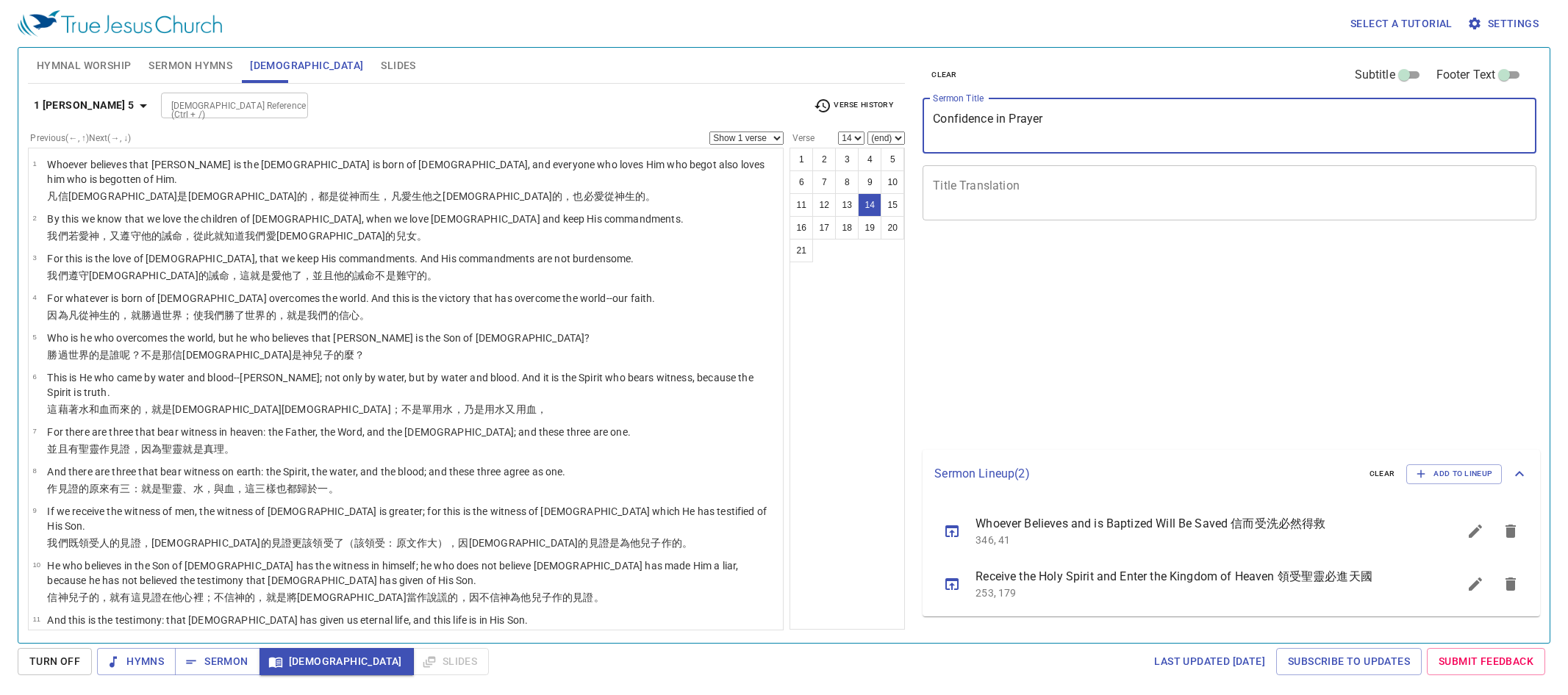
select select "14"
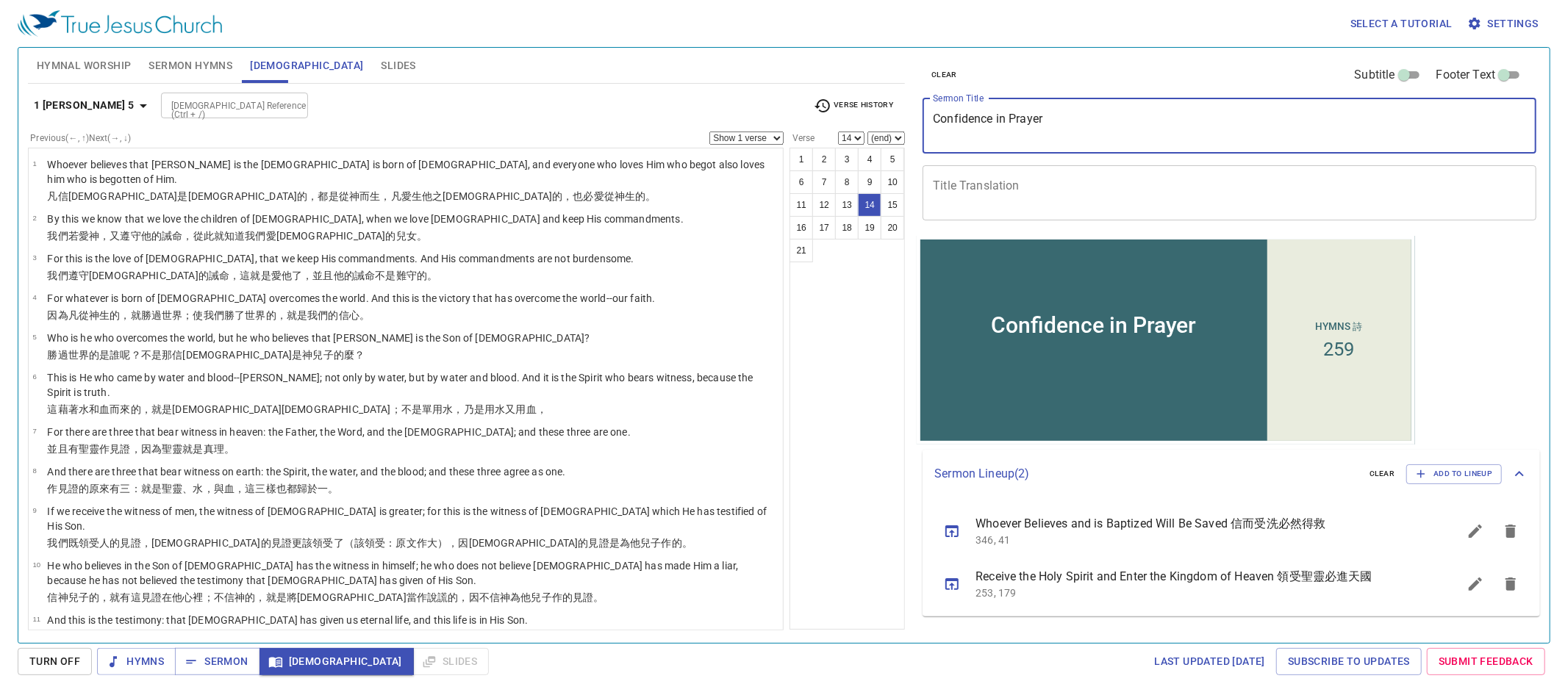
click at [48, 662] on span "Turn Off" at bounding box center [55, 661] width 51 height 18
click at [63, 669] on span "Turn Off" at bounding box center [54, 661] width 74 height 27
click at [70, 664] on span "Turn Off" at bounding box center [54, 661] width 74 height 27
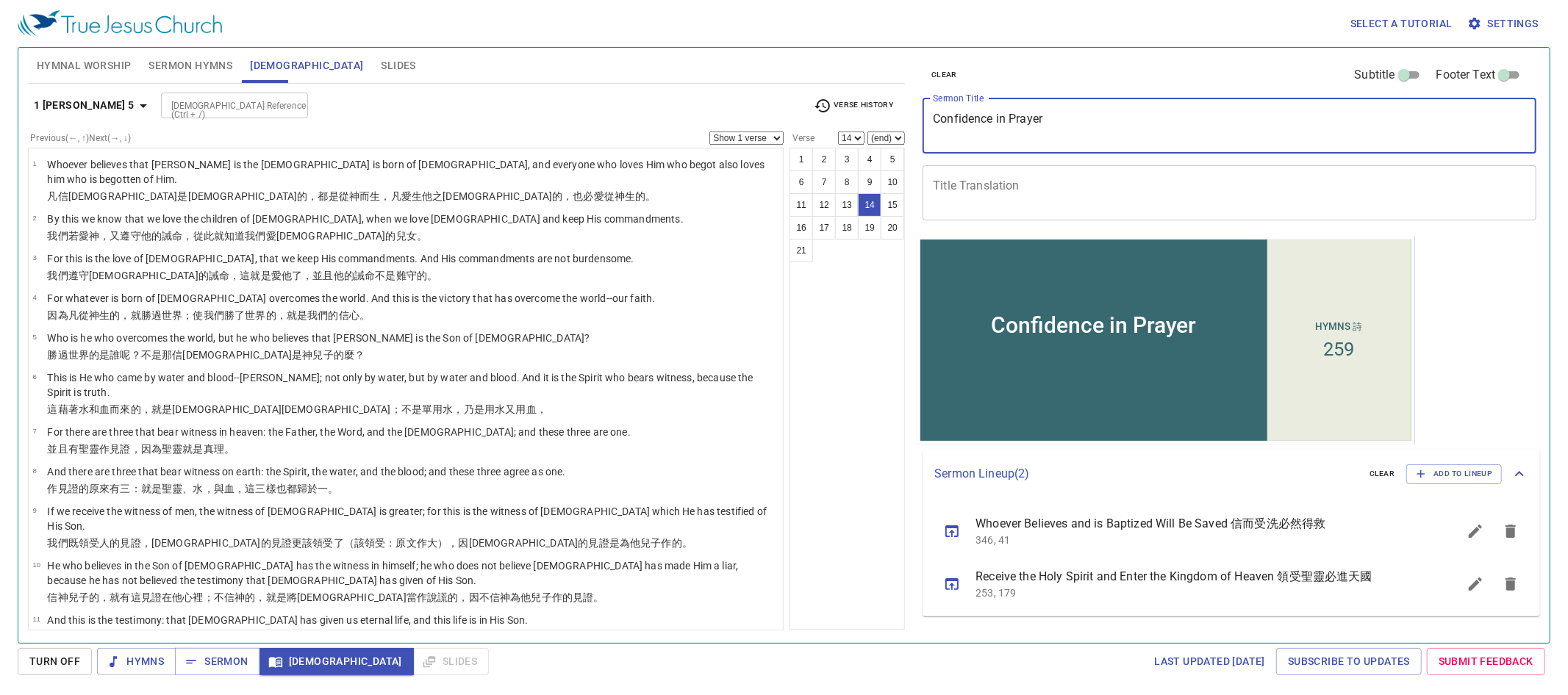
click at [70, 664] on span "Turn Off" at bounding box center [54, 661] width 74 height 27
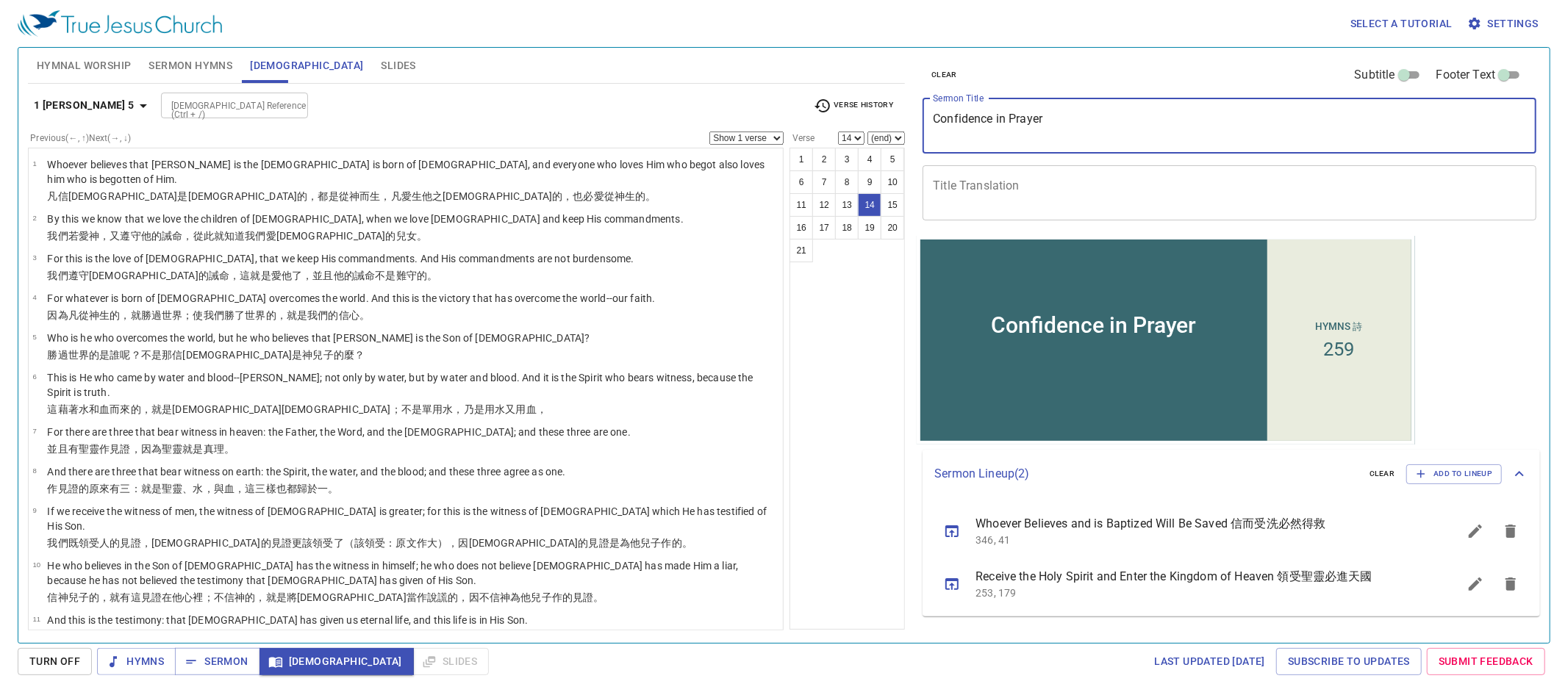
click at [70, 664] on span "Turn Off" at bounding box center [54, 661] width 74 height 27
click at [63, 665] on span "Turn Off" at bounding box center [54, 661] width 74 height 27
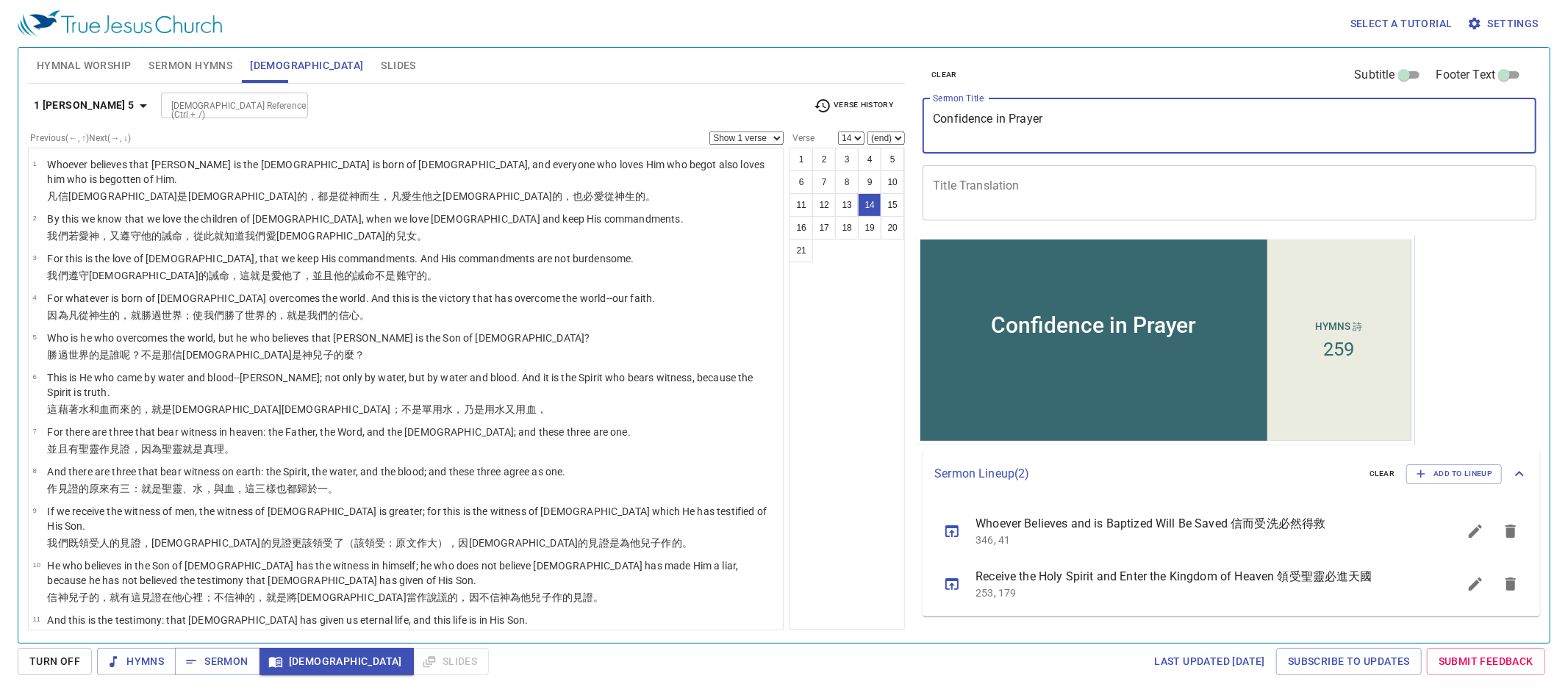
click at [62, 665] on span "Turn Off" at bounding box center [54, 661] width 74 height 27
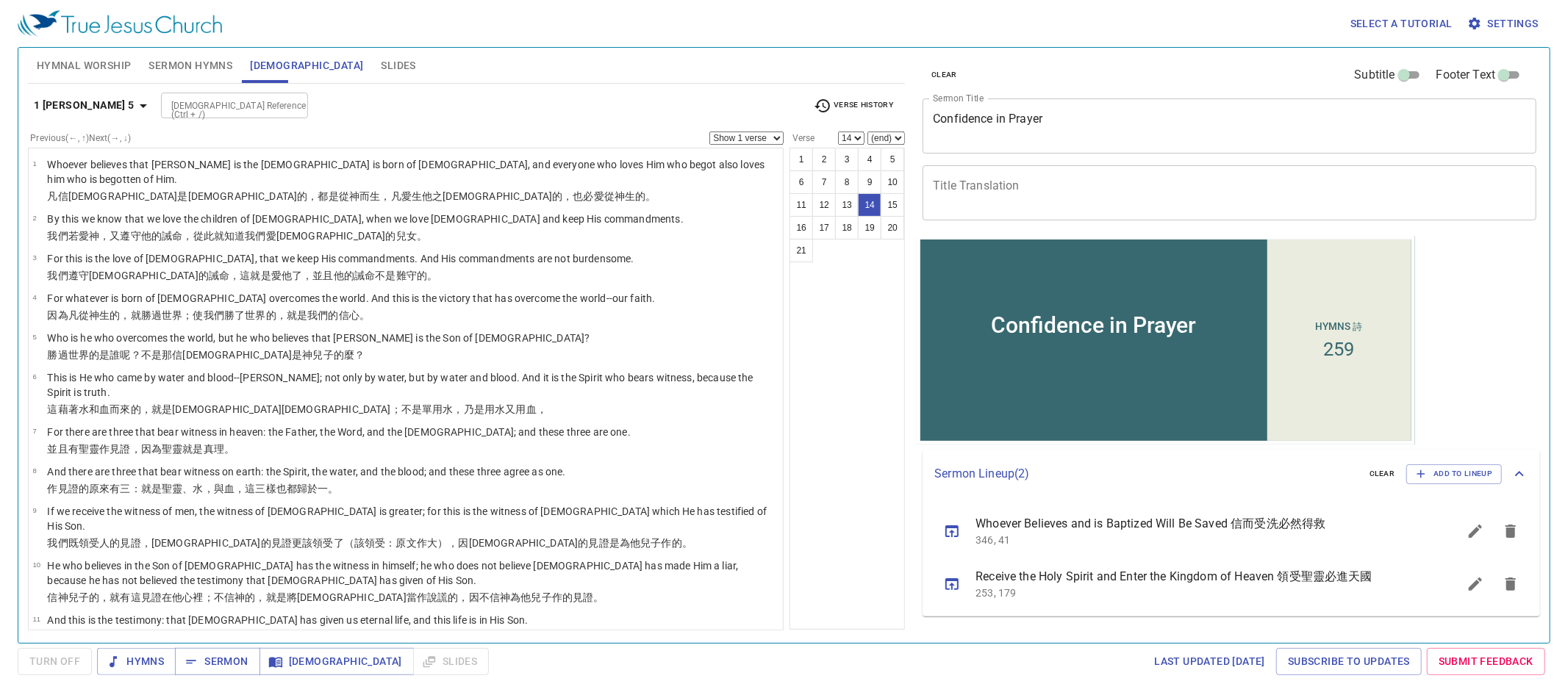
click at [88, 663] on span "Turn Off" at bounding box center [54, 661] width 74 height 27
click at [83, 663] on span "Turn Off" at bounding box center [54, 661] width 74 height 27
click at [87, 666] on span "Turn Off" at bounding box center [54, 661] width 74 height 27
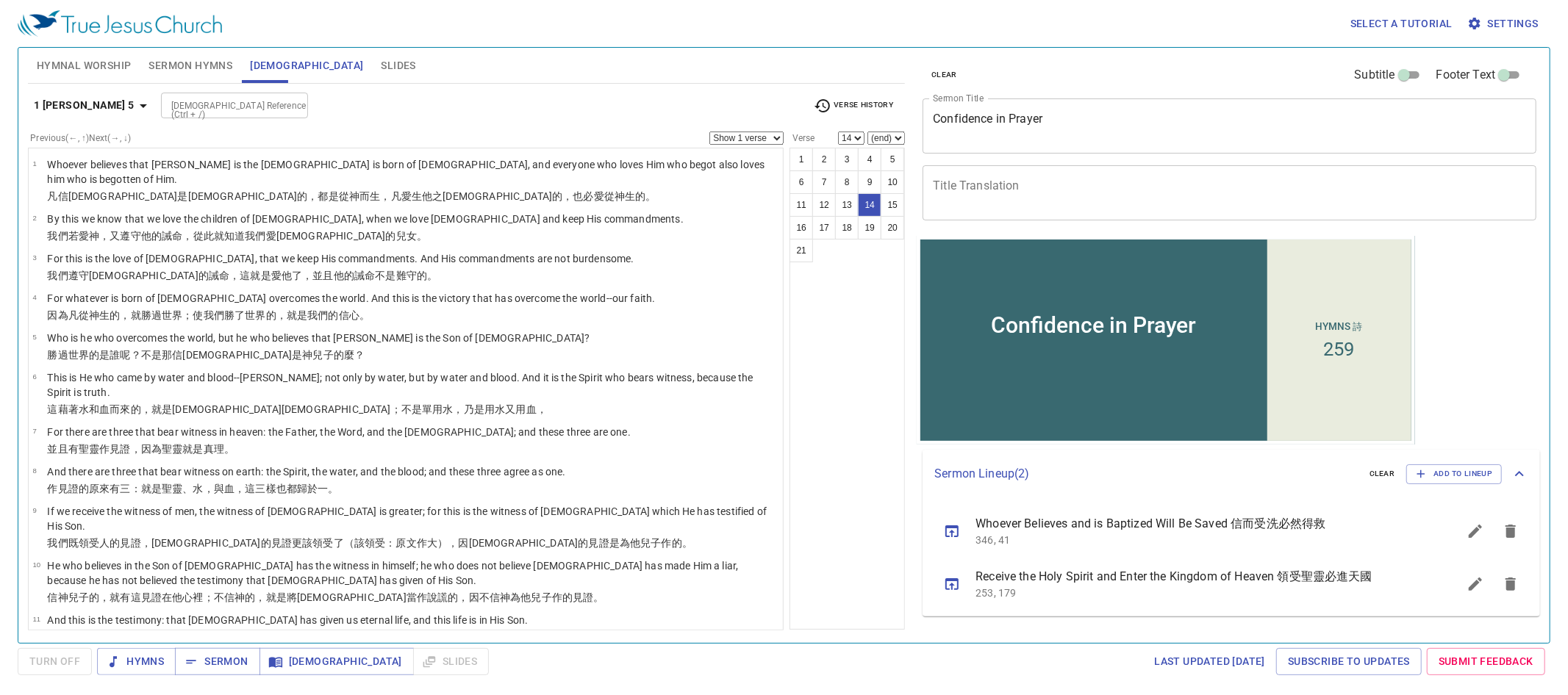
click at [89, 670] on span "Turn Off" at bounding box center [54, 661] width 74 height 27
click at [80, 678] on div "Select a tutorial Settings Hymnal Worship Sermon Hymns [DEMOGRAPHIC_DATA] Slide…" at bounding box center [784, 347] width 1568 height 695
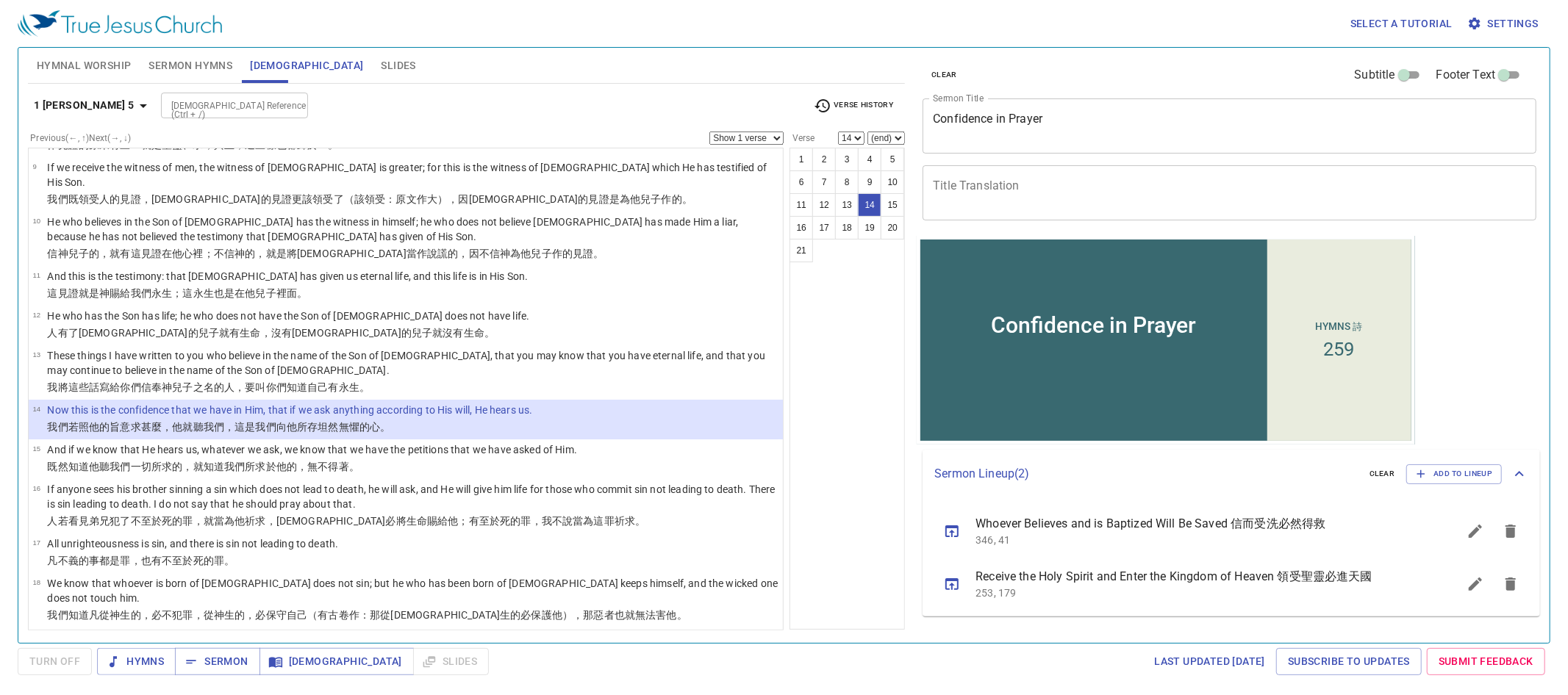
click at [77, 680] on div "Select a tutorial Settings Hymnal Worship Sermon Hymns [DEMOGRAPHIC_DATA] Slide…" at bounding box center [784, 347] width 1568 height 695
click at [61, 662] on span "Turn Off" at bounding box center [54, 661] width 74 height 27
click at [60, 662] on span "Turn Off" at bounding box center [54, 661] width 74 height 27
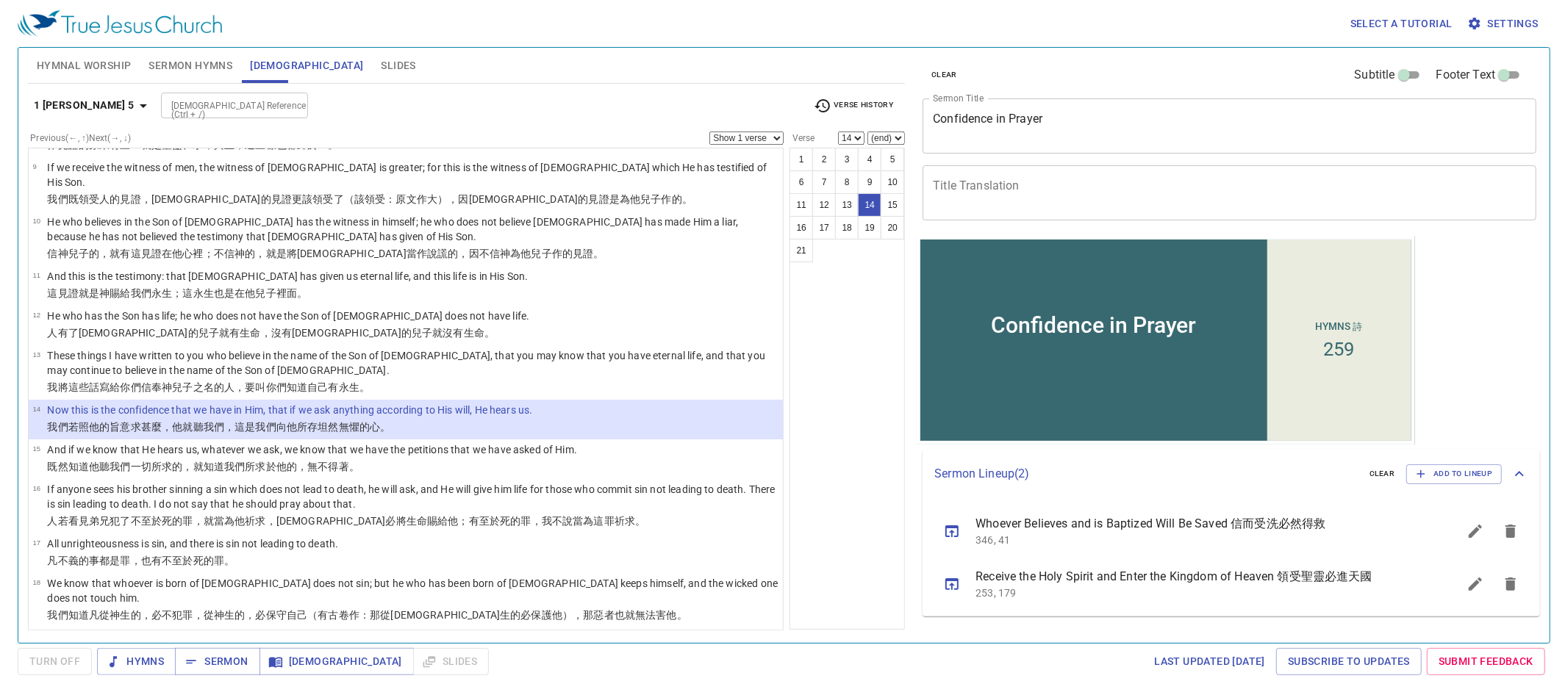
click at [60, 662] on span "Turn Off" at bounding box center [54, 661] width 74 height 27
click at [60, 663] on span "Turn Off" at bounding box center [54, 661] width 74 height 27
click at [290, 421] on wg2076 "我們向 他 所存 坦然無懼的心 。" at bounding box center [322, 427] width 136 height 12
drag, startPoint x: 191, startPoint y: 395, endPoint x: 230, endPoint y: 395, distance: 39.0
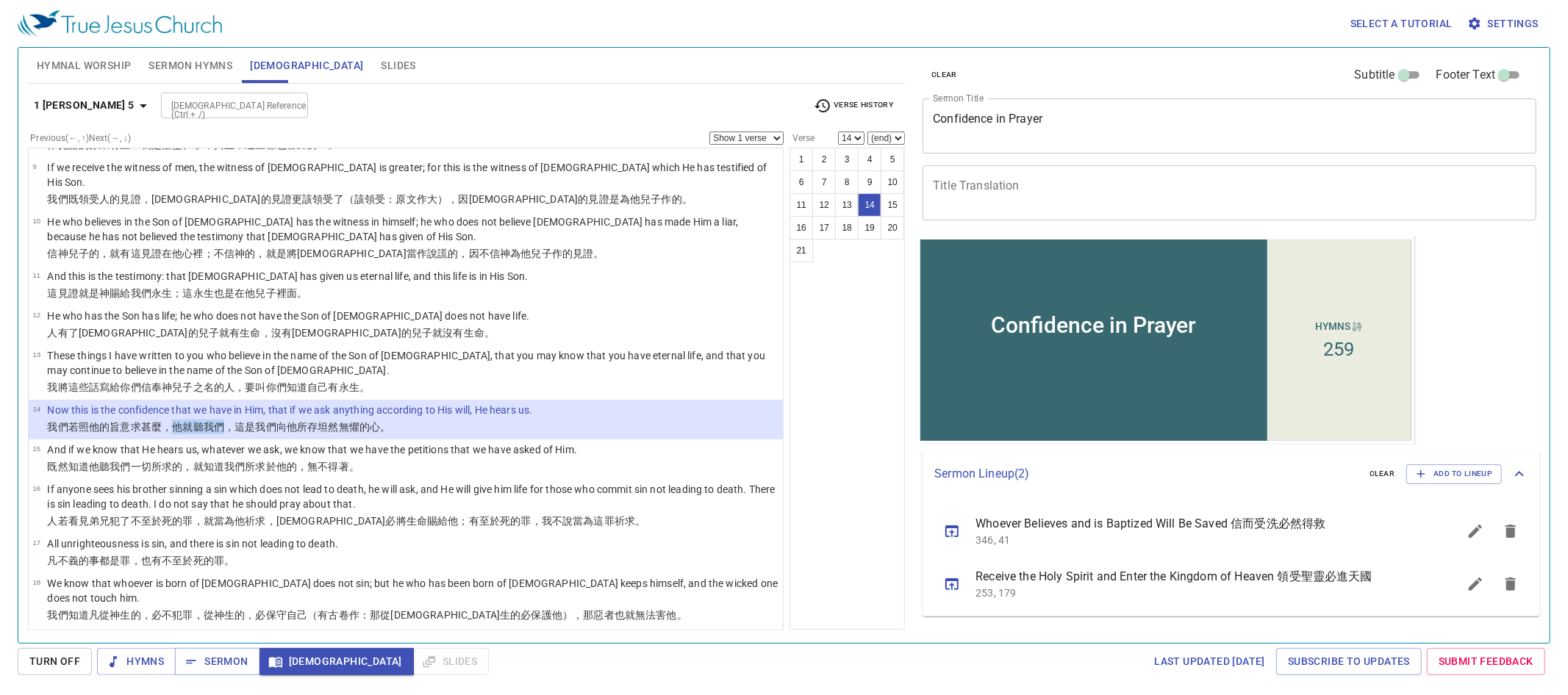
click at [230, 421] on wg5100 "，他就聽 我們 ，這 是 我們向 他 所存 坦然無懼的心 。" at bounding box center [276, 427] width 229 height 12
copy wg5100 "他就聽 我們"
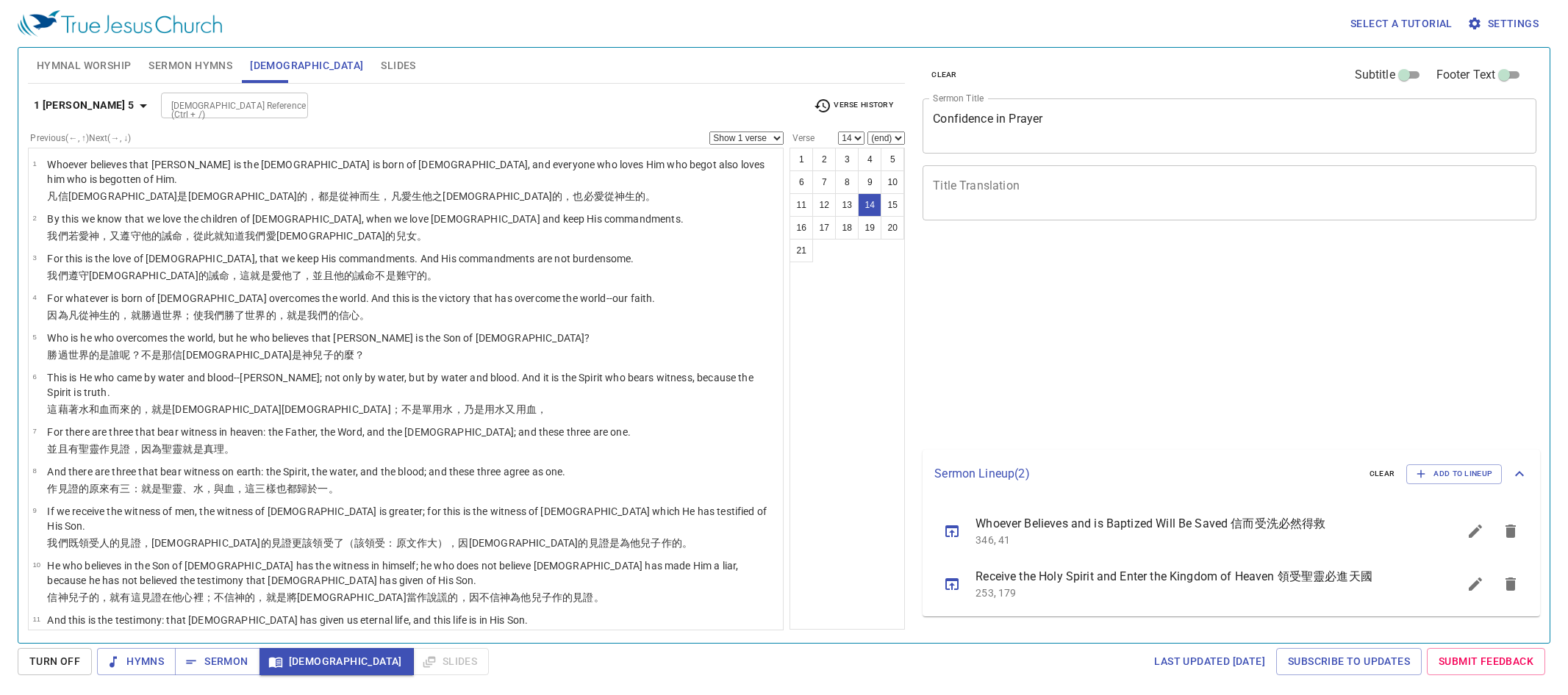
select select "14"
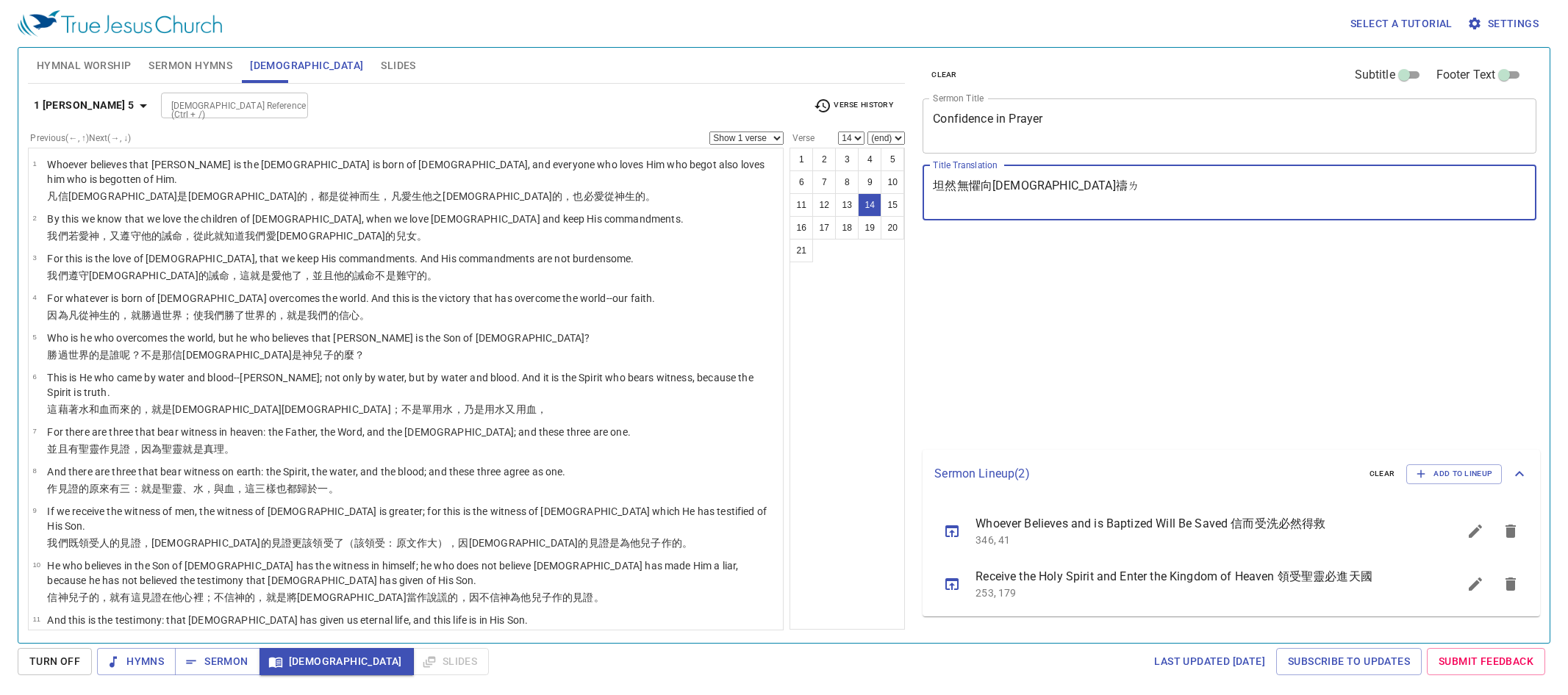
select select "14"
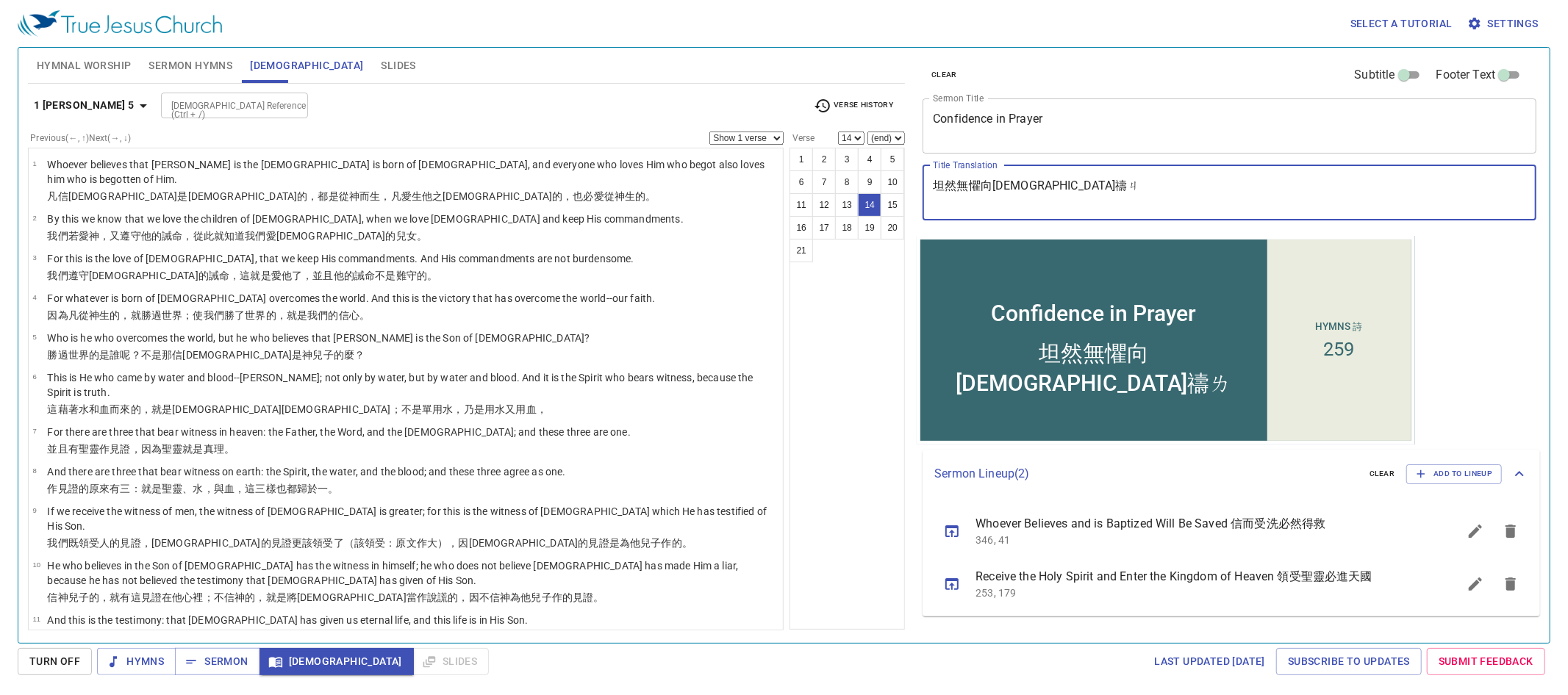
type textarea "坦然無懼向神禱ㄊ"
click at [1085, 186] on textarea "坦然無懼向神禱ㄌ" at bounding box center [1229, 192] width 593 height 28
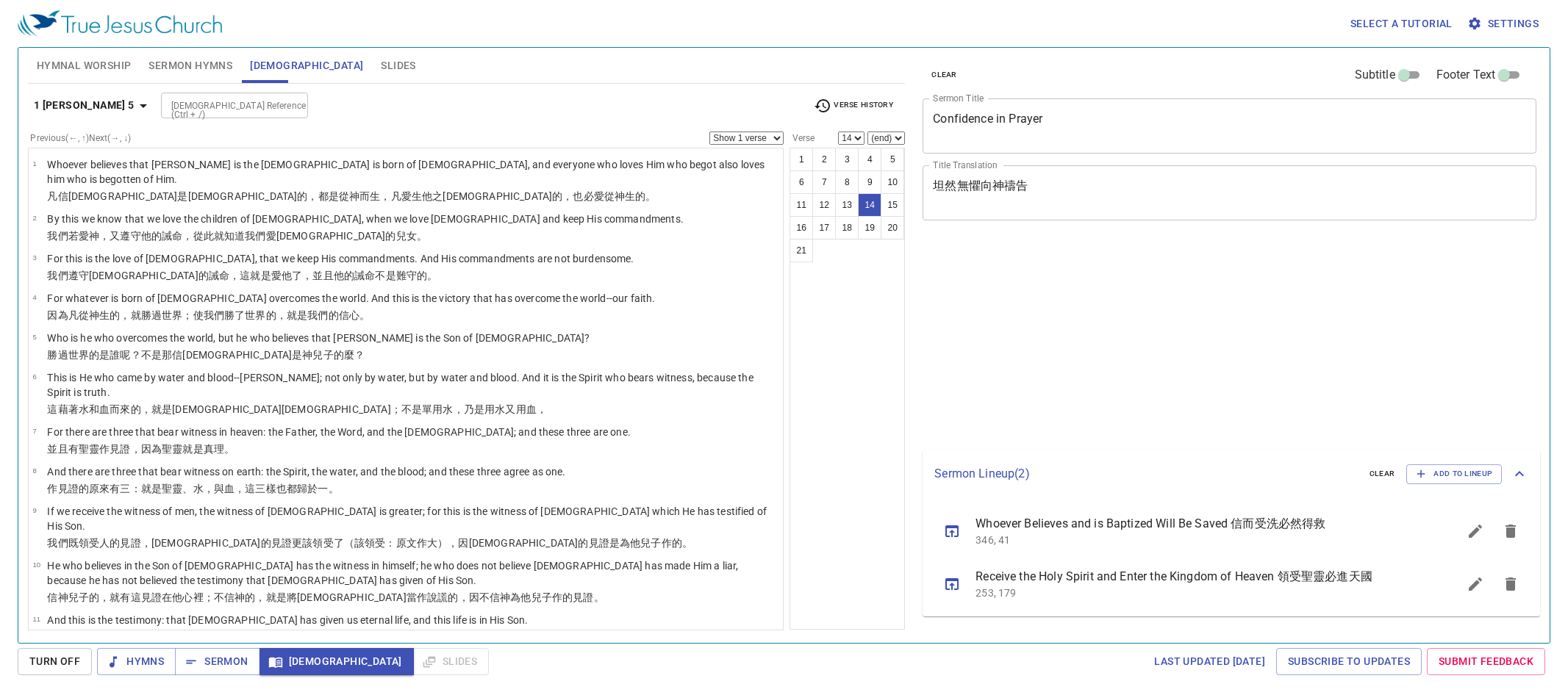
select select "14"
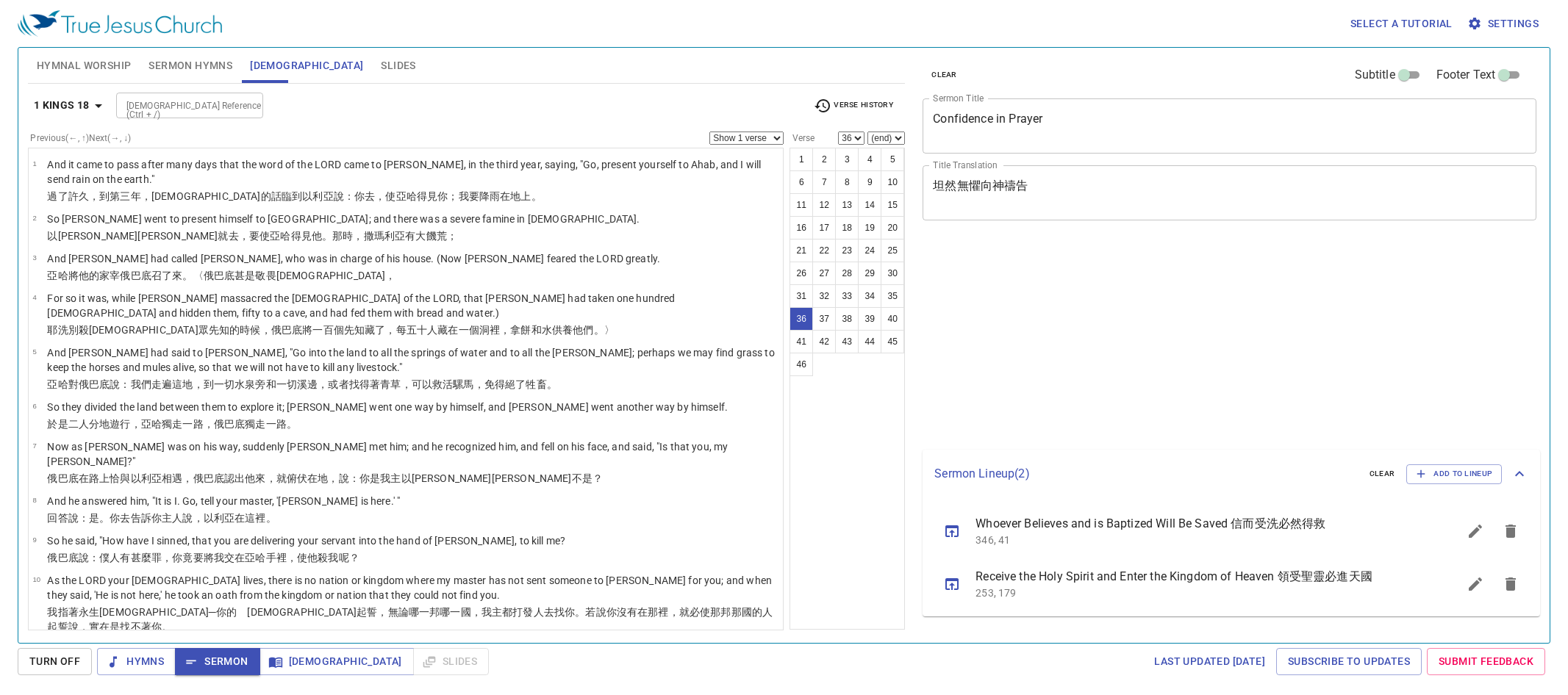
select select "36"
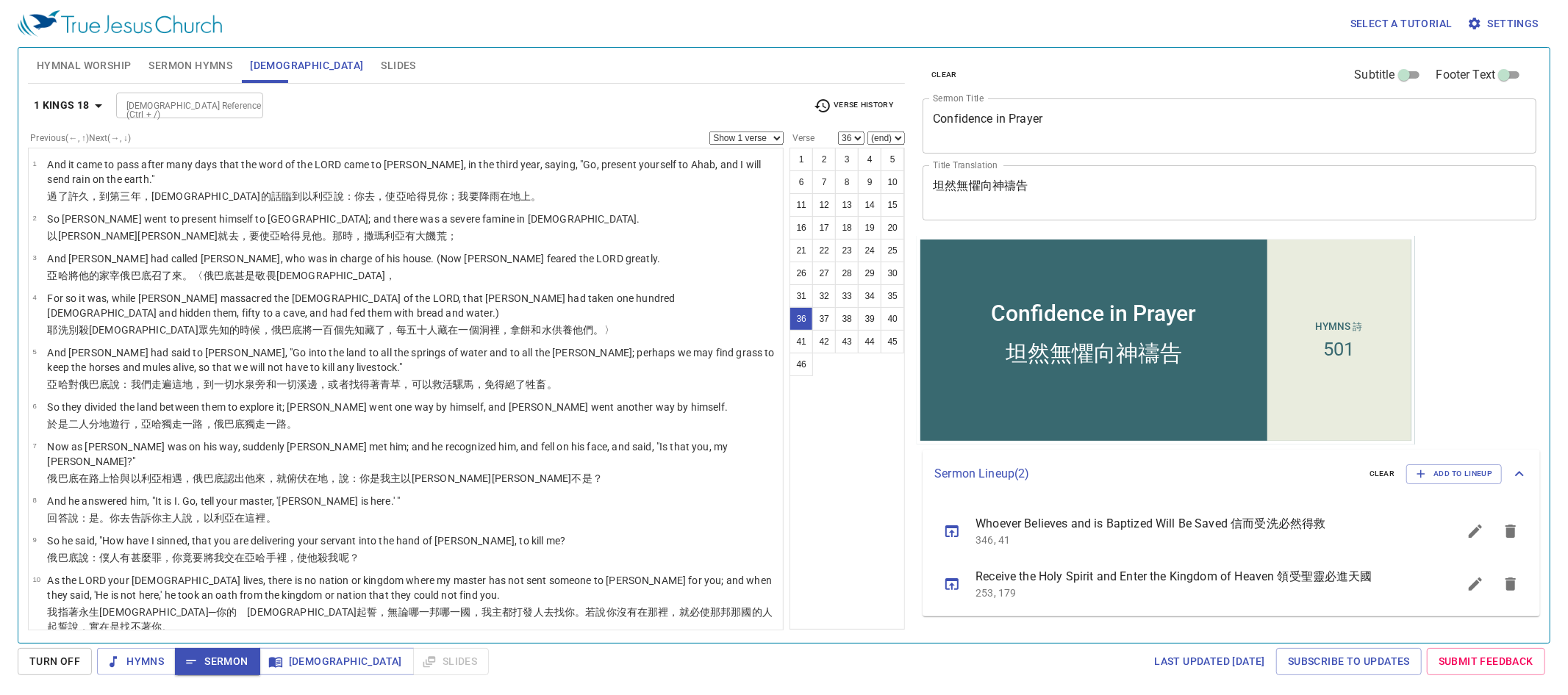
scroll to position [1437, 0]
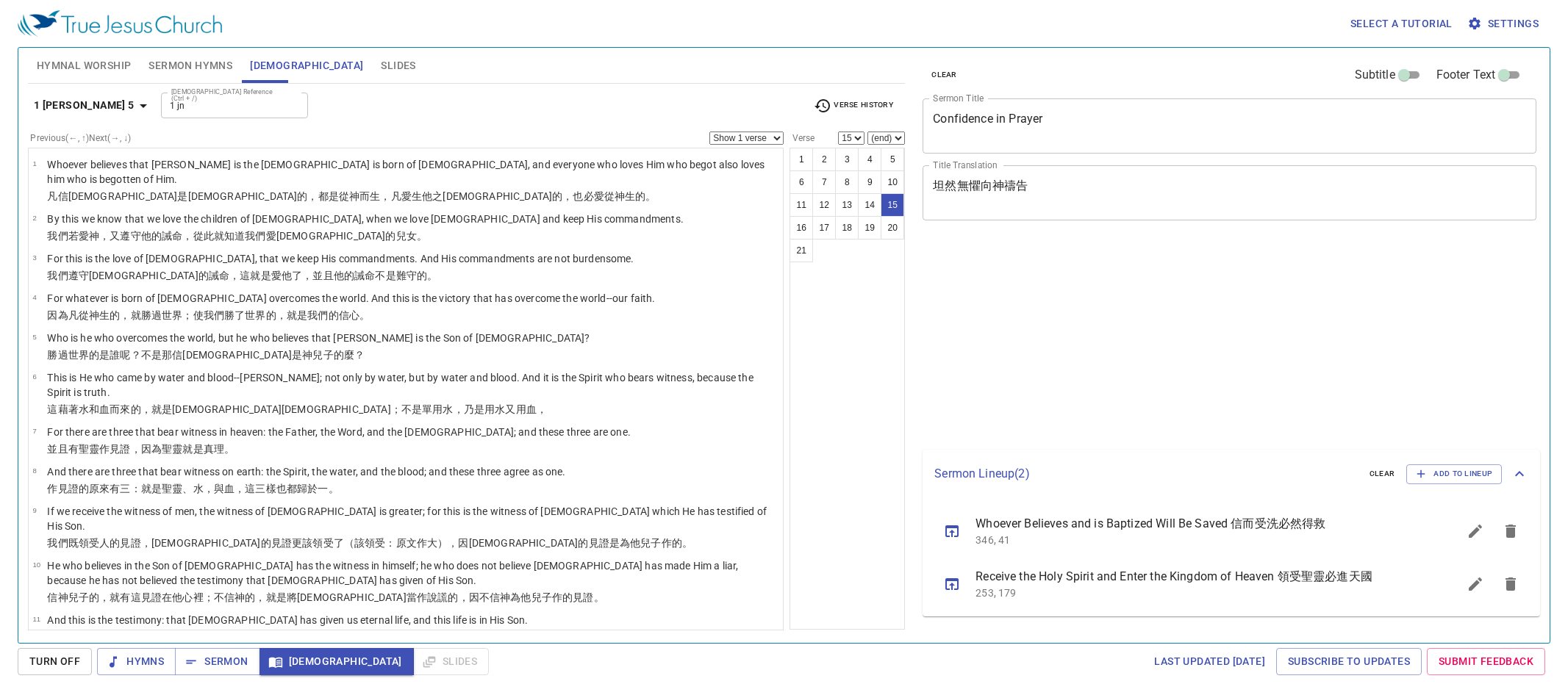
select select "15"
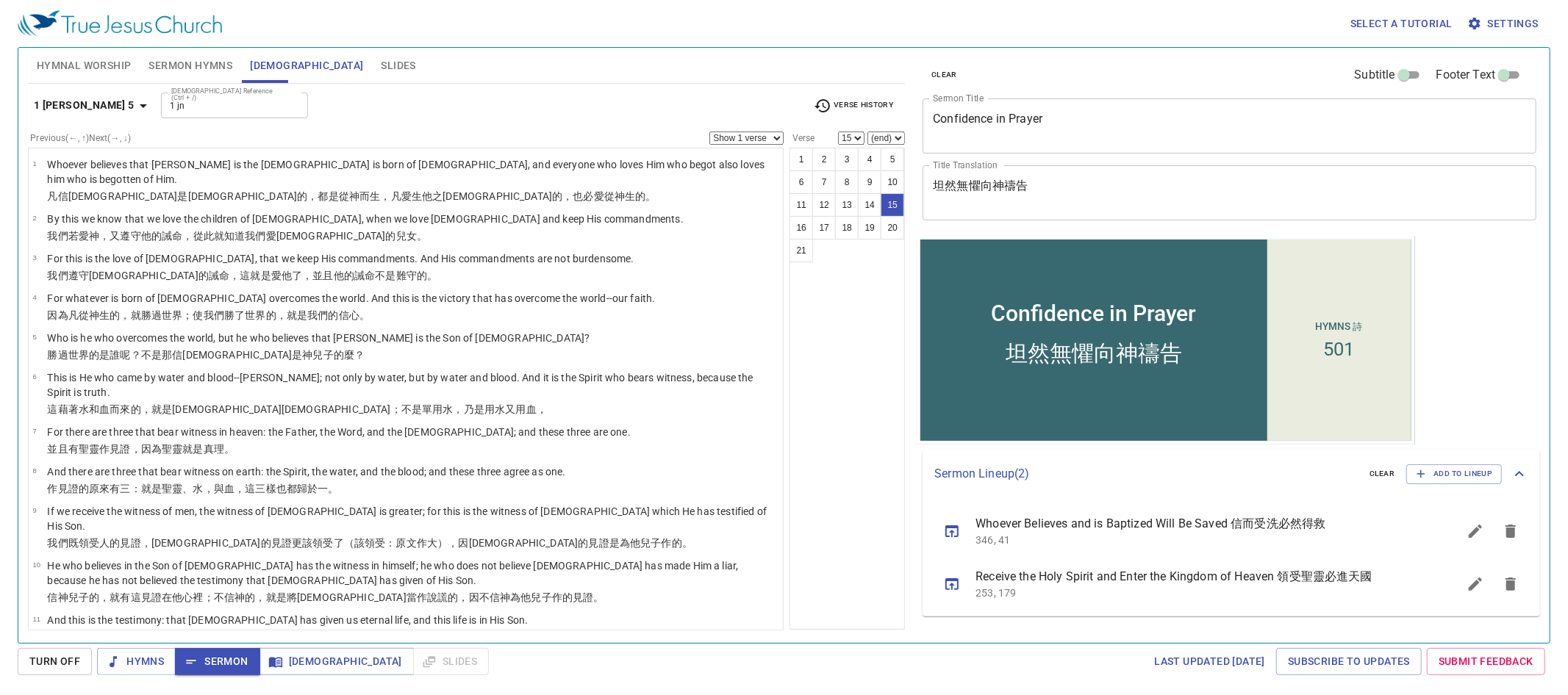
scroll to position [295, 0]
